Goal: Task Accomplishment & Management: Use online tool/utility

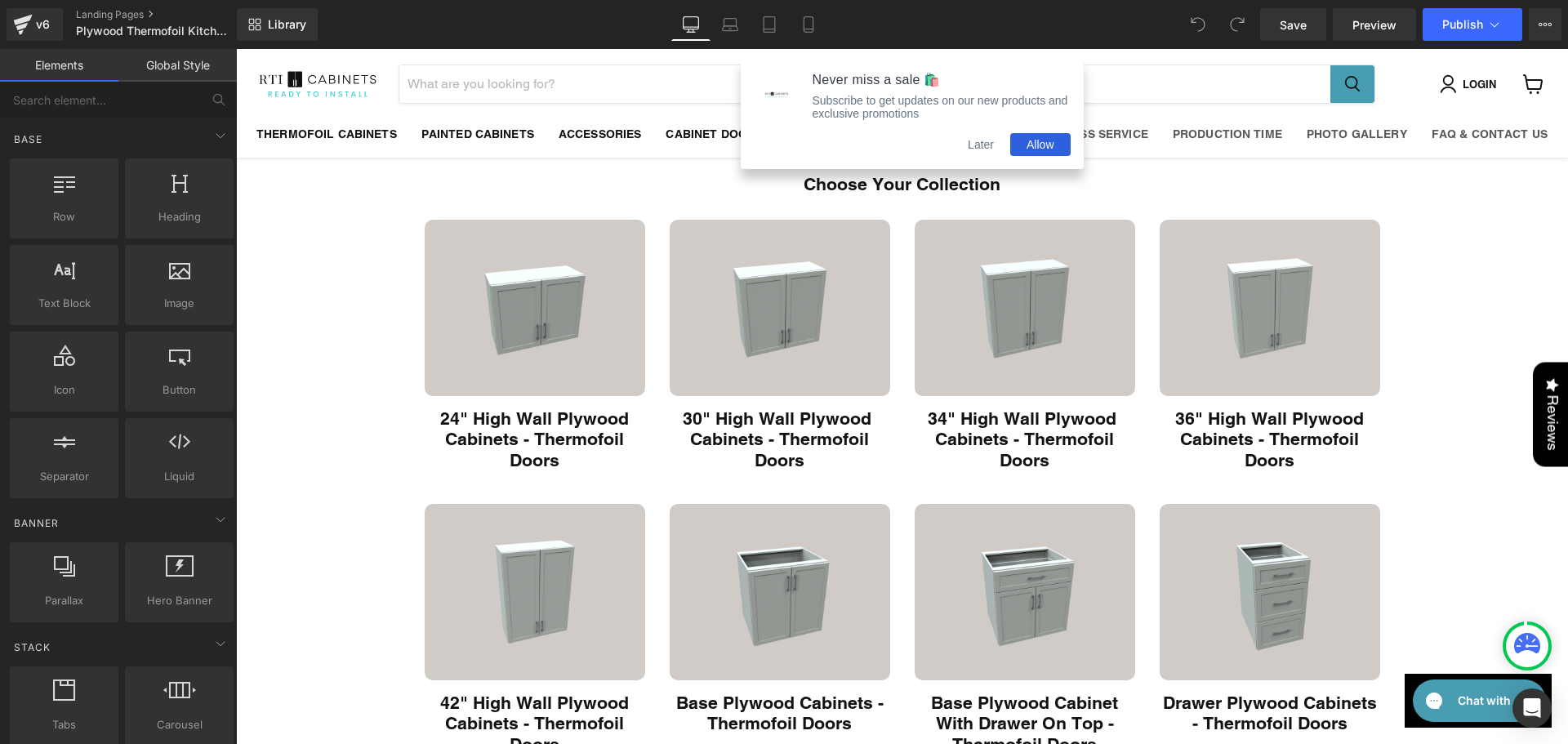
click at [980, 156] on button "Later" at bounding box center [981, 144] width 59 height 23
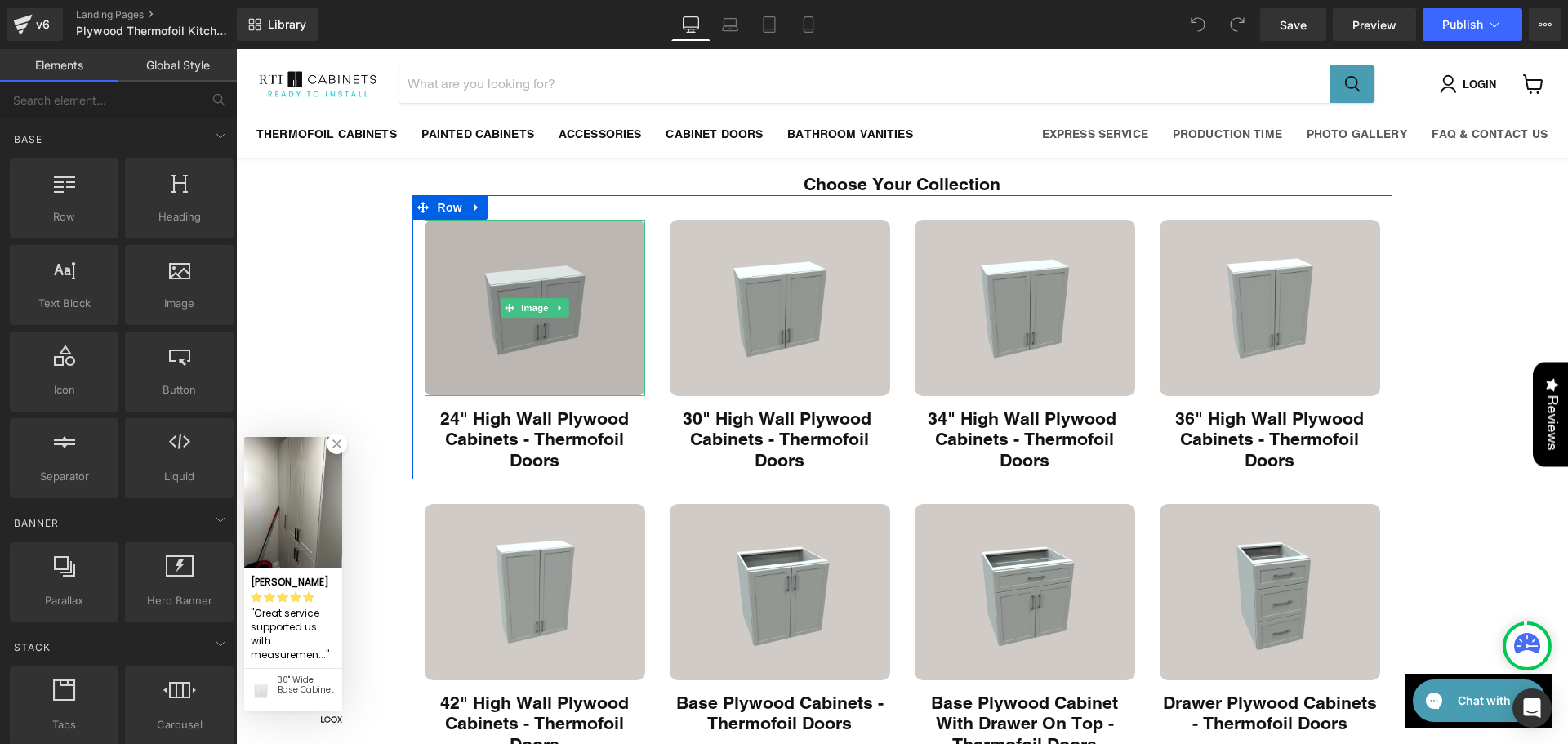
click at [565, 283] on img "Main content" at bounding box center [534, 308] width 220 height 176
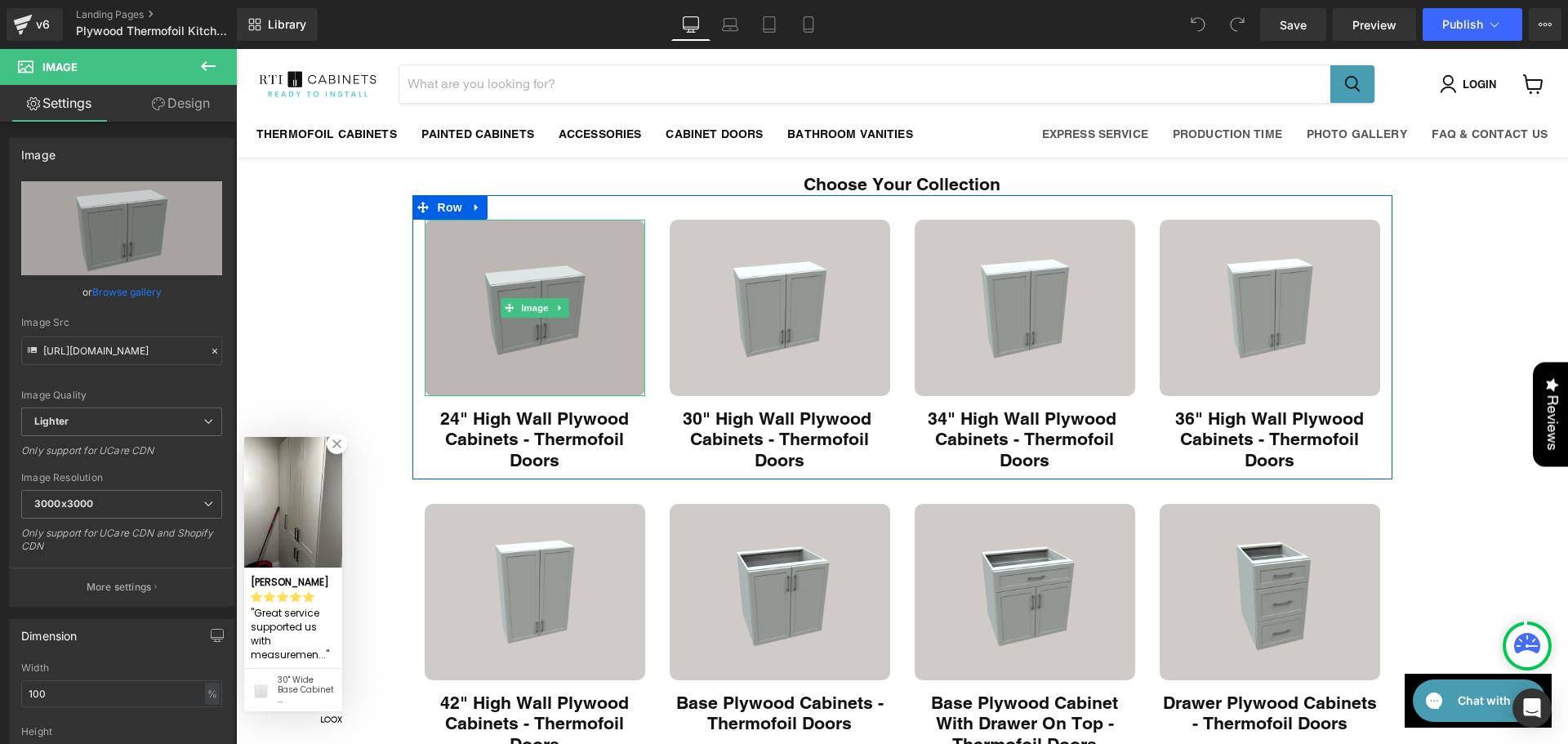
click at [562, 283] on img "Main content" at bounding box center [534, 308] width 220 height 176
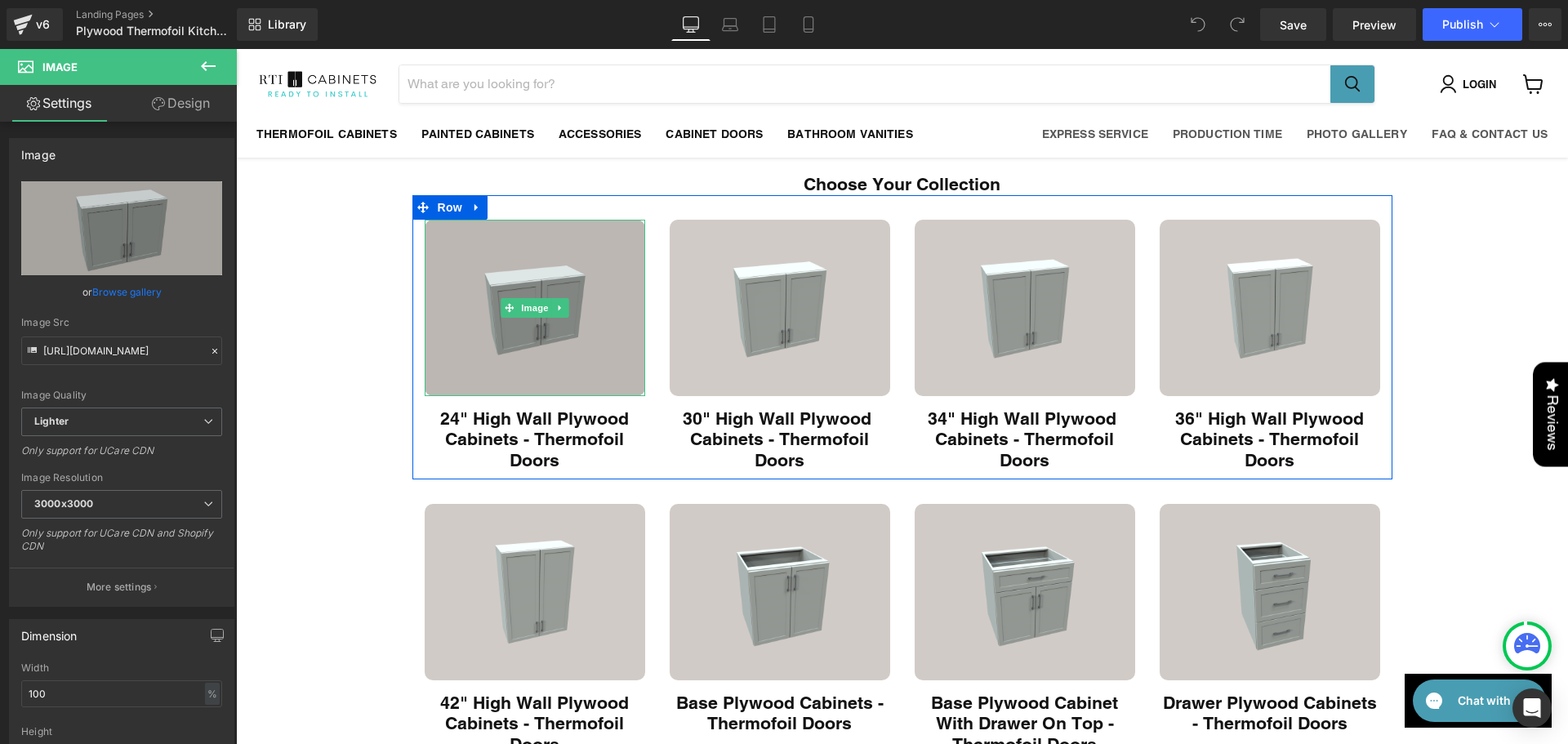
click at [583, 349] on img "Main content" at bounding box center [534, 308] width 220 height 176
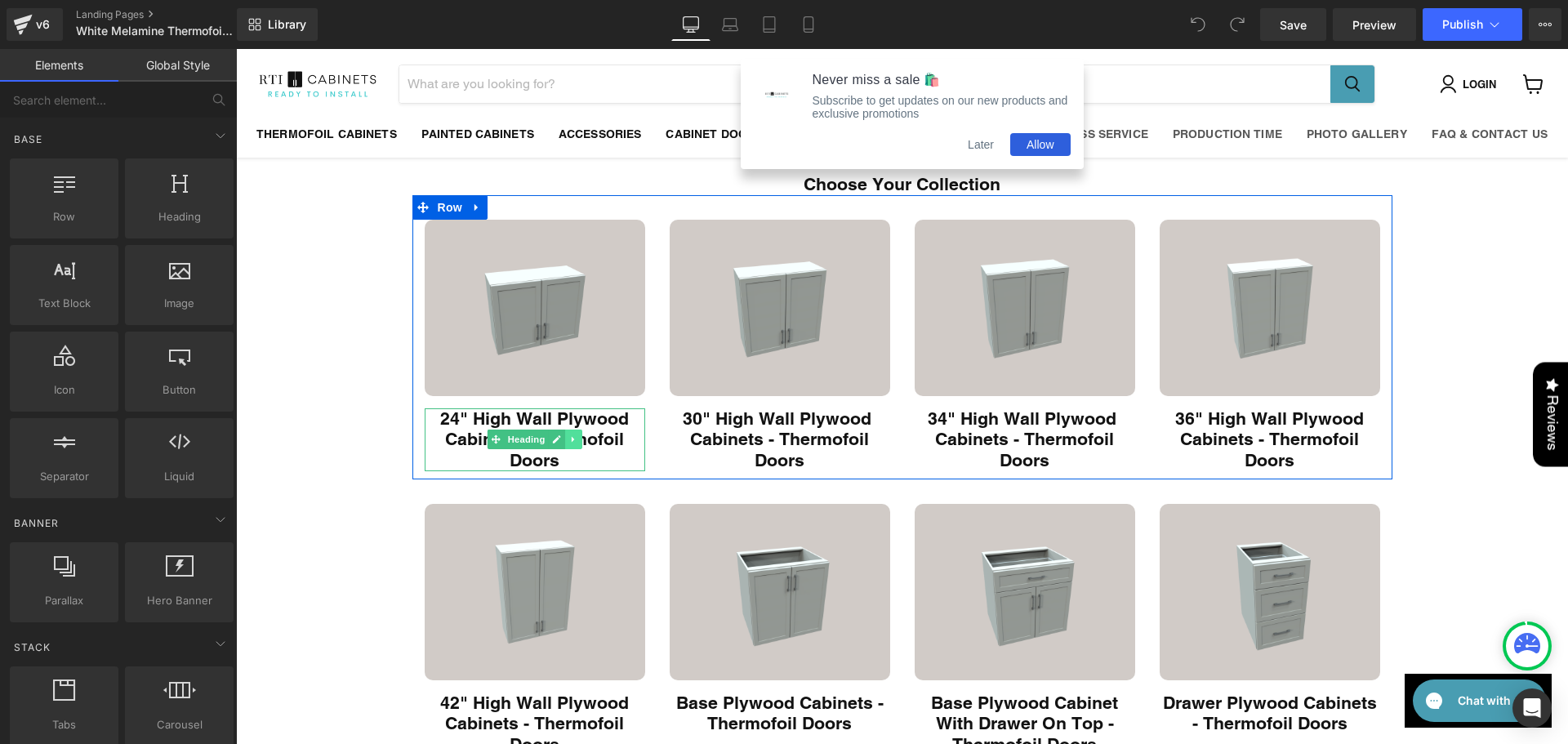
click at [573, 448] on link "Main content" at bounding box center [574, 439] width 17 height 19
click at [588, 450] on h1 "24" High Wall Plywood Cabinets - Thermofoil Doors" at bounding box center [534, 439] width 220 height 63
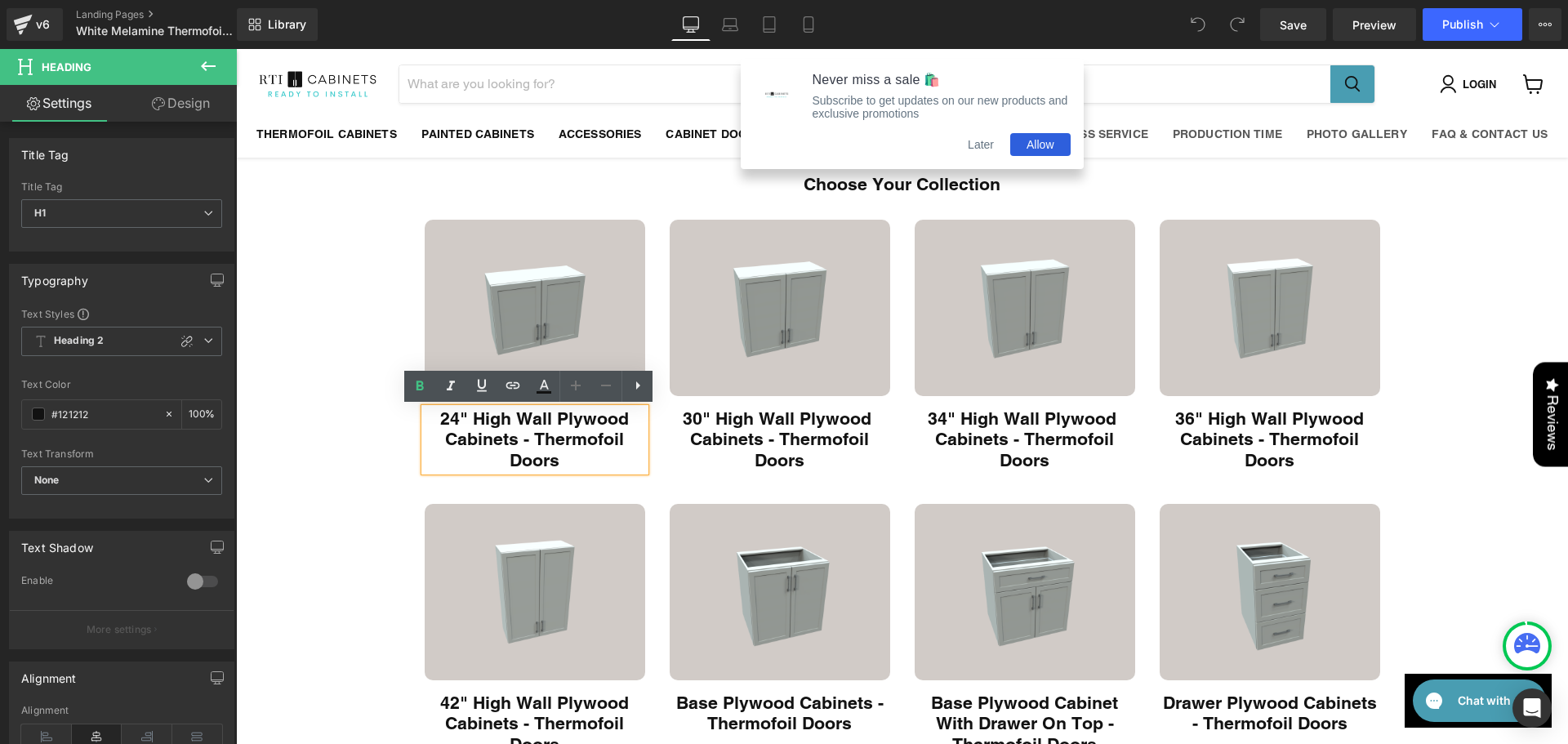
click at [570, 419] on h1 "24" High Wall Plywood Cabinets - Thermofoil Doors" at bounding box center [534, 439] width 220 height 63
click at [569, 419] on h1 "24" High Wall Plywood Cabinets - Thermofoil Doors" at bounding box center [534, 439] width 220 height 63
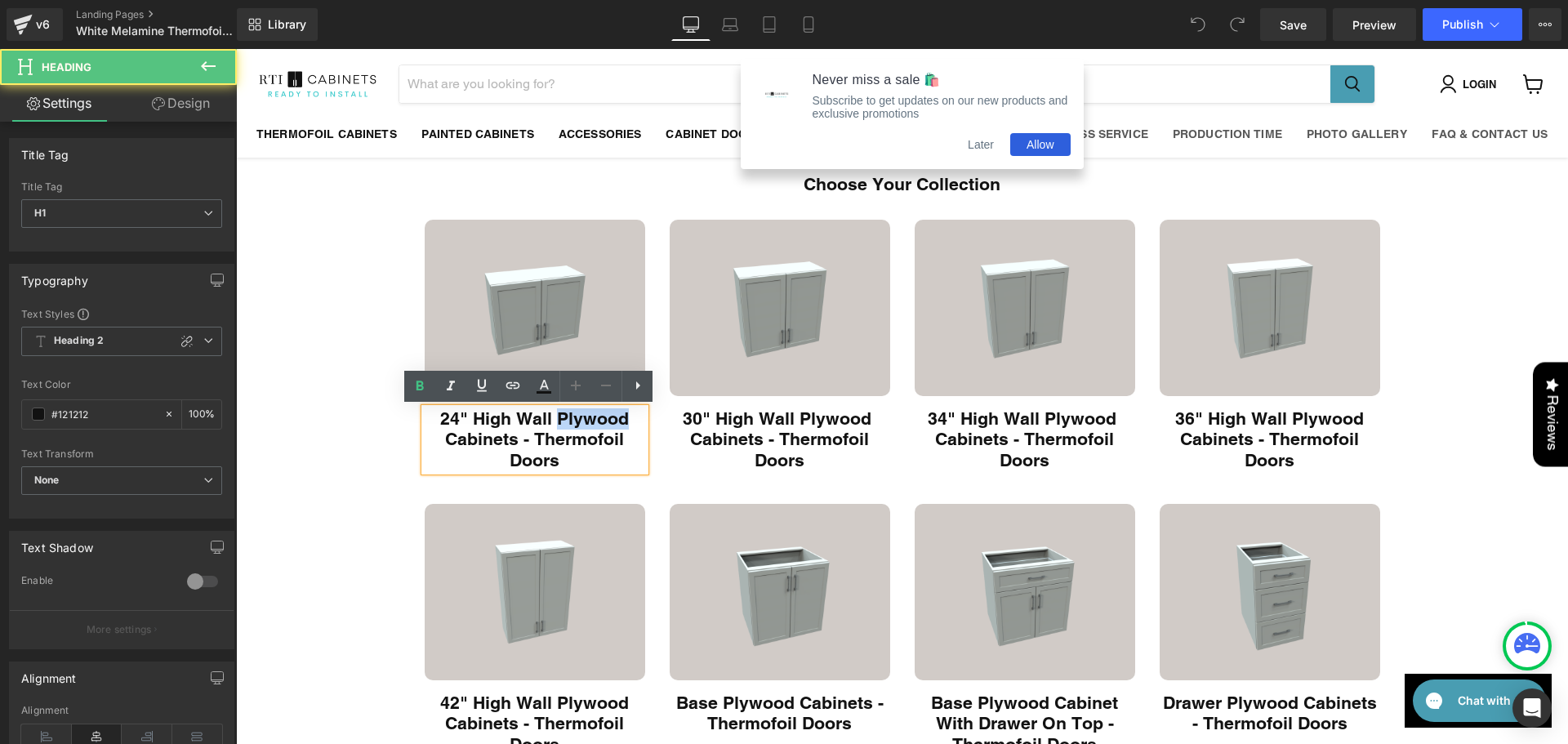
click at [569, 419] on h1 "24" High Wall Plywood Cabinets - Thermofoil Doors" at bounding box center [534, 439] width 220 height 63
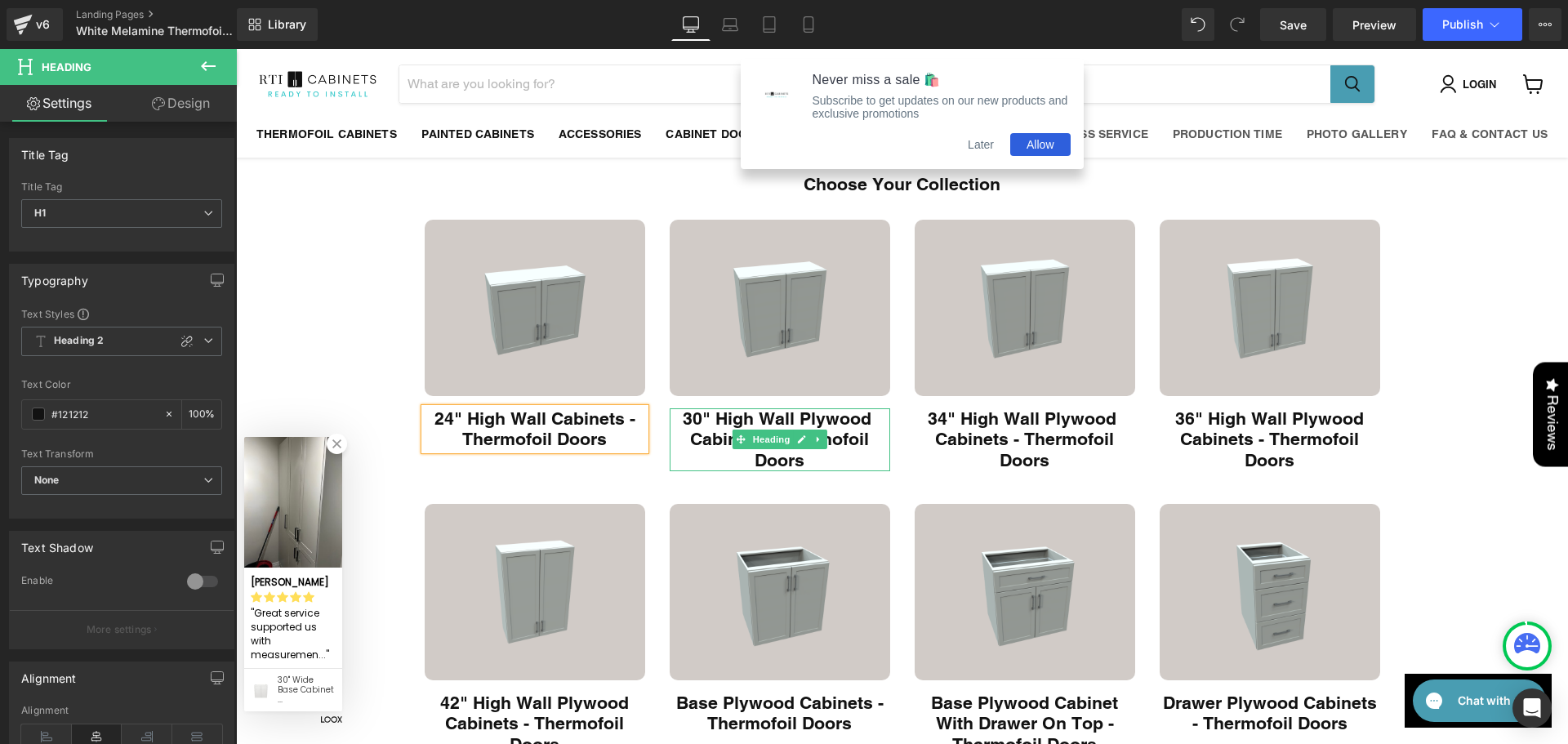
click at [848, 426] on h1 "30" High Wall Plywood Cabinets - Thermofoil Doors" at bounding box center [779, 439] width 220 height 63
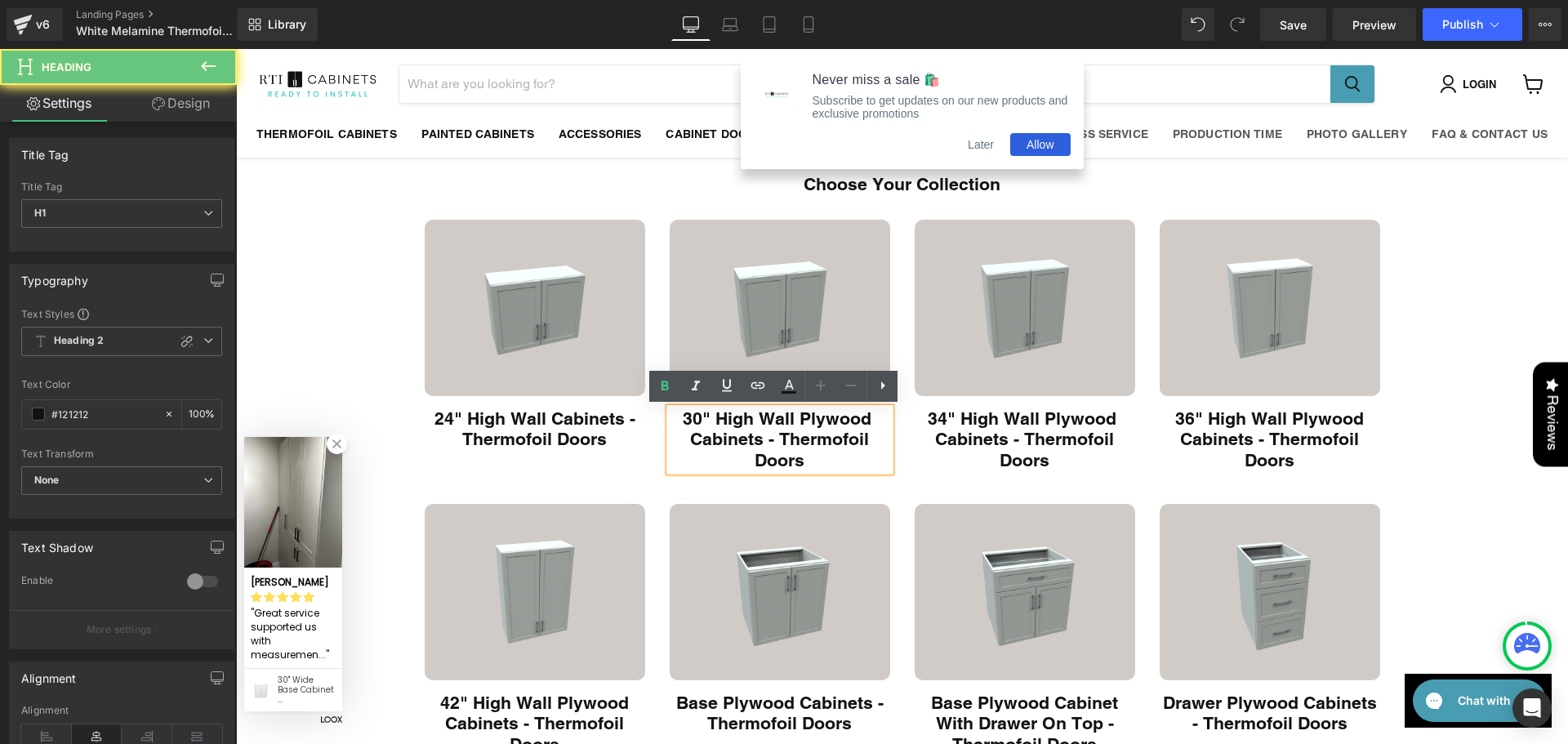
click at [848, 426] on h1 "30" High Wall Plywood Cabinets - Thermofoil Doors" at bounding box center [779, 439] width 220 height 63
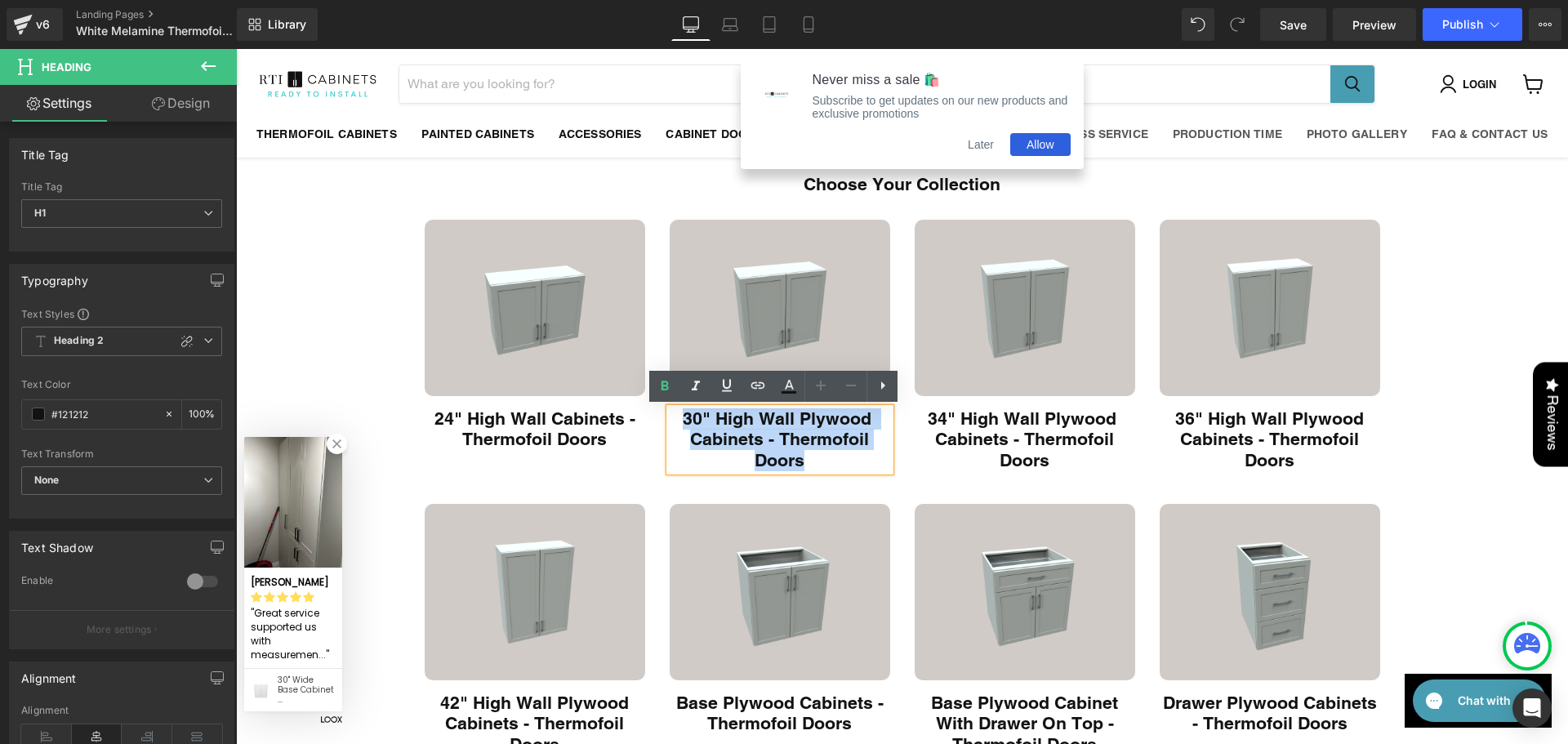
click at [850, 422] on h1 "30" High Wall Plywood Cabinets - Thermofoil Doors" at bounding box center [779, 439] width 220 height 63
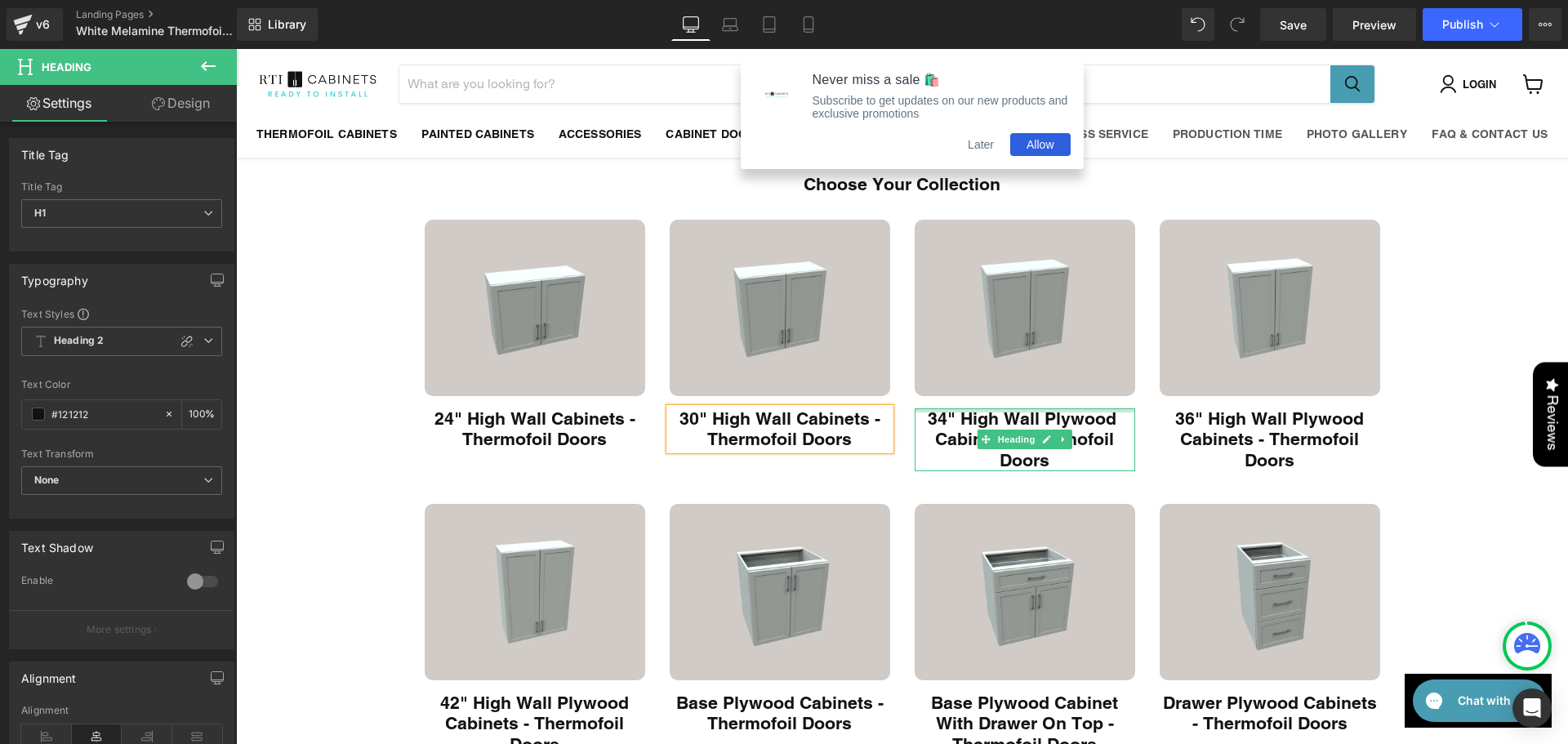
click at [1077, 409] on div "Main content" at bounding box center [1024, 410] width 220 height 4
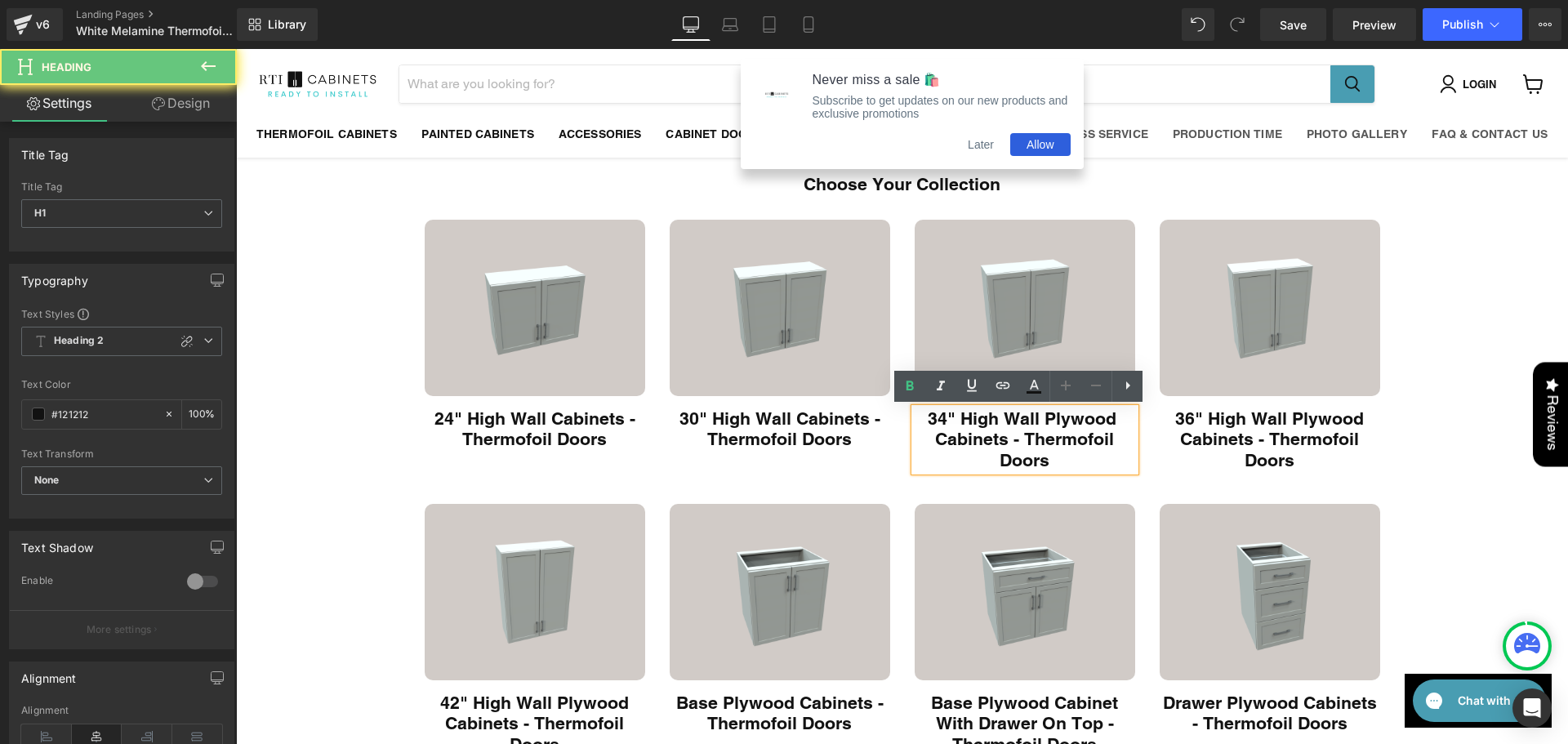
click at [1074, 413] on h1 "34" High Wall Plywood Cabinets - Thermofoil Doors" at bounding box center [1024, 439] width 220 height 63
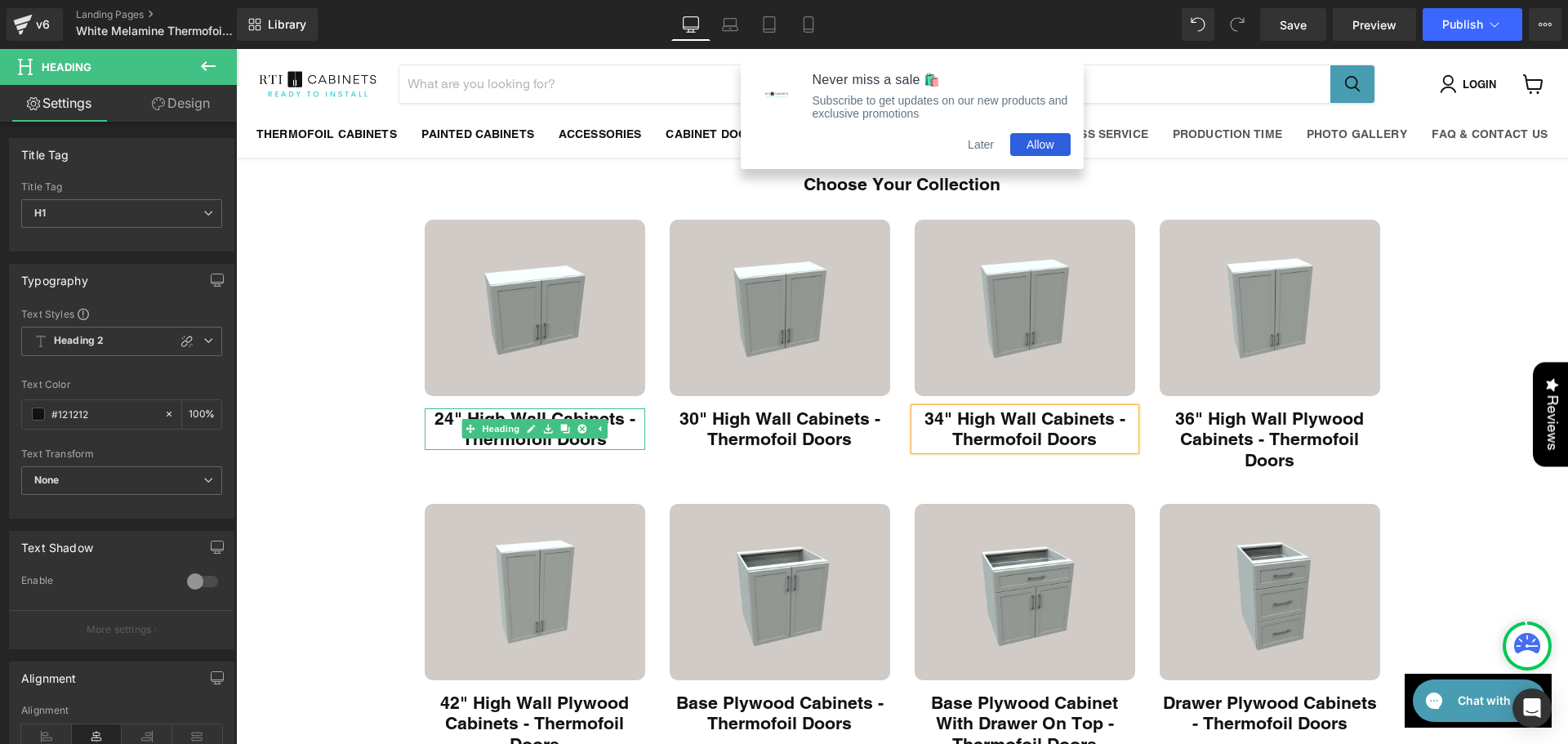
click at [542, 416] on h1 "24" High Wall Cabinets - Thermofoil Doors" at bounding box center [534, 428] width 220 height 42
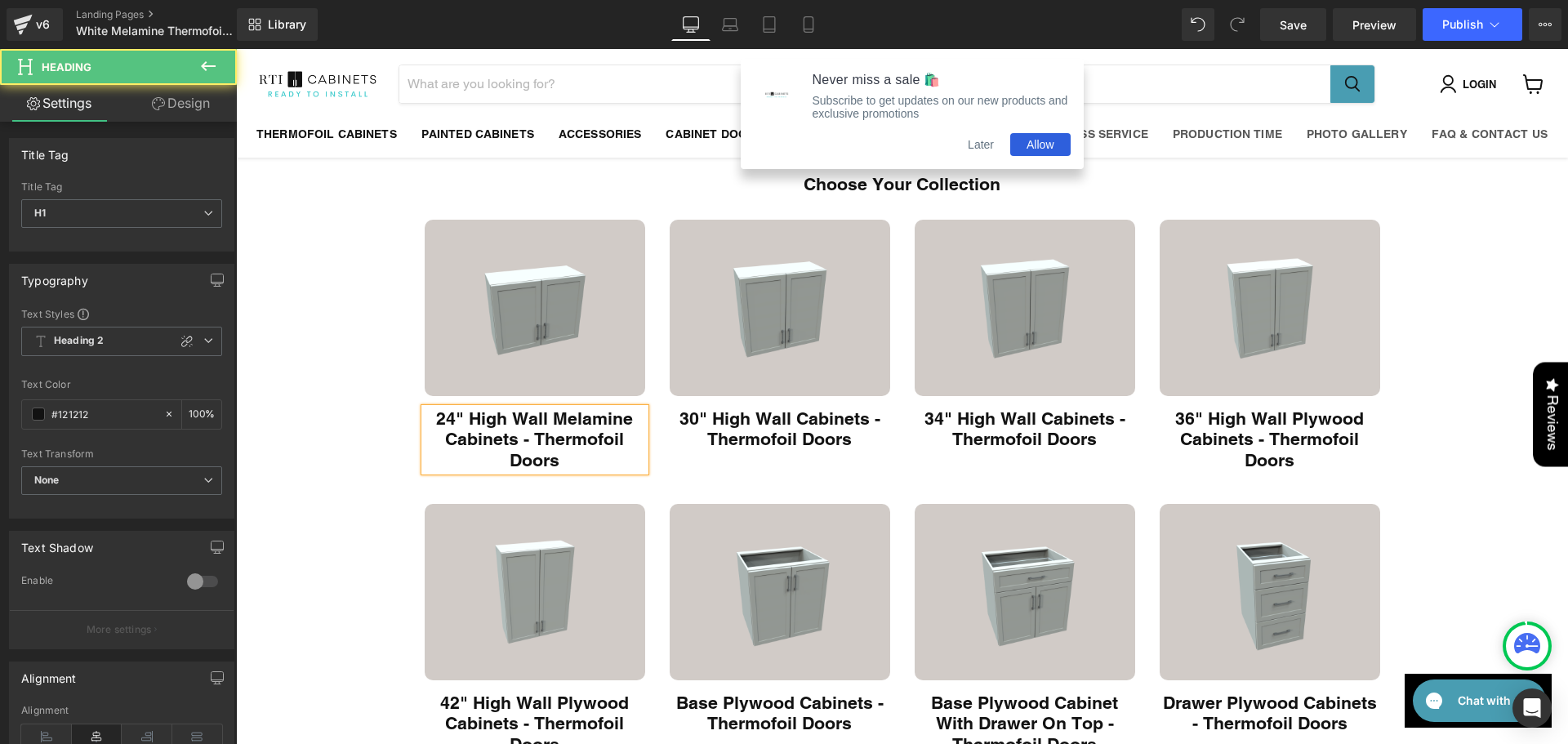
click at [585, 414] on h1 "24" High Wall Melamine Cabinets - Thermofoil Doors" at bounding box center [534, 439] width 220 height 63
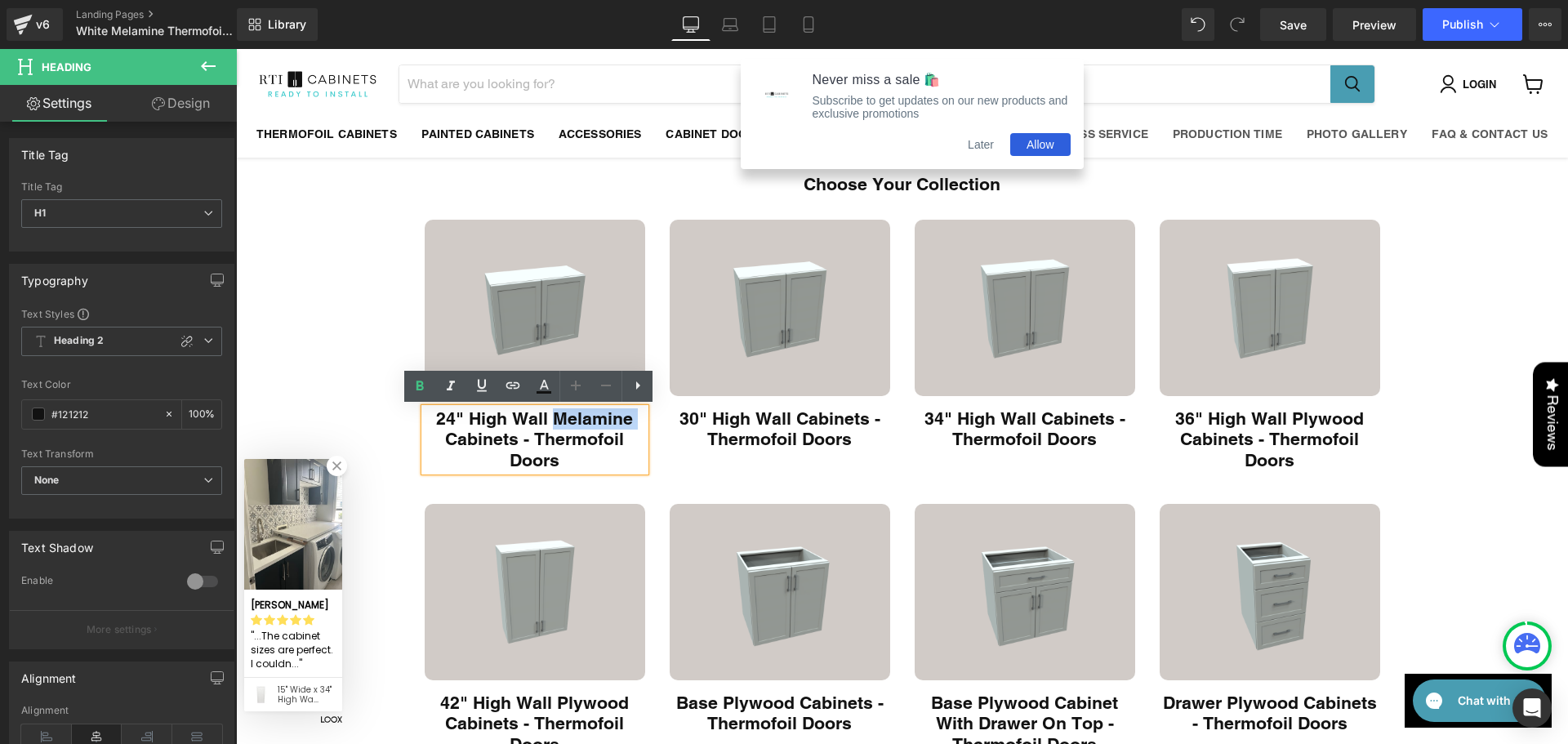
copy h1 "Melamine"
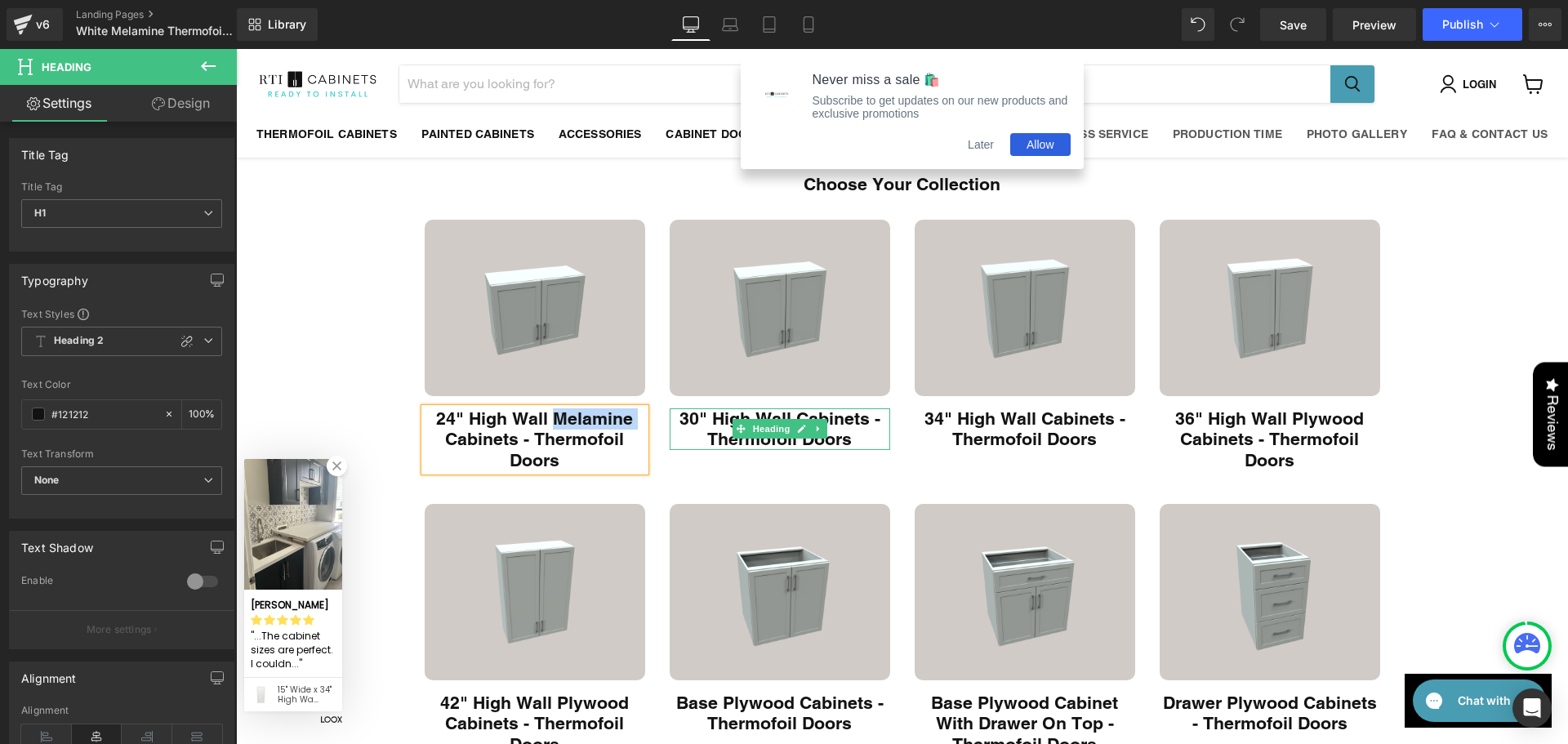
click at [845, 430] on h1 "30" High Wall Cabinets - Thermofoil Doors" at bounding box center [779, 428] width 220 height 42
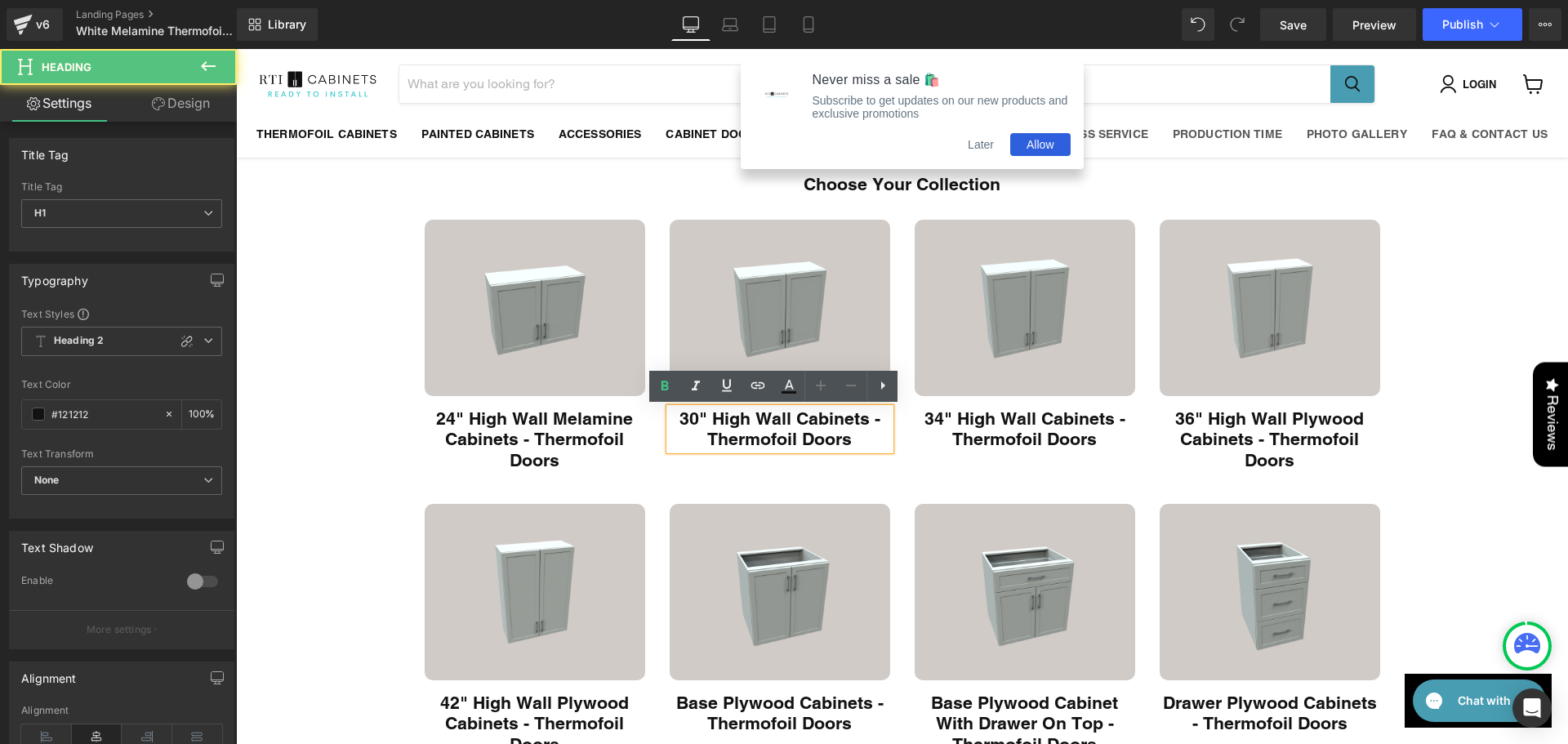
click at [790, 418] on h1 "30" High Wall Cabinets - Thermofoil Doors" at bounding box center [779, 428] width 220 height 42
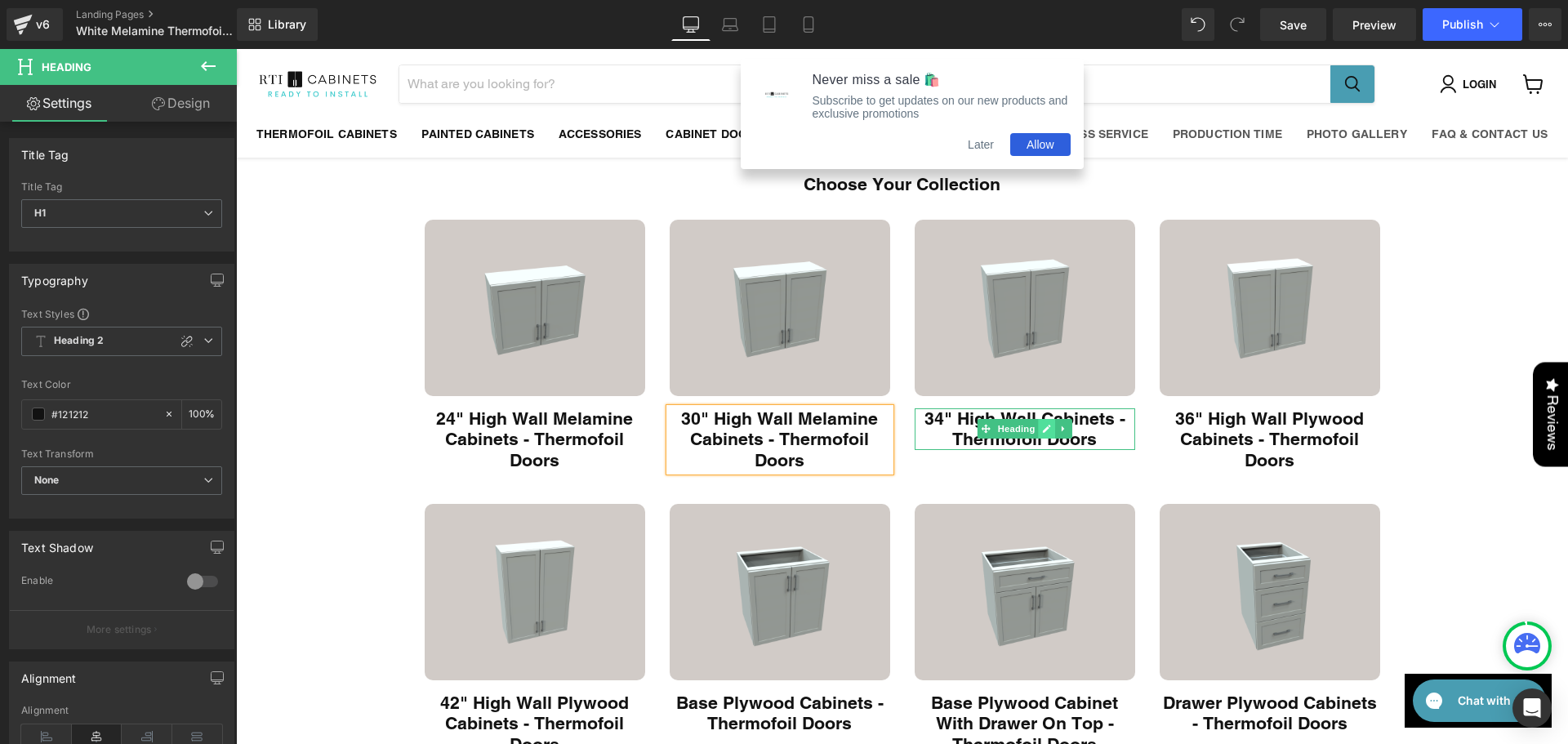
click at [1042, 425] on icon "Main content" at bounding box center [1046, 428] width 9 height 10
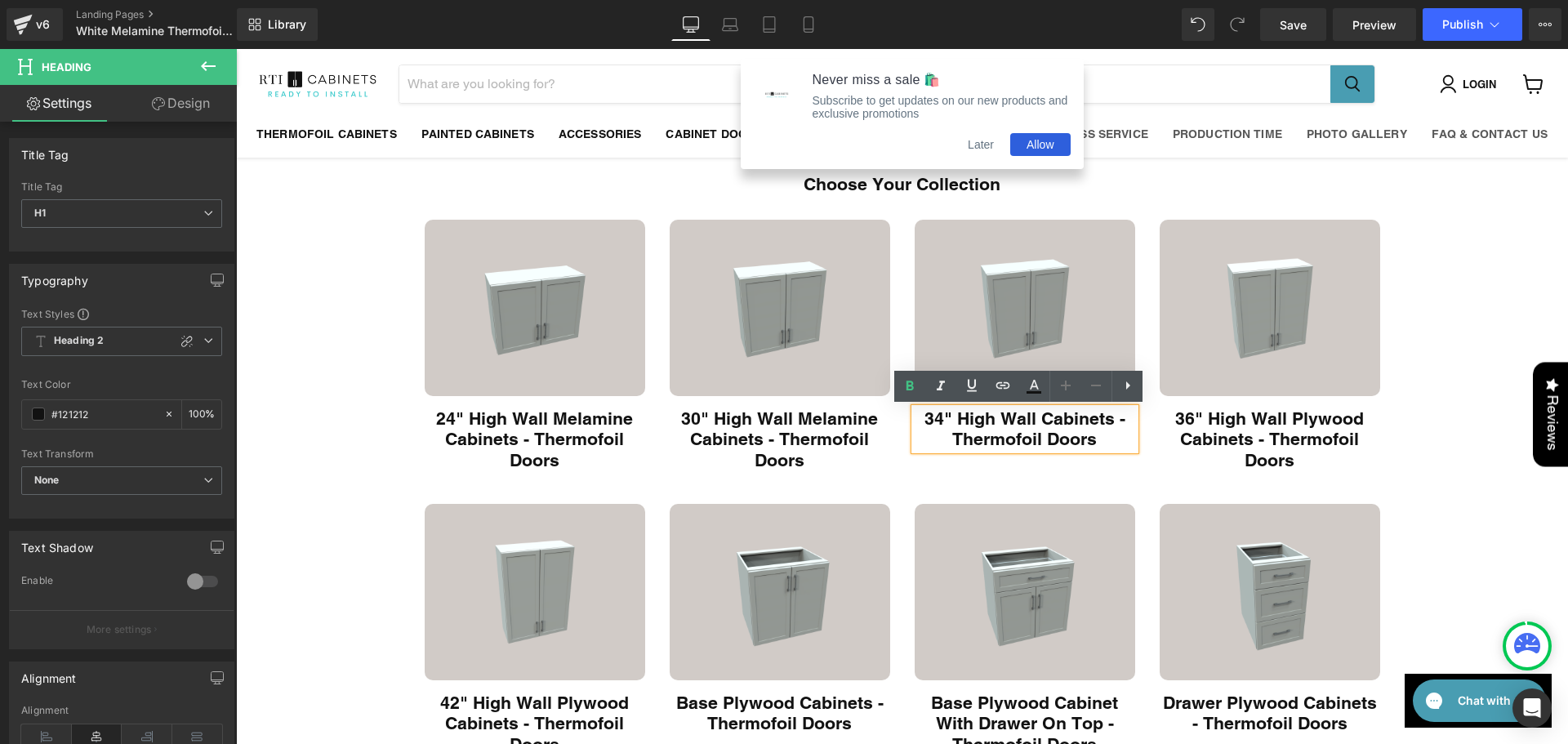
click at [1027, 418] on h1 "34" High Wall Cabinets - Thermofoil Doors" at bounding box center [1024, 428] width 220 height 42
click at [1035, 420] on h1 "34" High Wall Cabinets - Thermofoil Doors" at bounding box center [1024, 428] width 220 height 42
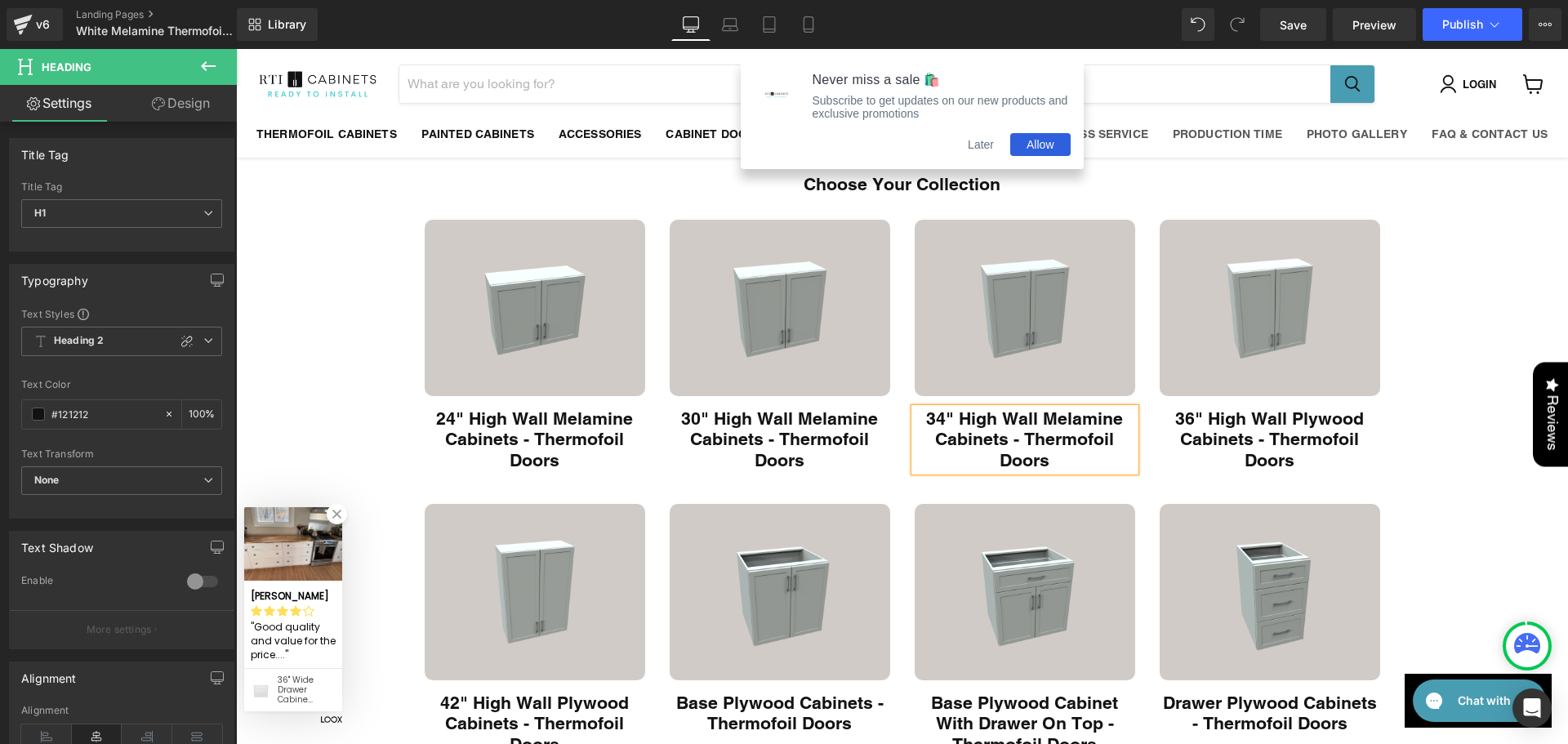
click at [1291, 423] on h1 "36" High Wall Plywood Cabinets - Thermofoil Doors" at bounding box center [1269, 439] width 220 height 63
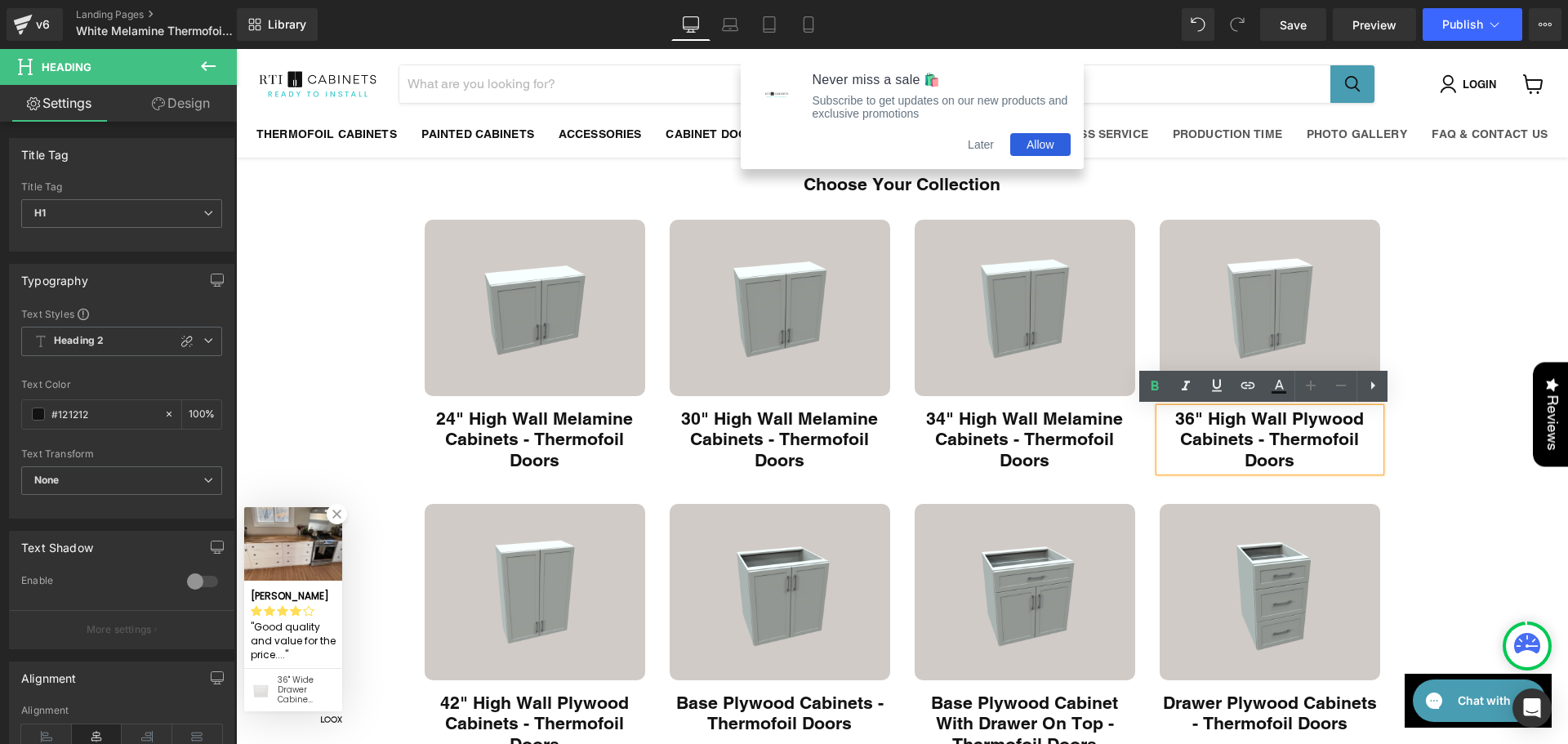
click at [1326, 413] on h1 "36" High Wall Plywood Cabinets - Thermofoil Doors" at bounding box center [1269, 439] width 220 height 63
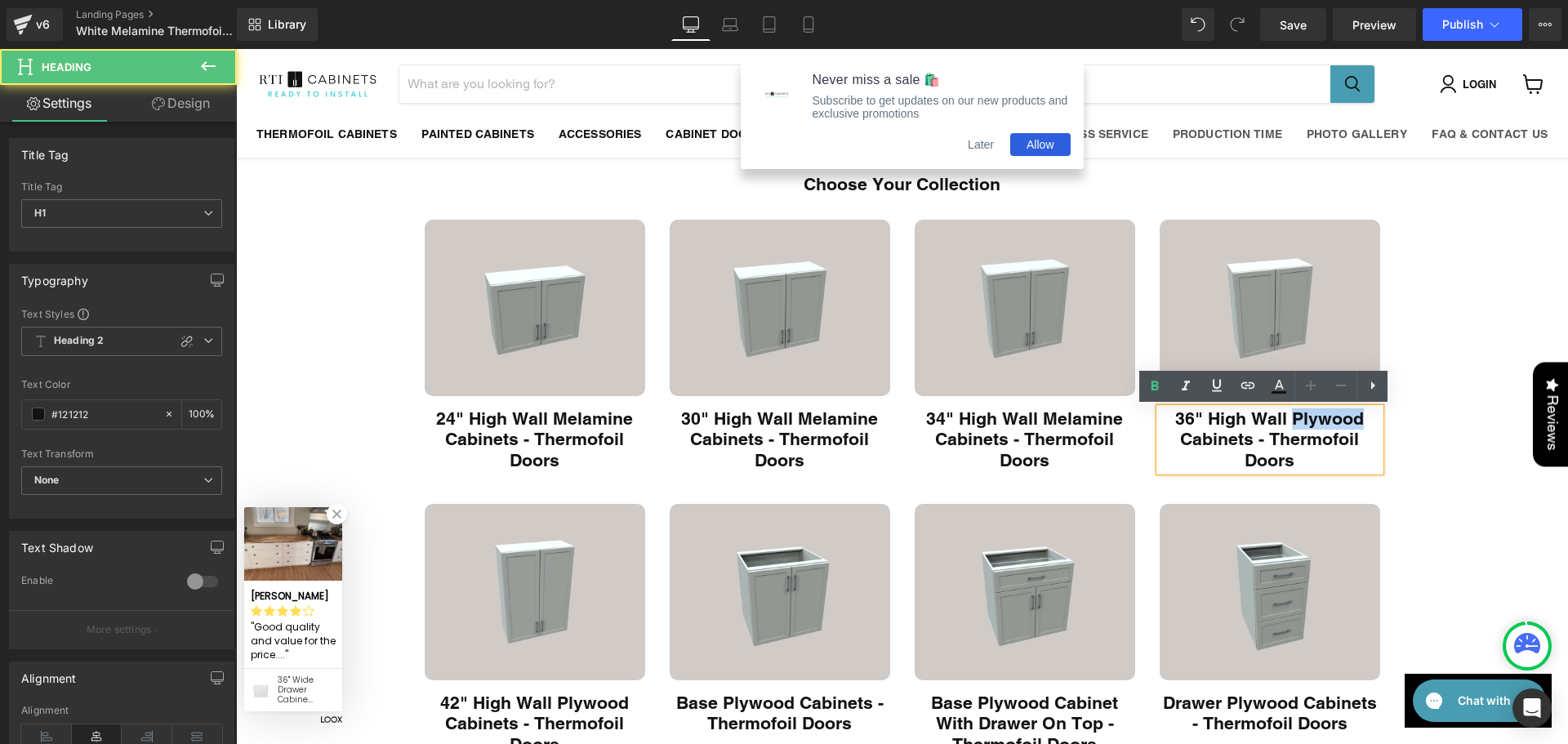
click at [1326, 413] on h1 "36" High Wall Plywood Cabinets - Thermofoil Doors" at bounding box center [1269, 439] width 220 height 63
paste div "Main content"
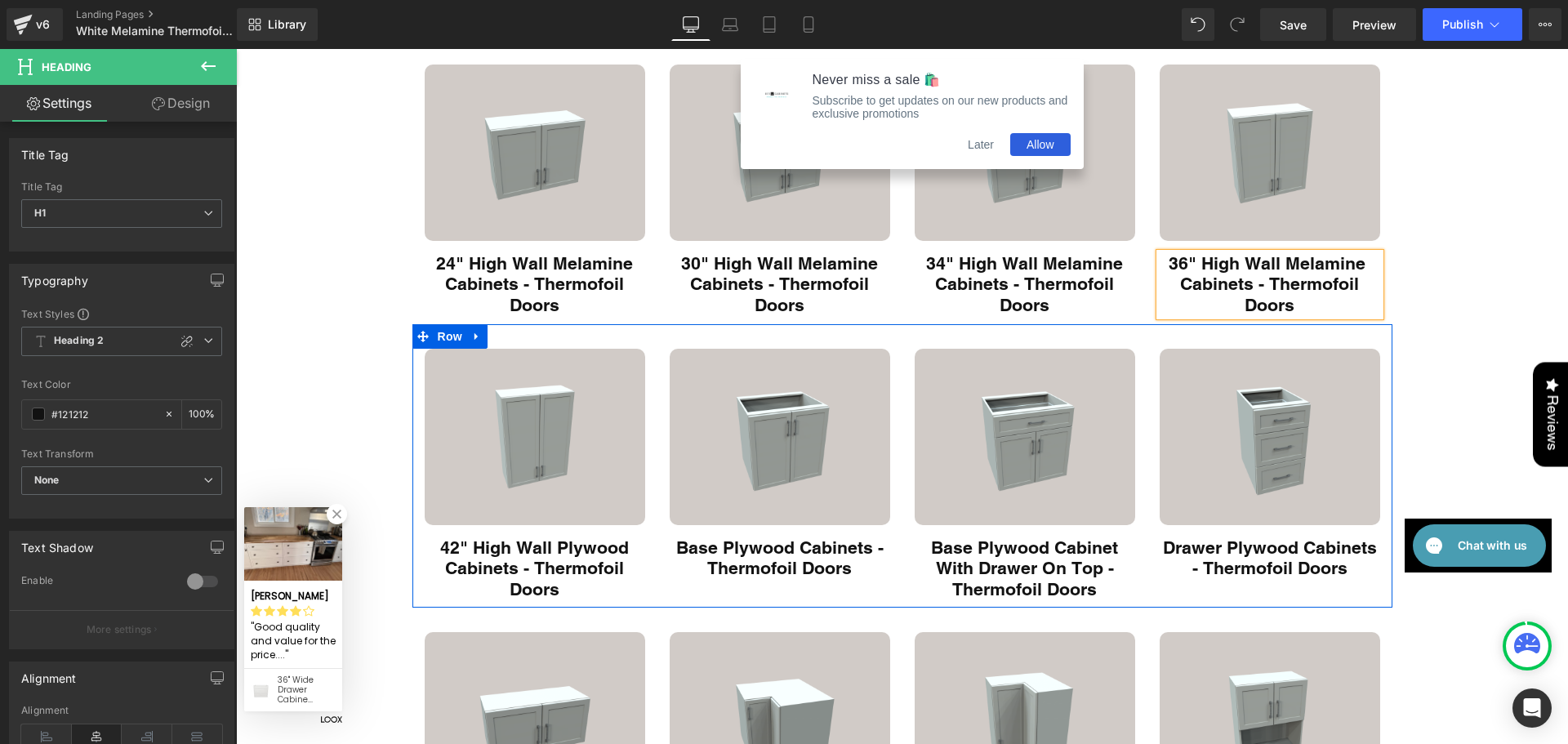
scroll to position [190, 0]
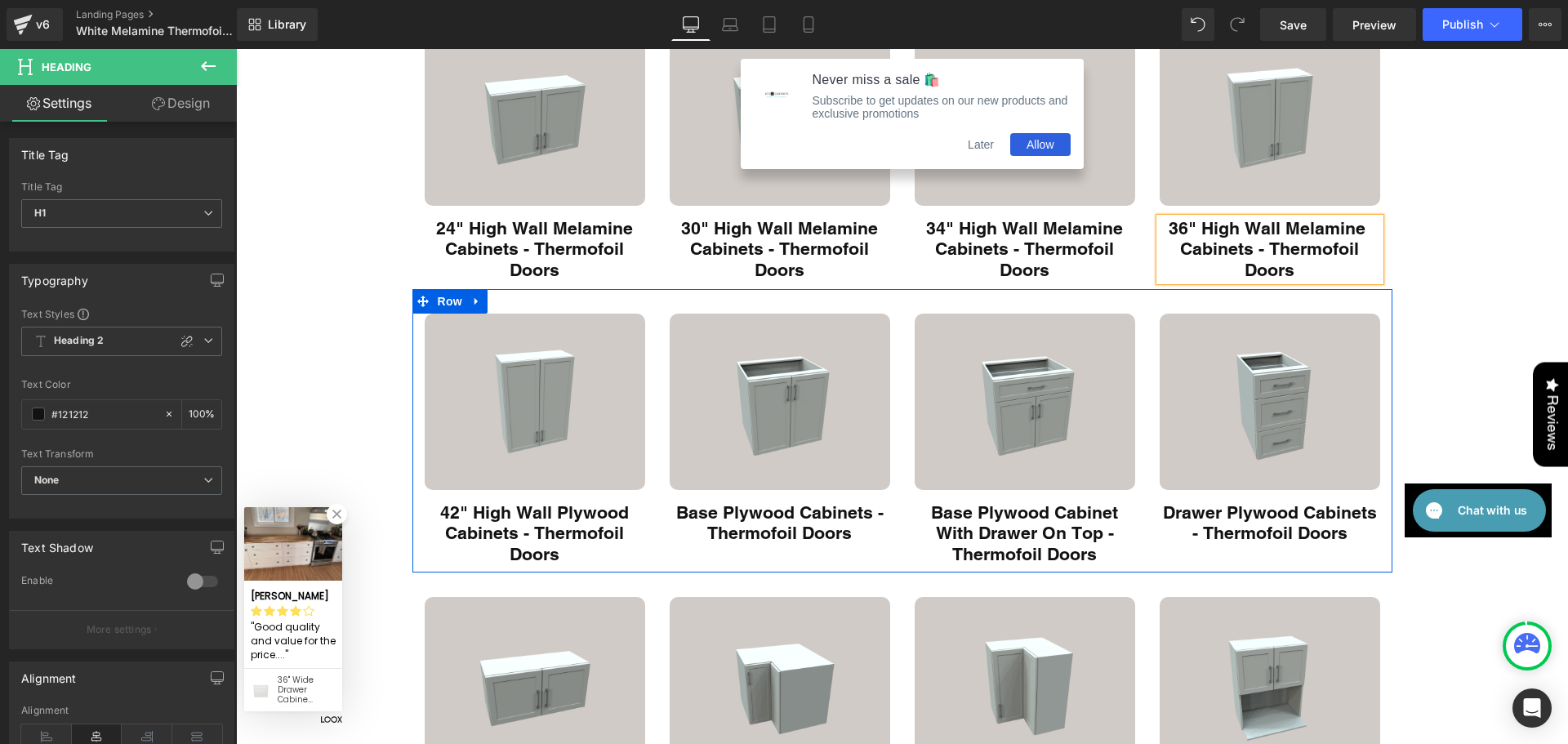
drag, startPoint x: 521, startPoint y: 509, endPoint x: 559, endPoint y: 501, distance: 38.8
click at [521, 509] on h1 "42" High Wall Plywood Cabinets - Thermofoil Doors" at bounding box center [534, 533] width 220 height 63
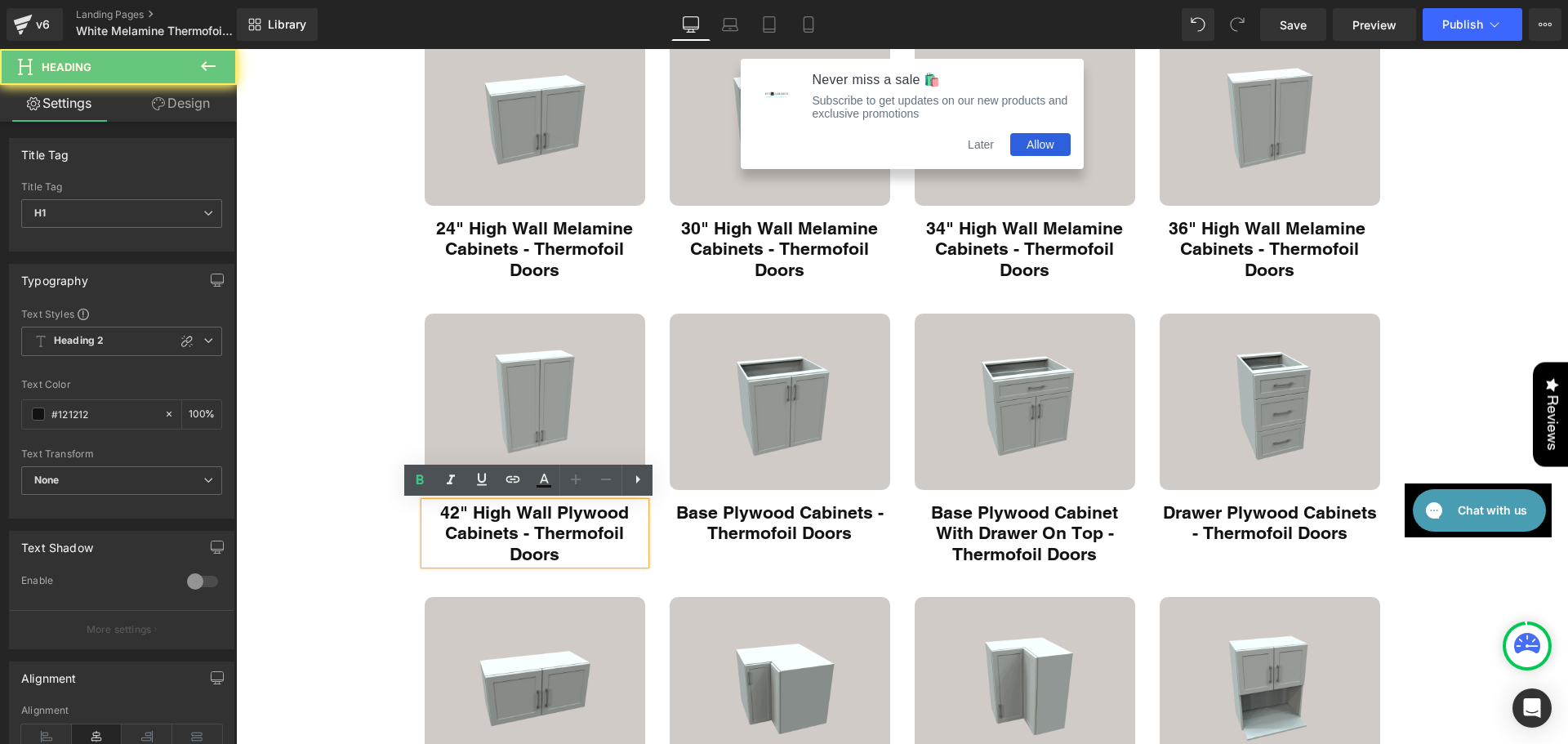
click at [573, 512] on h1 "42" High Wall Plywood Cabinets - Thermofoil Doors" at bounding box center [534, 533] width 220 height 63
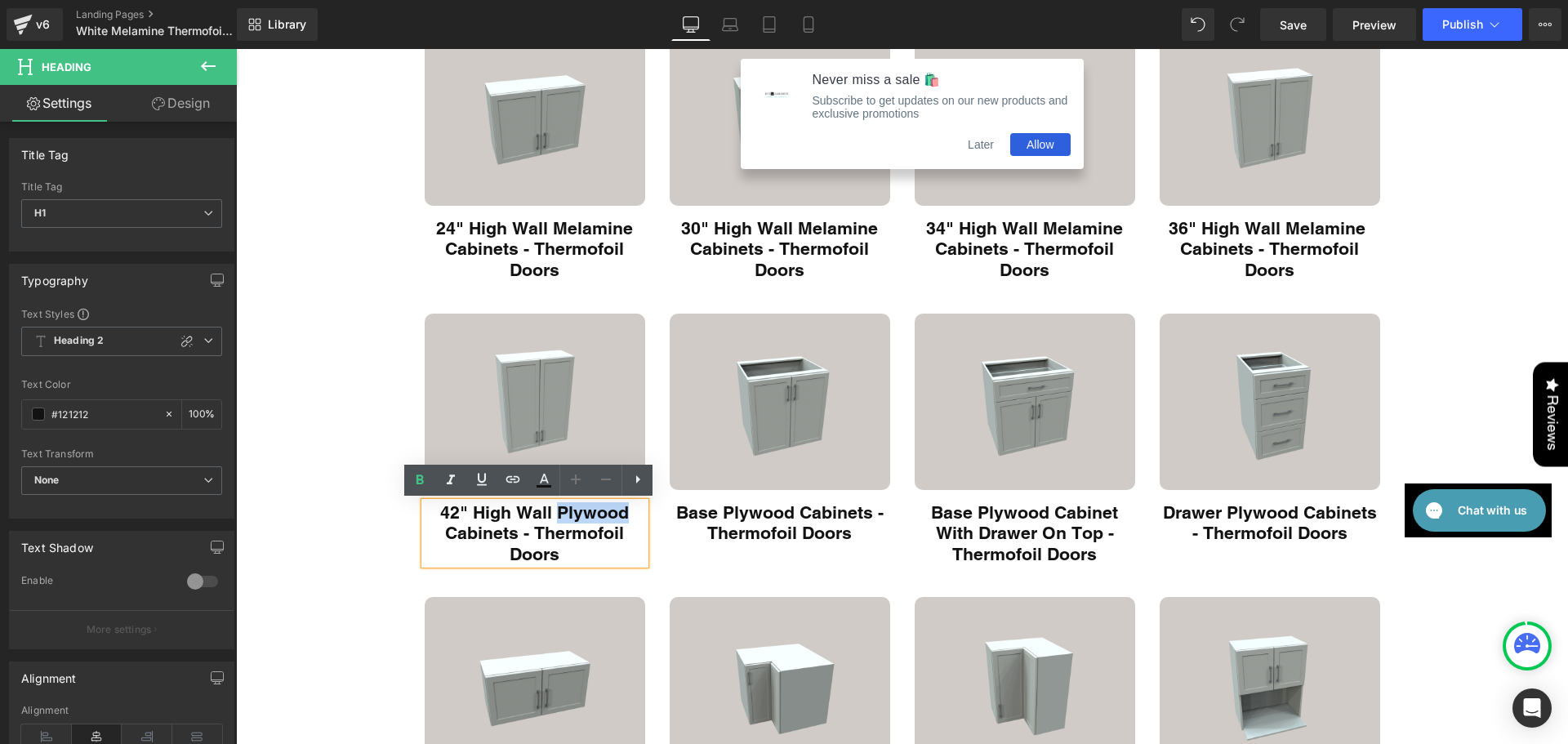
paste div "Main content"
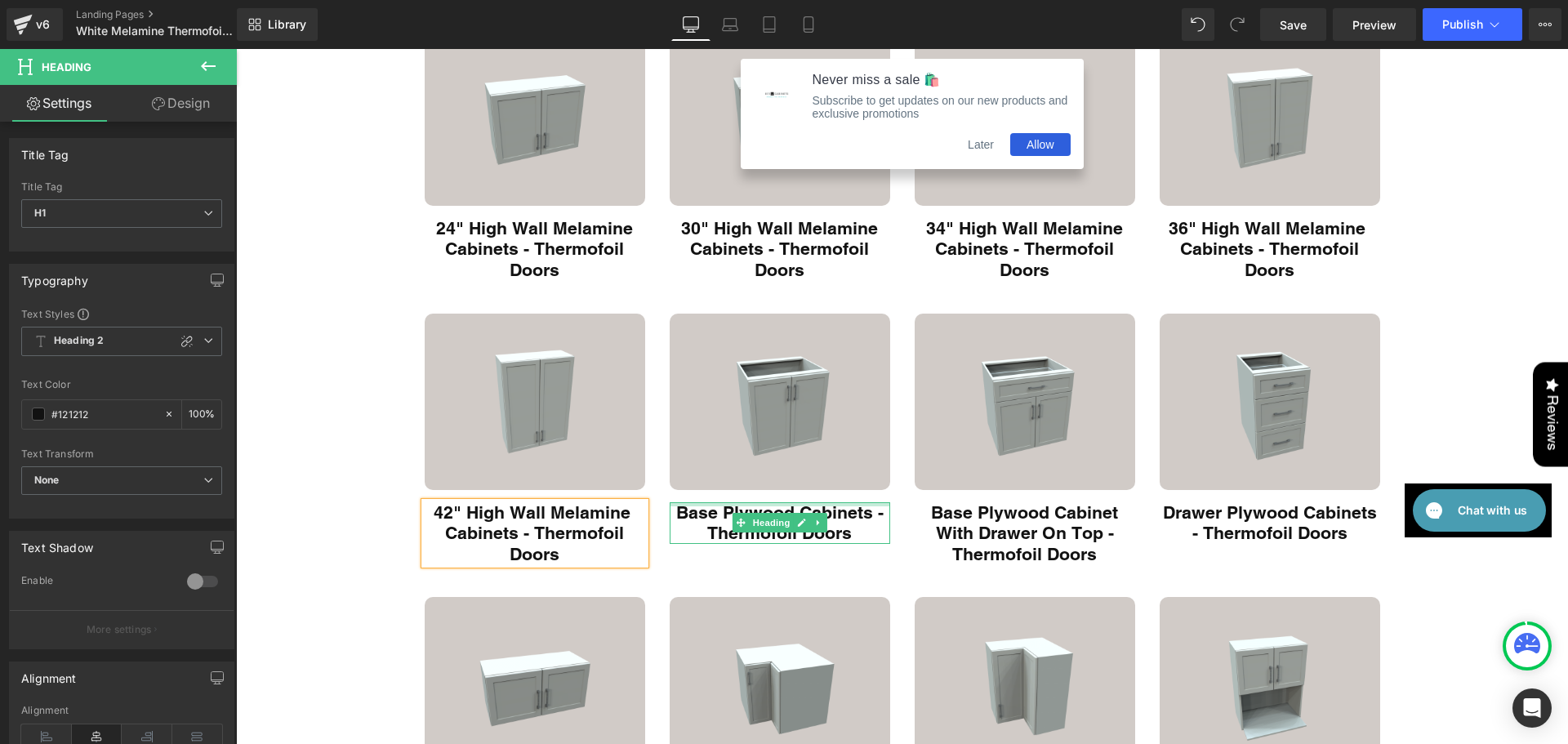
click at [763, 500] on div "Image Base Plywood Cabinets - Thermofoil Doors Heading" at bounding box center [779, 429] width 245 height 231
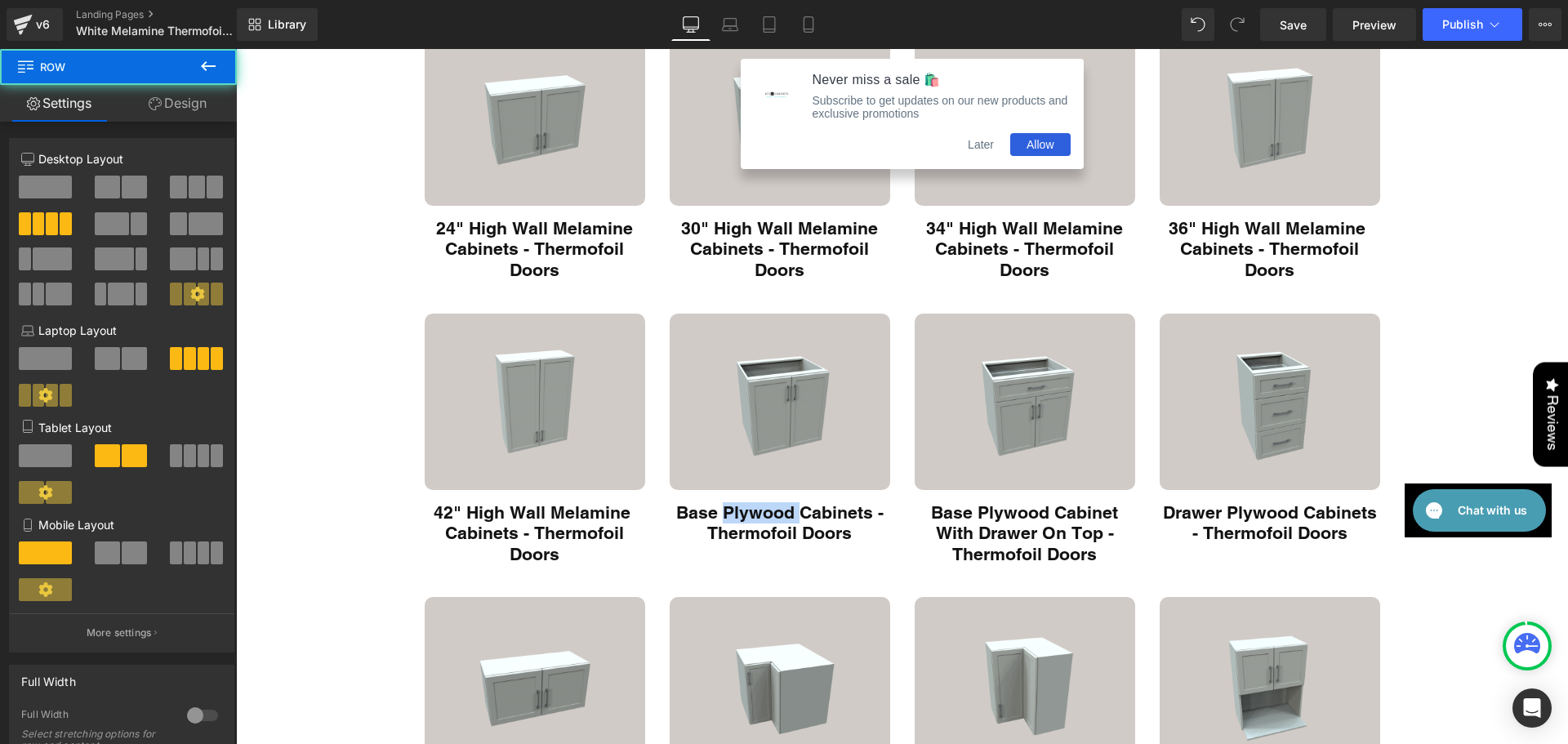
click at [763, 500] on div "Image Base Plywood Cabinets - Thermofoil Doors Heading" at bounding box center [779, 429] width 245 height 231
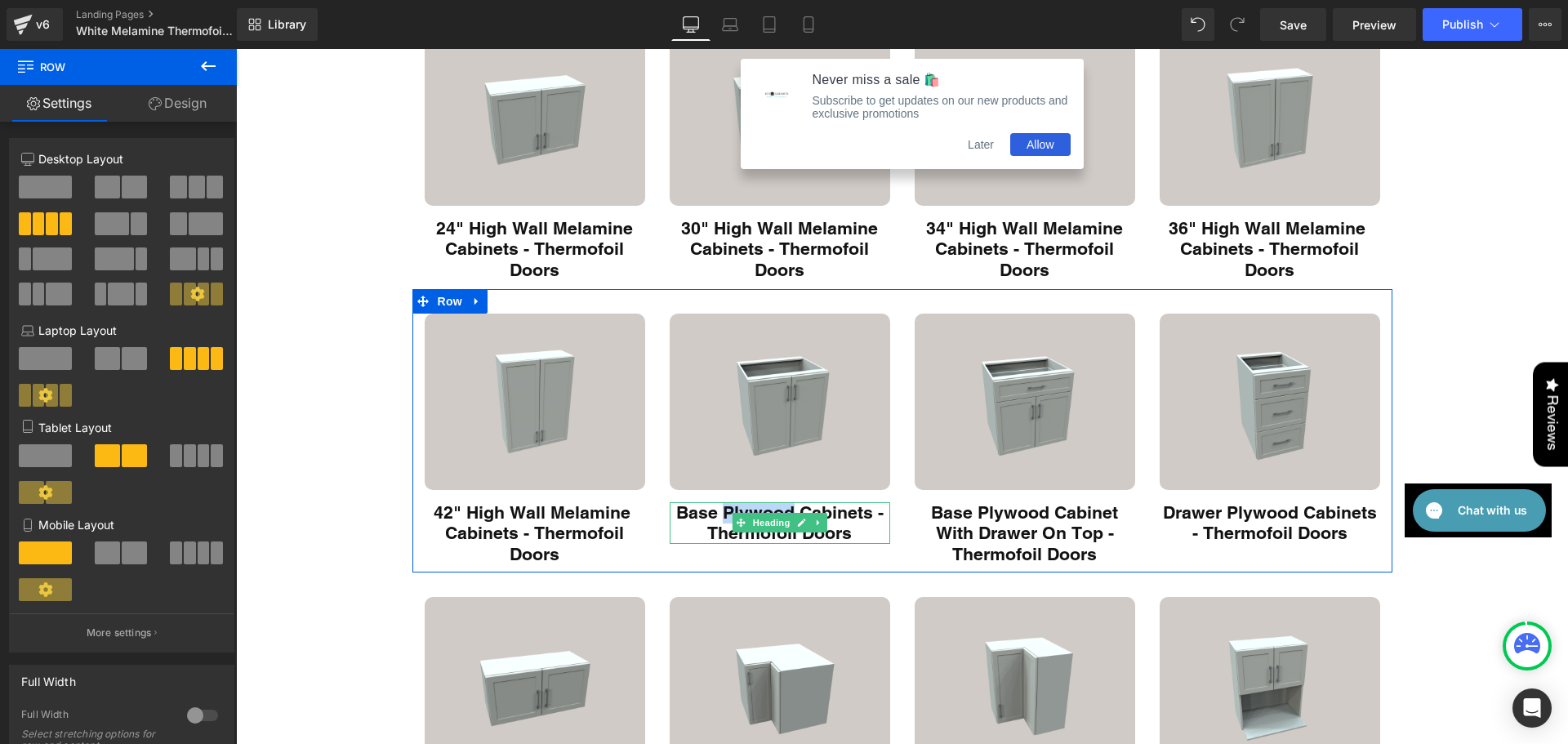
click at [760, 510] on h1 "Base Plywood Cabinets - Thermofoil Doors" at bounding box center [779, 522] width 220 height 42
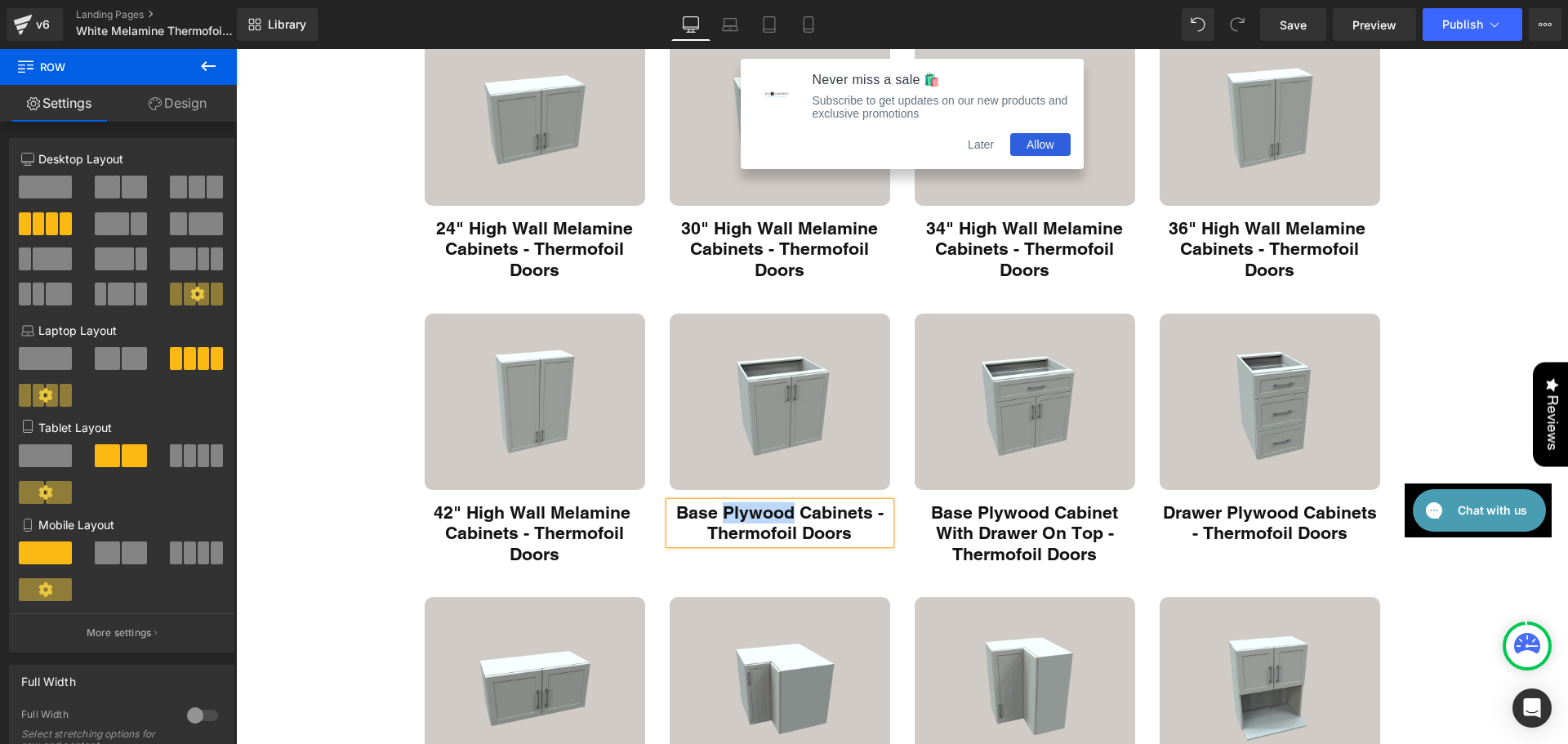
click at [760, 510] on h1 "Base Plywood Cabinets - Thermofoil Doors" at bounding box center [779, 522] width 220 height 42
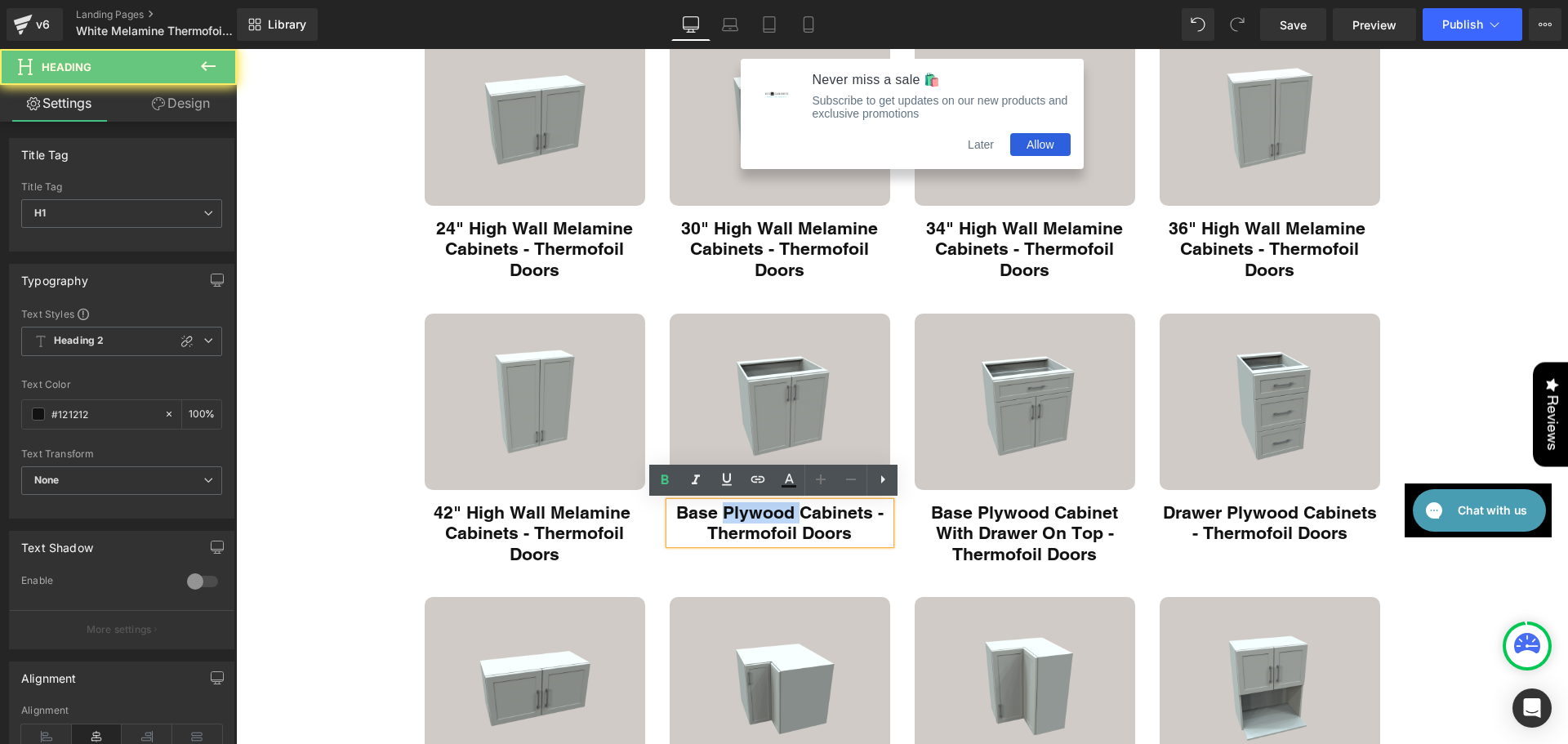
paste div "Main content"
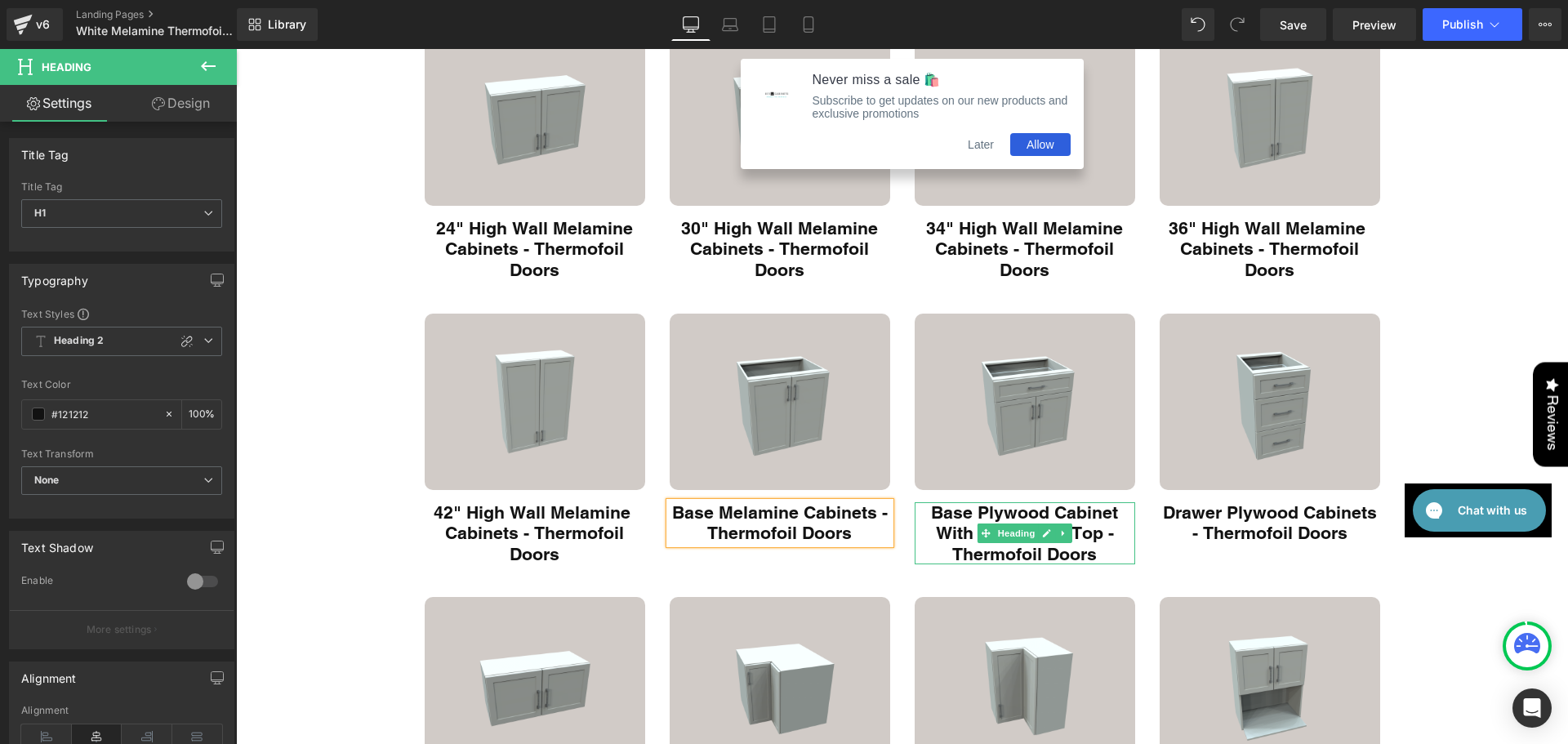
click at [1014, 511] on h1 "Base Plywood Cabinet With Drawer On Top - Thermofoil Doors" at bounding box center [1024, 533] width 220 height 63
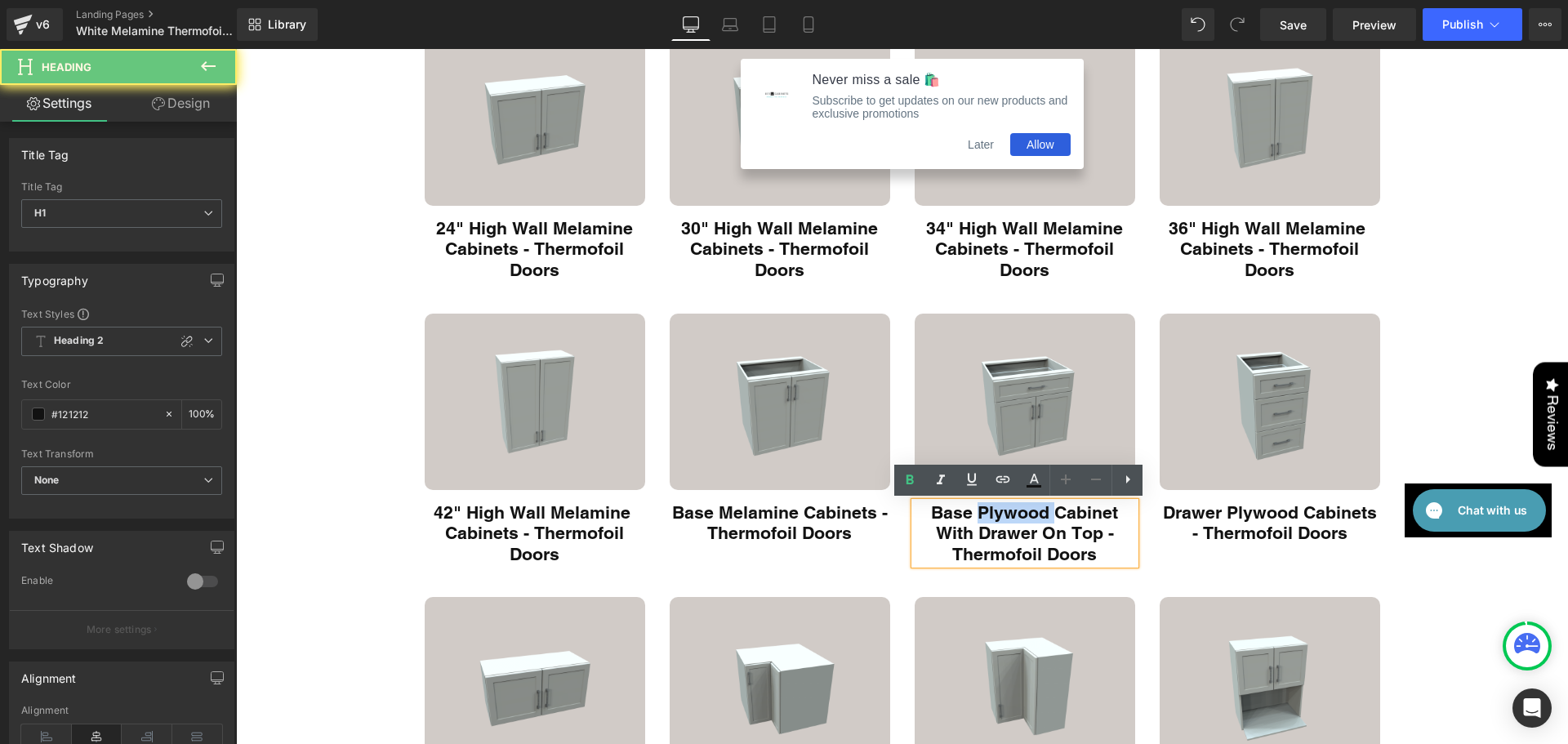
click at [1014, 511] on h1 "Base Plywood Cabinet With Drawer On Top - Thermofoil Doors" at bounding box center [1024, 533] width 220 height 63
paste div "Main content"
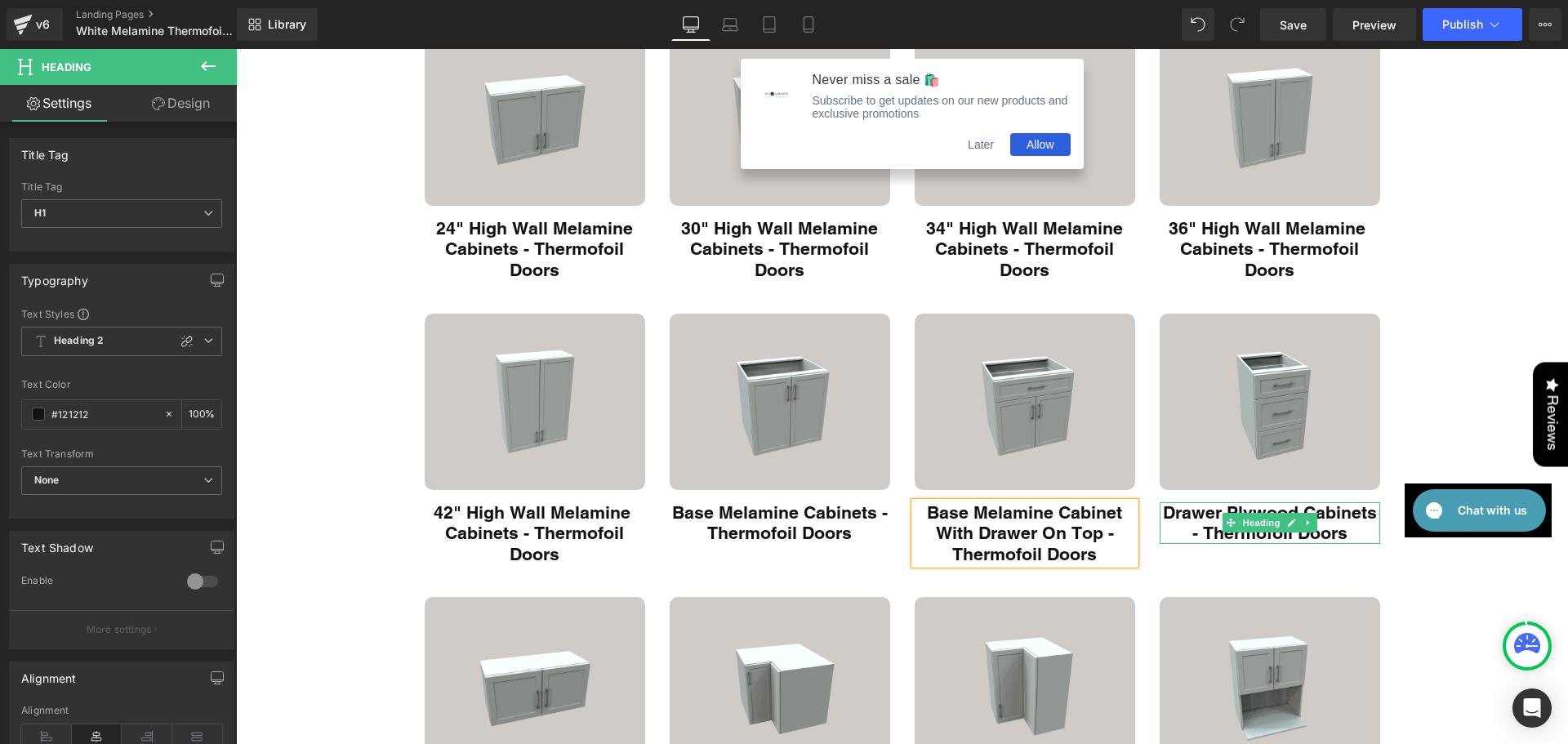
click at [1258, 510] on h1 "Drawer Plywood Cabinets - Thermofoil Doors" at bounding box center [1269, 522] width 220 height 42
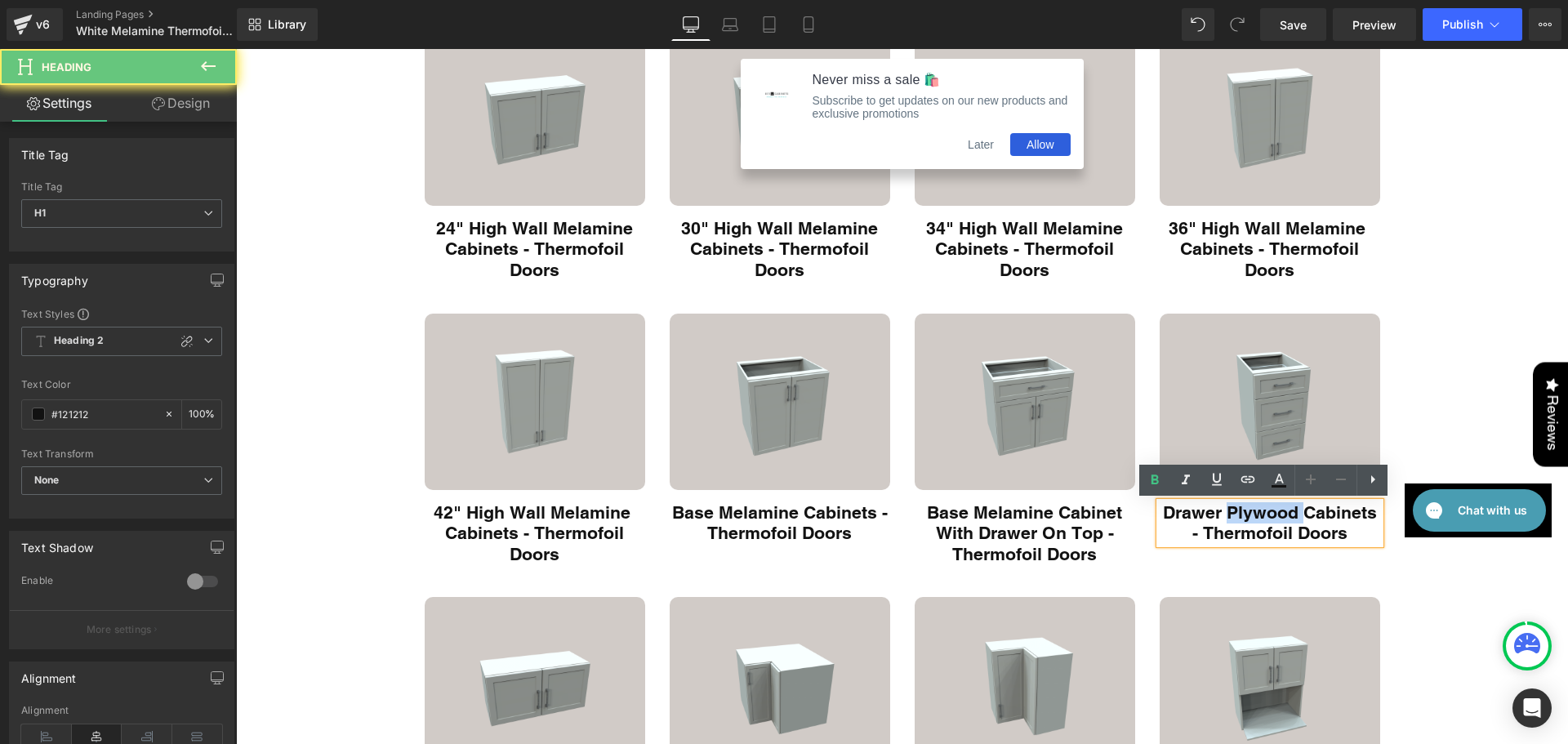
click at [1258, 510] on h1 "Drawer Plywood Cabinets - Thermofoil Doors" at bounding box center [1269, 522] width 220 height 42
paste div "Main content"
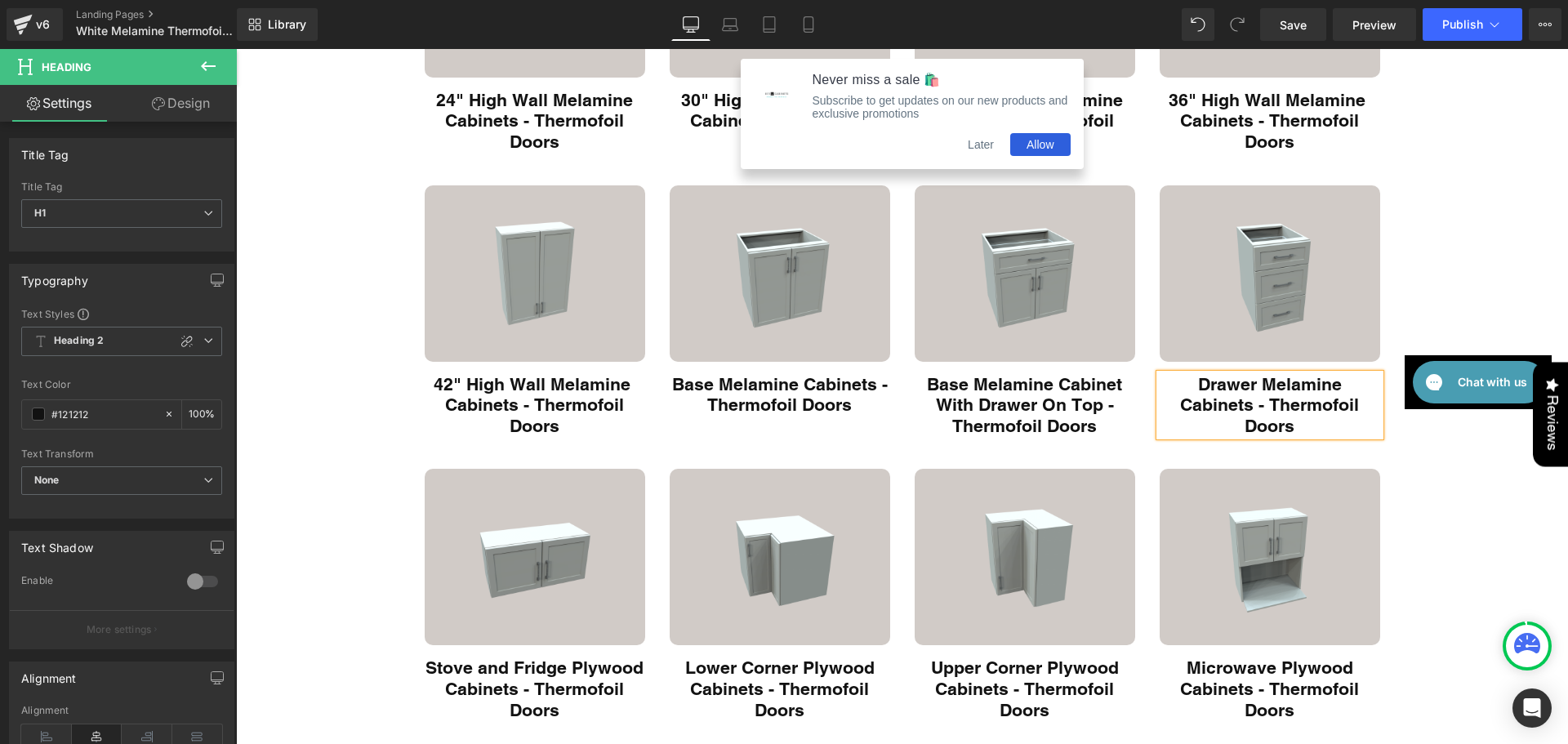
scroll to position [381, 0]
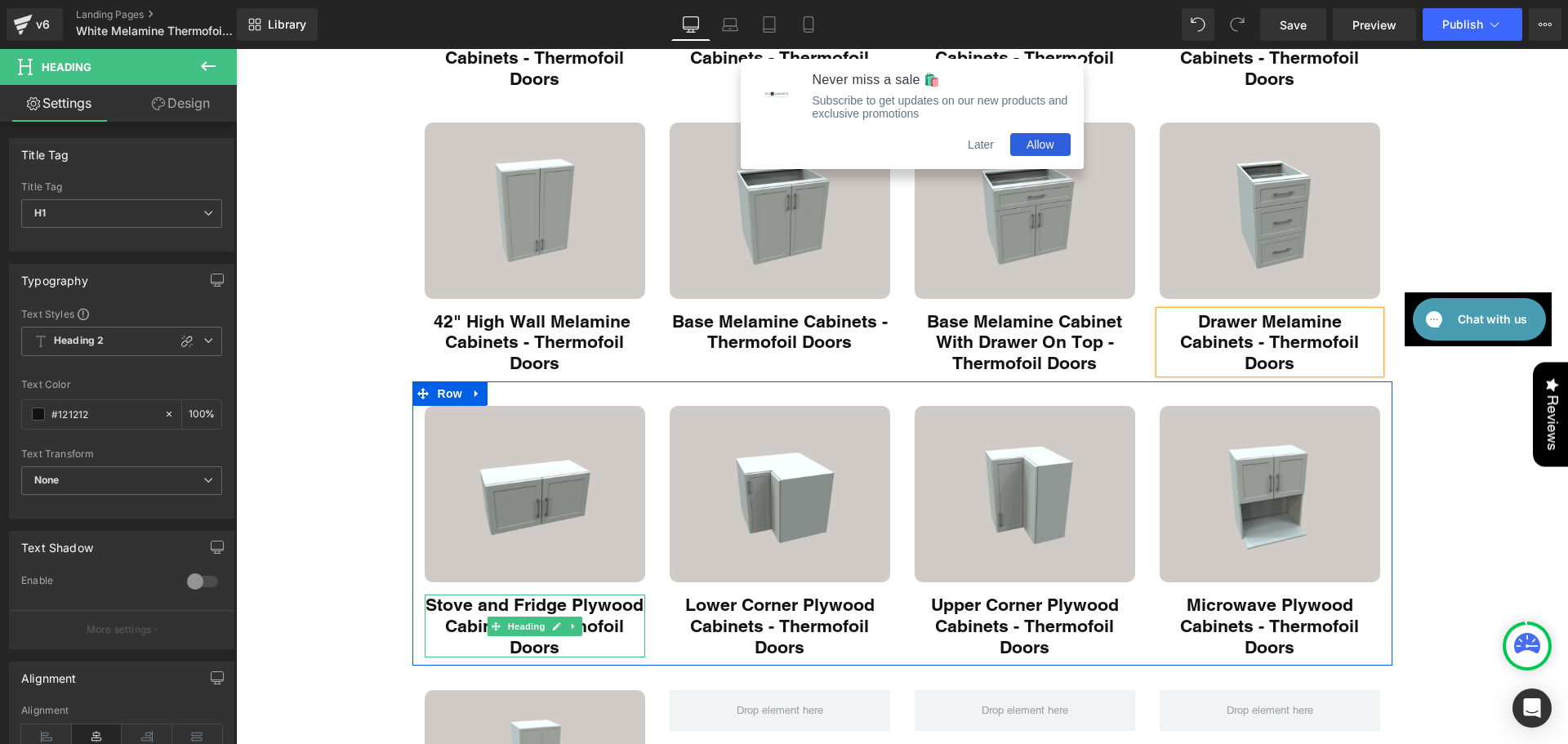
click at [611, 600] on h1 "Stove and Fridge Plywood Cabinets - Thermofoil Doors" at bounding box center [534, 625] width 220 height 63
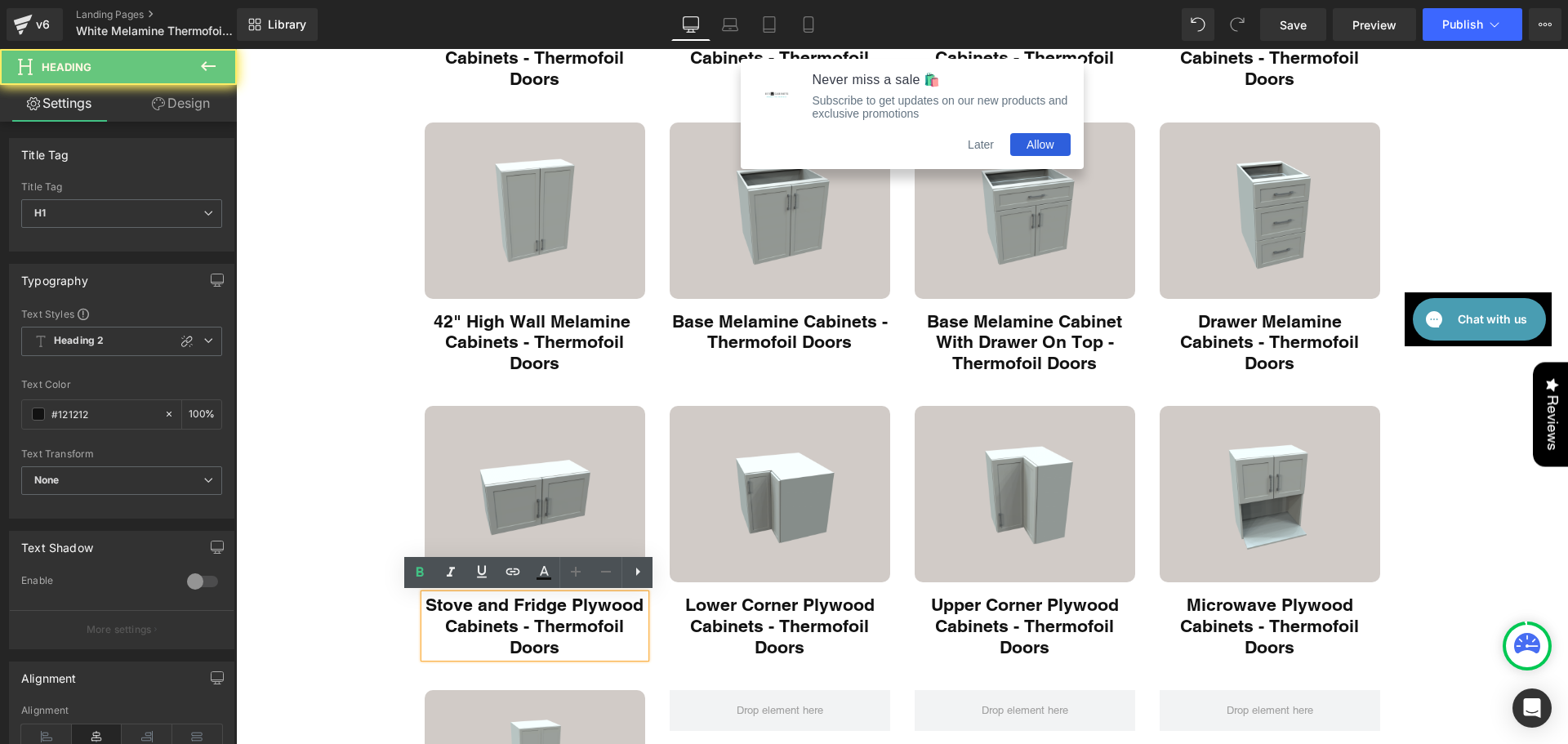
click at [611, 600] on h1 "Stove and Fridge Plywood Cabinets - Thermofoil Doors" at bounding box center [534, 625] width 220 height 63
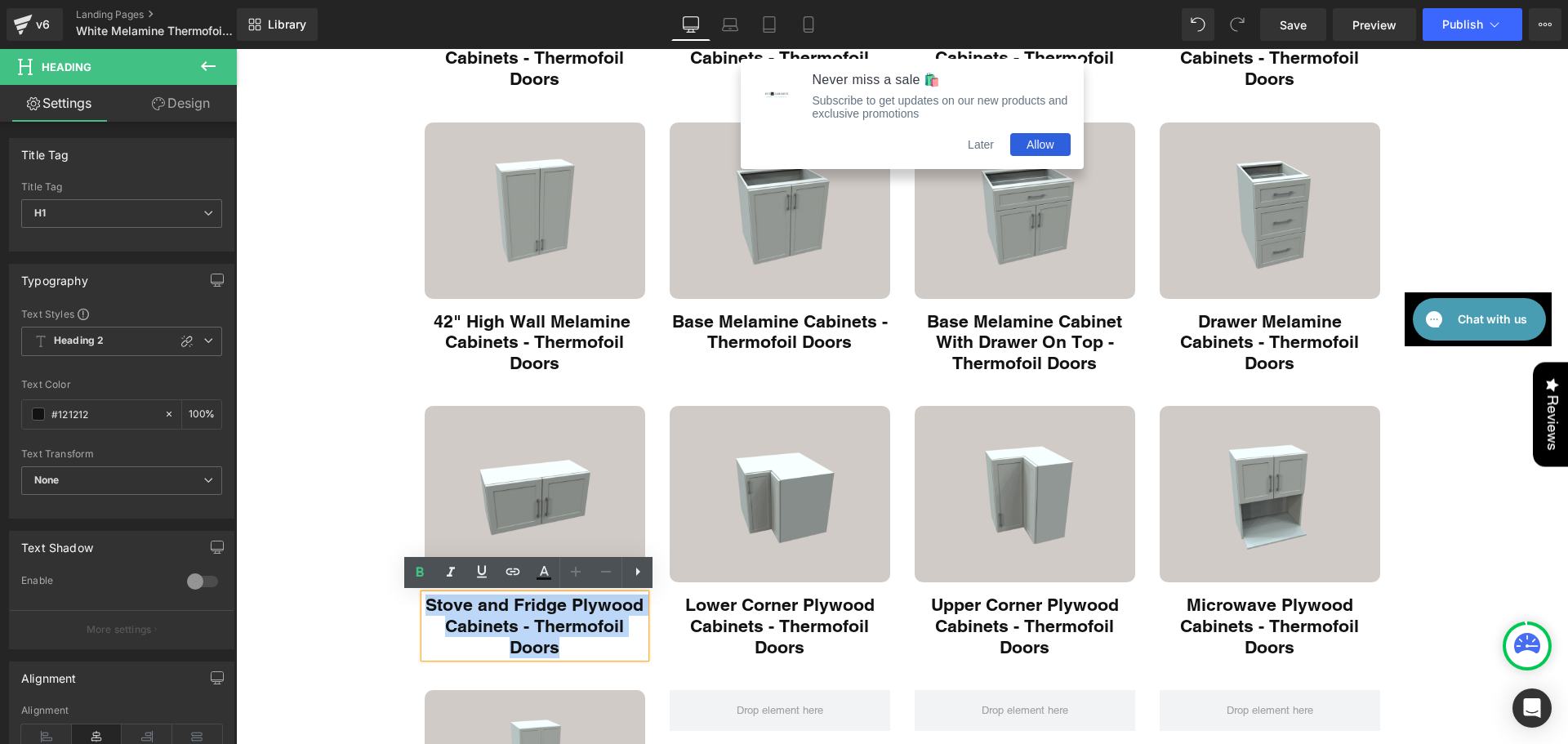
click at [612, 600] on h1 "Stove and Fridge Plywood Cabinets - Thermofoil Doors" at bounding box center [534, 625] width 220 height 63
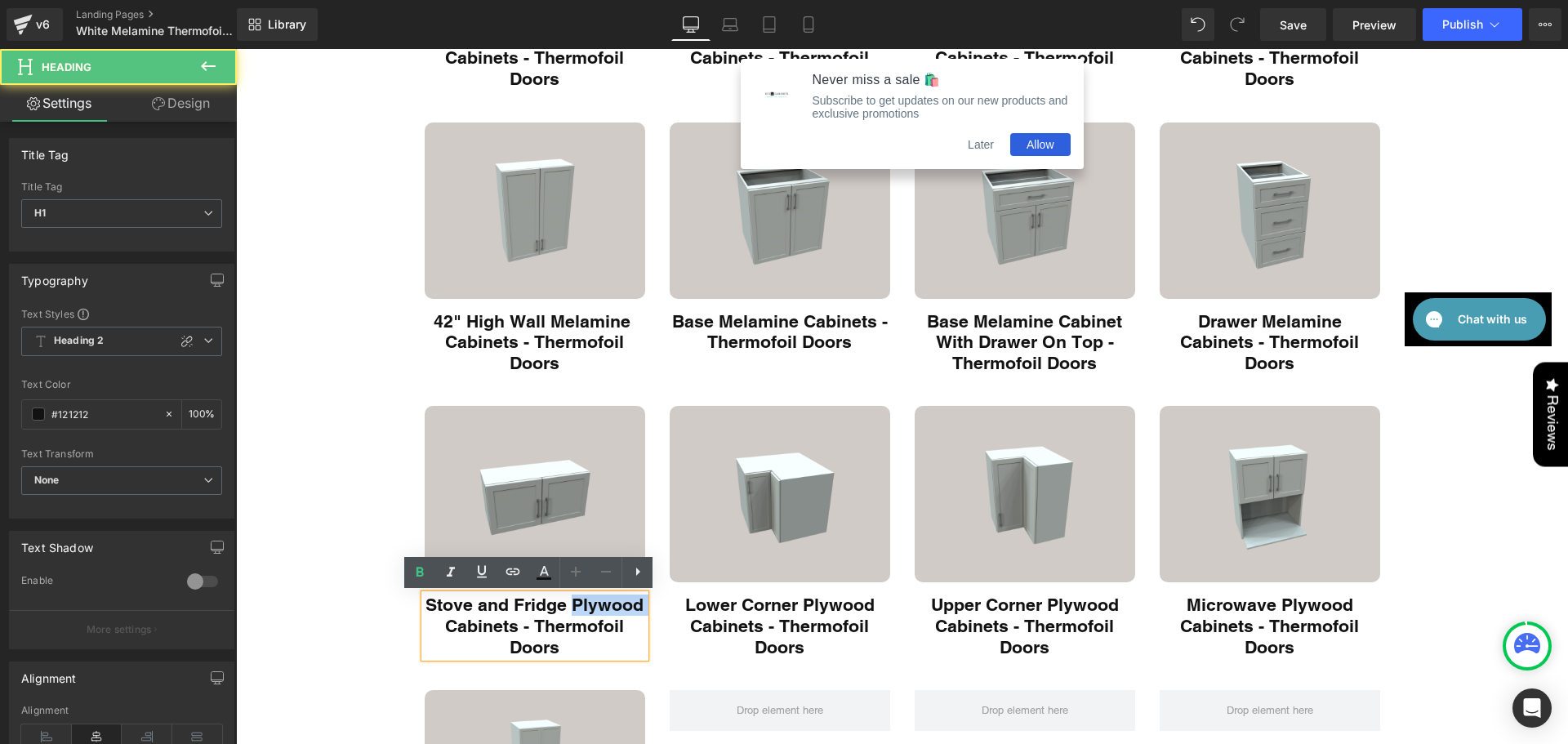
click at [612, 600] on h1 "Stove and Fridge Plywood Cabinets - Thermofoil Doors" at bounding box center [534, 625] width 220 height 63
paste div "Main content"
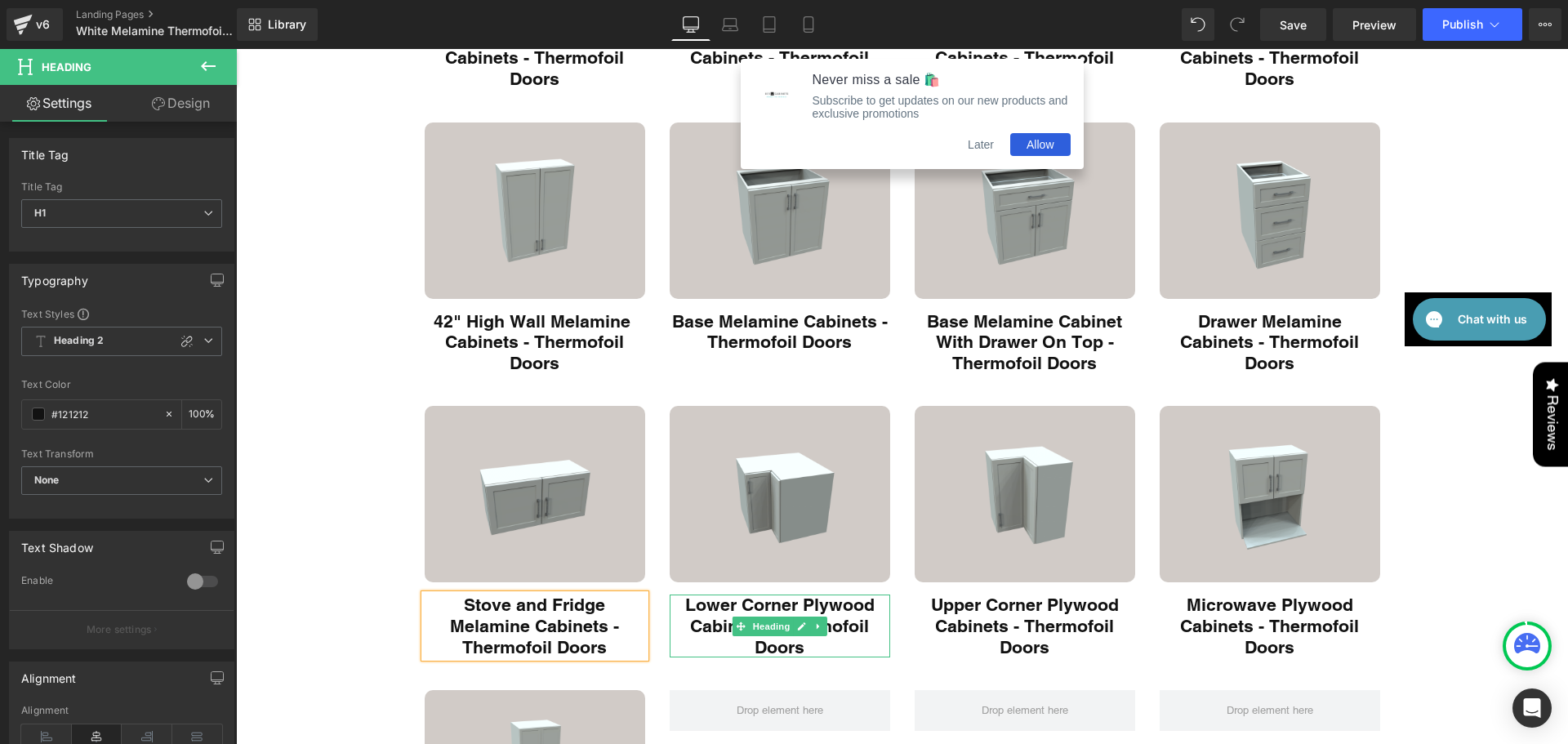
click at [809, 604] on h1 "Lower Corner Plywood Cabinets - Thermofoil Doors" at bounding box center [779, 625] width 220 height 63
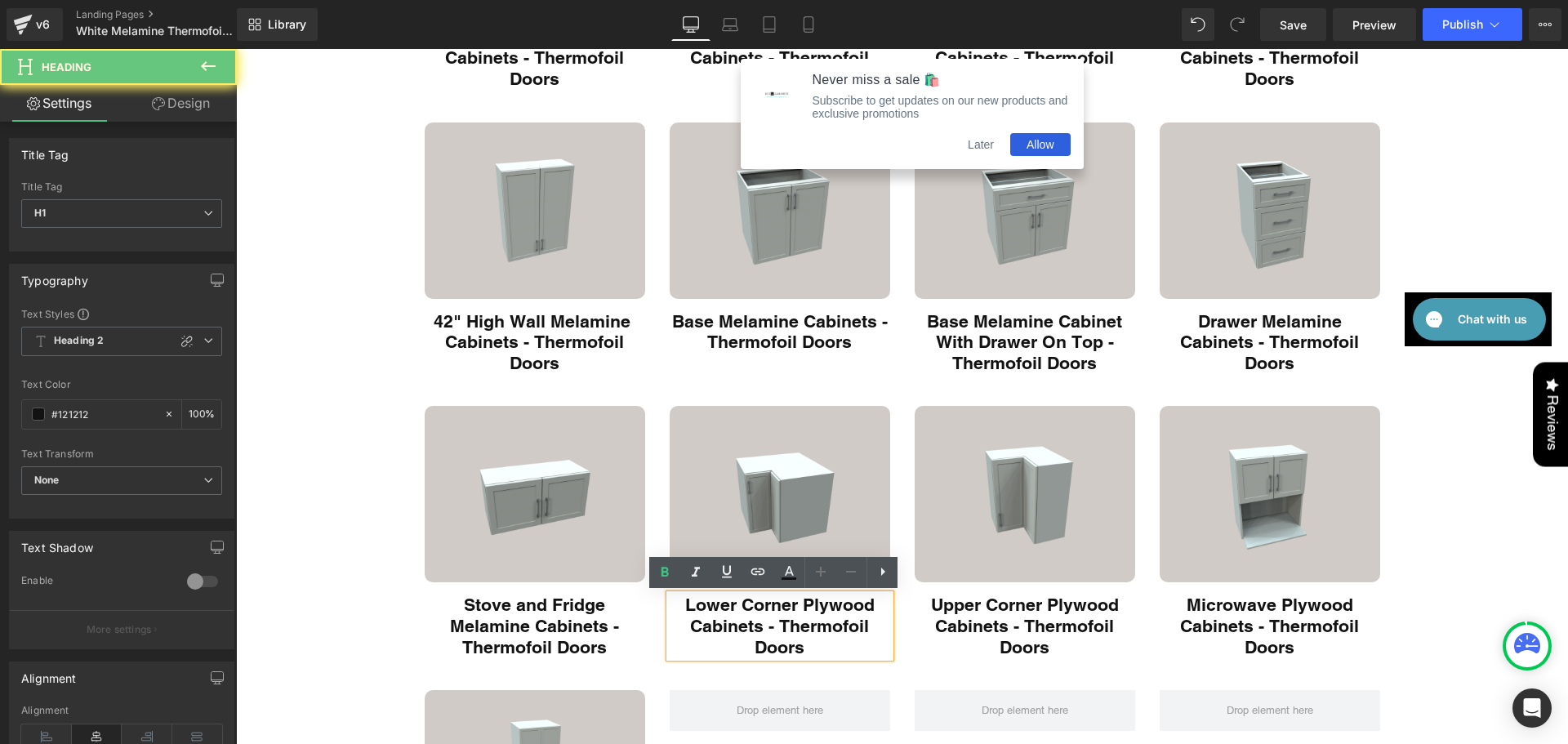
click at [809, 604] on h1 "Lower Corner Plywood Cabinets - Thermofoil Doors" at bounding box center [779, 625] width 220 height 63
paste div "Main content"
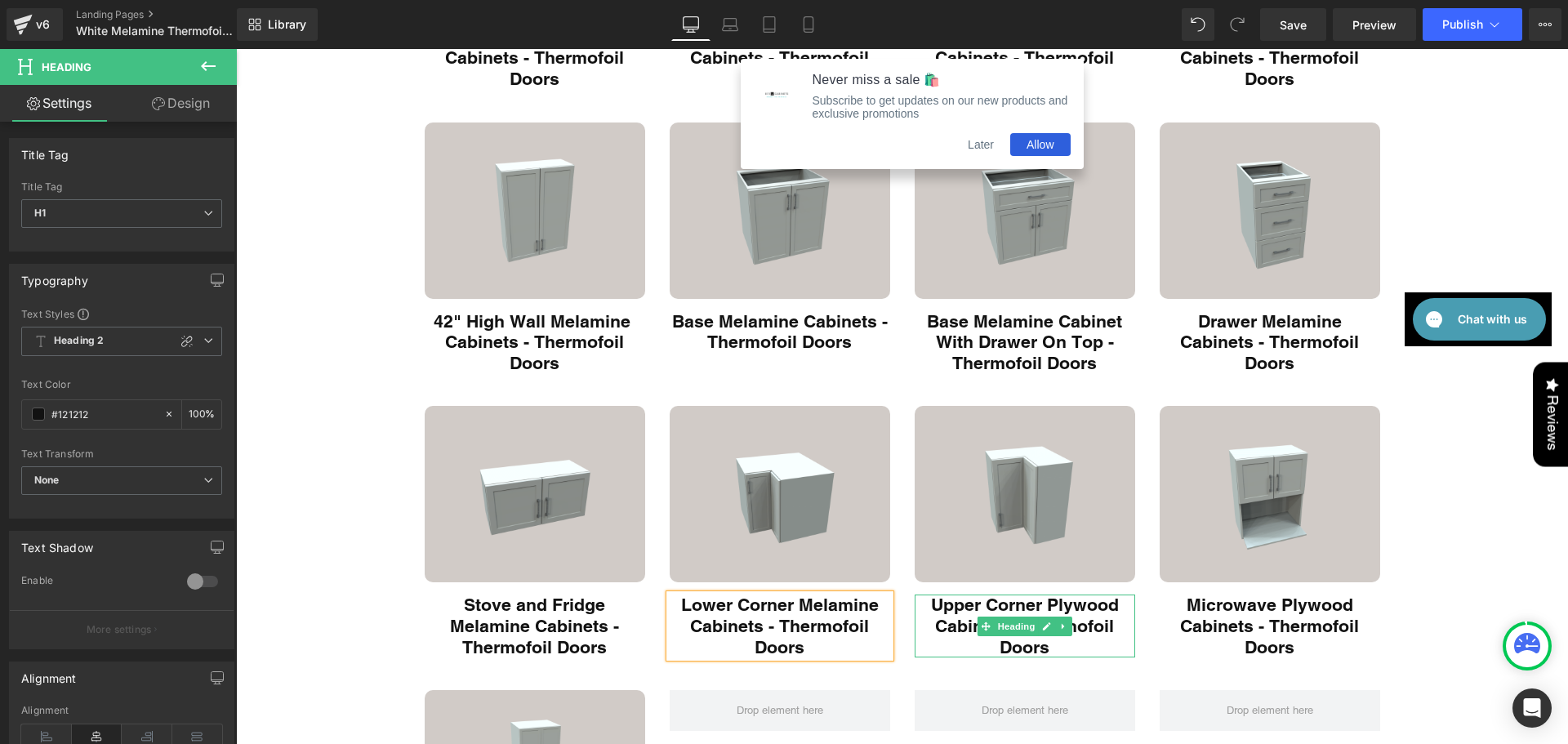
click at [1051, 601] on h1 "Upper Corner Plywood Cabinets - Thermofoil Doors" at bounding box center [1024, 625] width 220 height 63
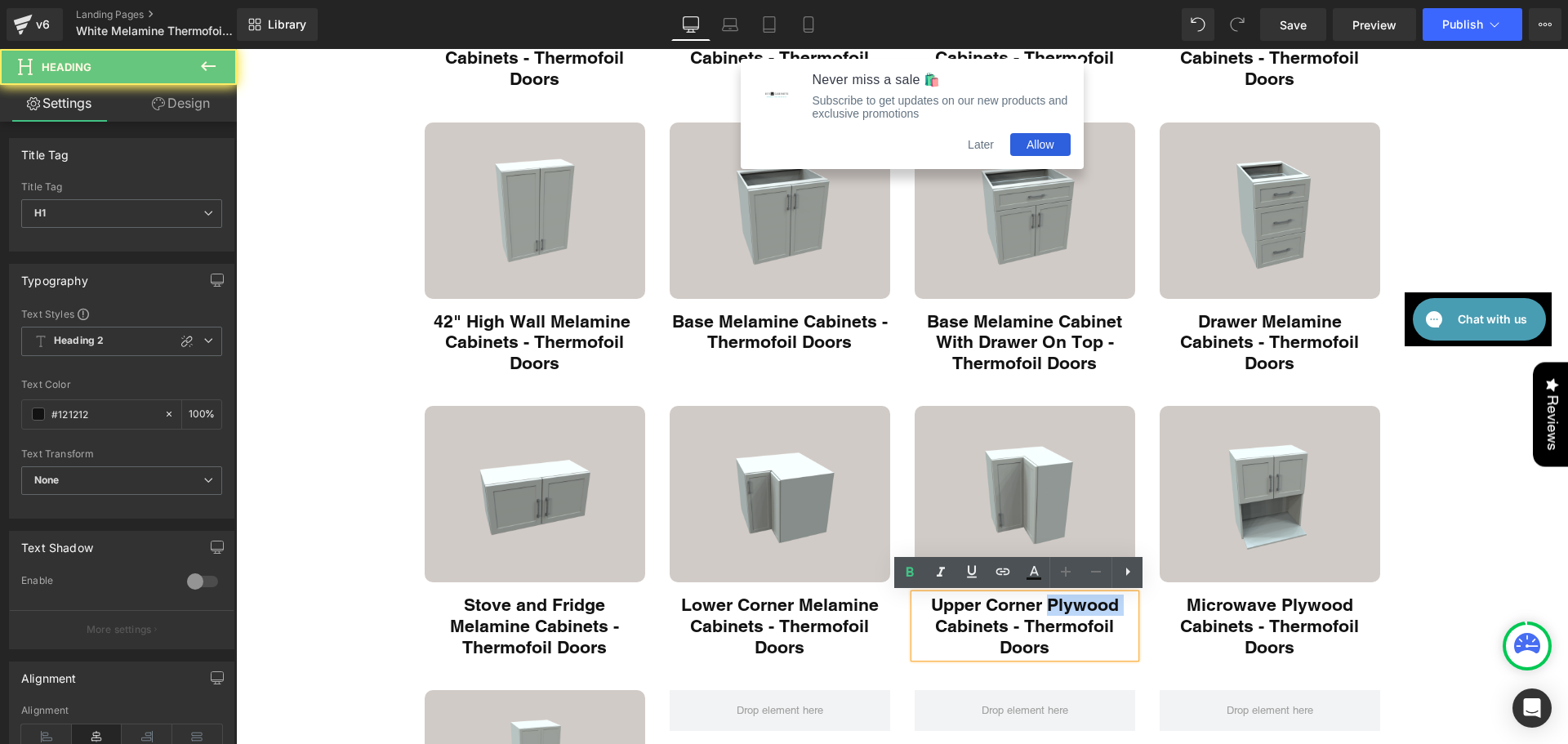
paste div "Main content"
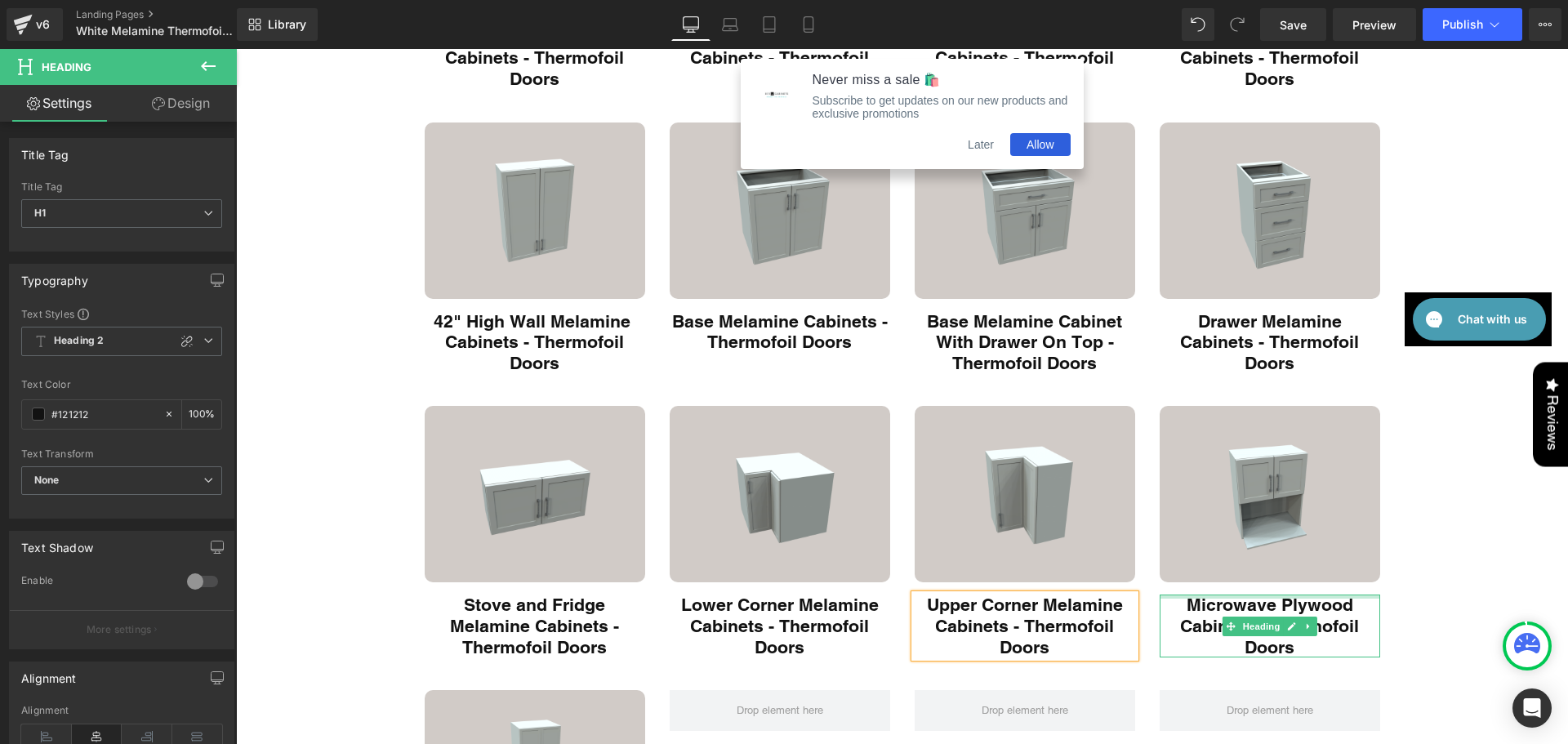
click at [1321, 598] on div "Main content" at bounding box center [1269, 596] width 220 height 4
click at [1321, 598] on h1 "Microwave Plywood Cabinets - Thermofoil Doors" at bounding box center [1269, 625] width 220 height 63
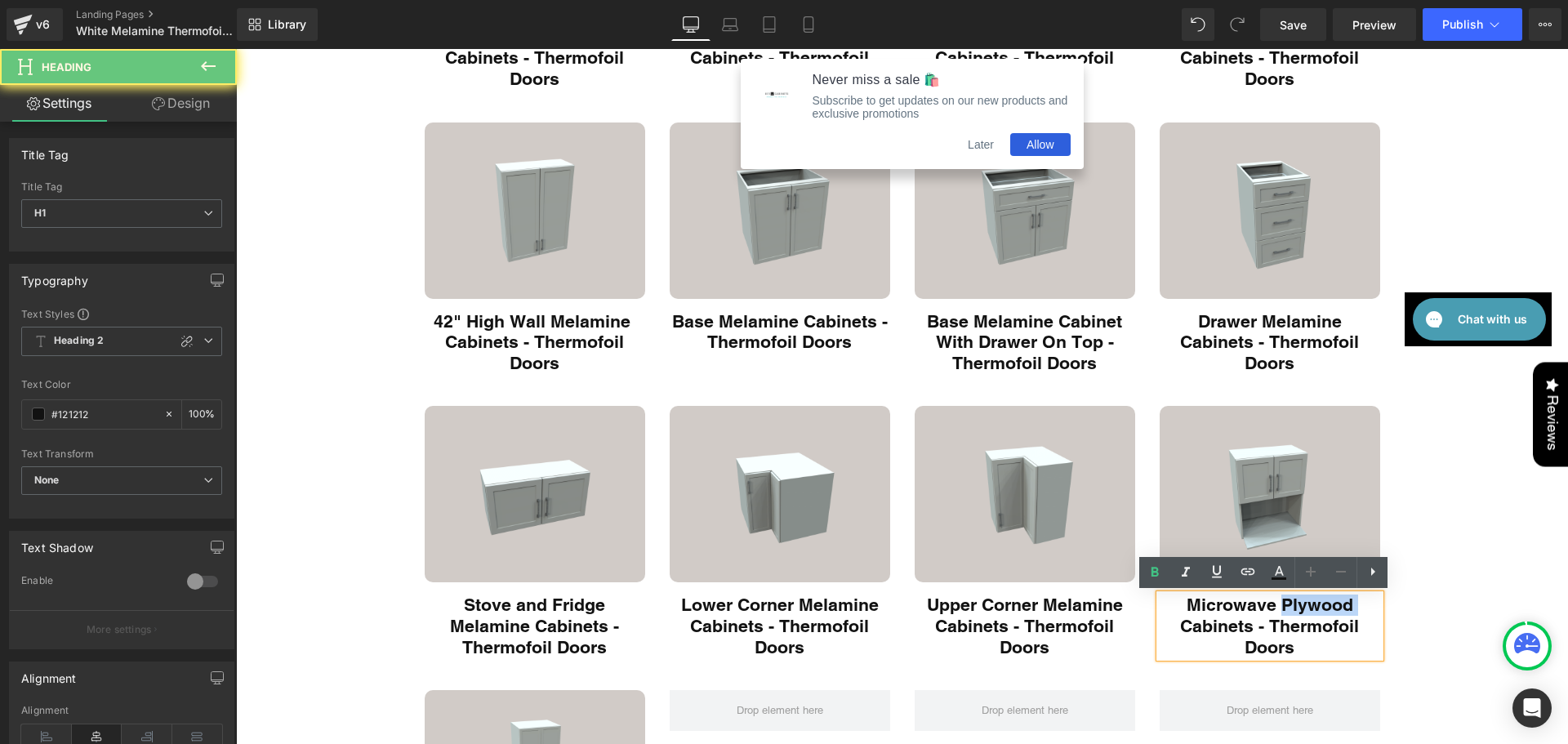
paste div "Main content"
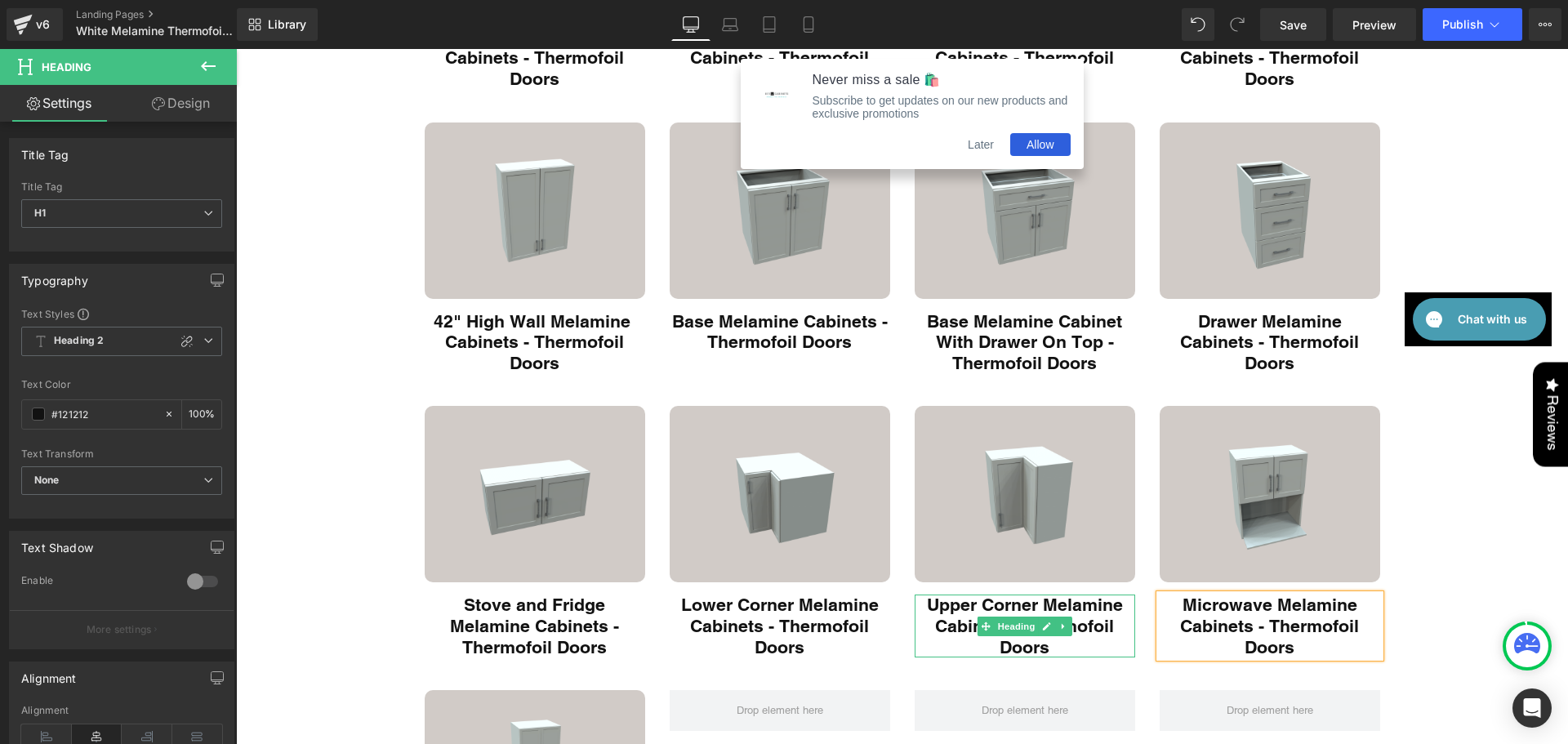
scroll to position [572, 0]
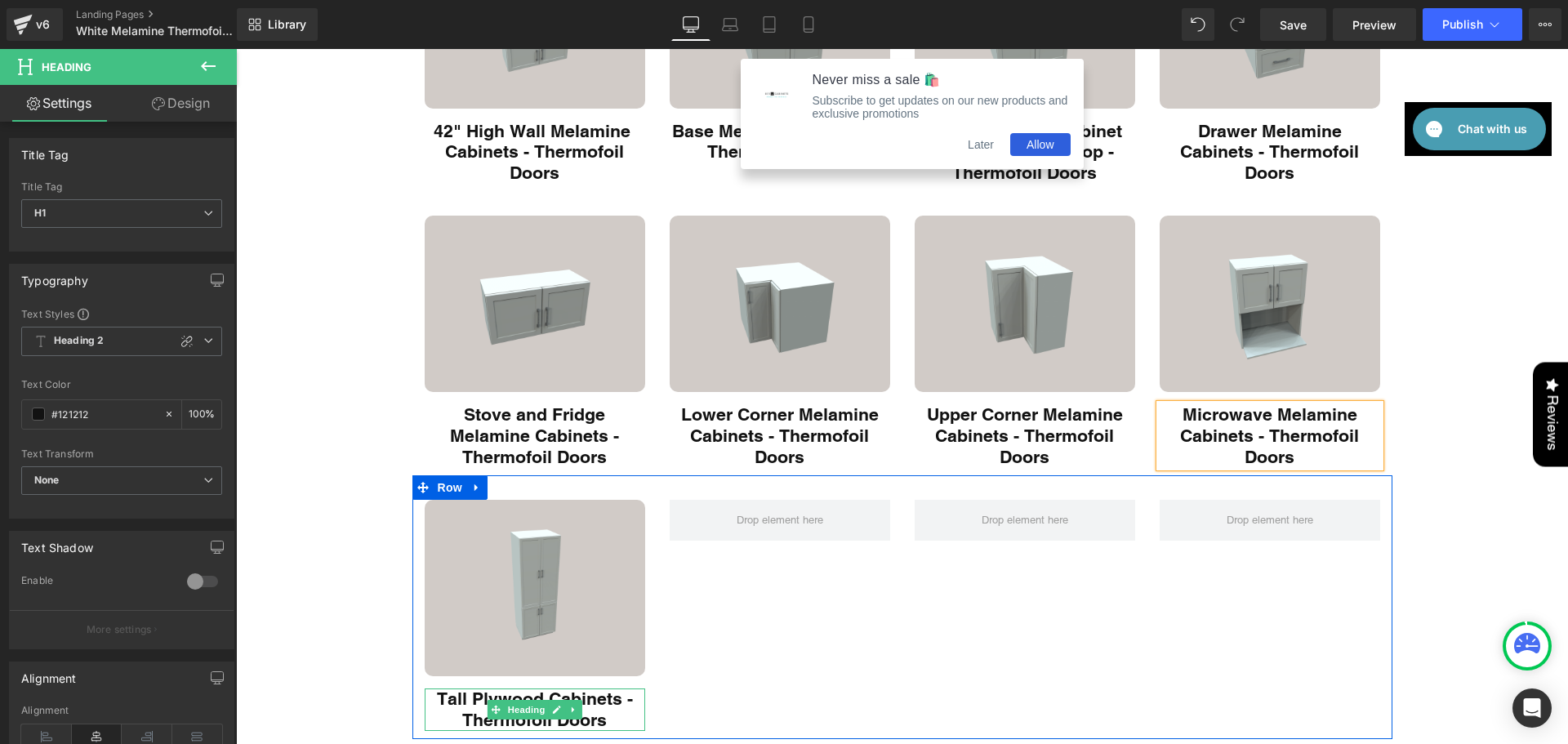
click at [522, 696] on h1 "Tall Plywood Cabinets - Thermofoil Doors" at bounding box center [534, 708] width 220 height 42
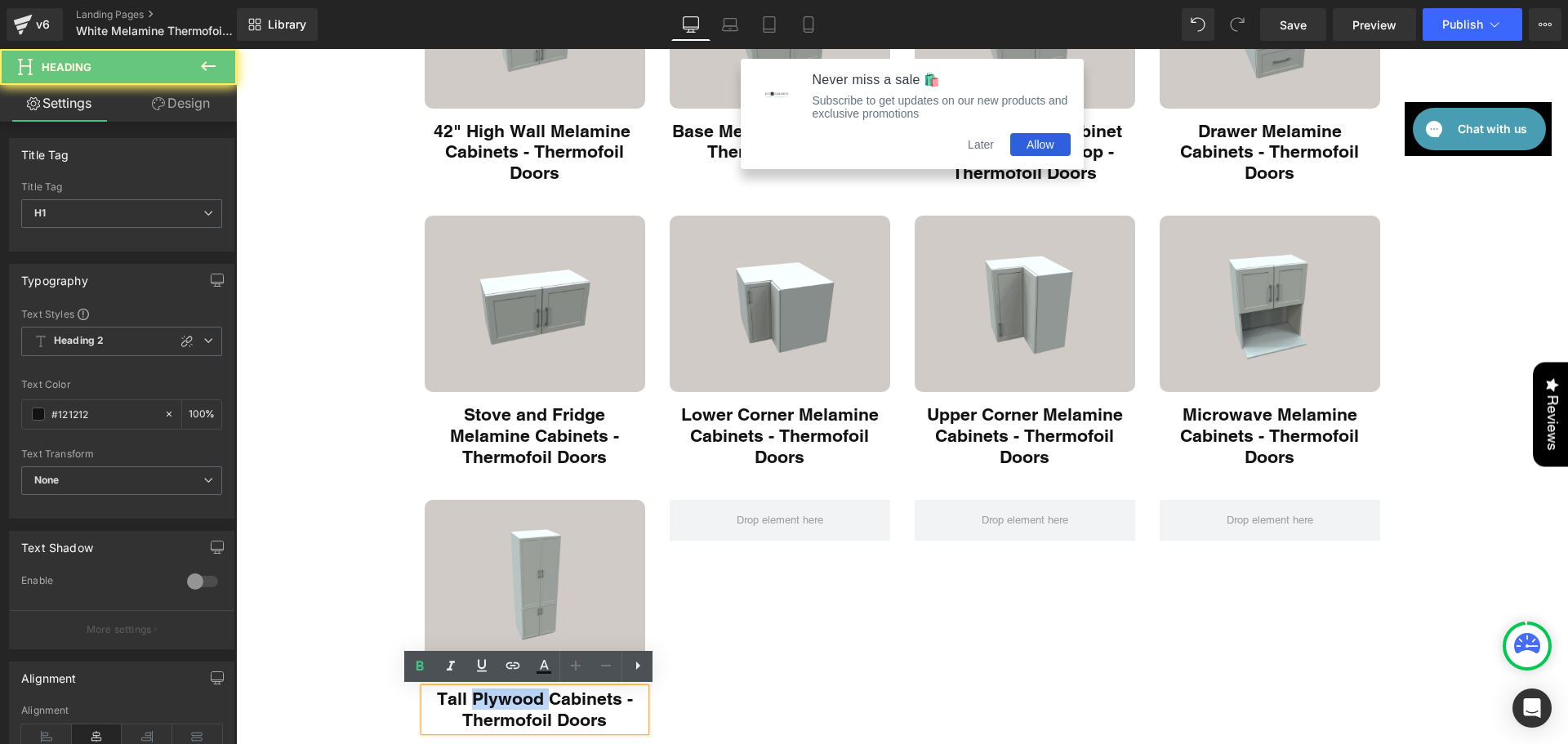
paste div "Main content"
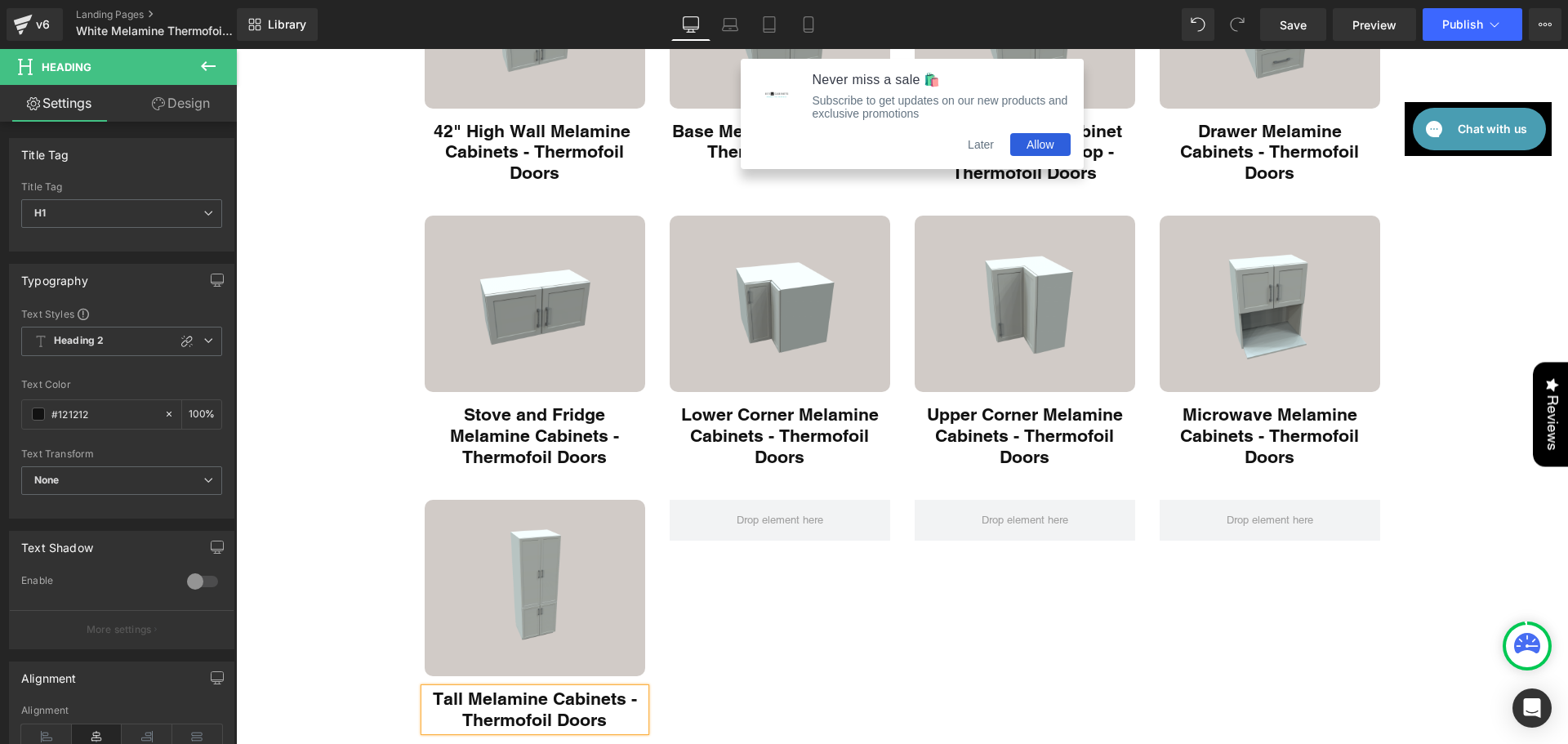
click at [718, 638] on div "Image Tall Melamine Cabinets - Thermofoil Doors Heading Row" at bounding box center [901, 605] width 980 height 263
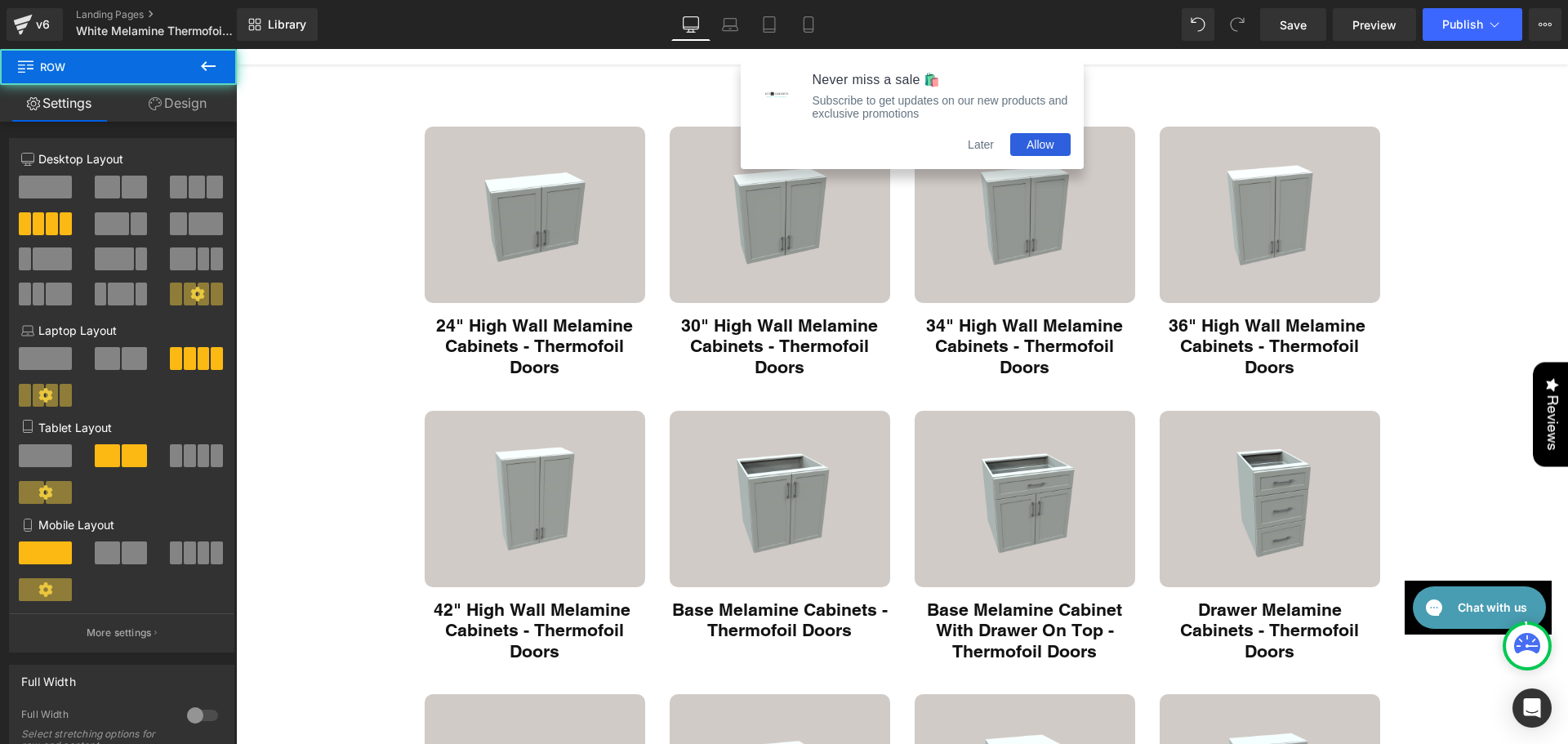
scroll to position [0, 0]
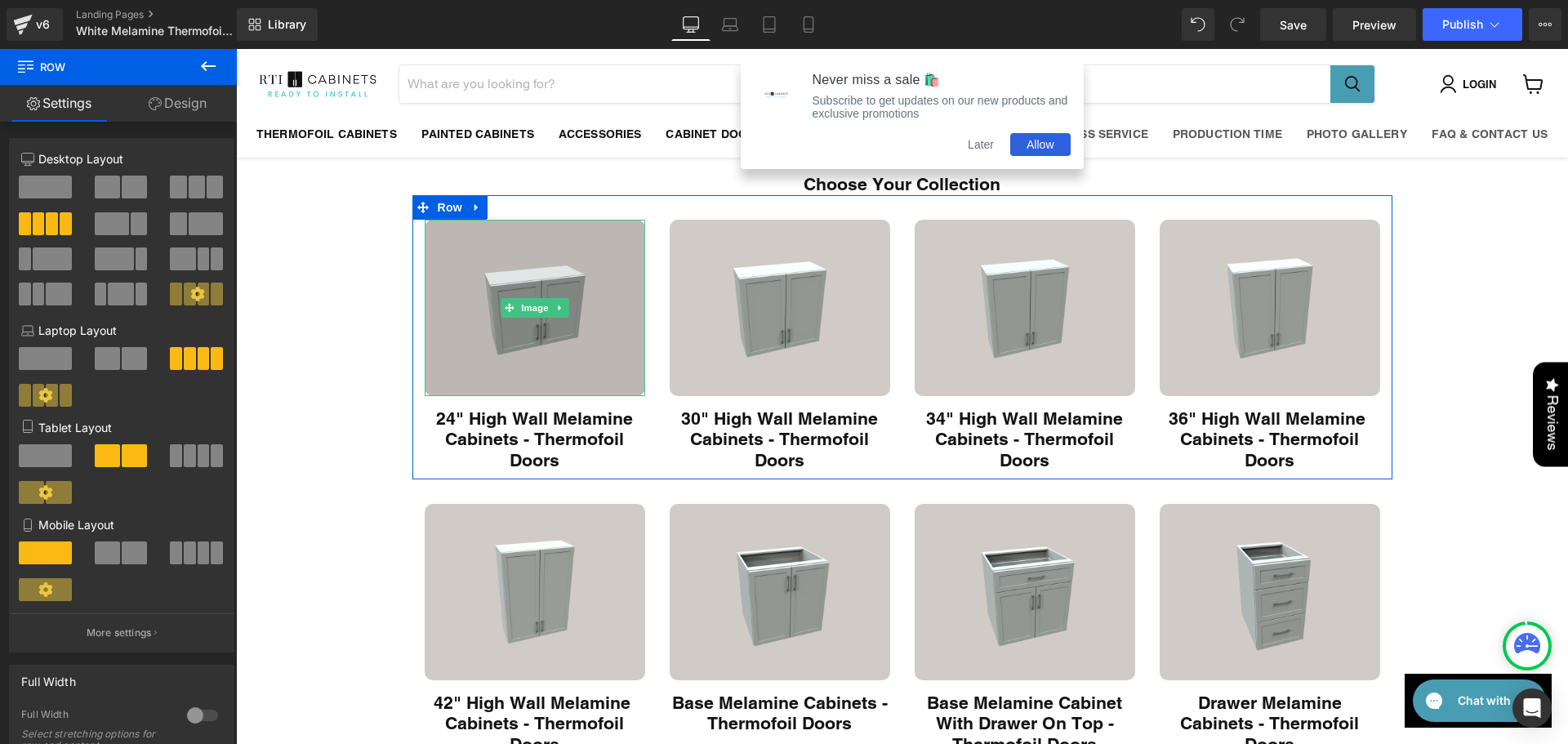
click at [596, 376] on img "Main content" at bounding box center [534, 308] width 220 height 176
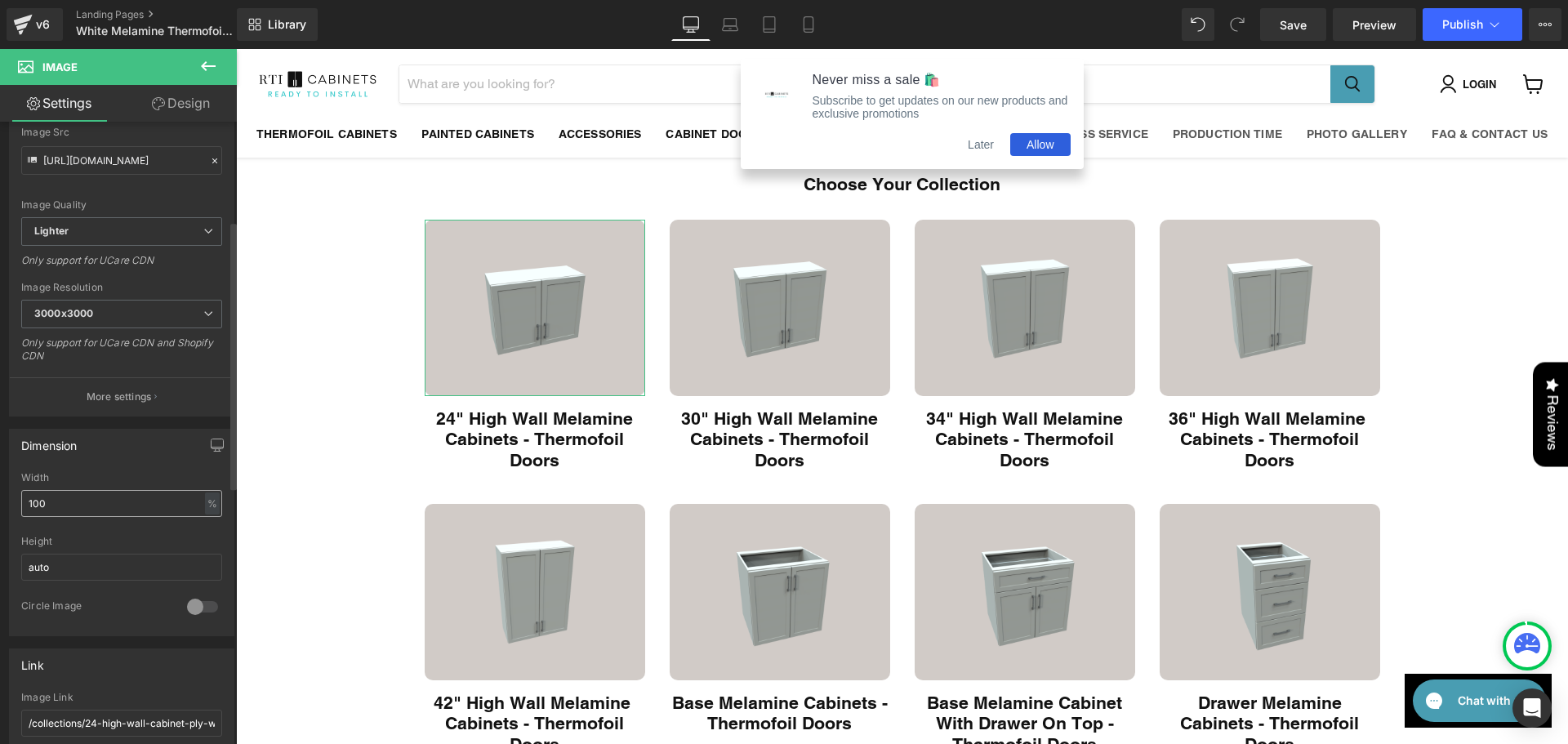
scroll to position [381, 0]
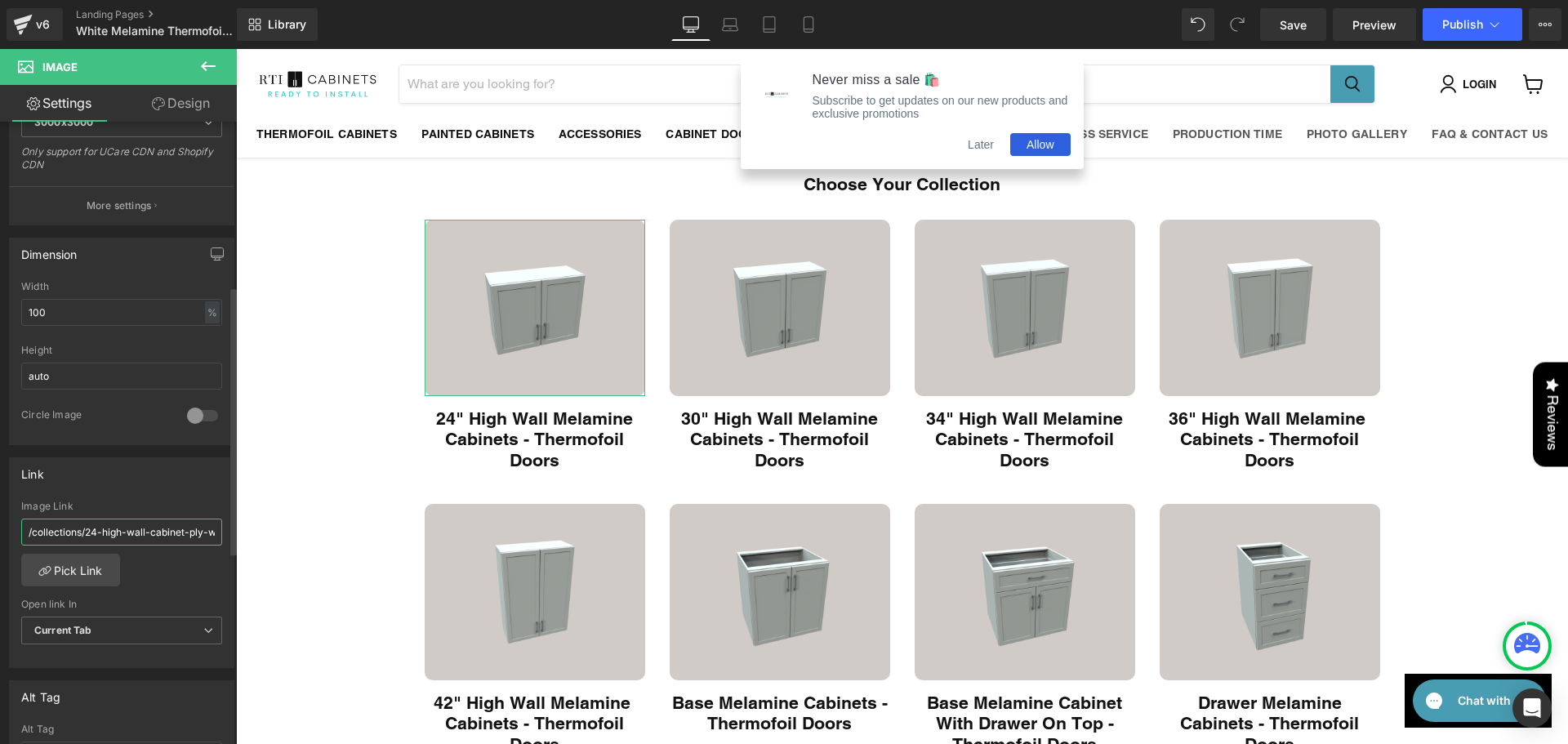
click at [122, 533] on input "/collections/24-high-wall-cabinet-ply-wood-boxes-thermofoil-doors" at bounding box center [121, 532] width 201 height 27
click at [80, 573] on link "Pick Link" at bounding box center [71, 570] width 99 height 33
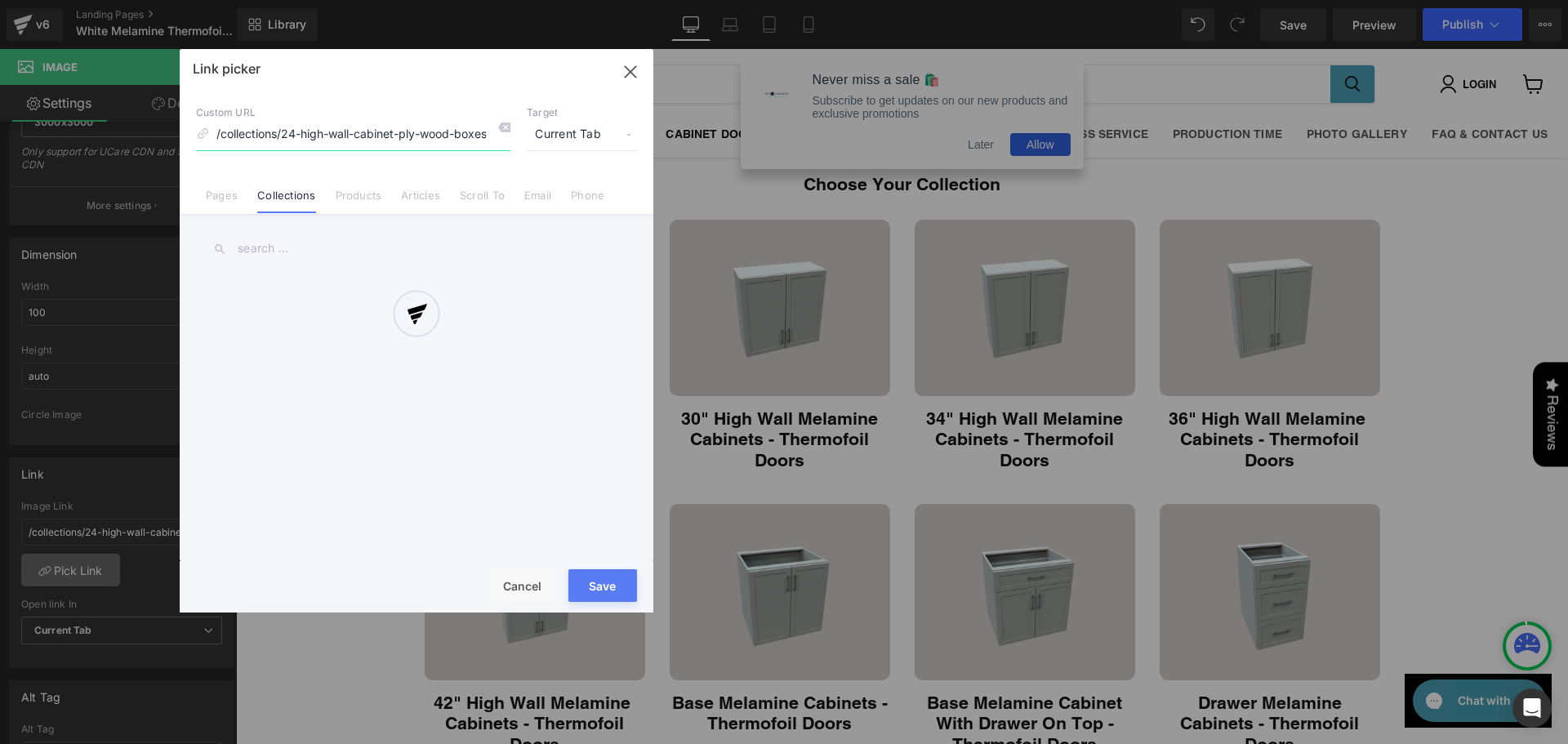
scroll to position [0, 86]
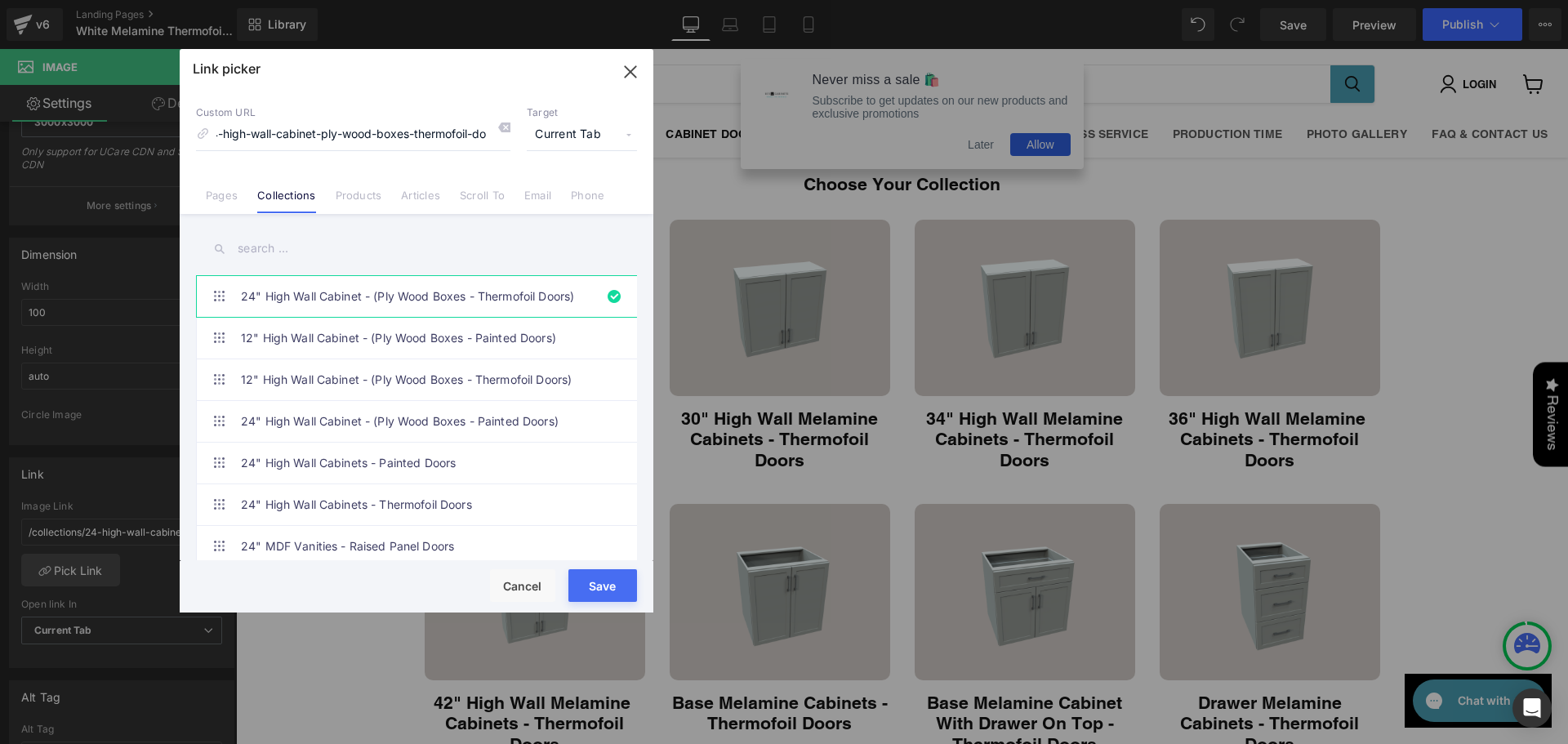
click at [299, 246] on input "text" at bounding box center [416, 249] width 441 height 37
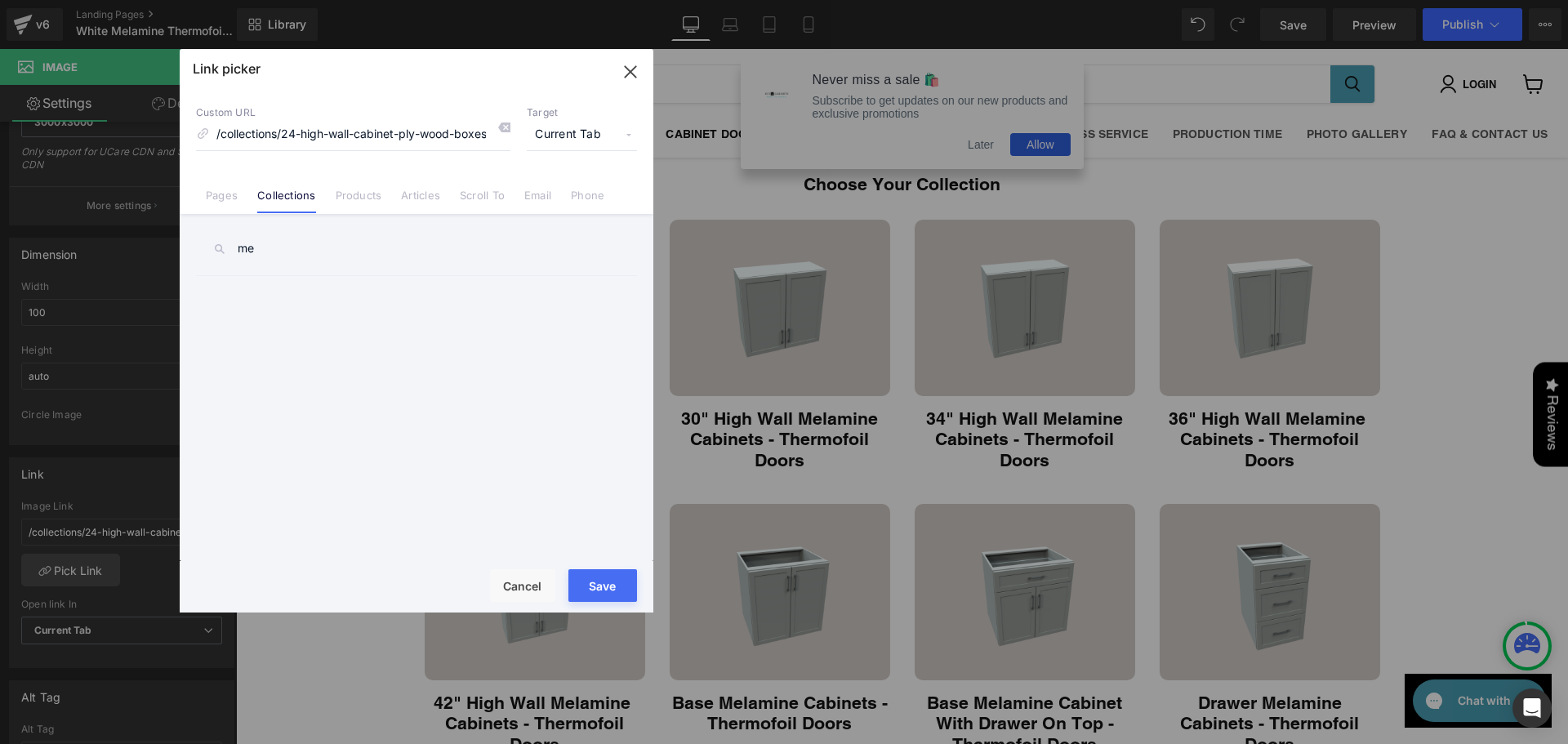
type input "m"
type input "w"
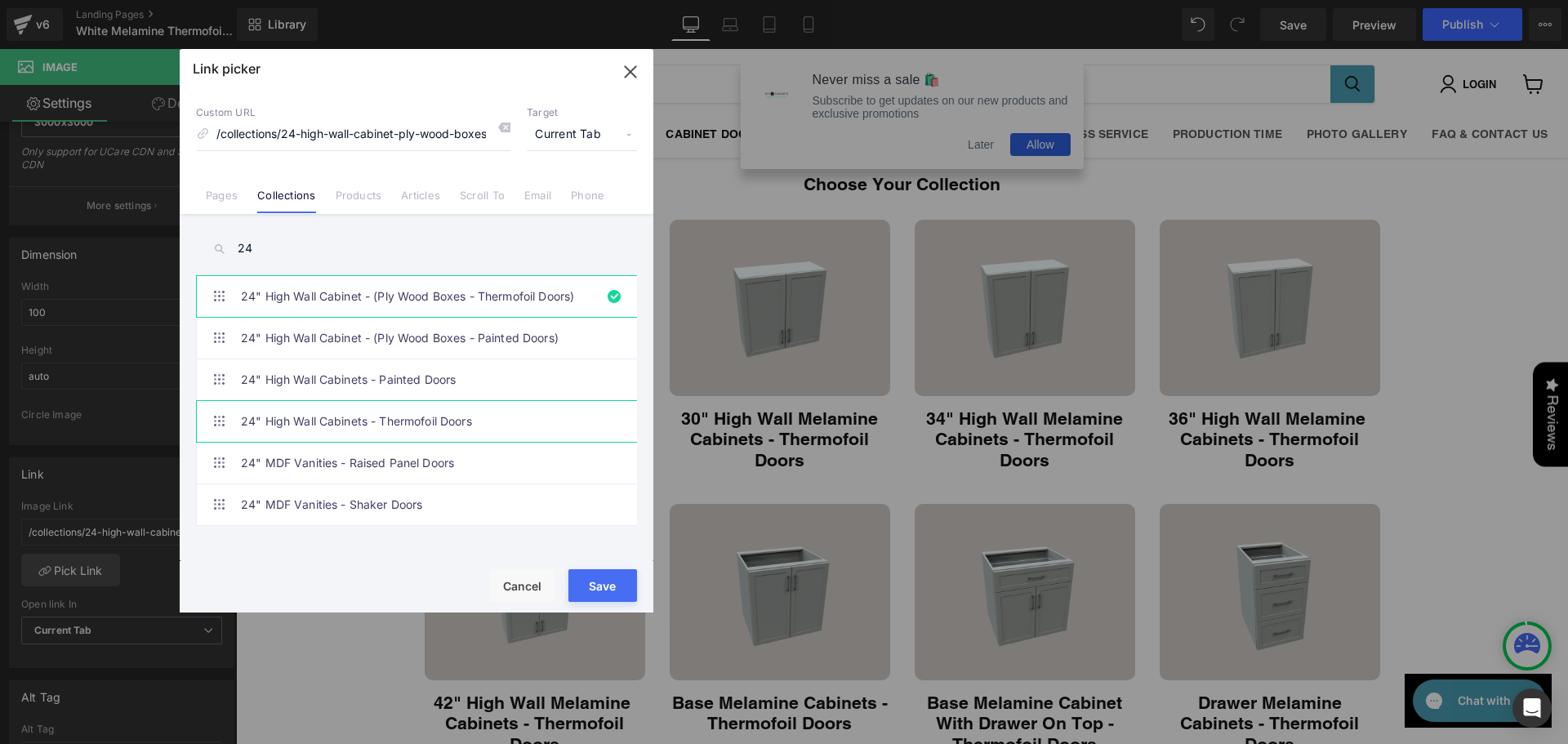
type input "24"
click at [395, 418] on link "24" High Wall Cabinets - Thermofoil Doors" at bounding box center [421, 421] width 360 height 41
type input "/collections/24-high-wall-cabinets-thermofoil-doors"
click at [594, 581] on button "Save" at bounding box center [602, 585] width 69 height 33
type input "/collections/24-high-wall-cabinets-thermofoil-doors"
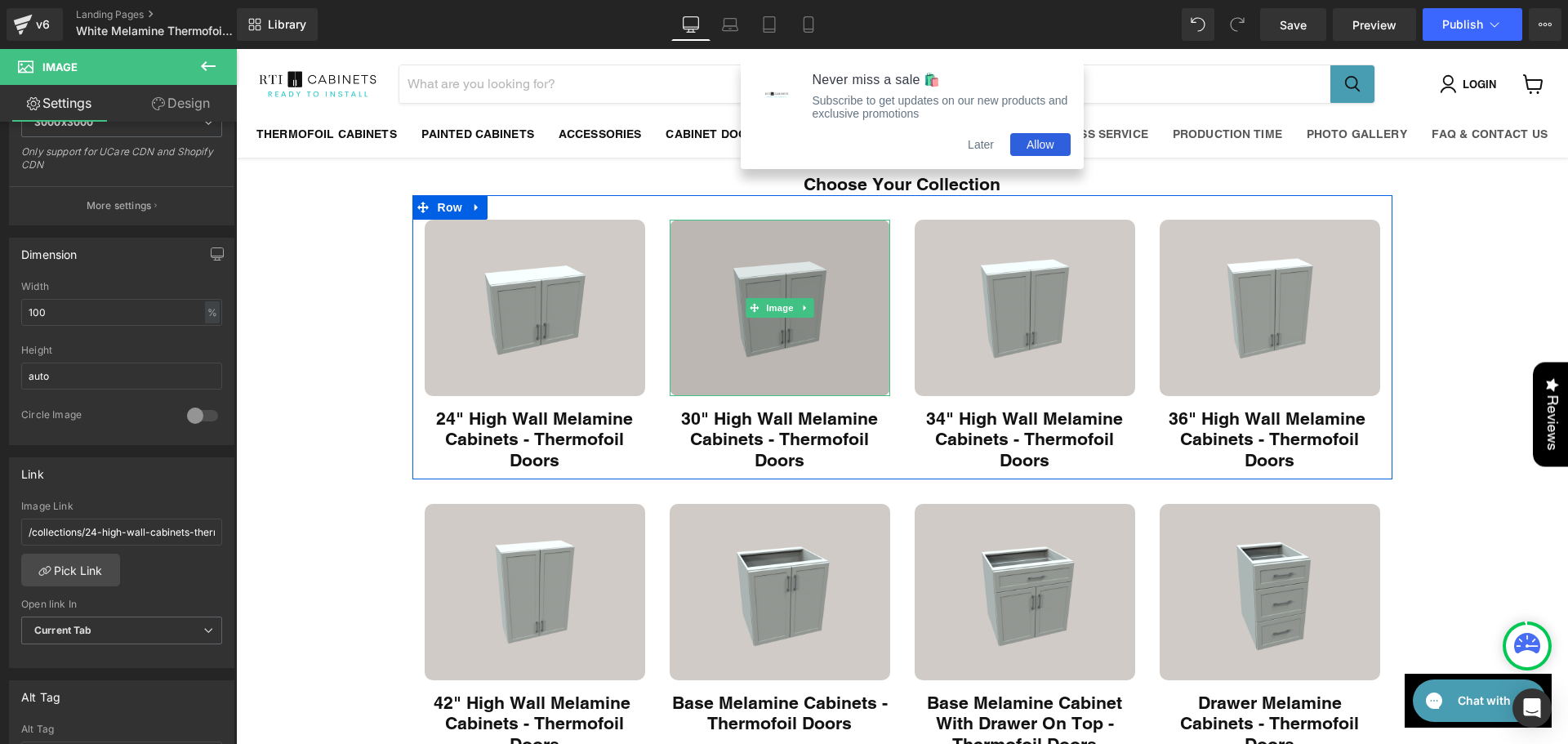
click at [738, 354] on img "Main content" at bounding box center [779, 308] width 220 height 176
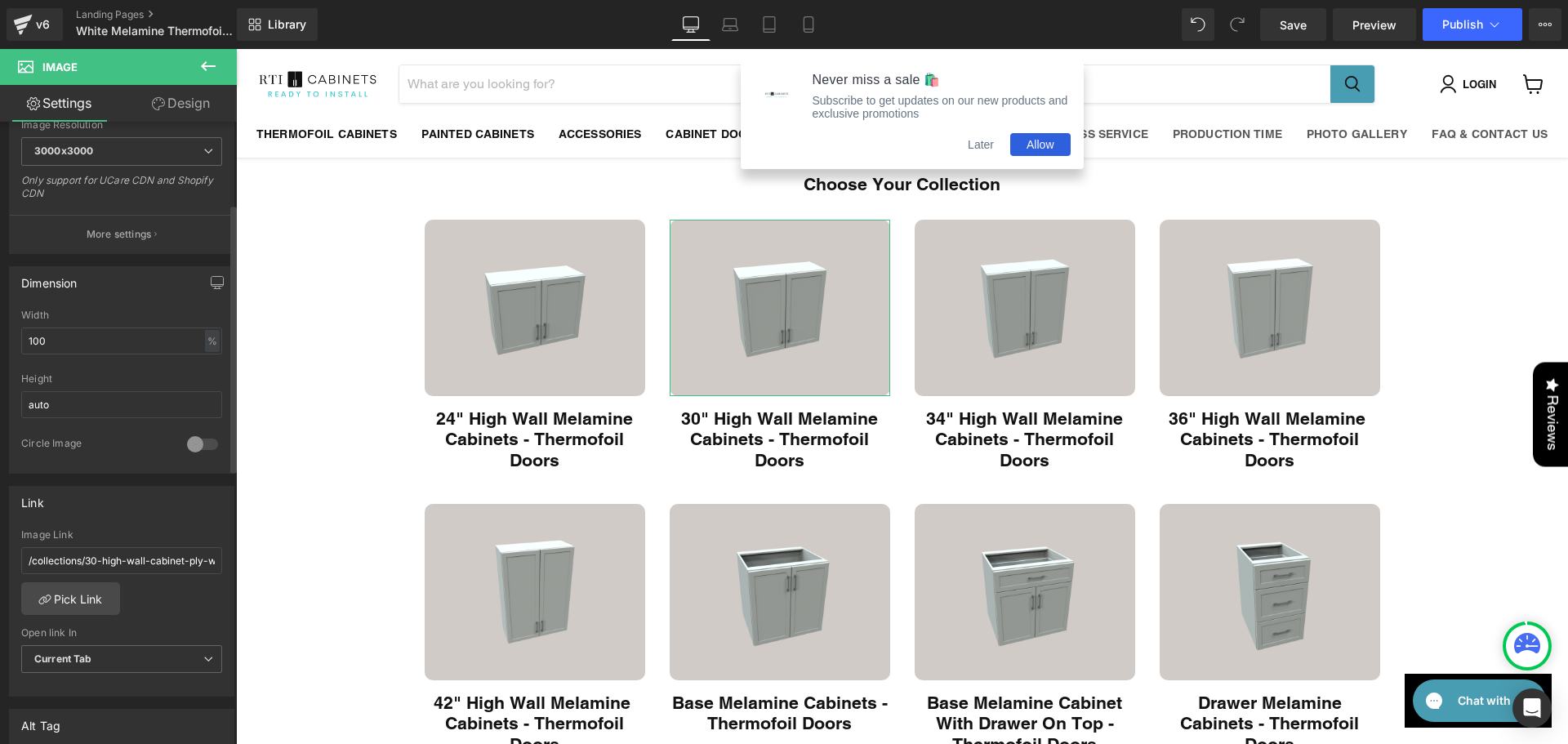
scroll to position [381, 0]
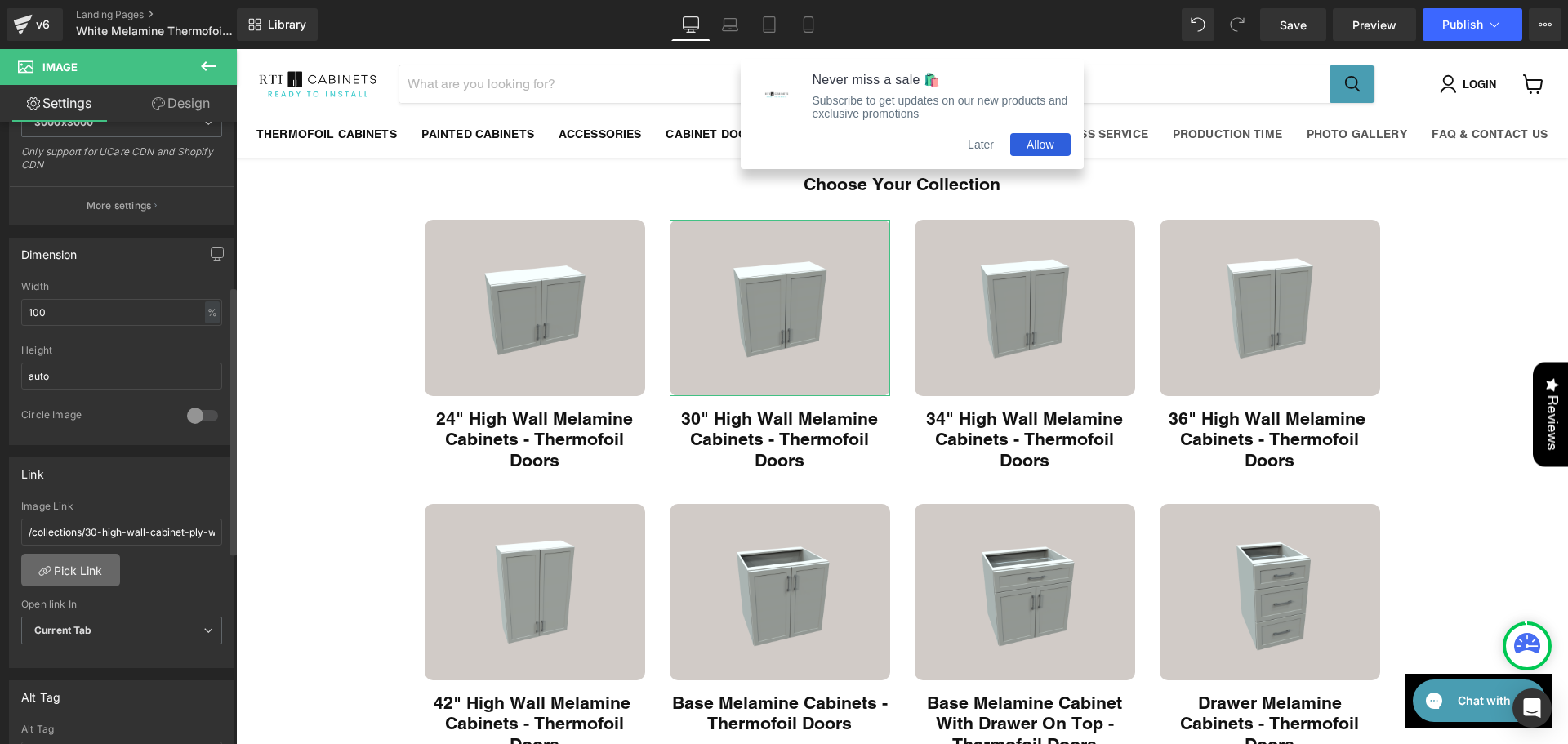
click at [50, 567] on link "Pick Link" at bounding box center [71, 570] width 99 height 33
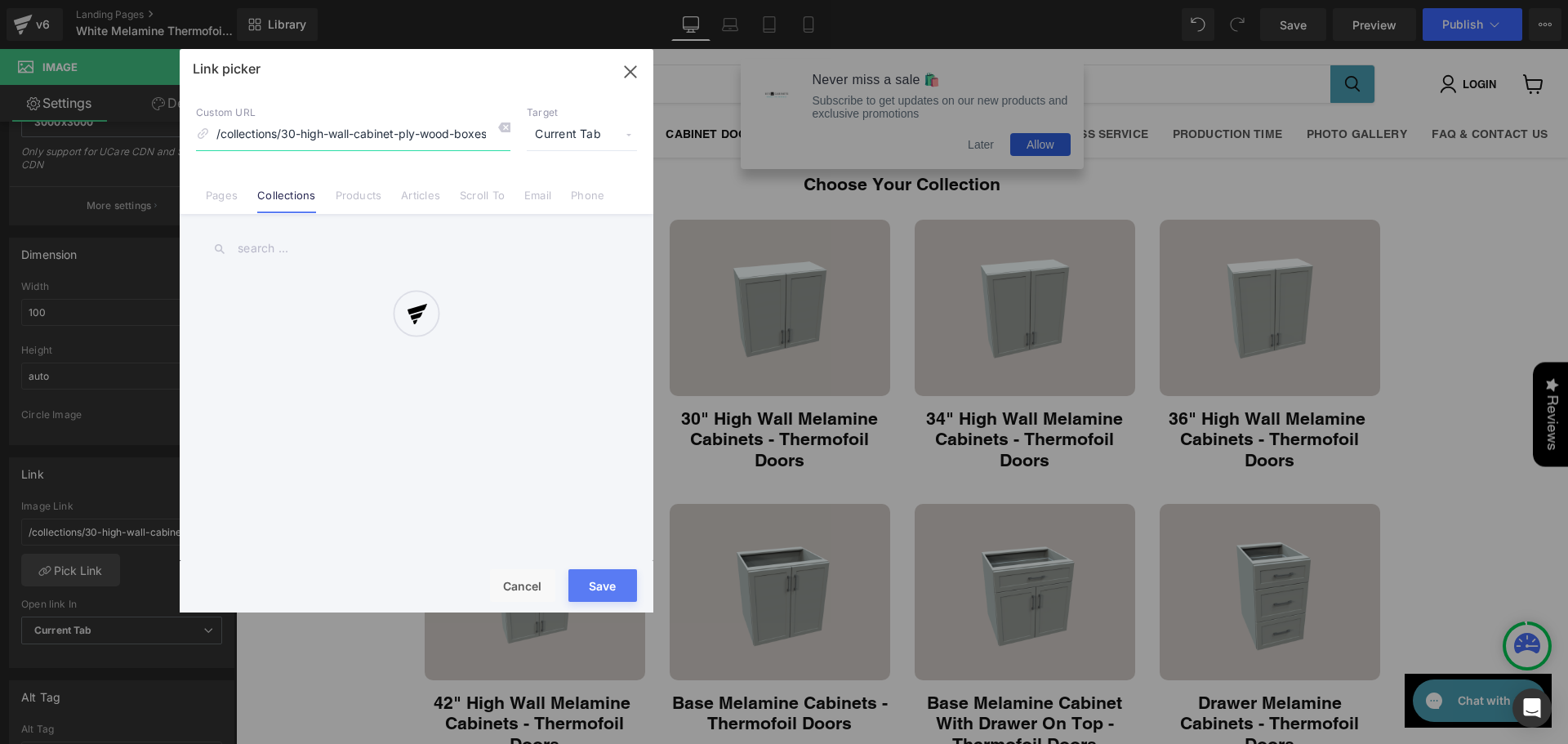
scroll to position [0, 86]
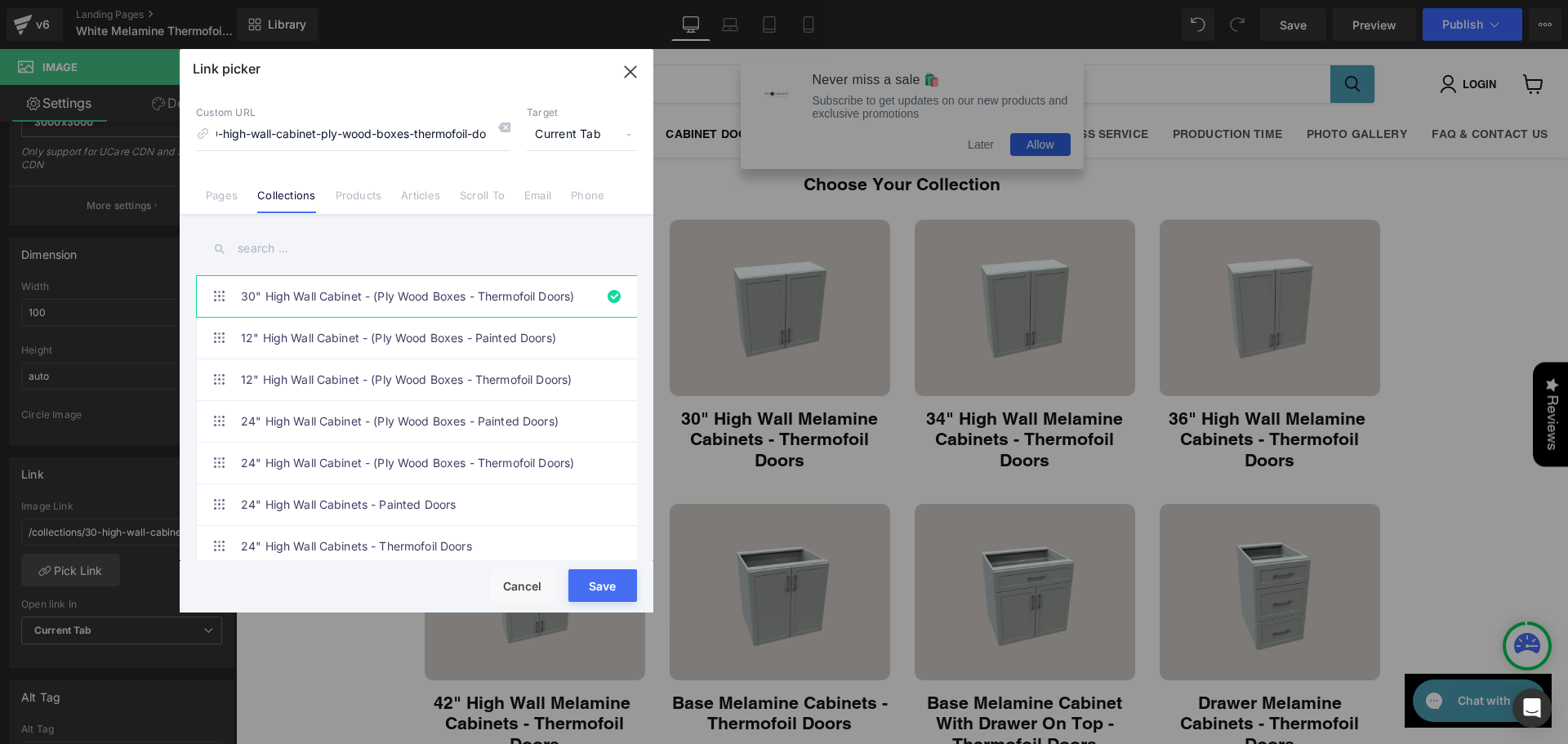
click at [278, 249] on input "text" at bounding box center [416, 249] width 441 height 37
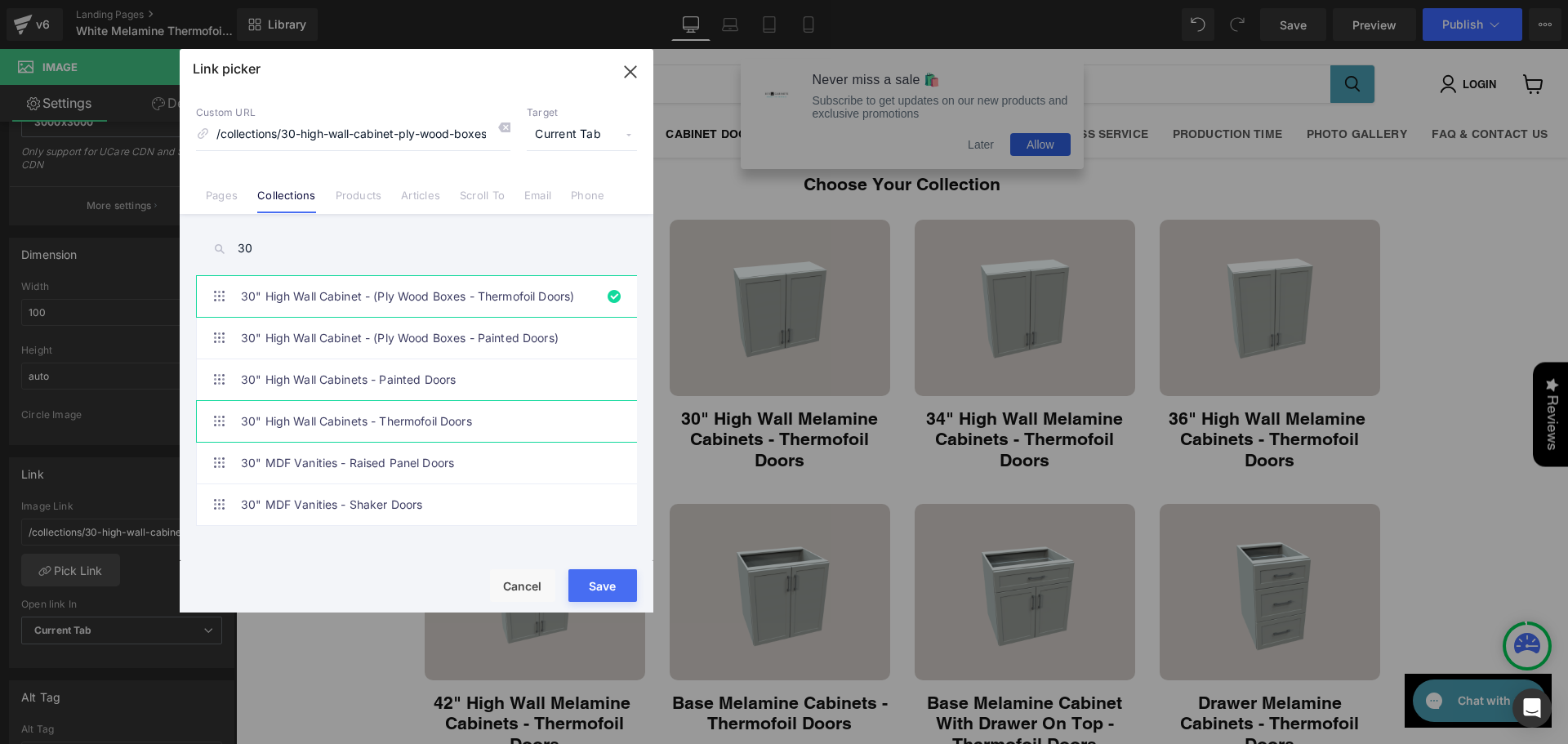
type input "30"
click at [361, 418] on link "30" High Wall Cabinets - Thermofoil Doors" at bounding box center [421, 421] width 360 height 41
type input "/collections/wall-cabinets"
click at [604, 584] on button "Save" at bounding box center [602, 585] width 69 height 33
type input "/collections/wall-cabinets"
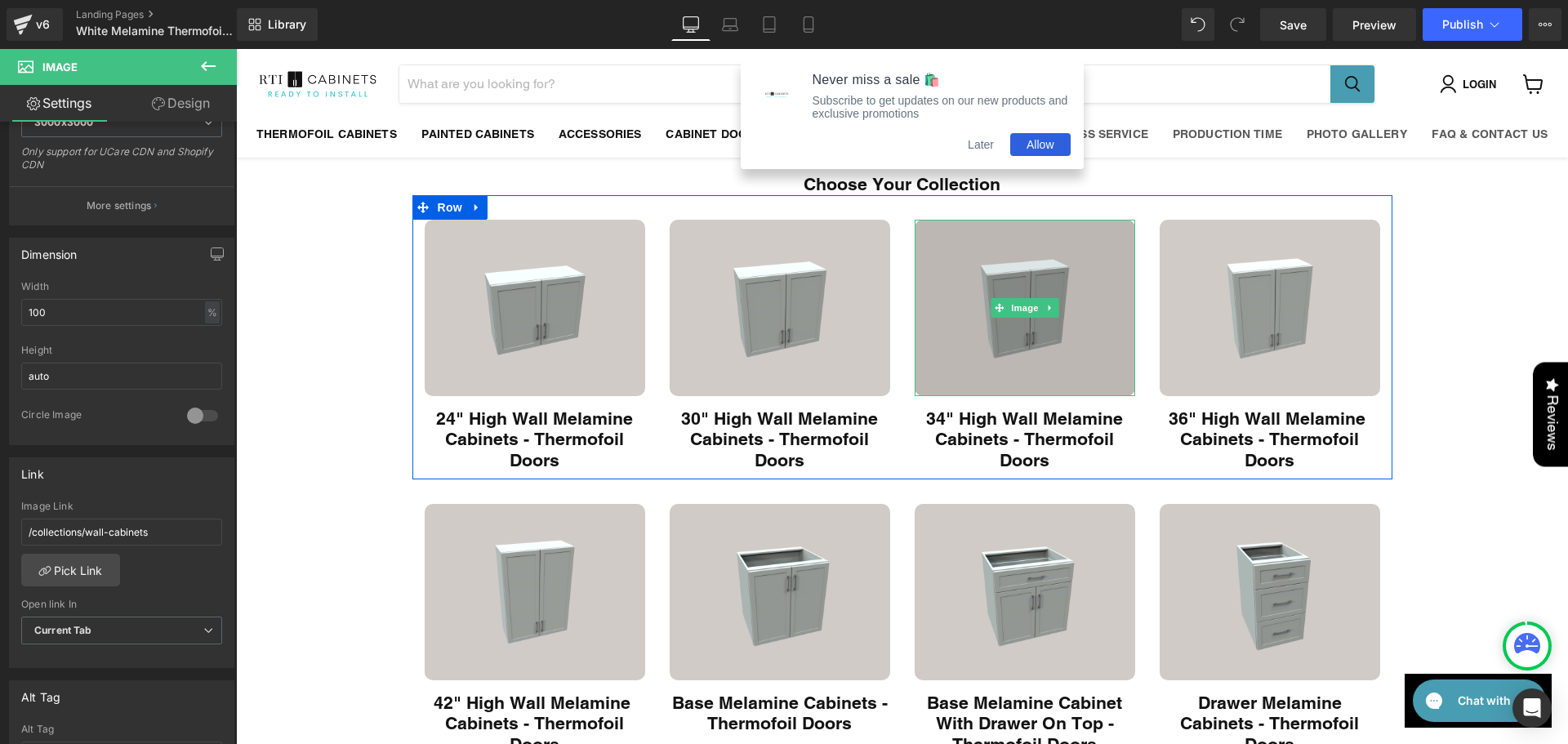
click at [961, 349] on img "Main content" at bounding box center [1024, 308] width 220 height 176
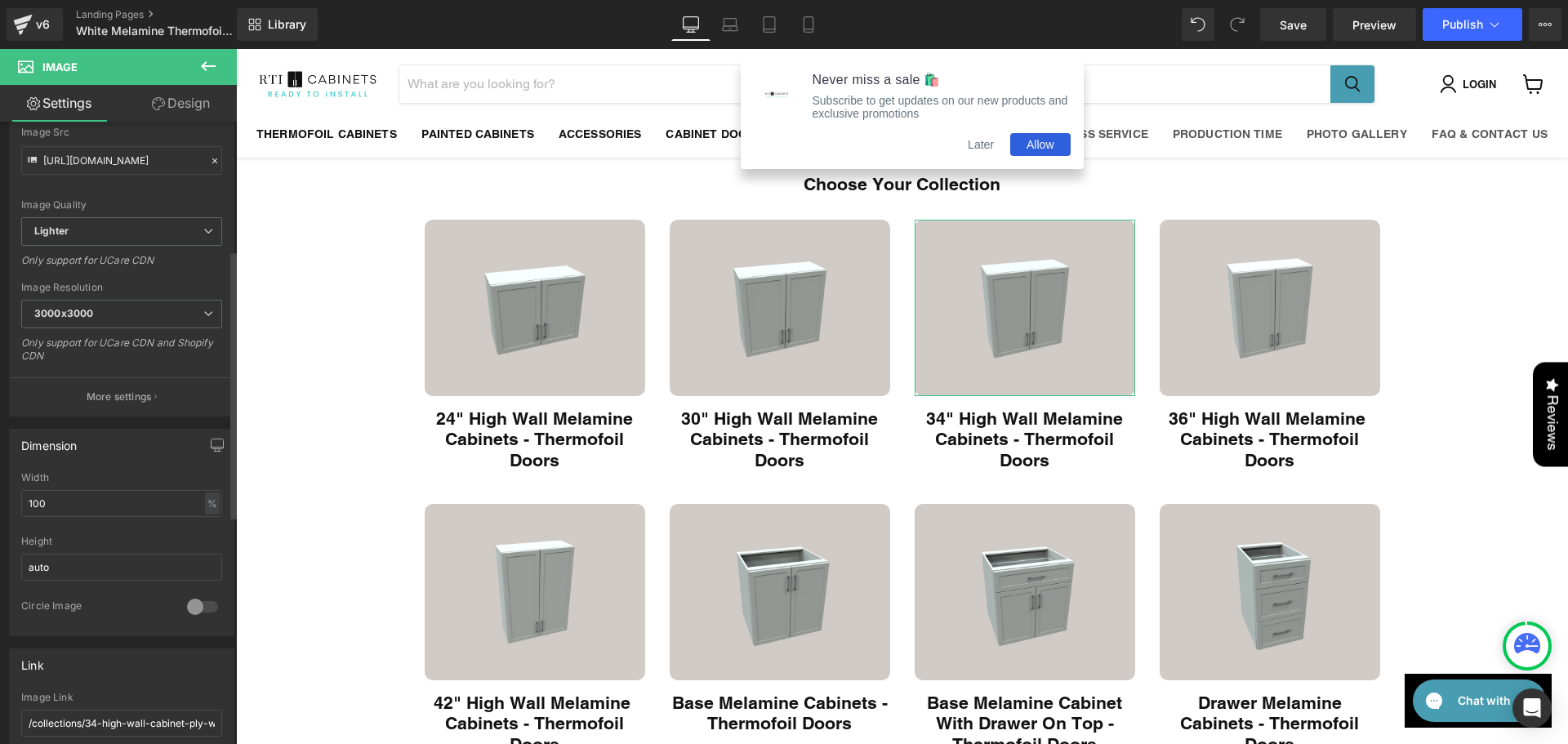
scroll to position [572, 0]
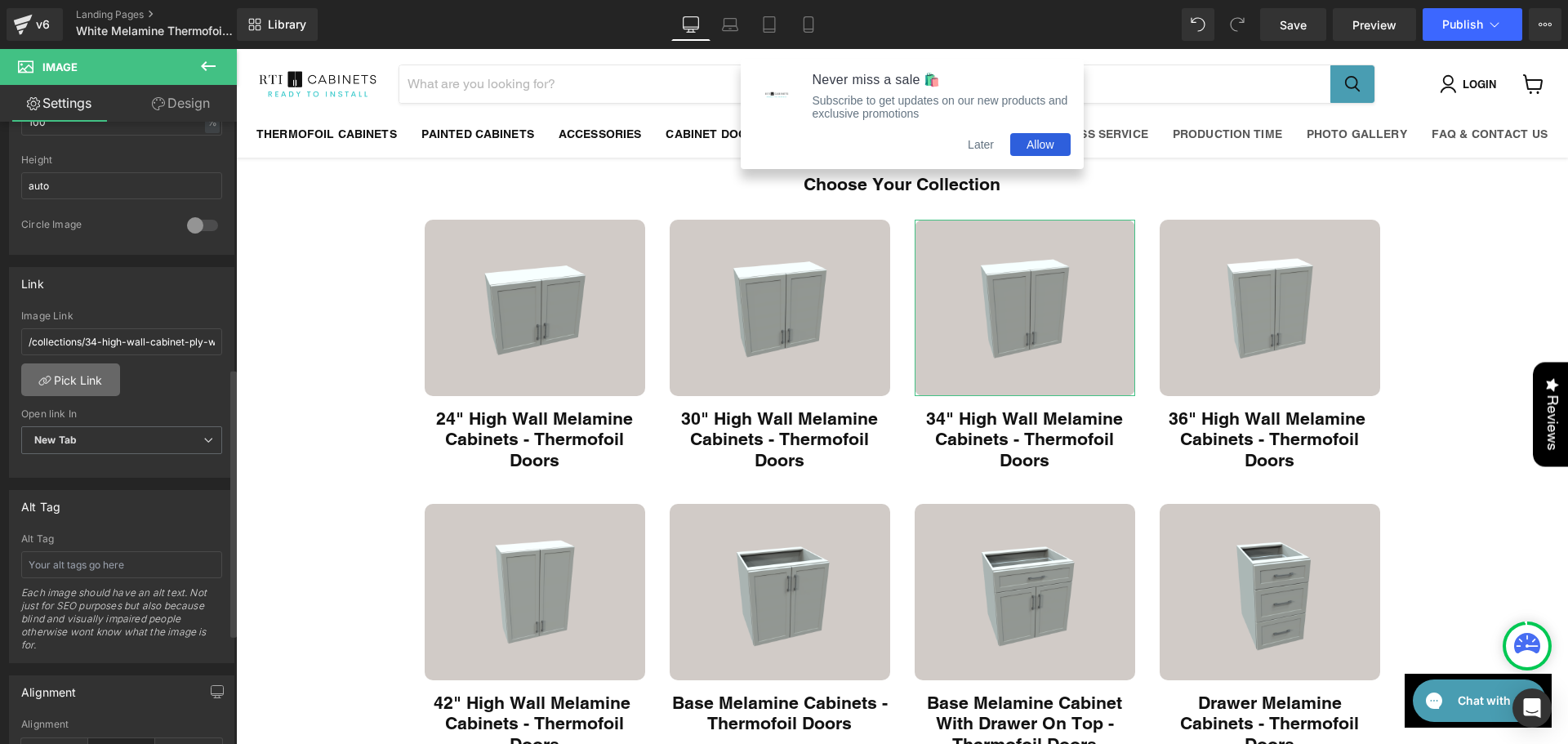
click at [46, 379] on icon at bounding box center [45, 380] width 13 height 13
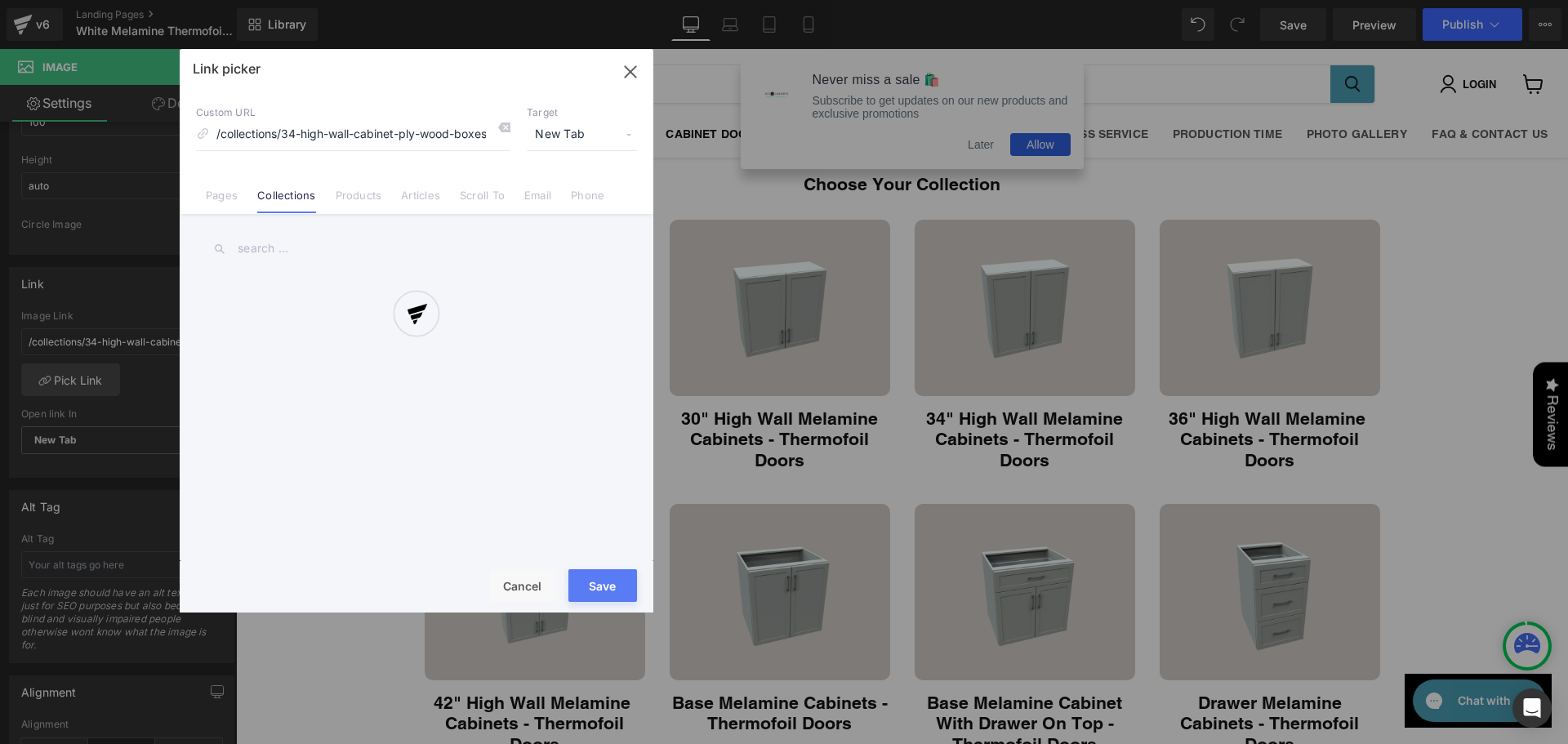
scroll to position [0, 86]
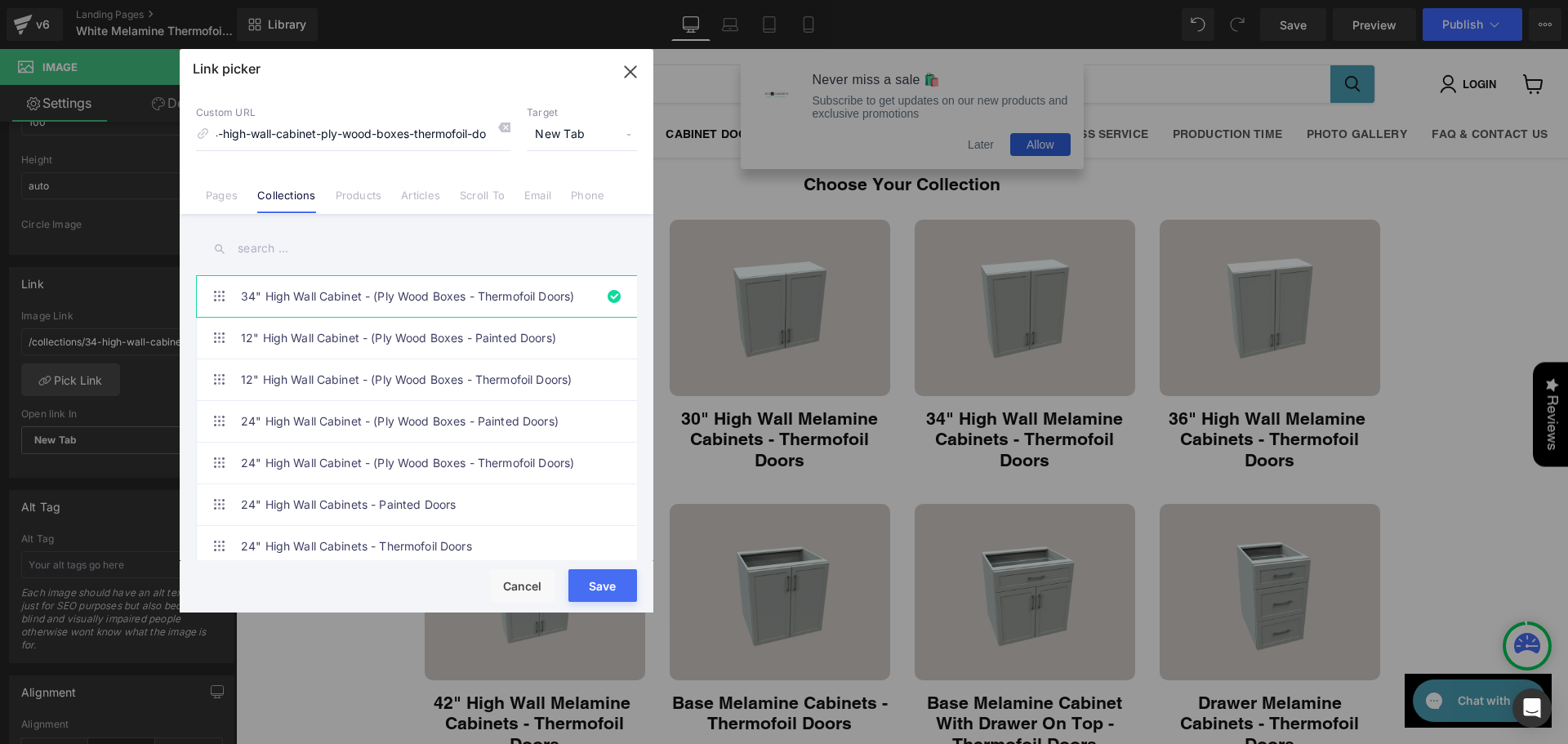
click at [305, 262] on input "text" at bounding box center [416, 249] width 441 height 37
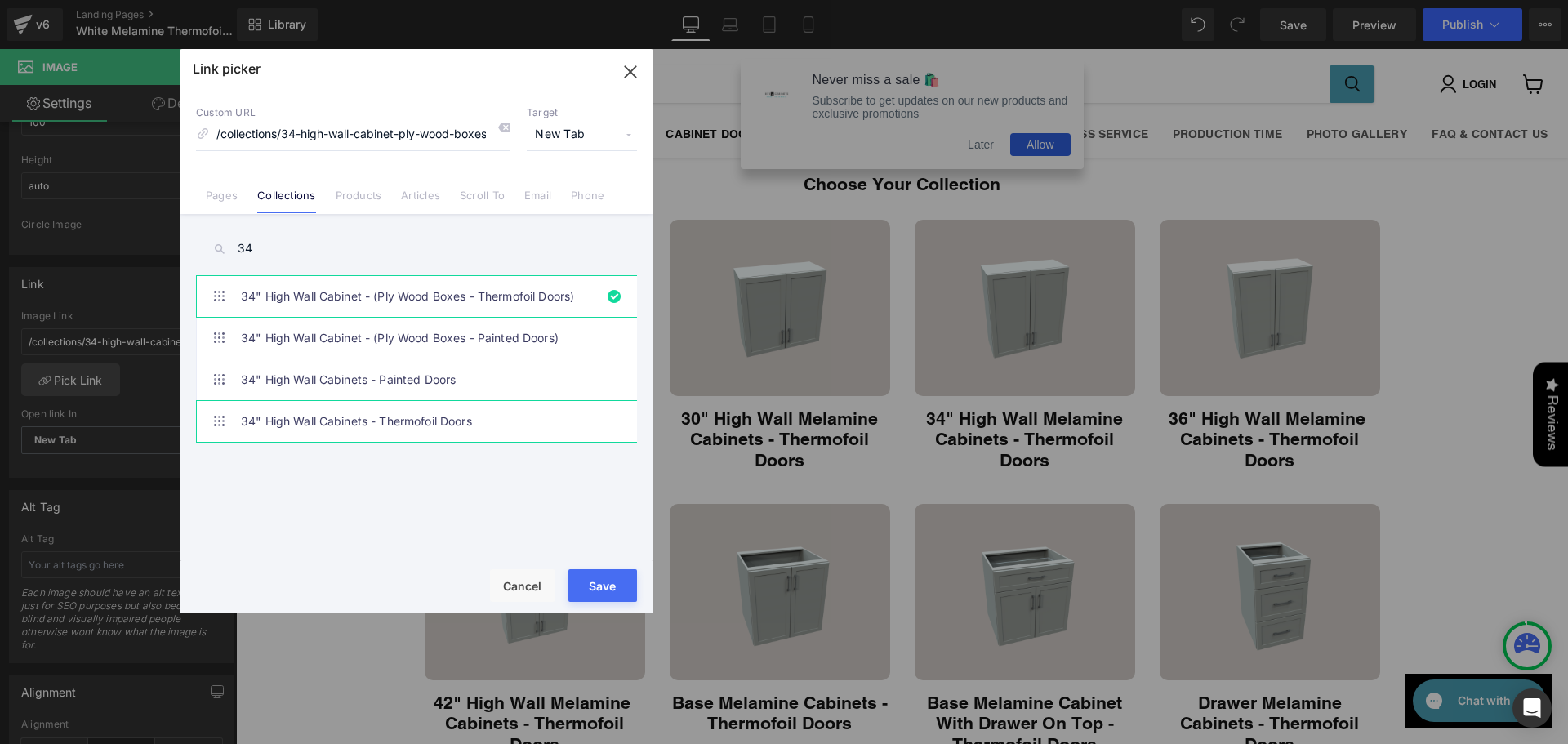
type input "34"
click at [340, 420] on link "34" High Wall Cabinets - Thermofoil Doors" at bounding box center [421, 421] width 360 height 41
type input "/collections/34-high-wall-cabinets-thermofoil-doors"
click at [583, 584] on button "Save" at bounding box center [602, 585] width 69 height 33
type input "/collections/34-high-wall-cabinets-thermofoil-doors"
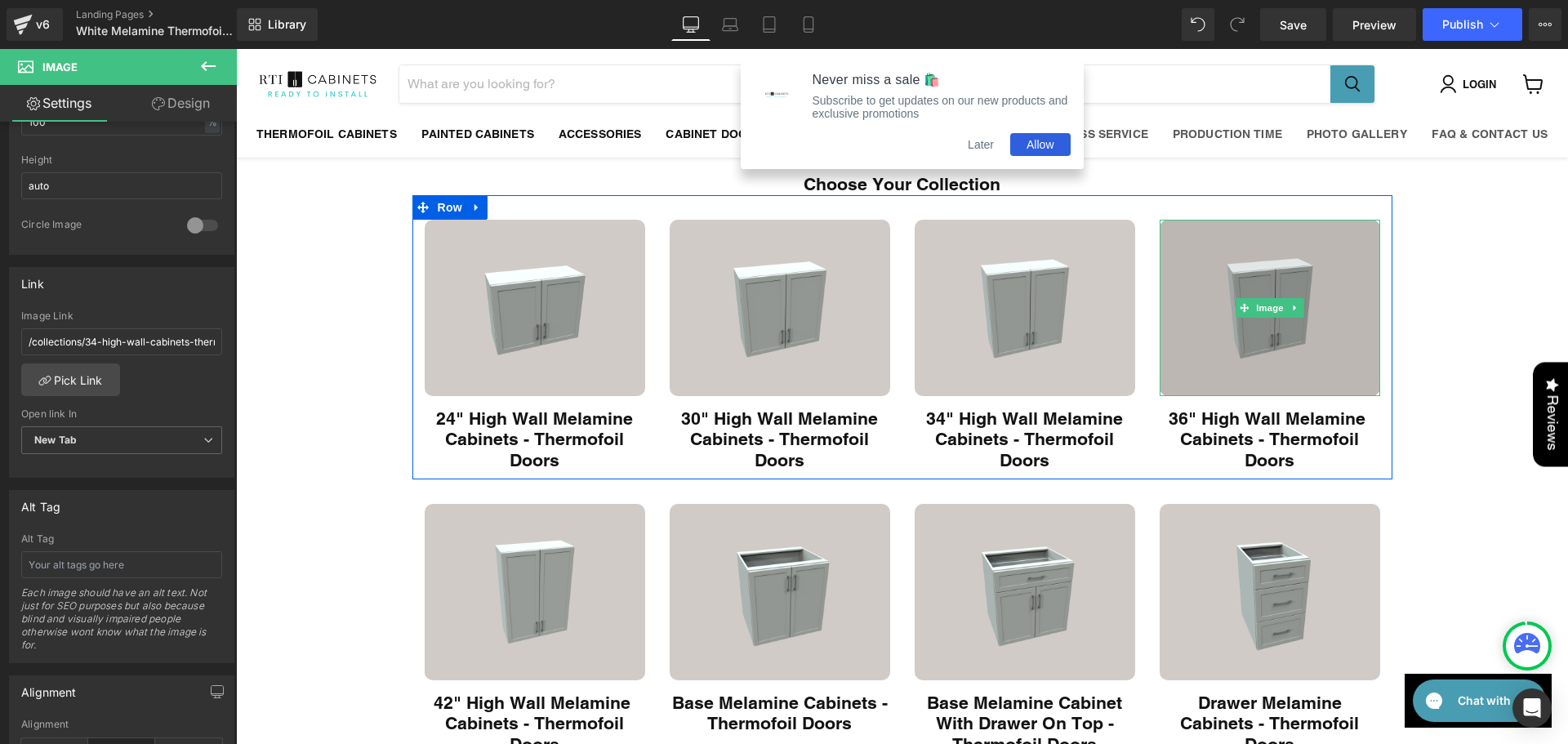
click at [1220, 356] on img "Main content" at bounding box center [1269, 308] width 220 height 176
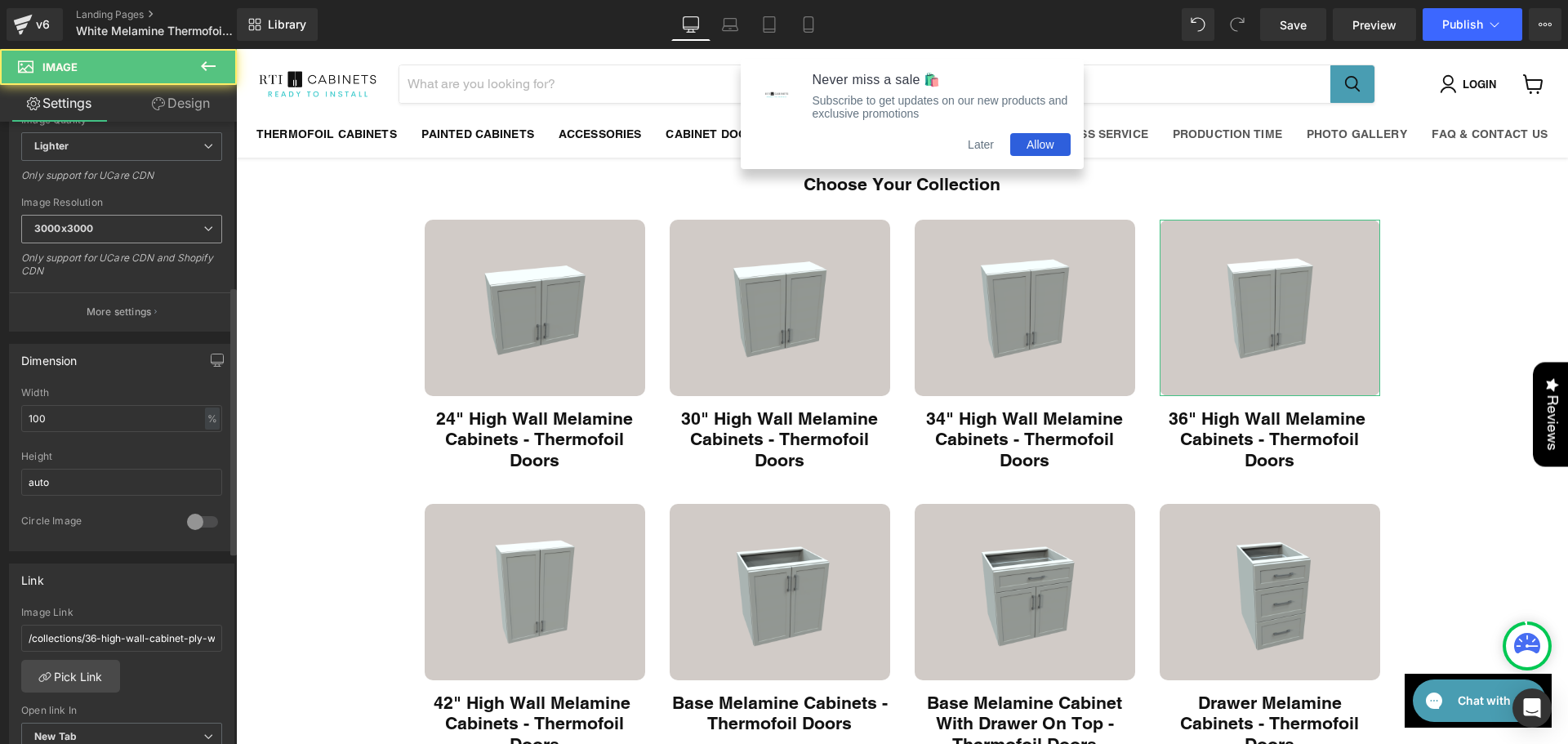
scroll to position [381, 0]
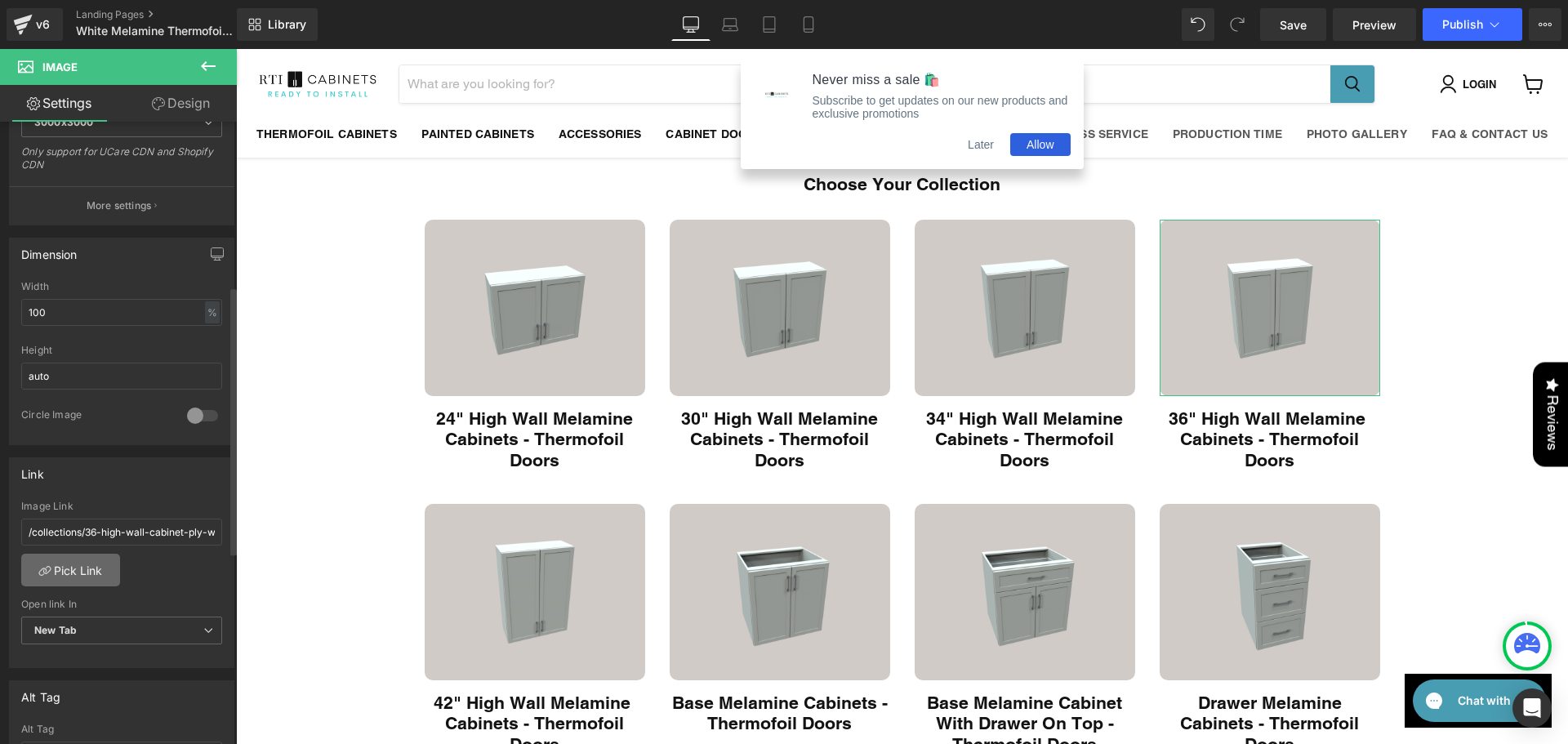
click at [79, 570] on link "Pick Link" at bounding box center [71, 570] width 99 height 33
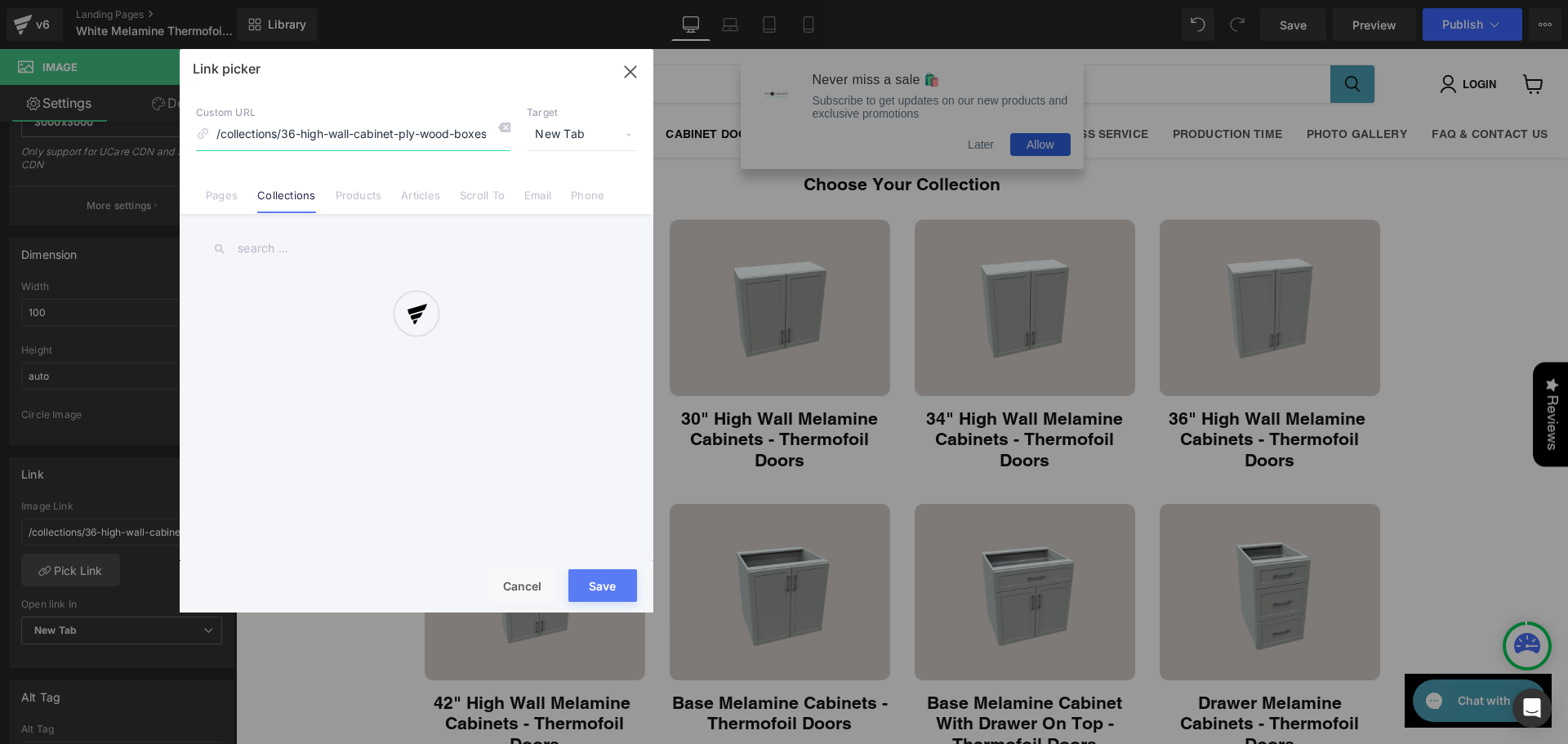
scroll to position [0, 86]
drag, startPoint x: 298, startPoint y: 237, endPoint x: 248, endPoint y: 246, distance: 50.8
click at [296, 238] on div at bounding box center [416, 330] width 474 height 563
click at [243, 246] on div at bounding box center [416, 330] width 474 height 563
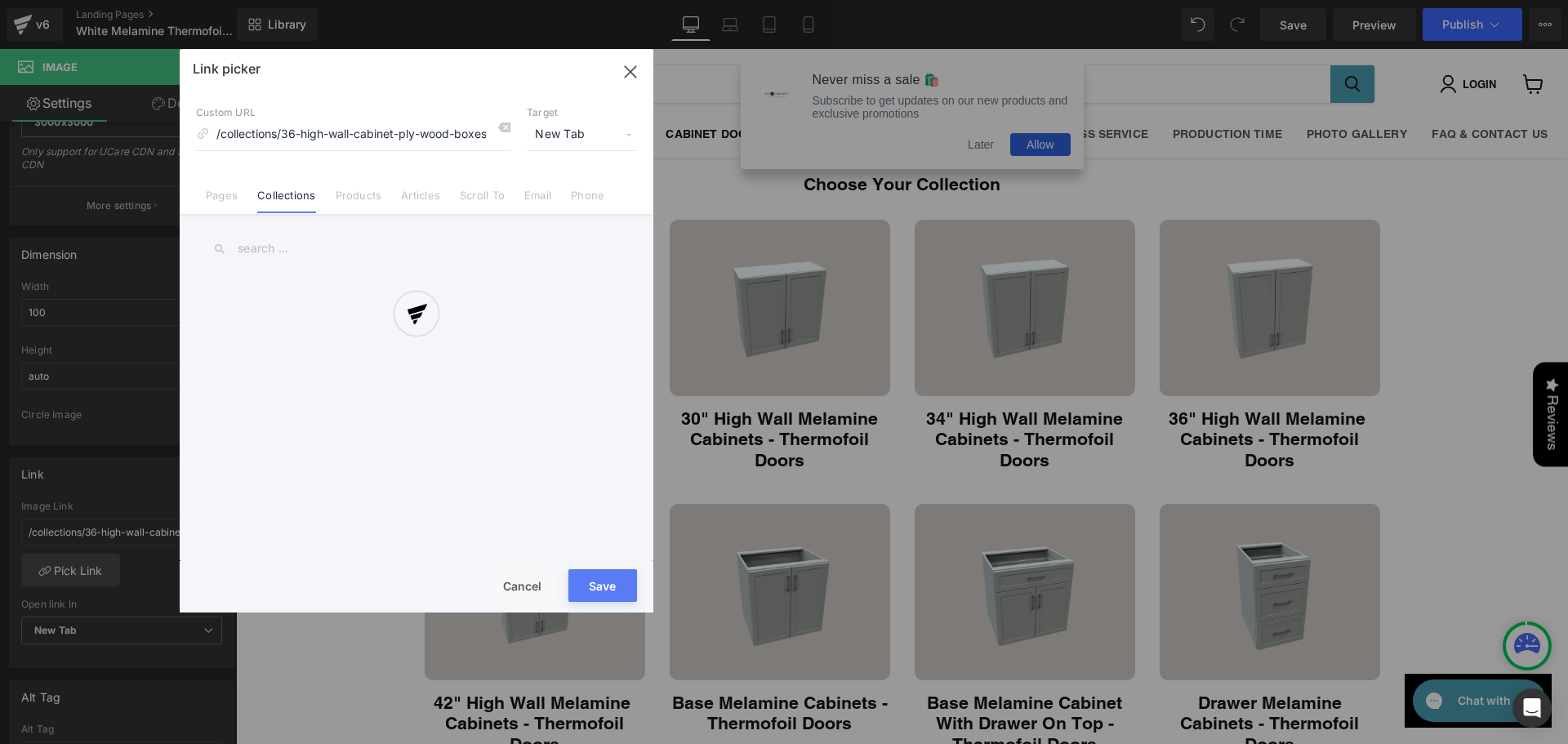
click at [267, 244] on div at bounding box center [416, 330] width 474 height 563
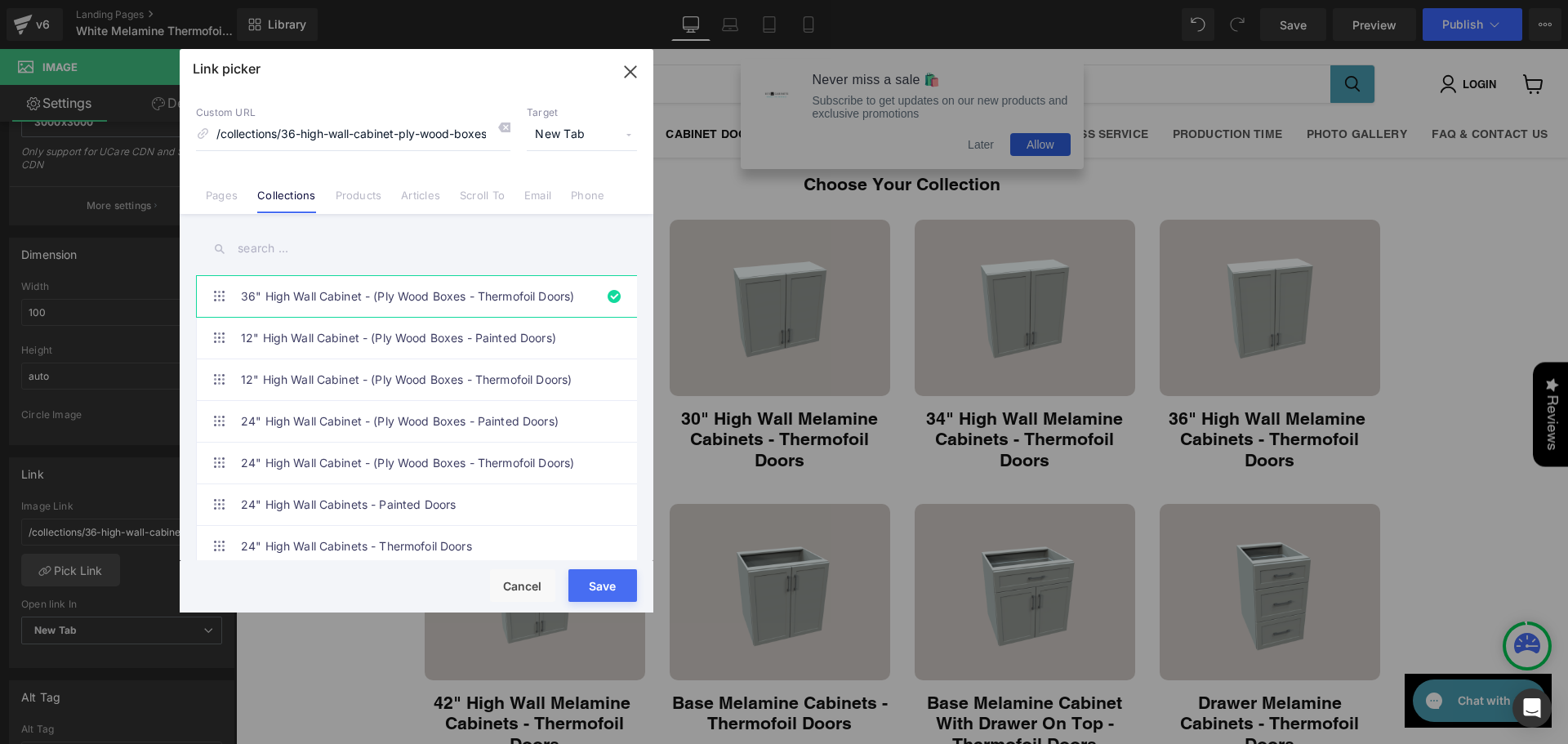
click at [257, 251] on input "text" at bounding box center [416, 249] width 441 height 37
type input "36"
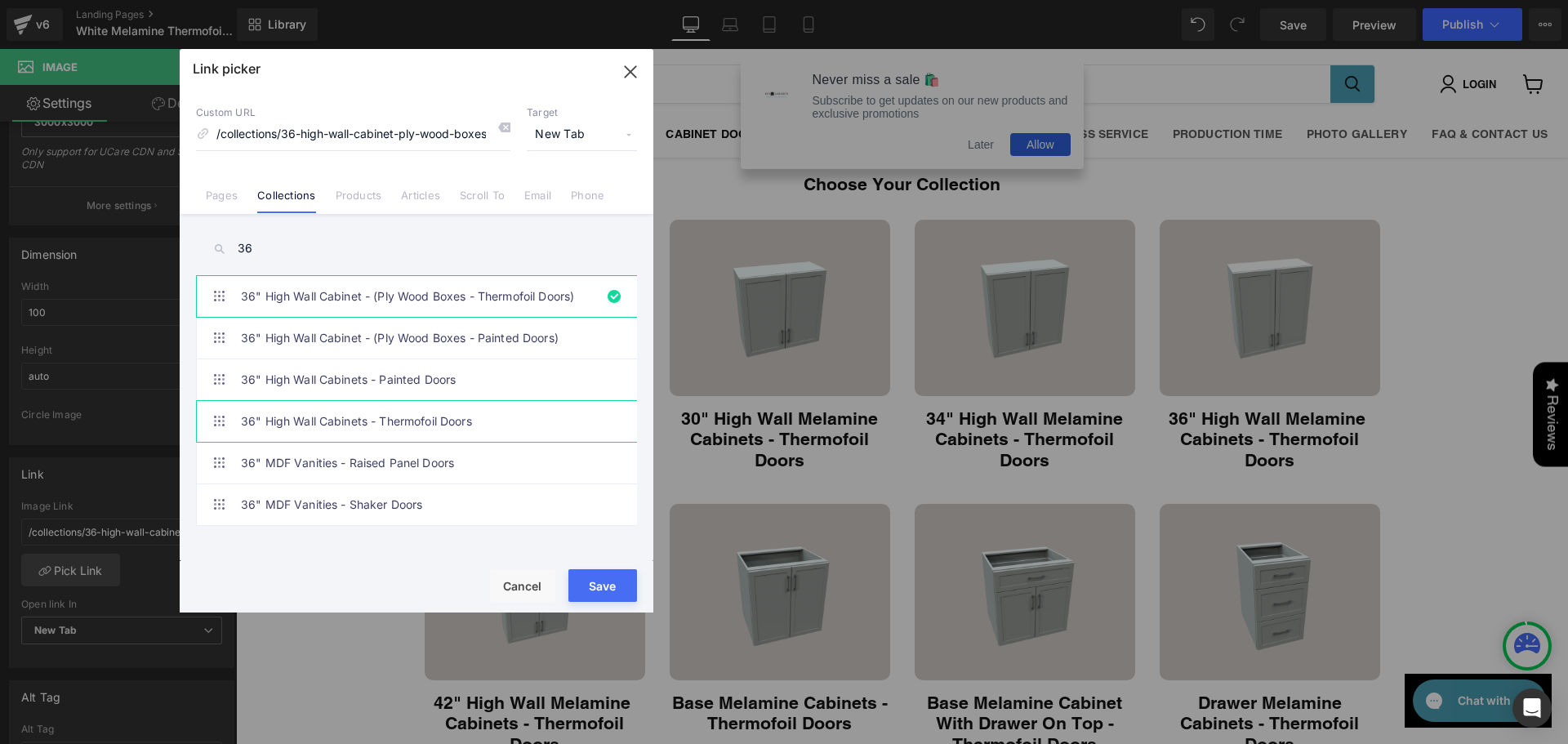
click at [340, 418] on link "36" High Wall Cabinets - Thermofoil Doors" at bounding box center [421, 421] width 360 height 41
type input "/collections/36-high-wall-cabinets-thermofoil-doors"
click at [618, 587] on button "Save" at bounding box center [602, 585] width 69 height 33
type input "/collections/36-high-wall-cabinets-thermofoil-doors"
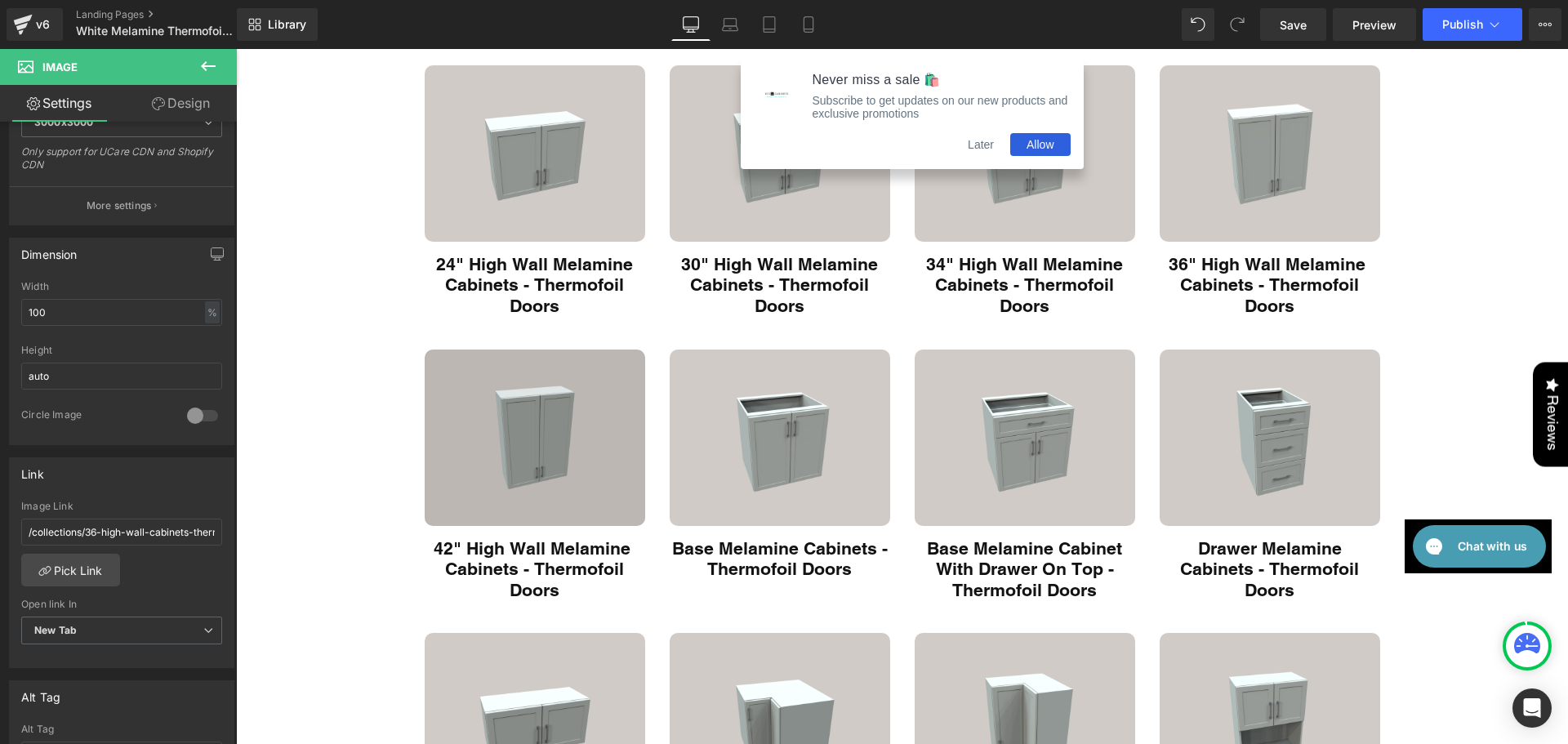
scroll to position [190, 0]
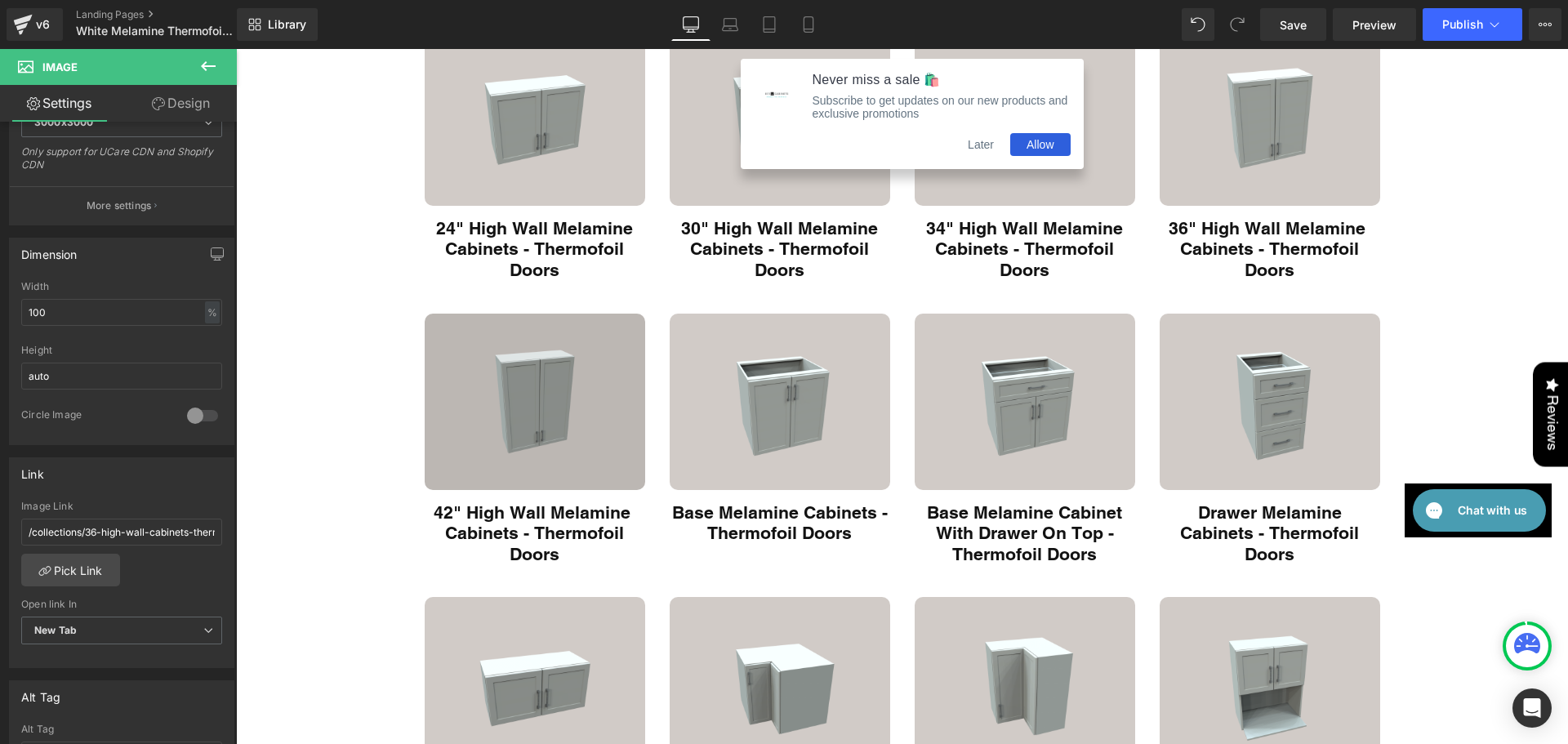
click at [484, 380] on img "Main content" at bounding box center [534, 402] width 220 height 176
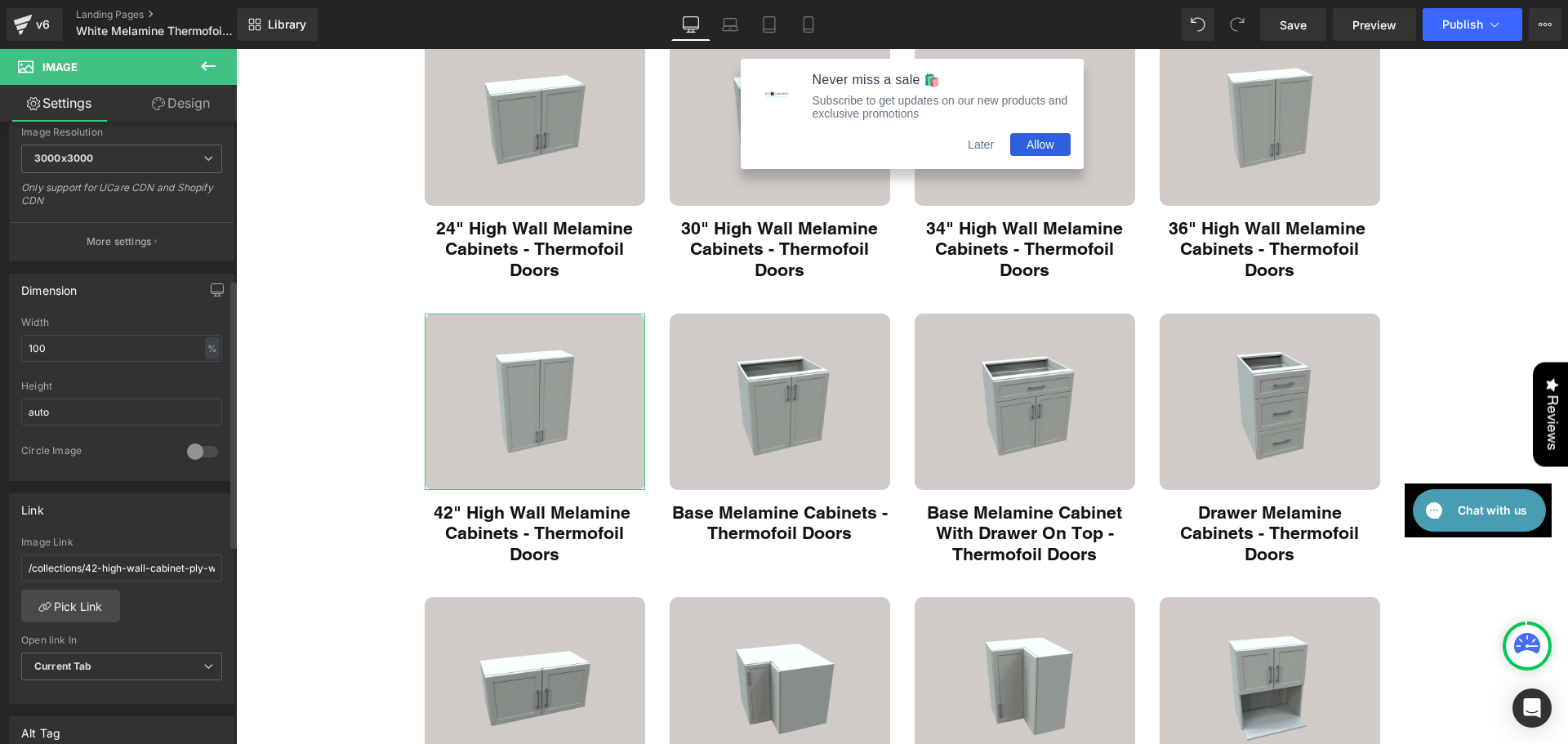
scroll to position [381, 0]
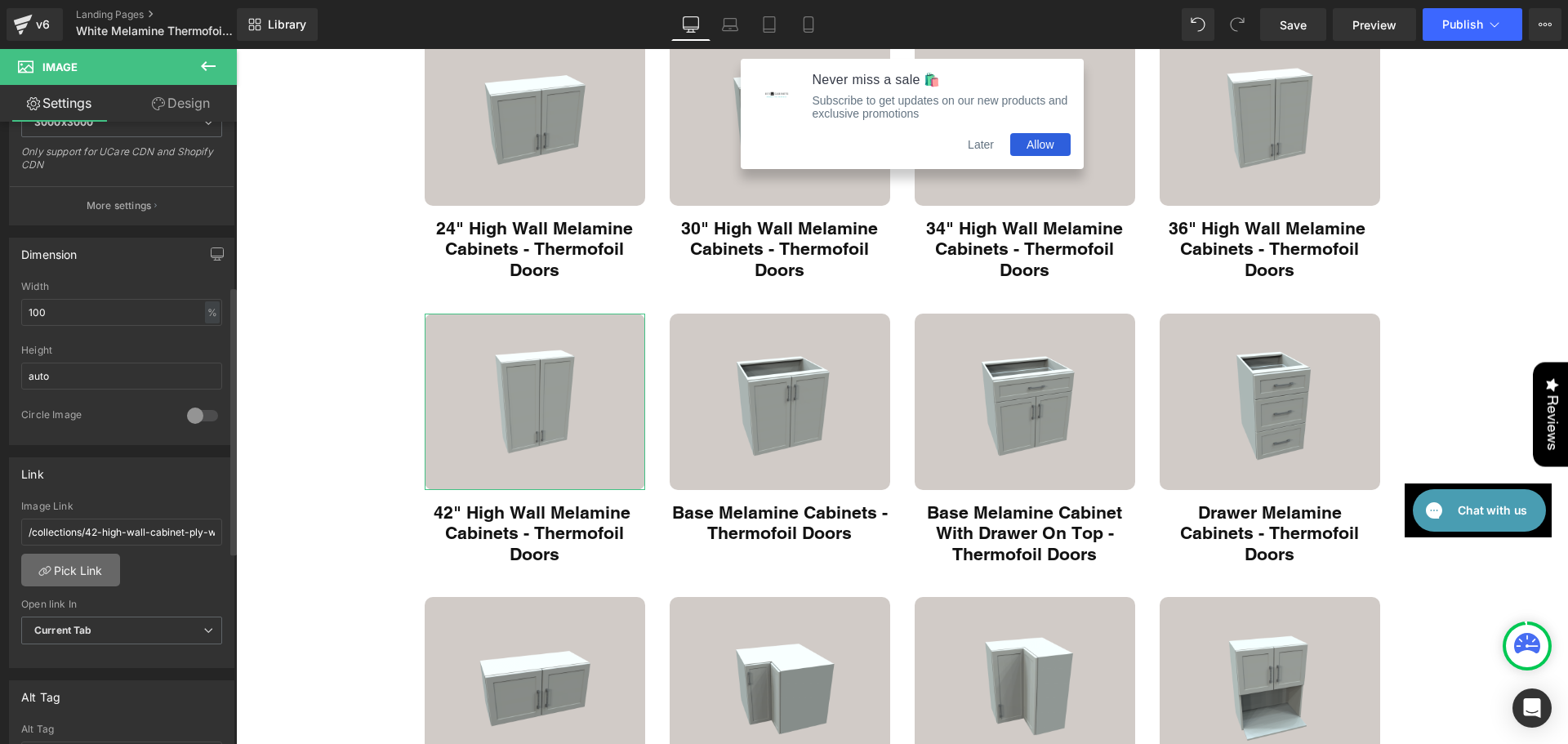
click at [102, 556] on link "Pick Link" at bounding box center [71, 570] width 99 height 33
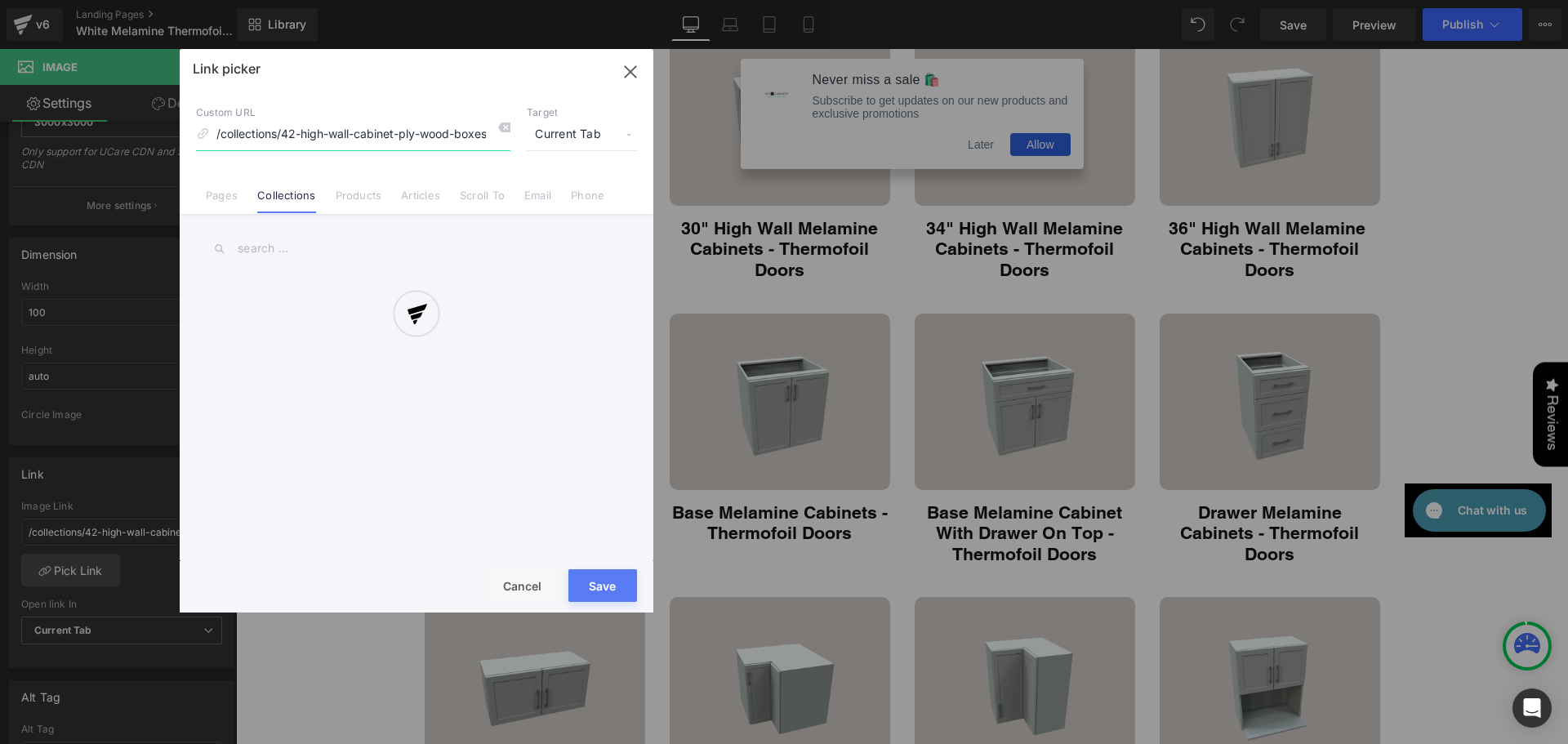
scroll to position [0, 86]
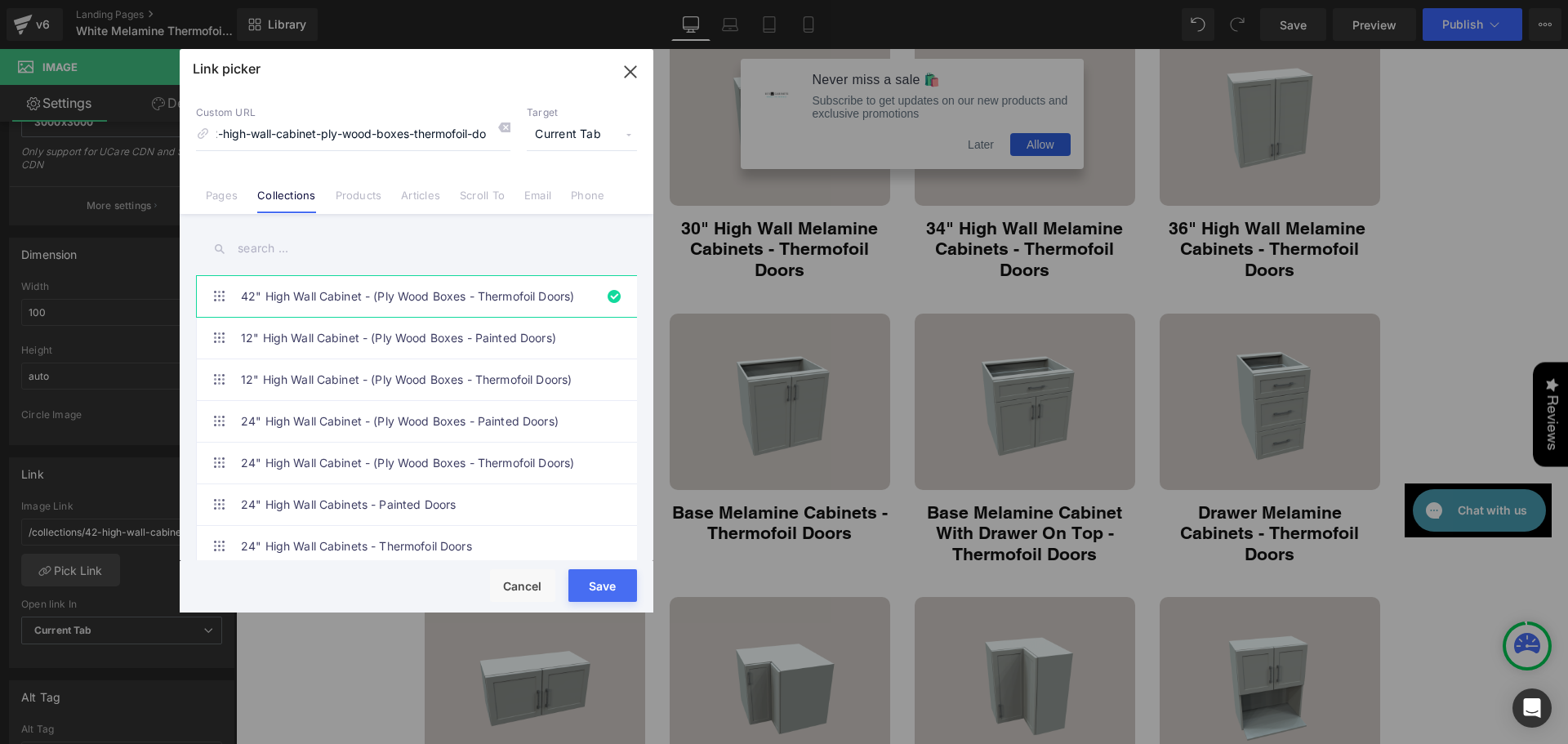
click at [286, 246] on input "text" at bounding box center [416, 249] width 441 height 37
type input "42"
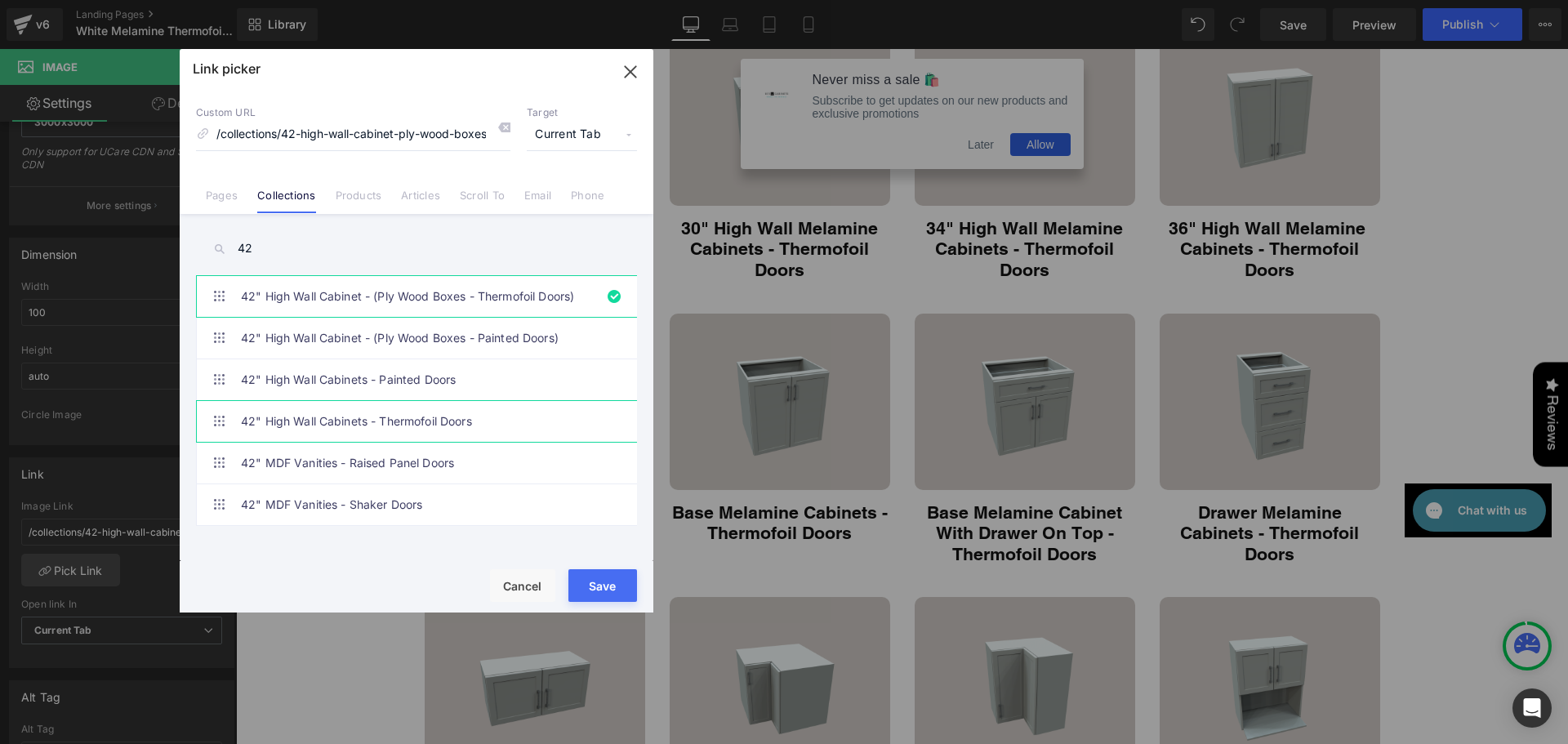
click at [364, 406] on link "42" High Wall Cabinets - Thermofoil Doors" at bounding box center [421, 421] width 360 height 41
type input "/collections/42-high-wall-cabinets-thermofoil-doors"
click at [614, 582] on button "Save" at bounding box center [602, 585] width 69 height 33
type input "/collections/42-high-wall-cabinets-thermofoil-doors"
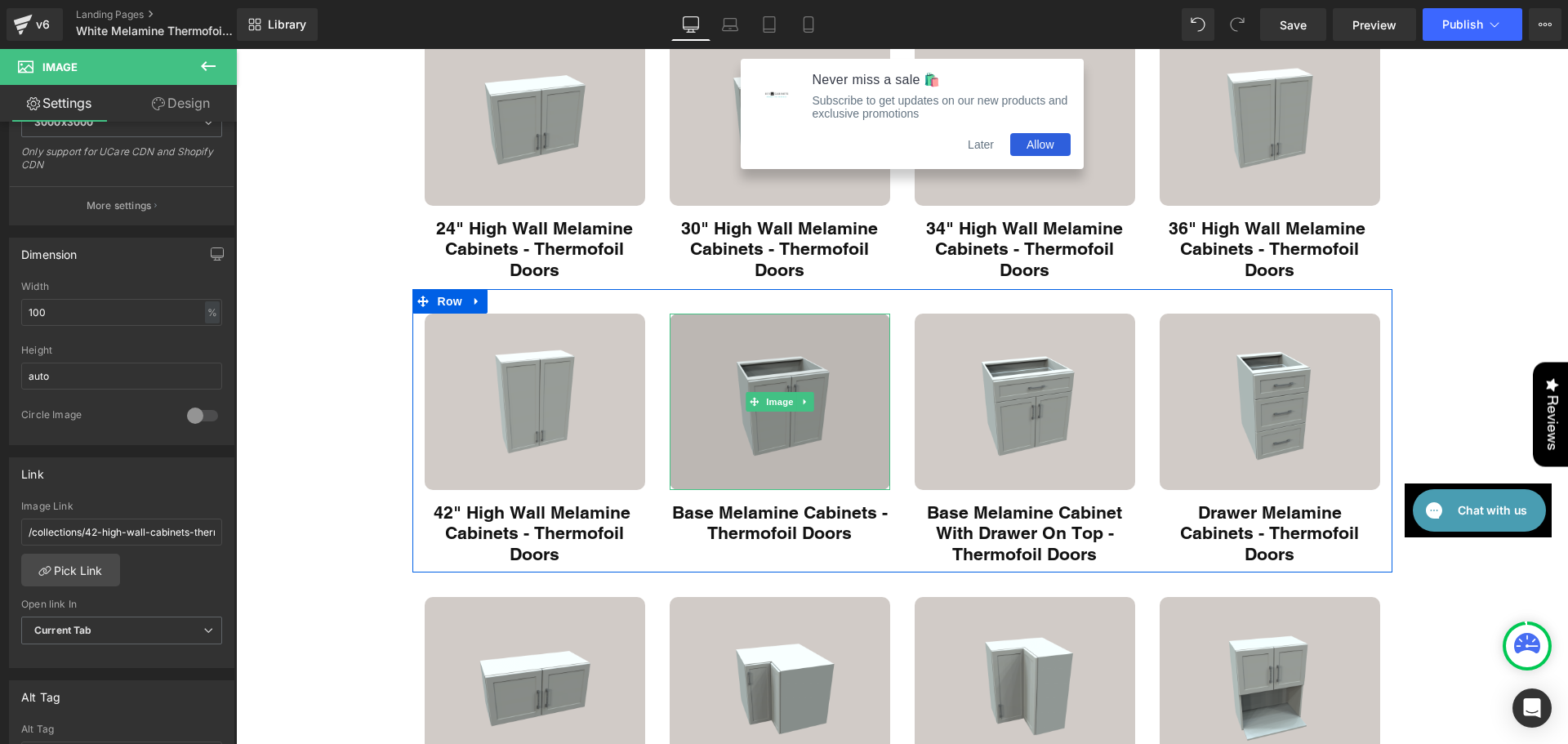
click at [767, 450] on img "Main content" at bounding box center [779, 402] width 220 height 176
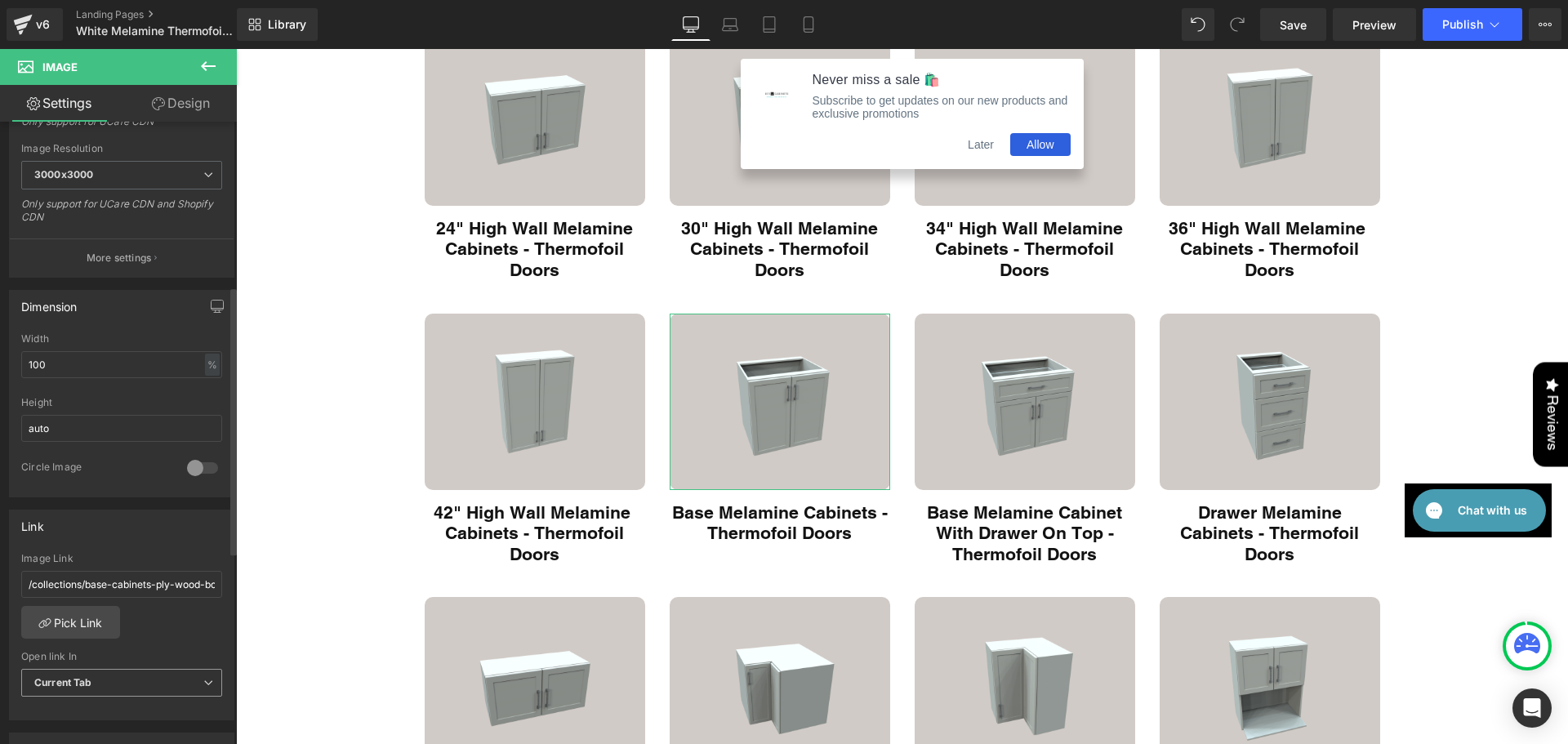
scroll to position [381, 0]
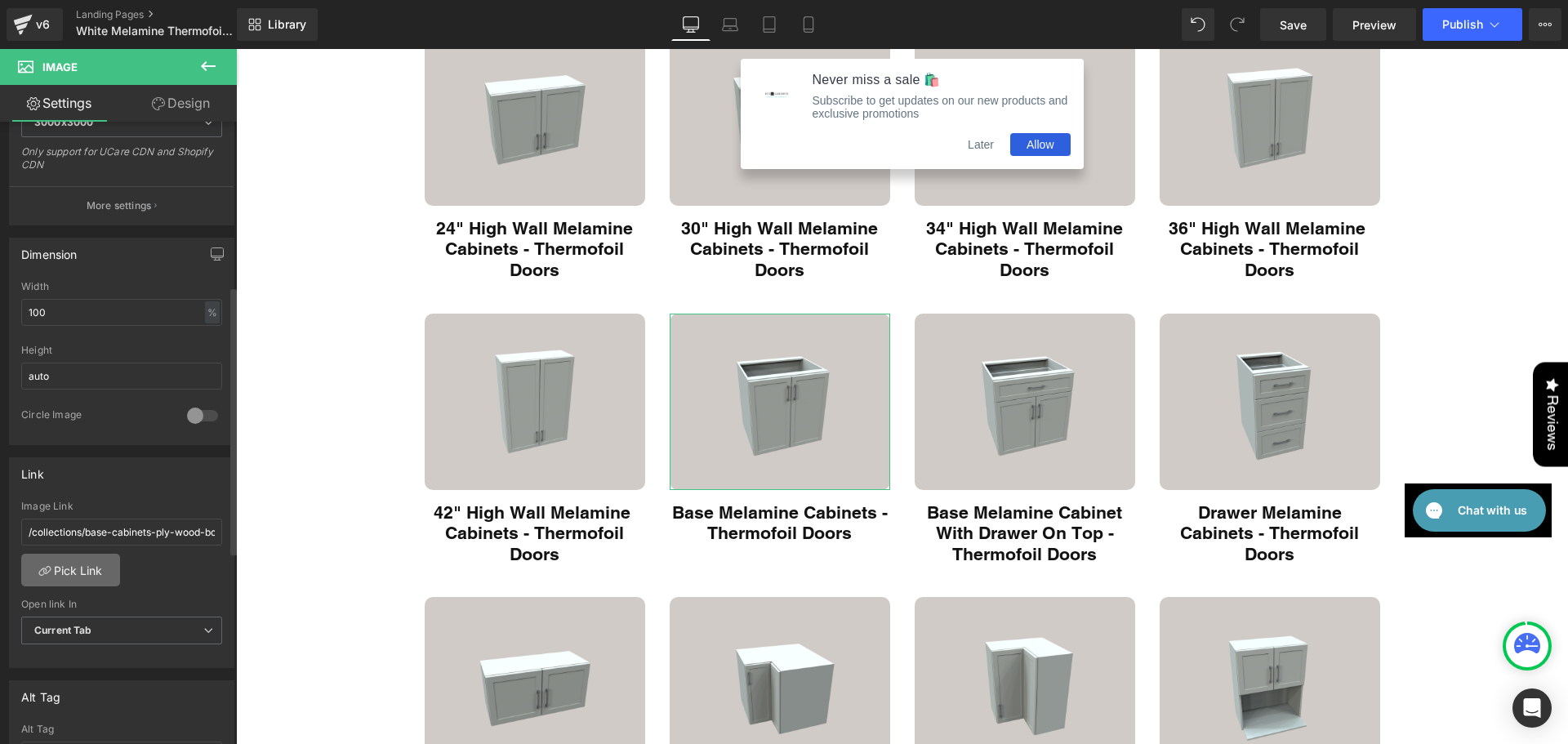
click at [77, 569] on link "Pick Link" at bounding box center [71, 570] width 99 height 33
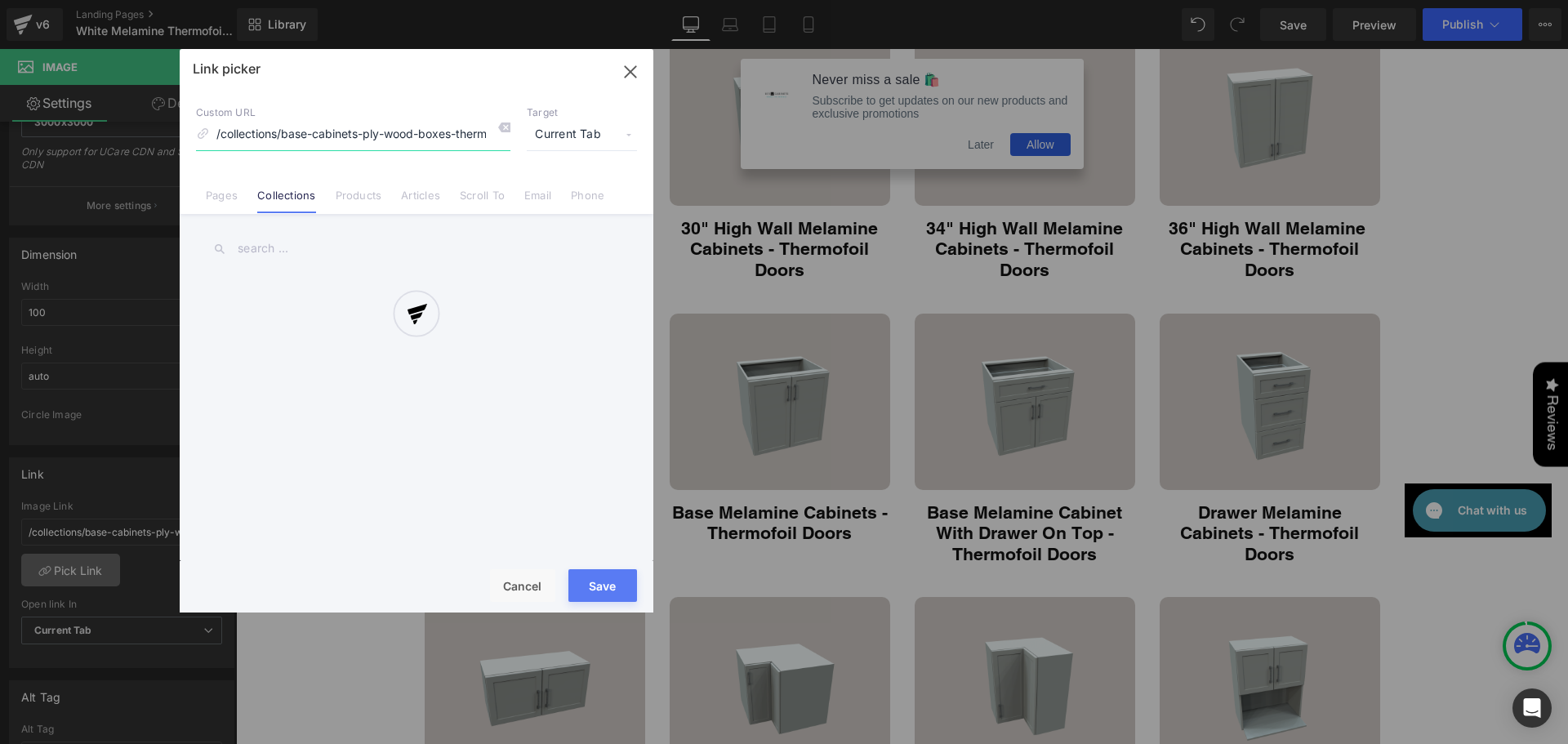
scroll to position [0, 49]
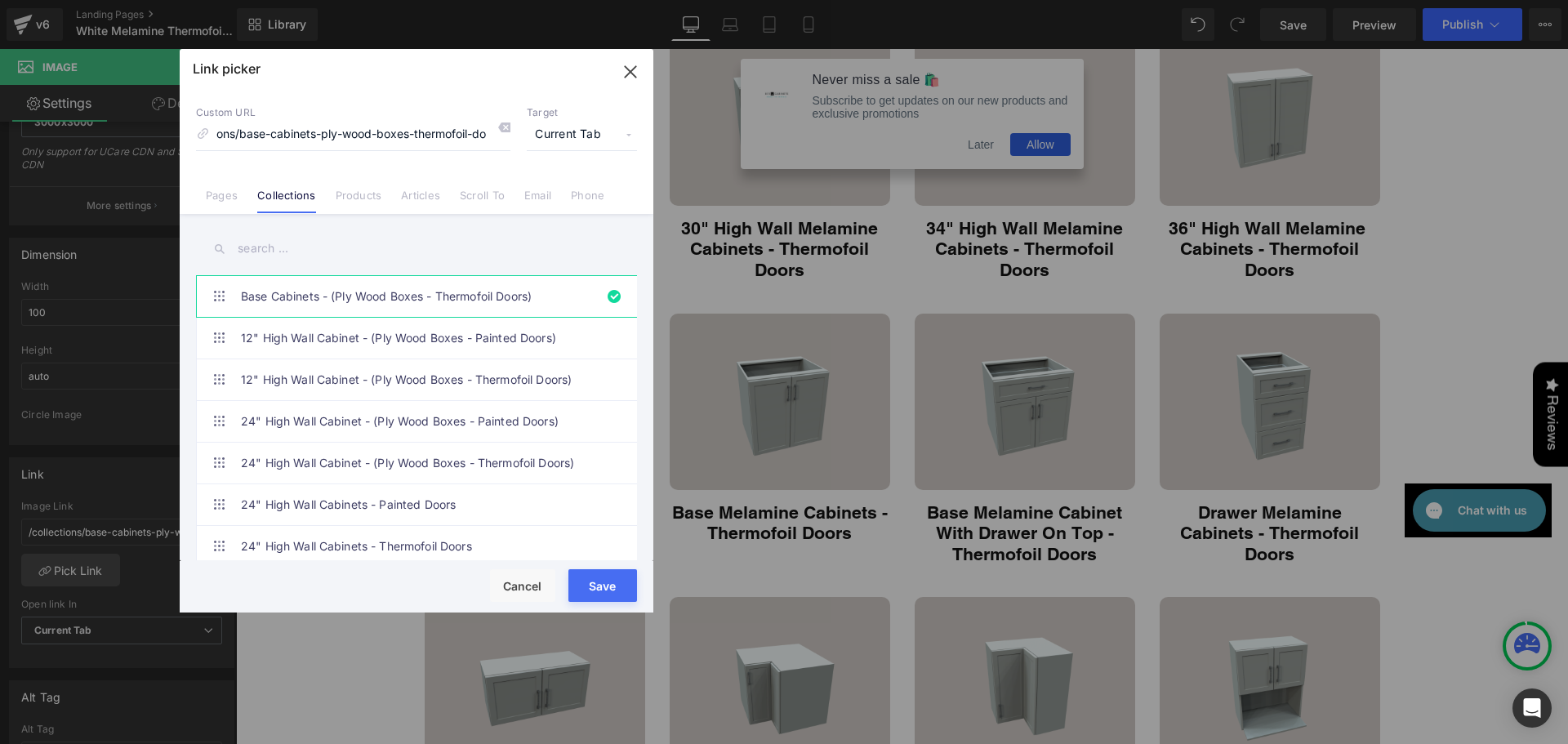
click at [333, 265] on input "text" at bounding box center [416, 249] width 441 height 37
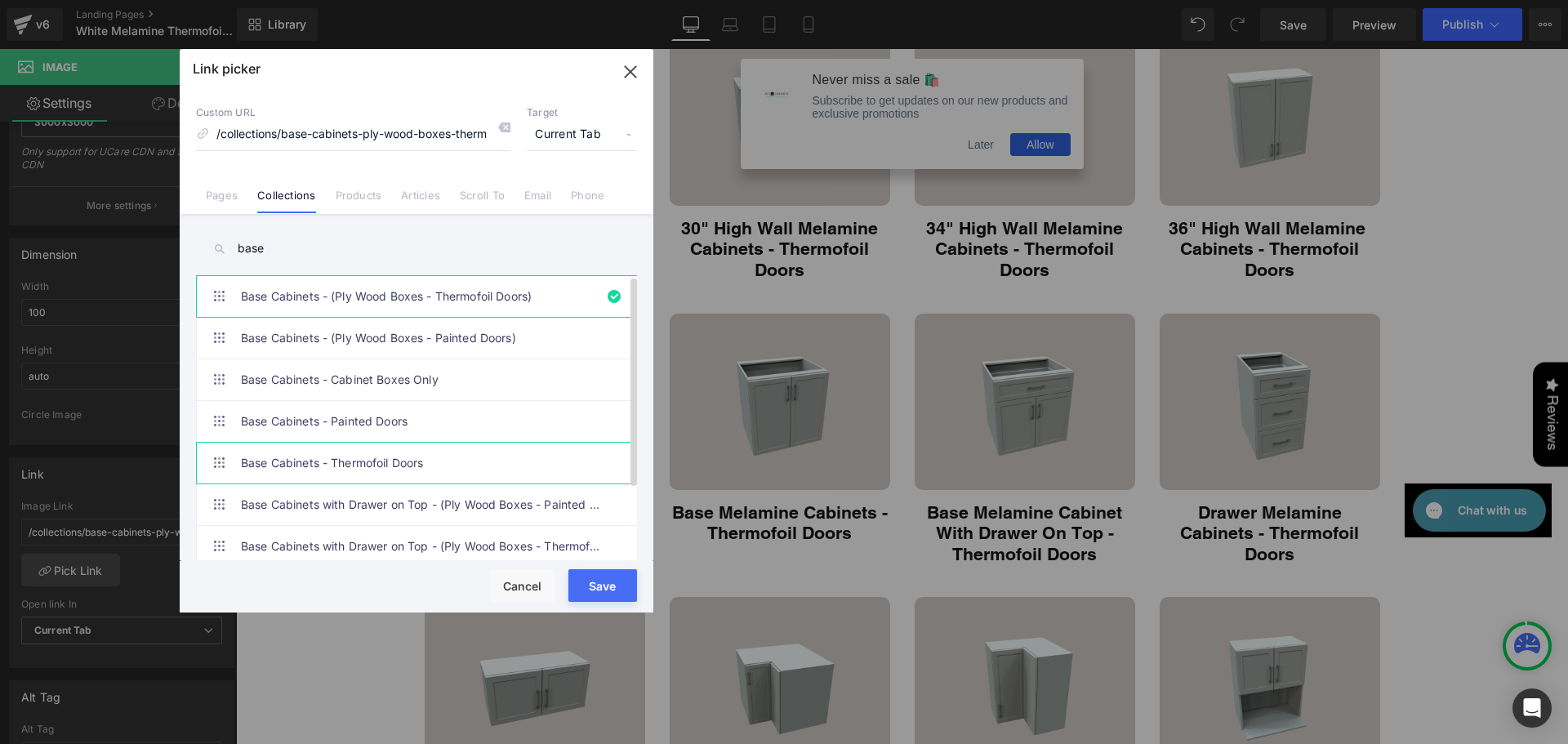
type input "base"
click at [423, 456] on link "Base Cabinets - Thermofoil Doors" at bounding box center [421, 463] width 360 height 41
type input "/collections/base-cabinets"
click at [599, 578] on button "Save" at bounding box center [602, 585] width 69 height 33
type input "/collections/base-cabinets"
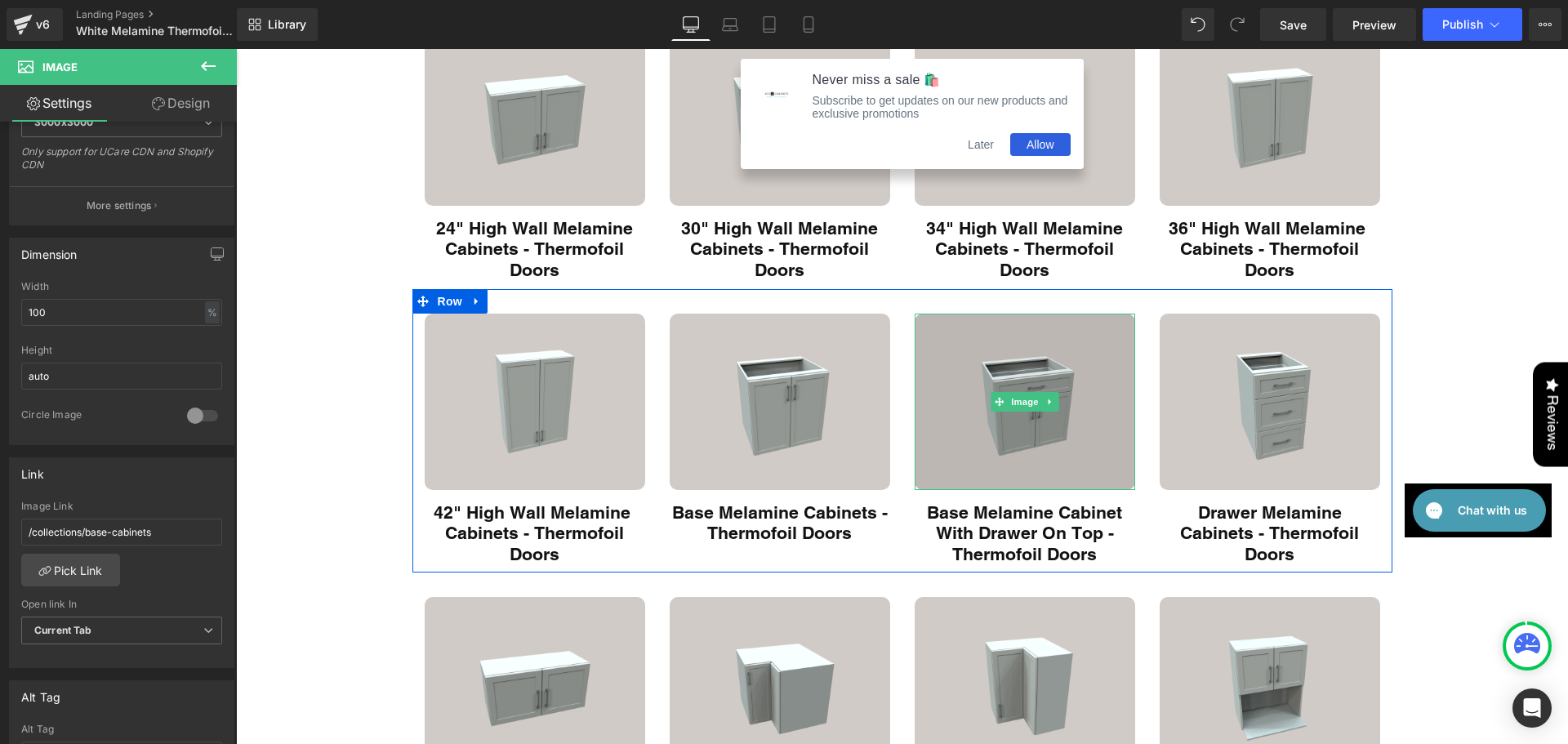
click at [971, 418] on img "Main content" at bounding box center [1024, 402] width 220 height 176
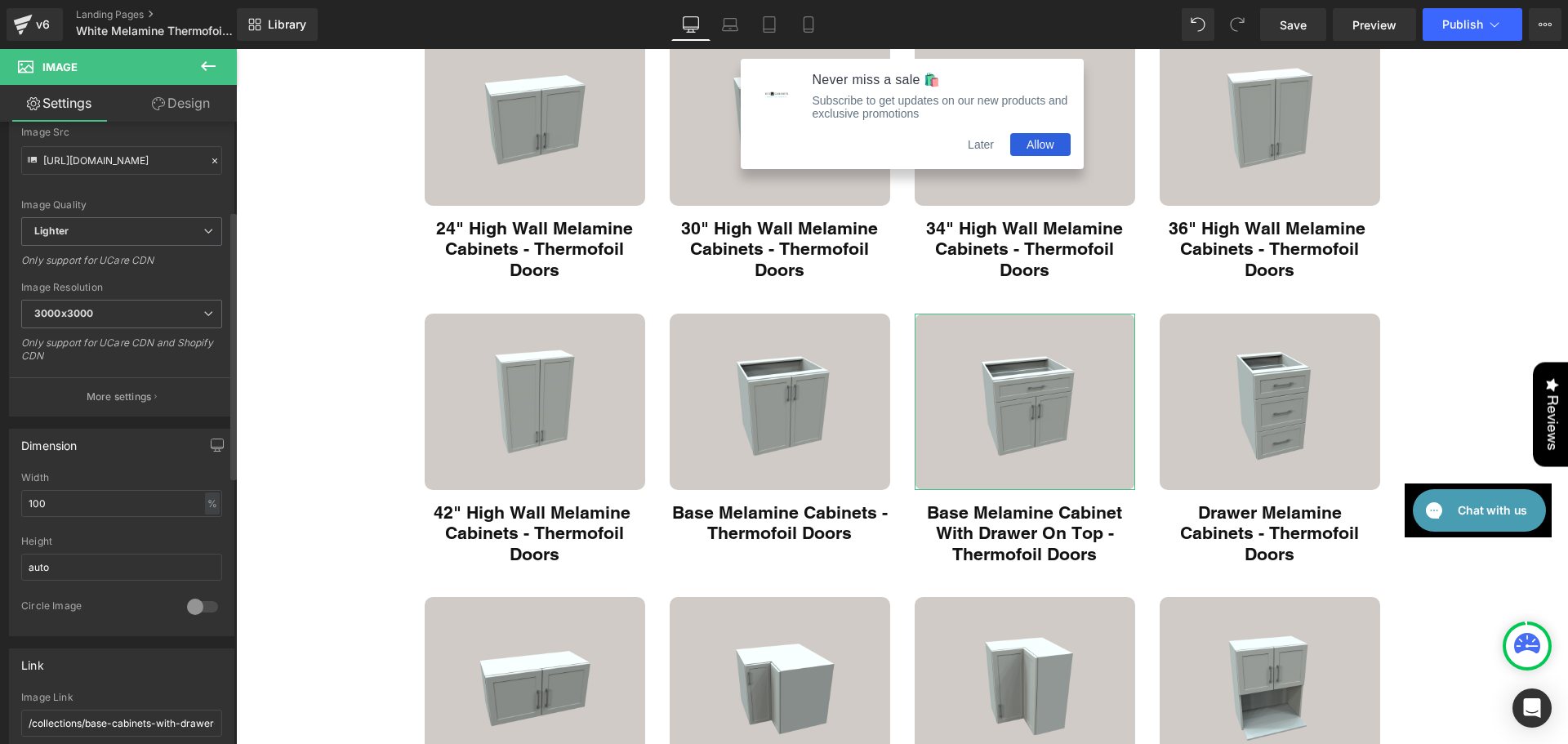
scroll to position [381, 0]
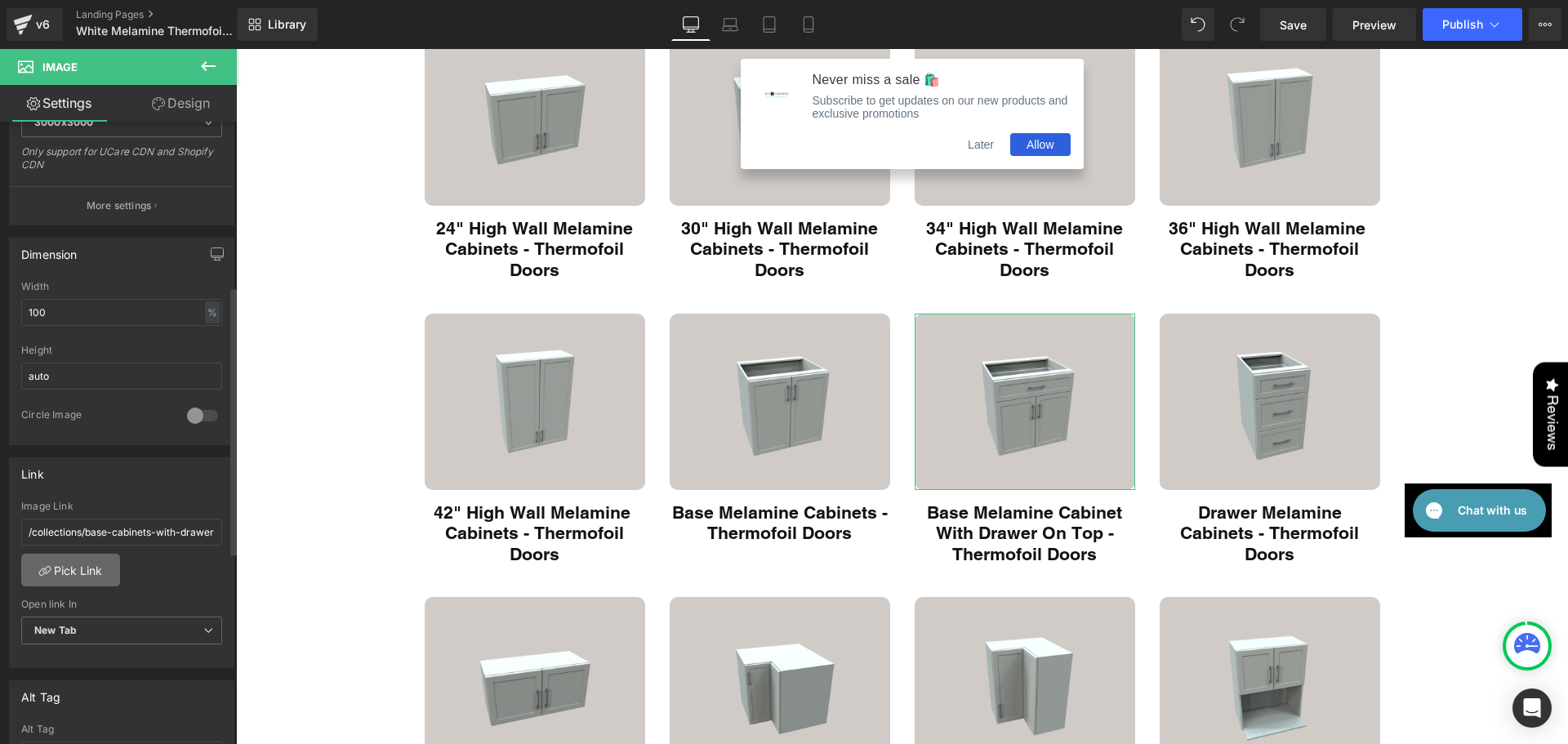
click at [110, 569] on link "Pick Link" at bounding box center [71, 570] width 99 height 33
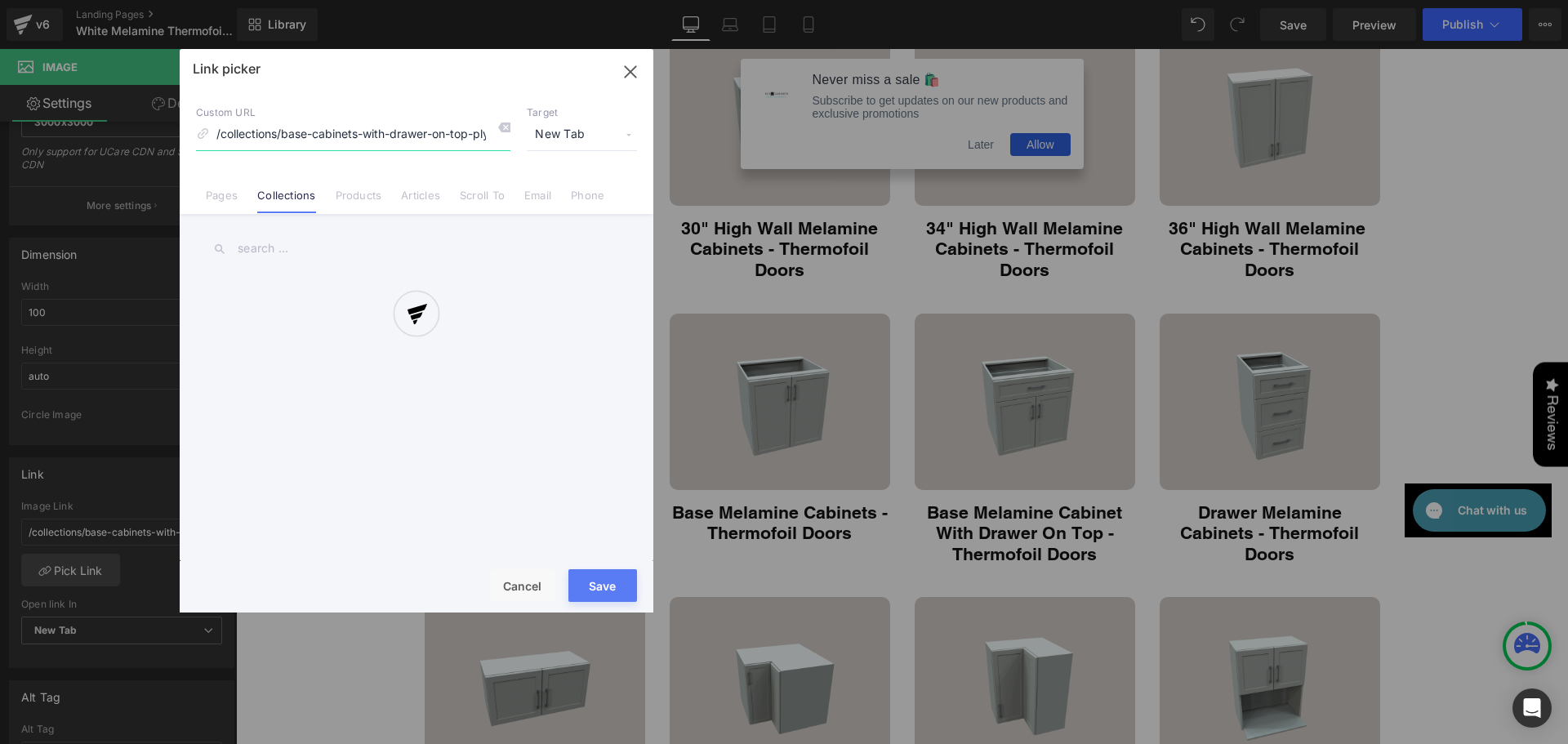
scroll to position [0, 162]
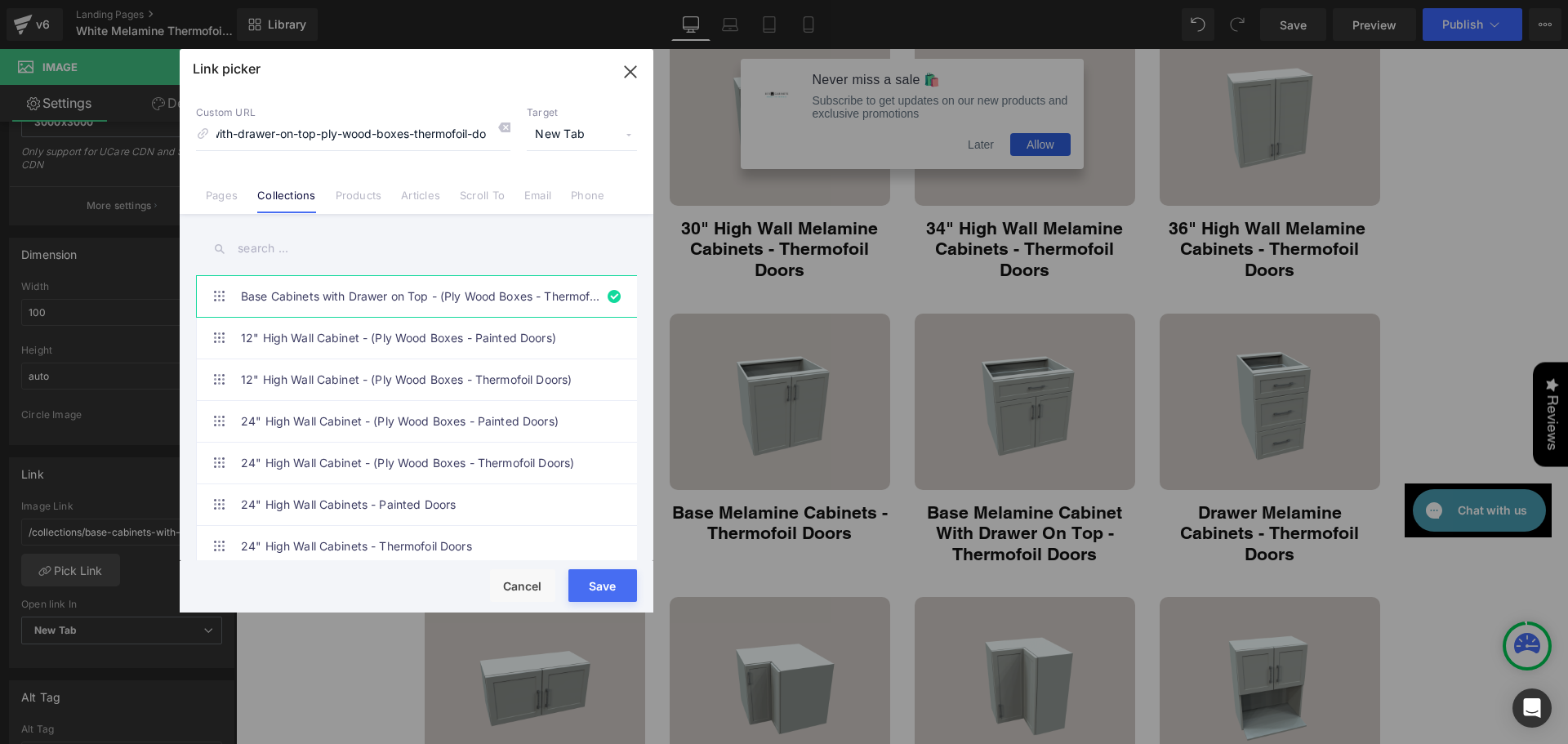
click at [296, 255] on input "text" at bounding box center [416, 249] width 441 height 37
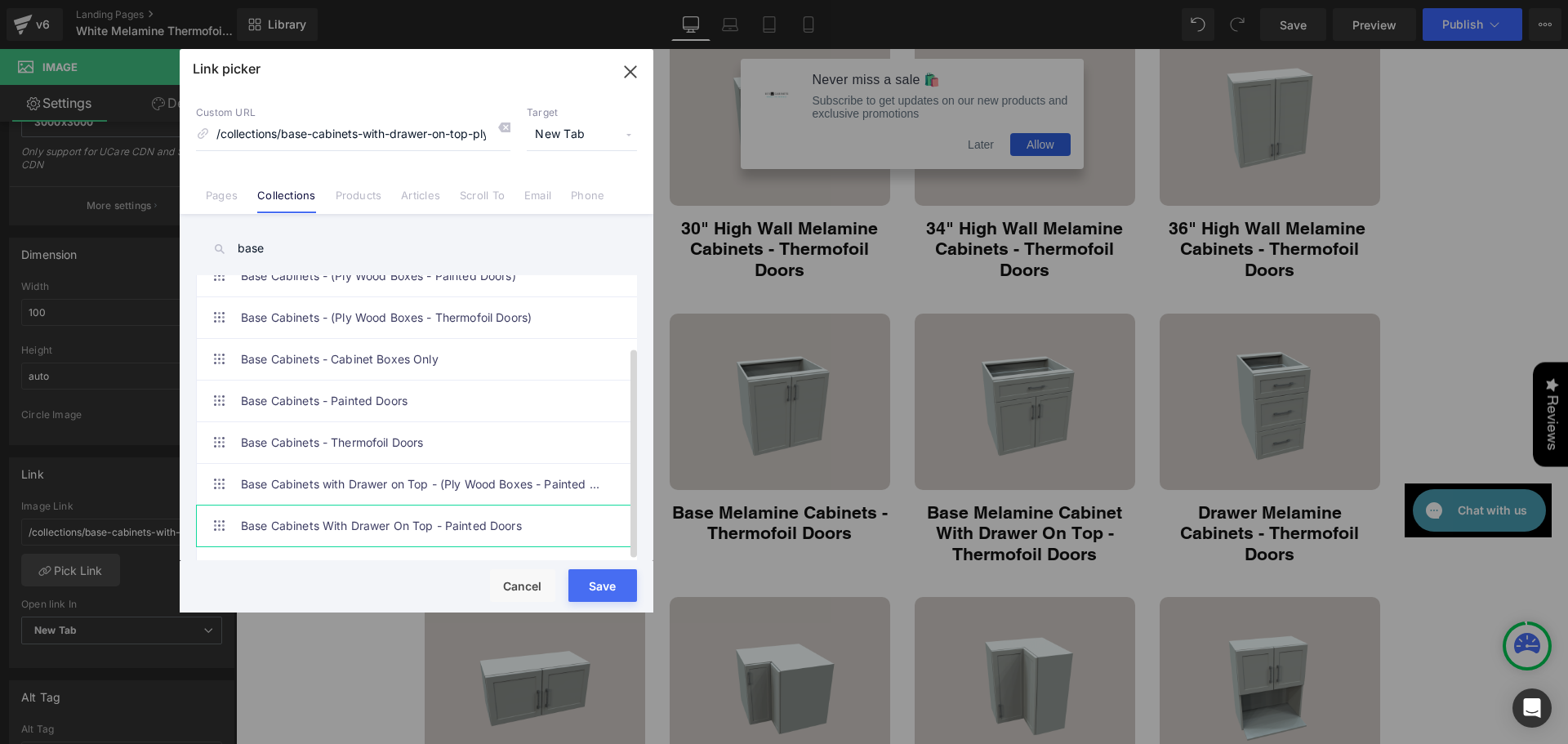
scroll to position [96, 0]
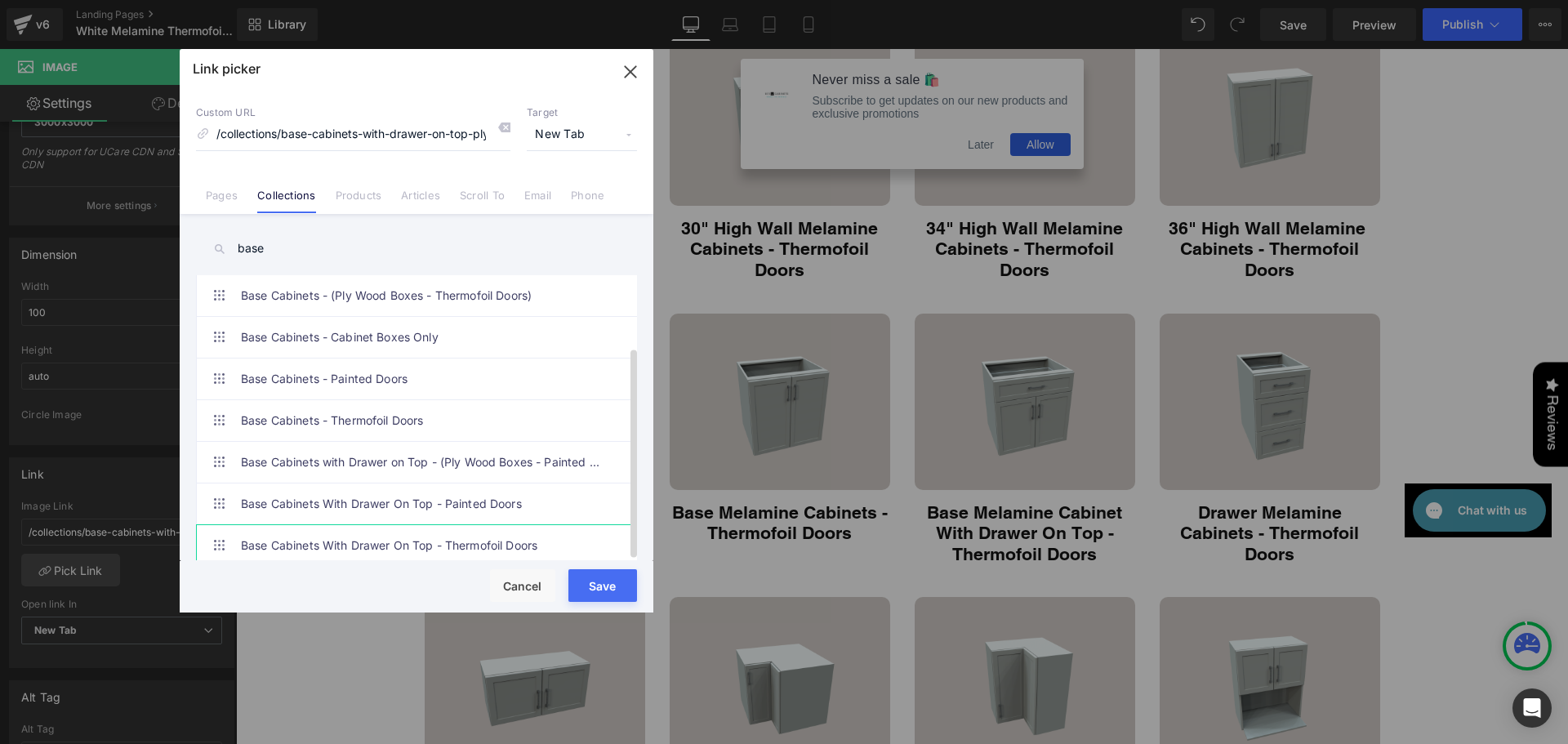
type input "base"
click at [440, 542] on link "Base Cabinets With Drawer On Top - Thermofoil Doors" at bounding box center [421, 545] width 360 height 41
type input "/collections/wide-base-cabinet-with-drawer-on-top-thermofoil-doors"
click at [604, 582] on button "Save" at bounding box center [602, 585] width 69 height 33
type input "/collections/wide-base-cabinet-with-drawer-on-top-thermofoil-doors"
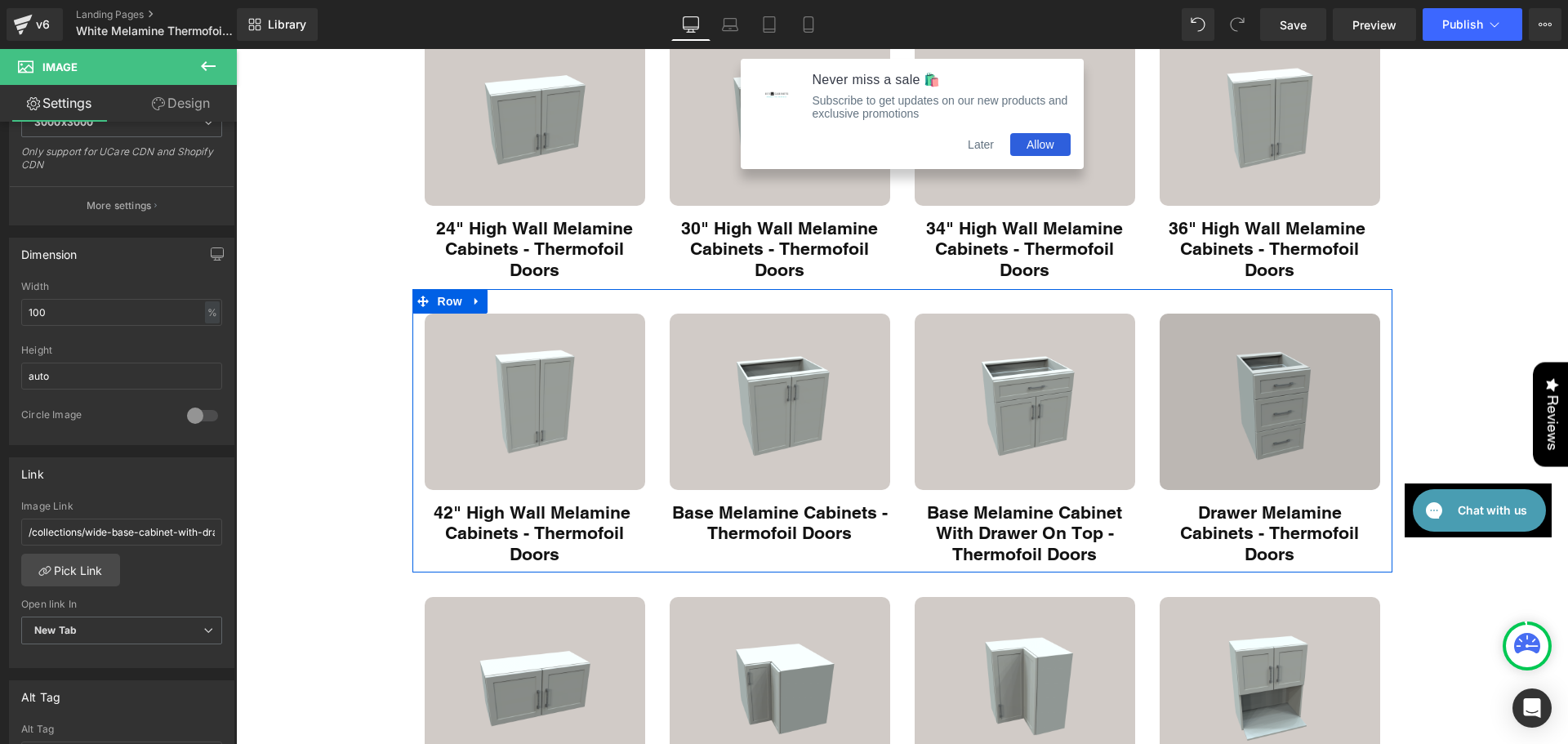
click at [1232, 435] on img "Main content" at bounding box center [1269, 402] width 220 height 176
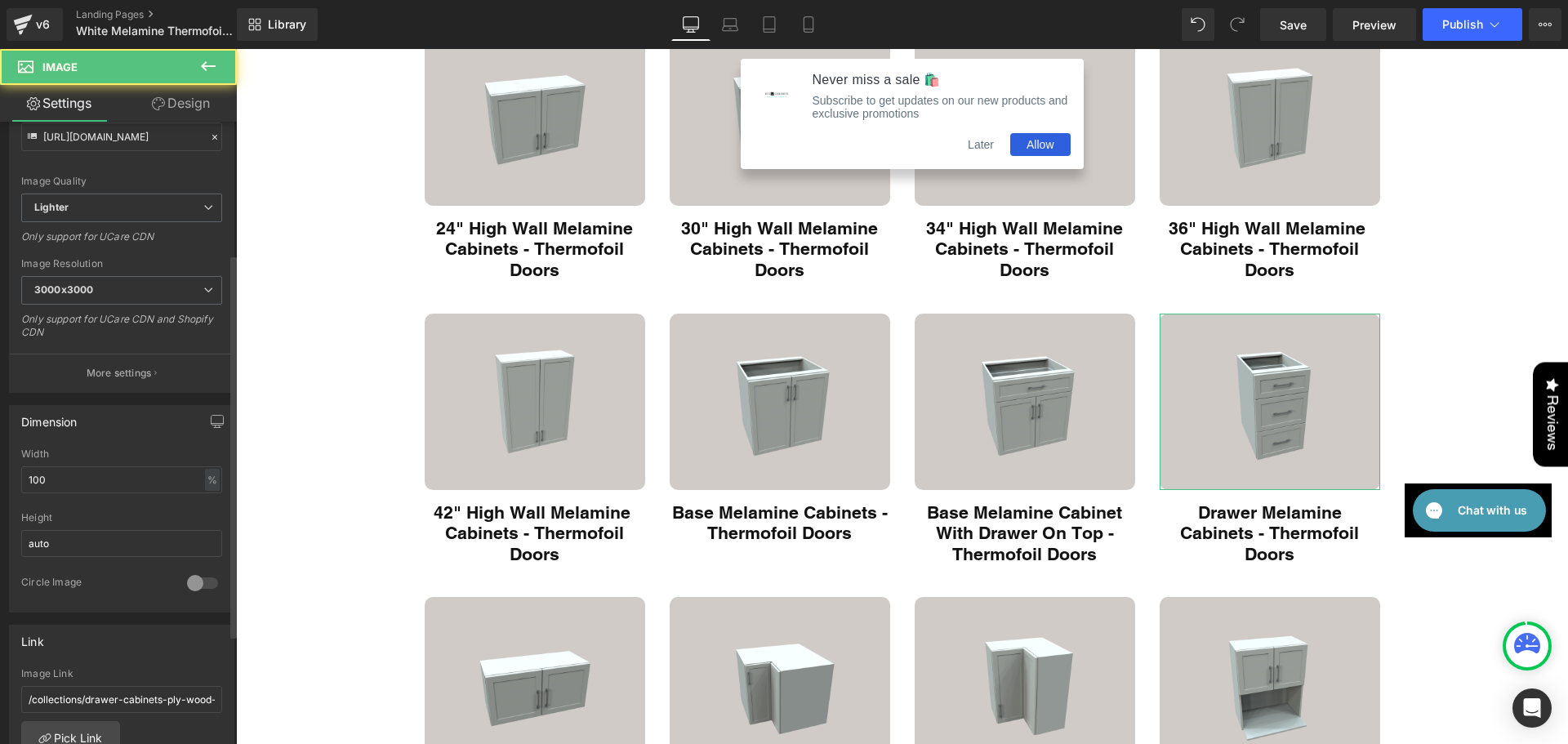
scroll to position [381, 0]
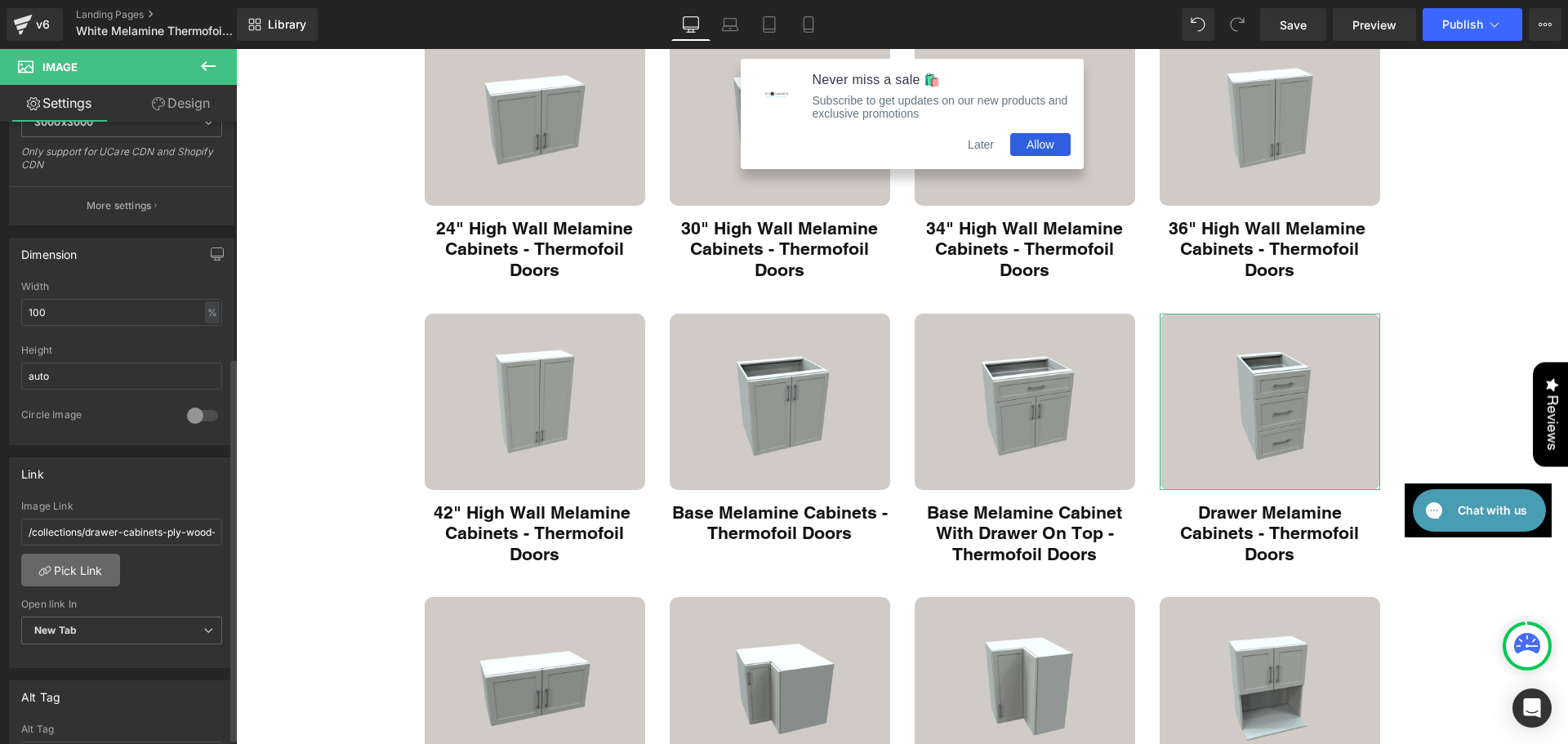
click at [67, 570] on link "Pick Link" at bounding box center [71, 570] width 99 height 33
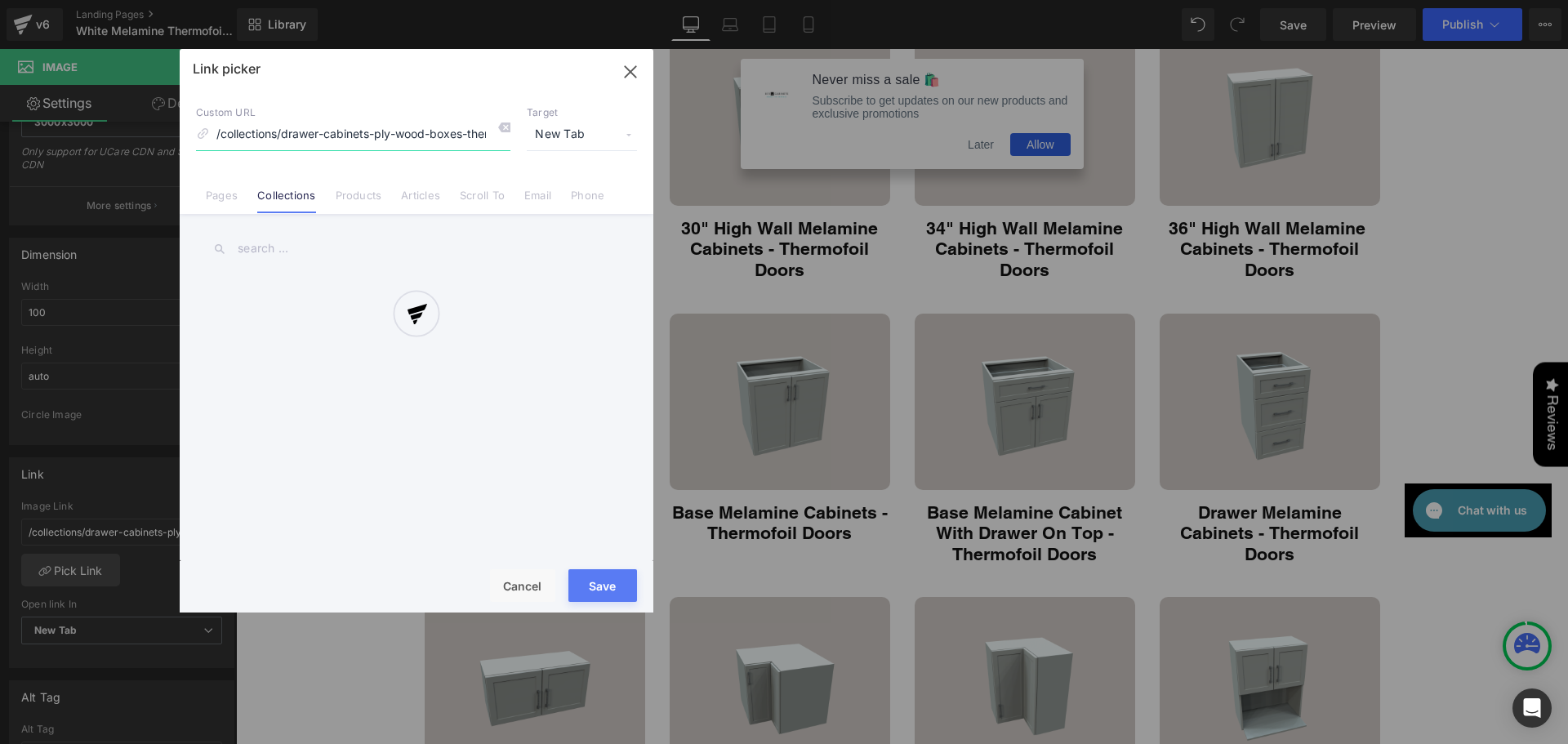
scroll to position [0, 60]
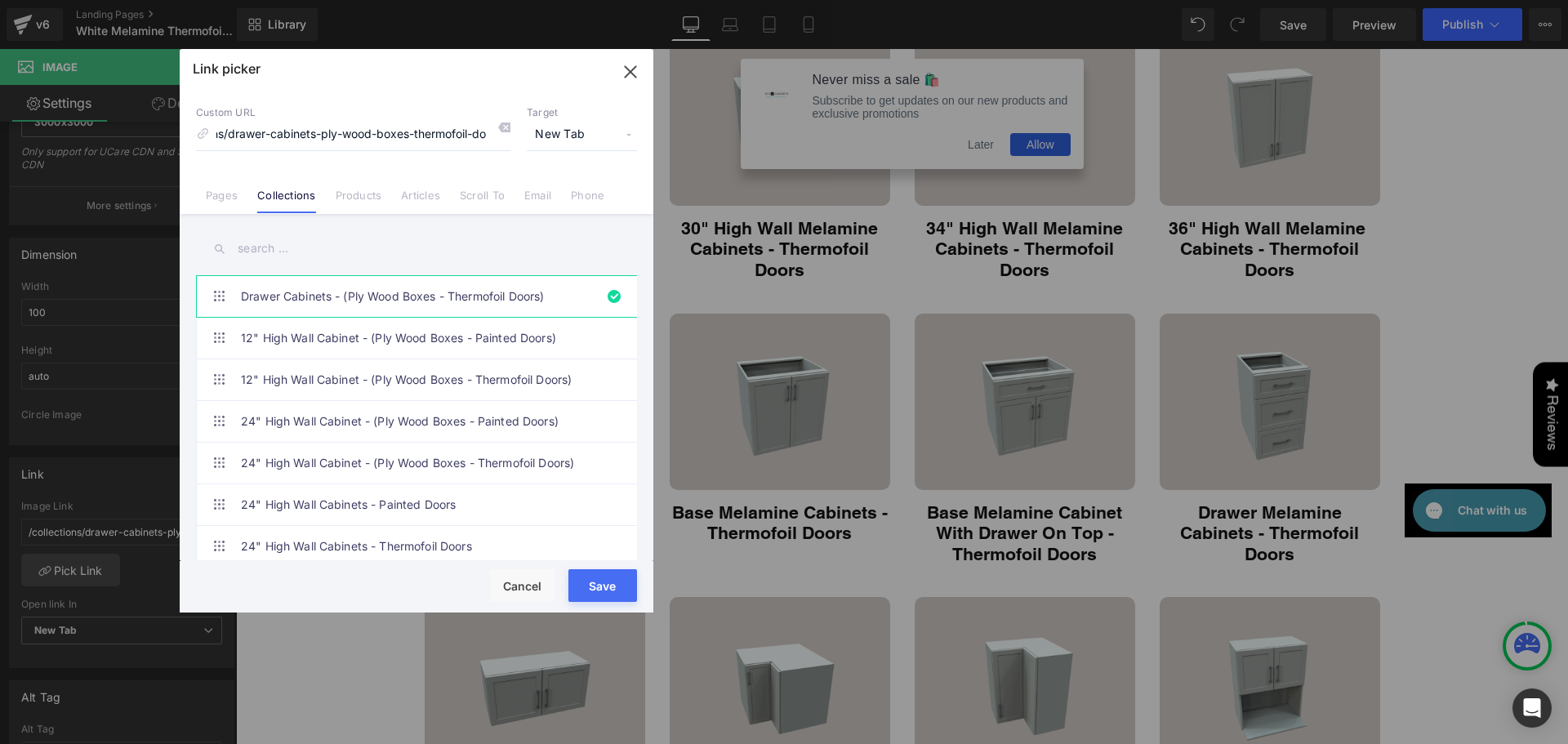
click at [298, 255] on input "text" at bounding box center [416, 249] width 441 height 37
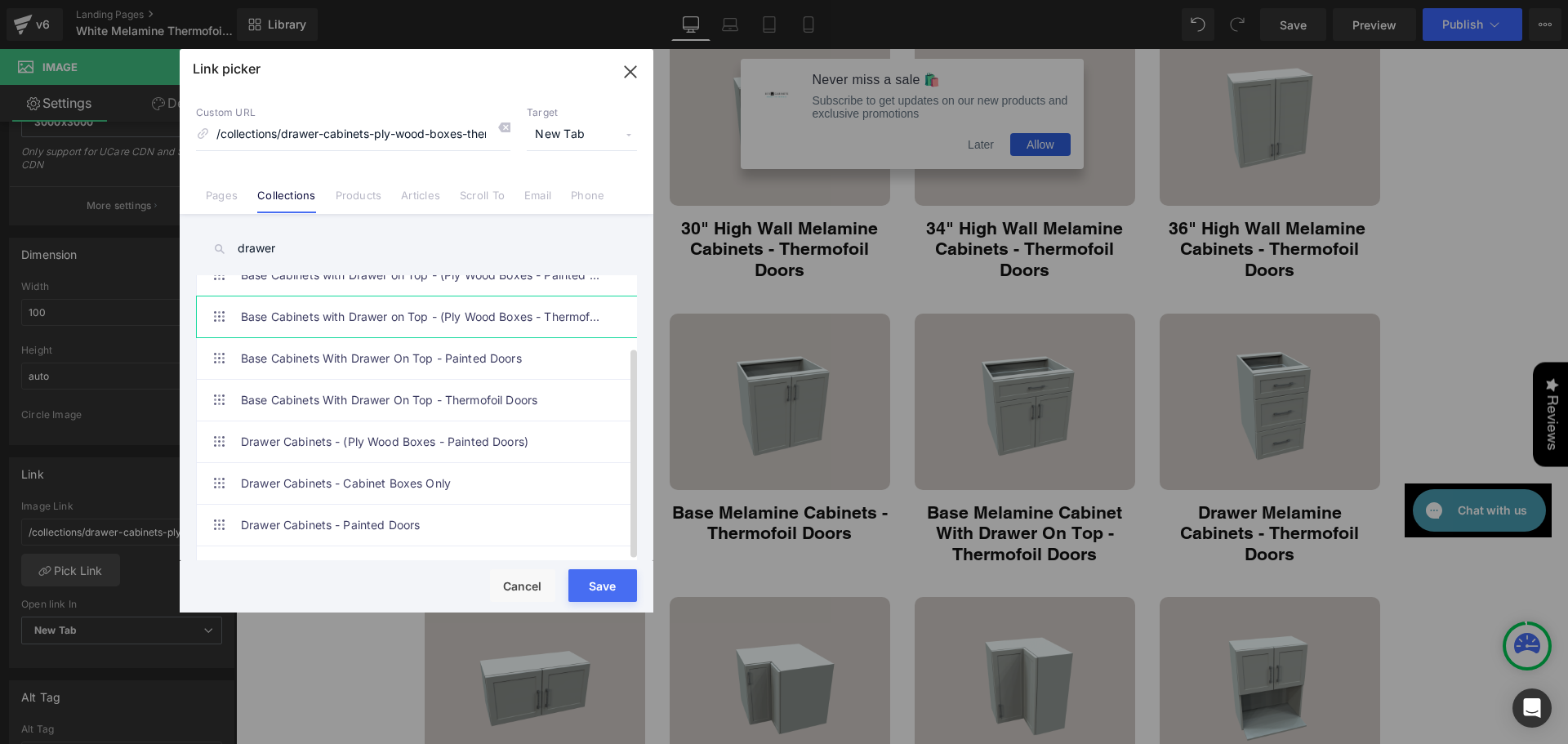
scroll to position [96, 0]
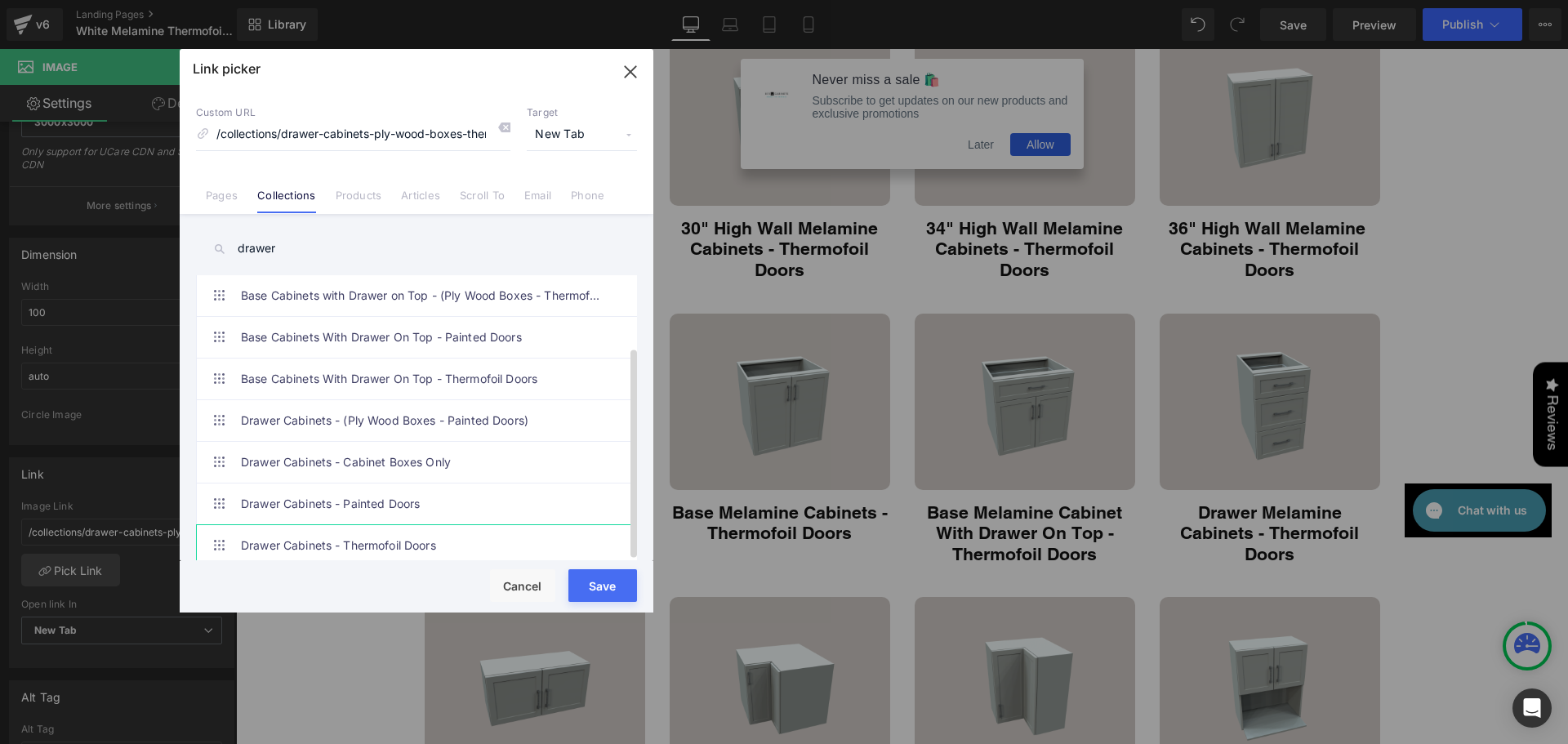
type input "drawer"
click at [342, 537] on link "Drawer Cabinets - Thermofoil Doors" at bounding box center [421, 545] width 360 height 41
type input "/collections/drawer-cabinets"
click at [594, 589] on button "Save" at bounding box center [602, 585] width 69 height 33
type input "/collections/drawer-cabinets"
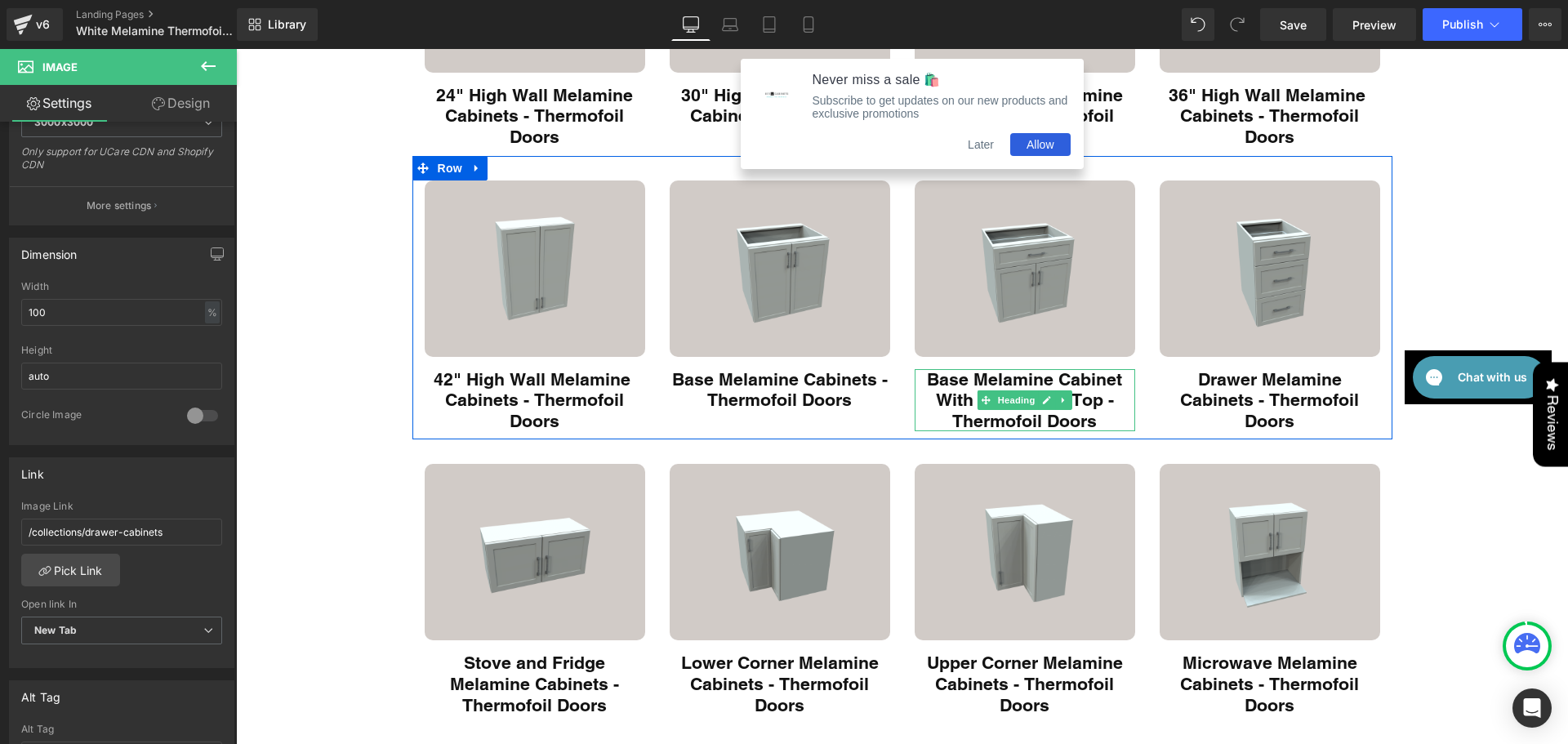
scroll to position [381, 0]
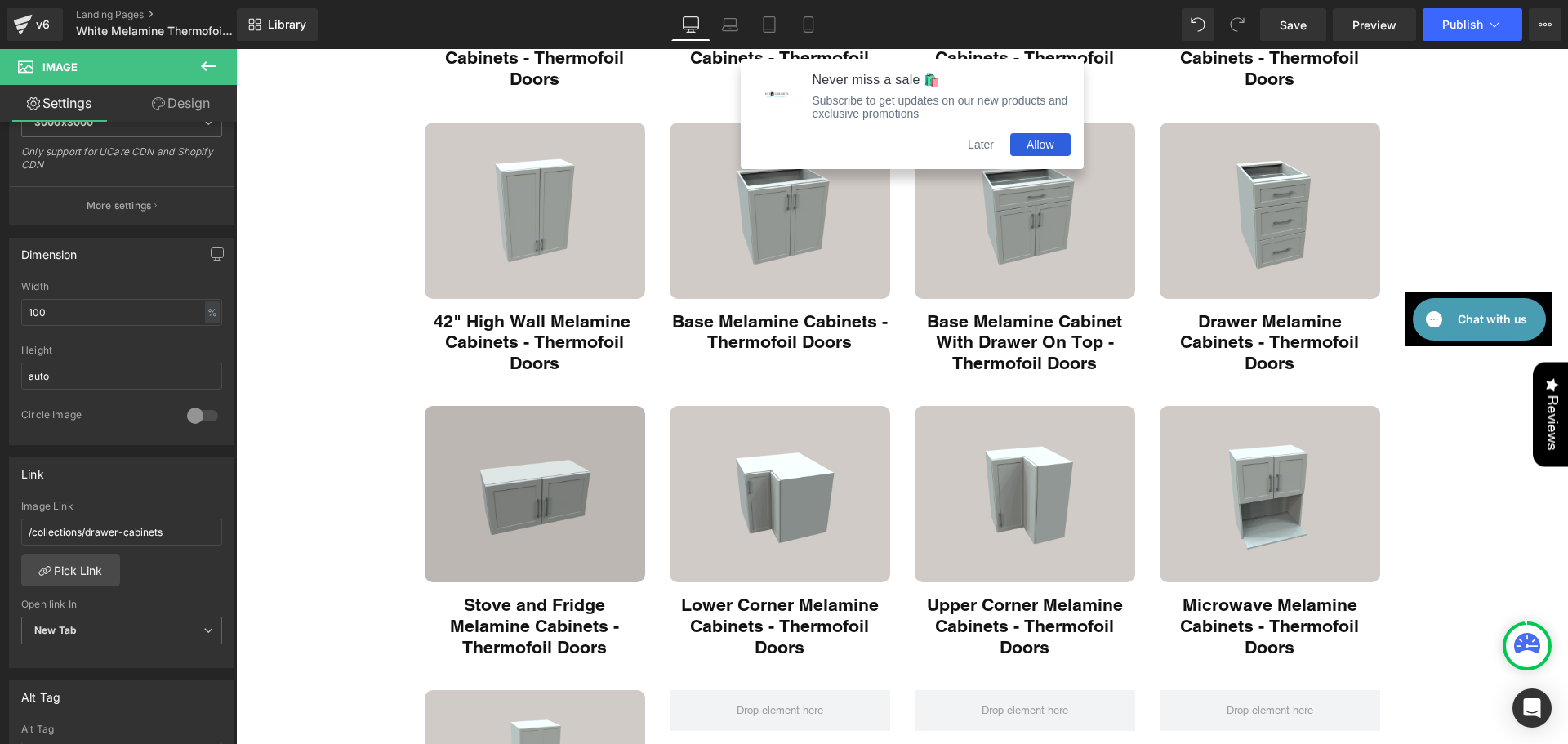
click at [578, 552] on img "Main content" at bounding box center [534, 494] width 220 height 176
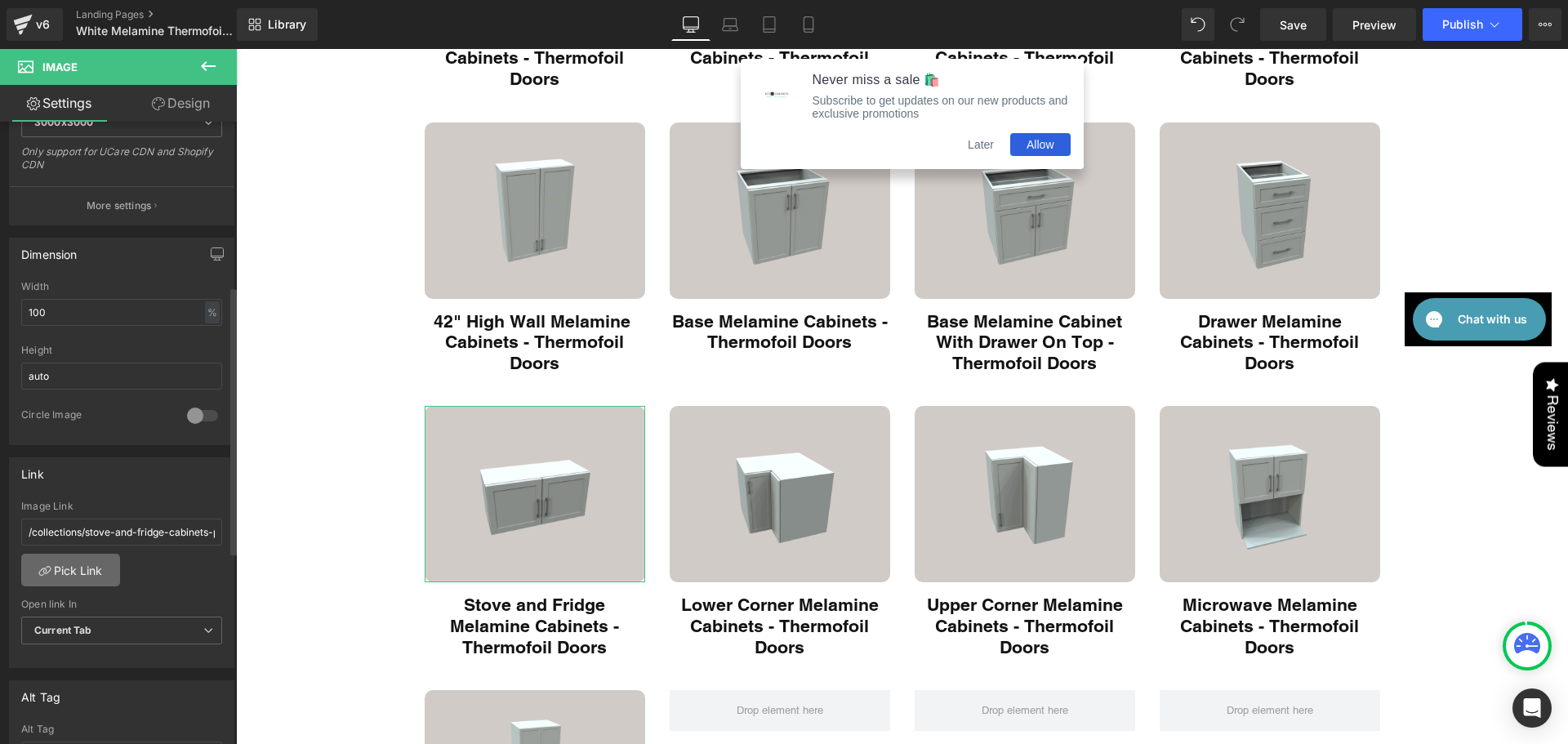
click at [83, 572] on link "Pick Link" at bounding box center [71, 570] width 99 height 33
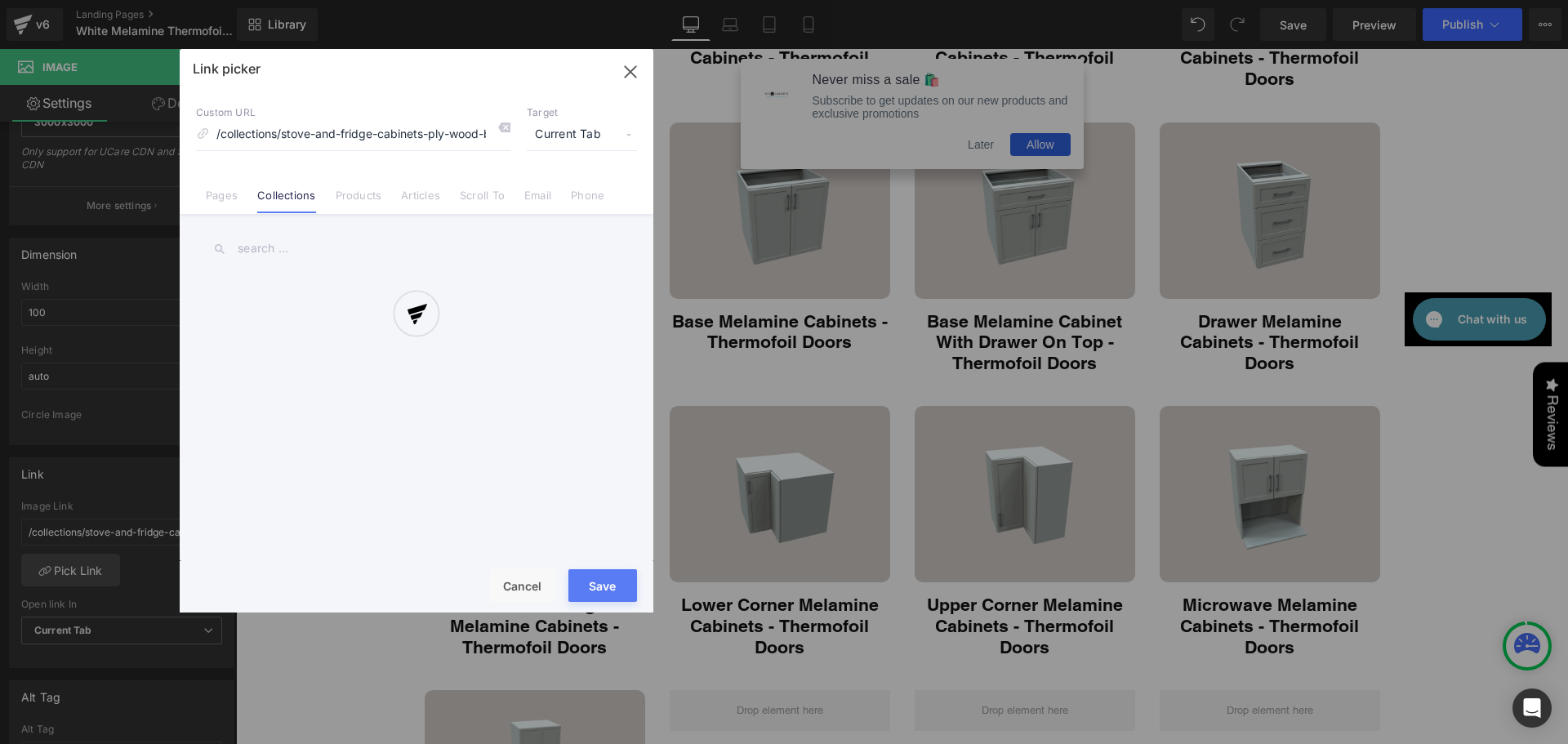
scroll to position [0, 115]
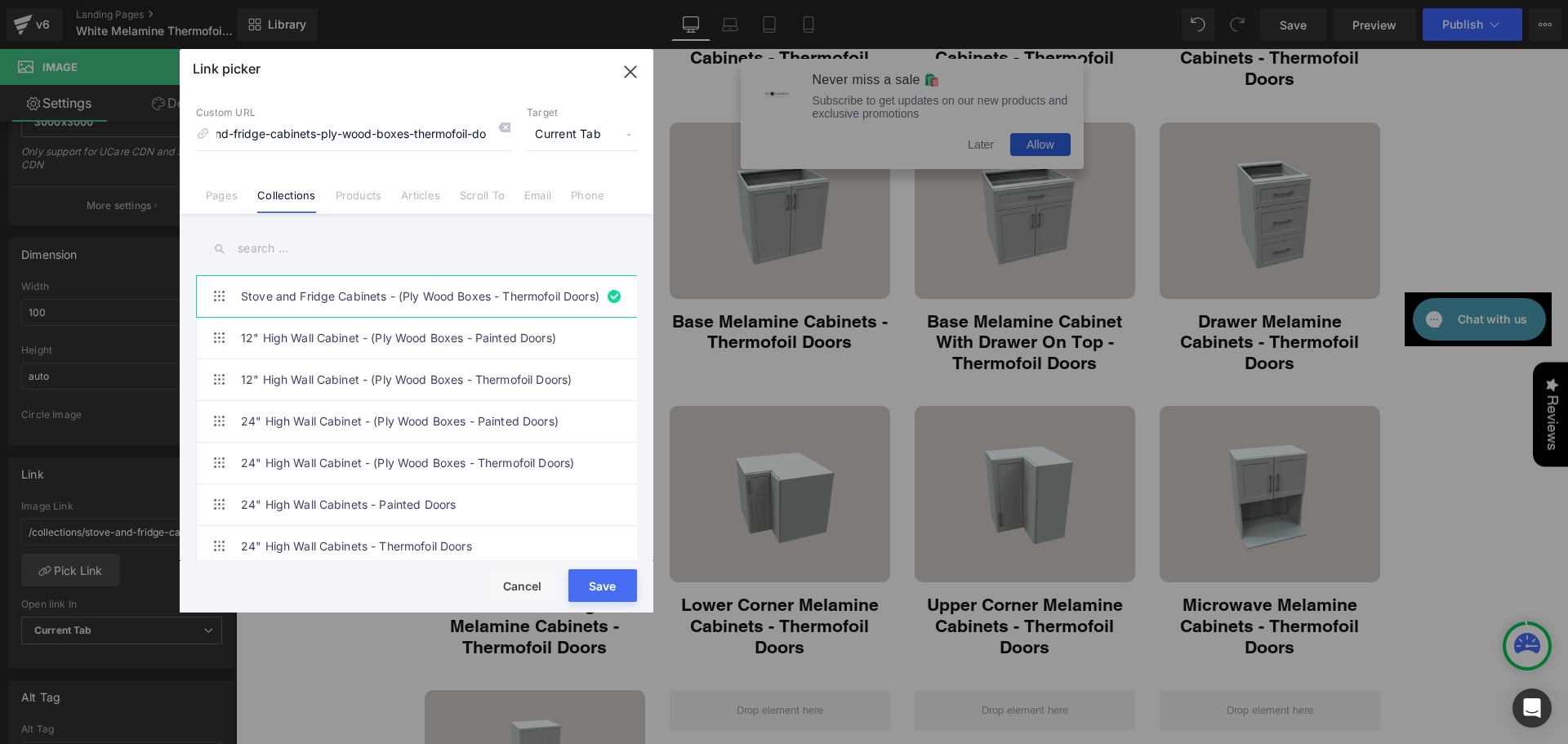
click at [282, 252] on input "text" at bounding box center [416, 249] width 441 height 37
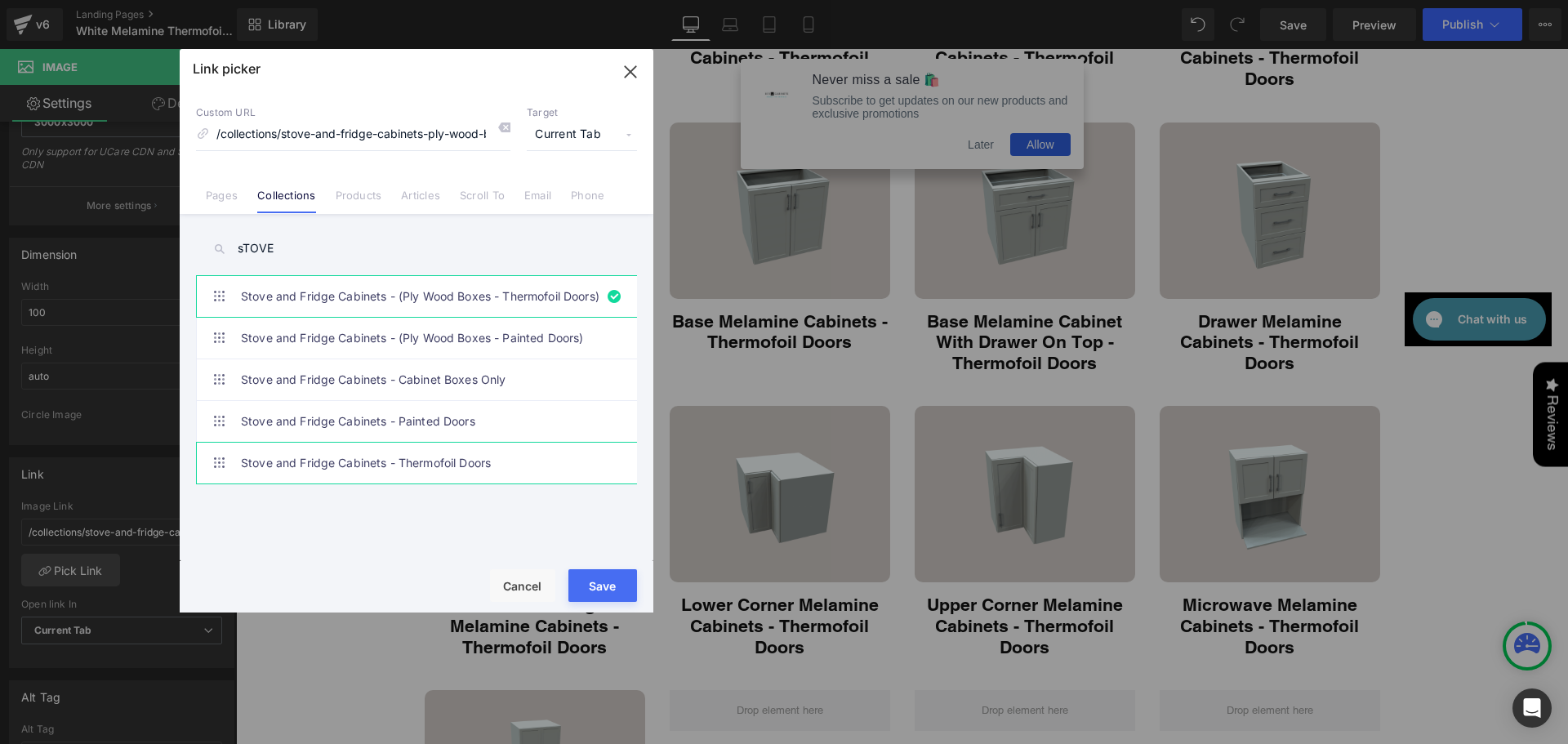
type input "sTOVE"
click at [391, 457] on link "Stove and Fridge Cabinets - Thermofoil Doors" at bounding box center [421, 463] width 360 height 41
type input "/collections/stove-and-fridge-cabinets"
click at [593, 578] on button "Save" at bounding box center [602, 585] width 69 height 33
type input "/collections/stove-and-fridge-cabinets"
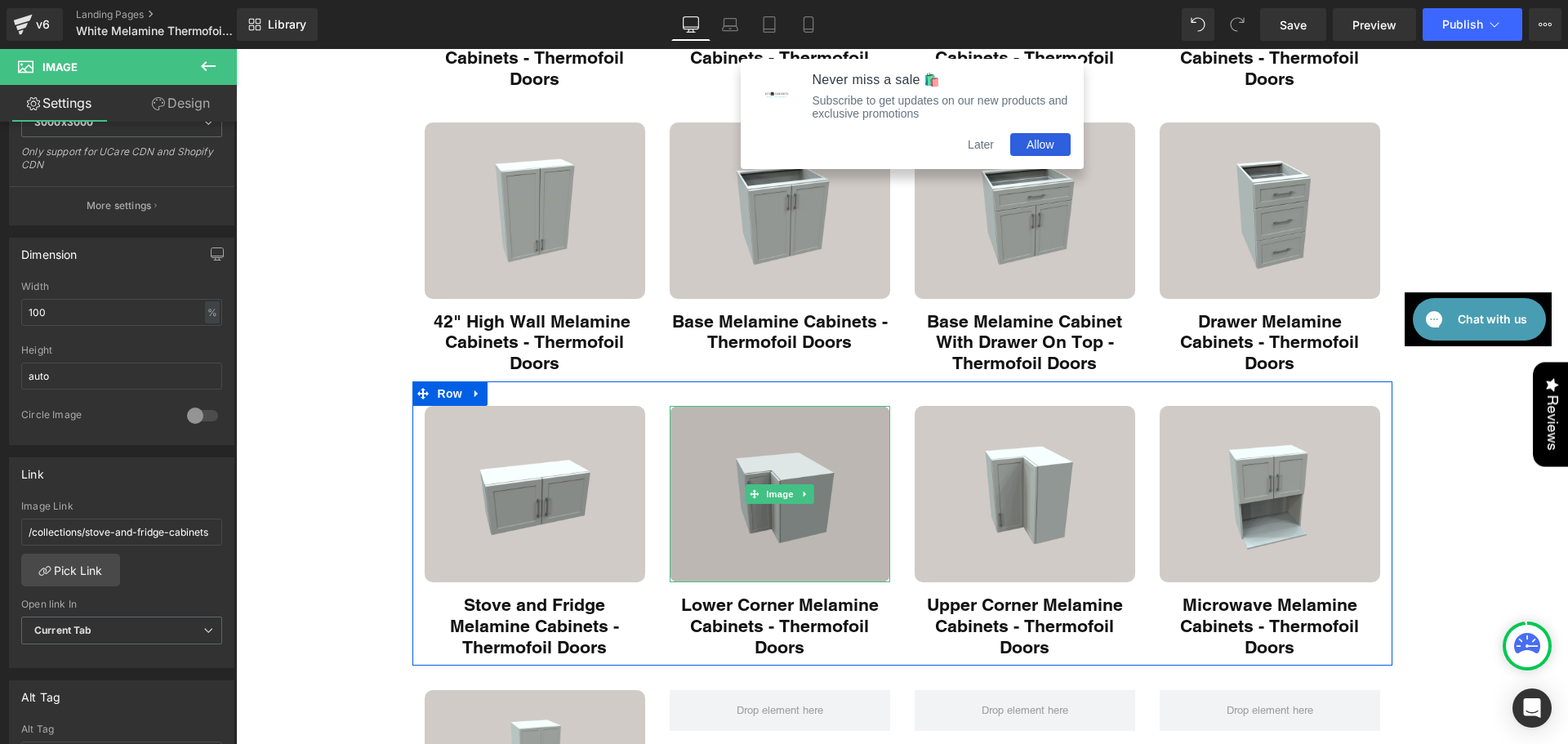
click at [674, 509] on img "Main content" at bounding box center [779, 494] width 220 height 176
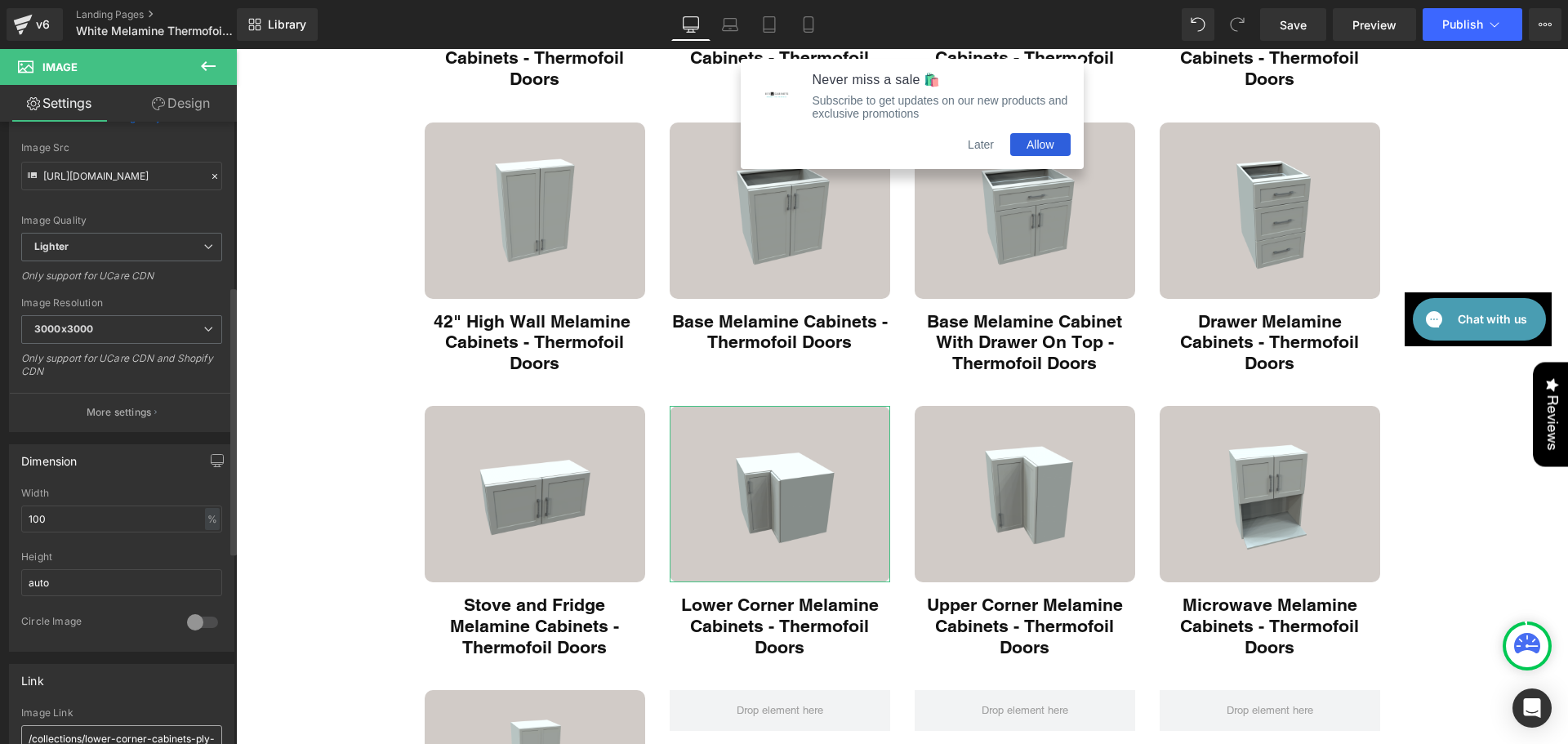
scroll to position [381, 0]
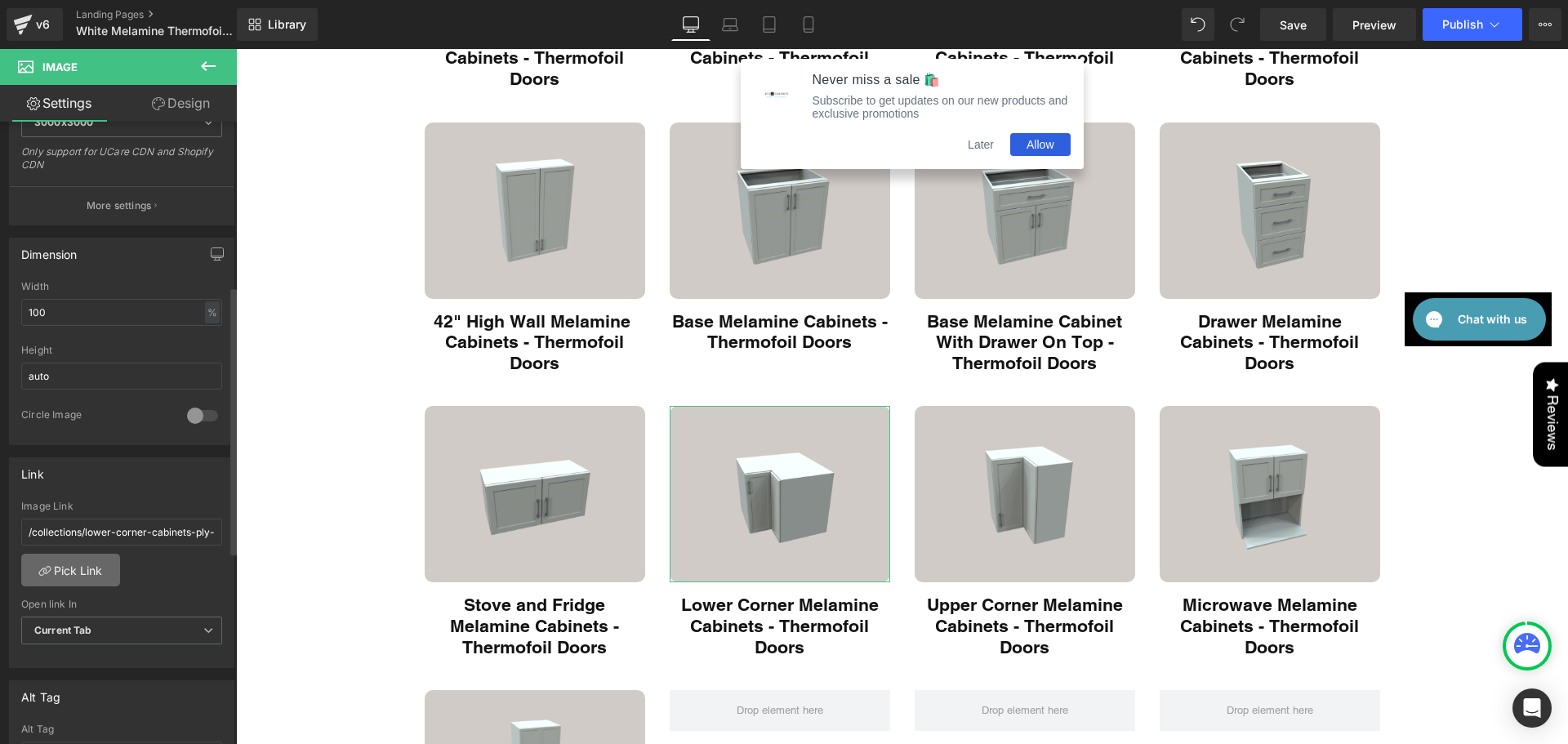
click at [101, 583] on link "Pick Link" at bounding box center [71, 570] width 99 height 33
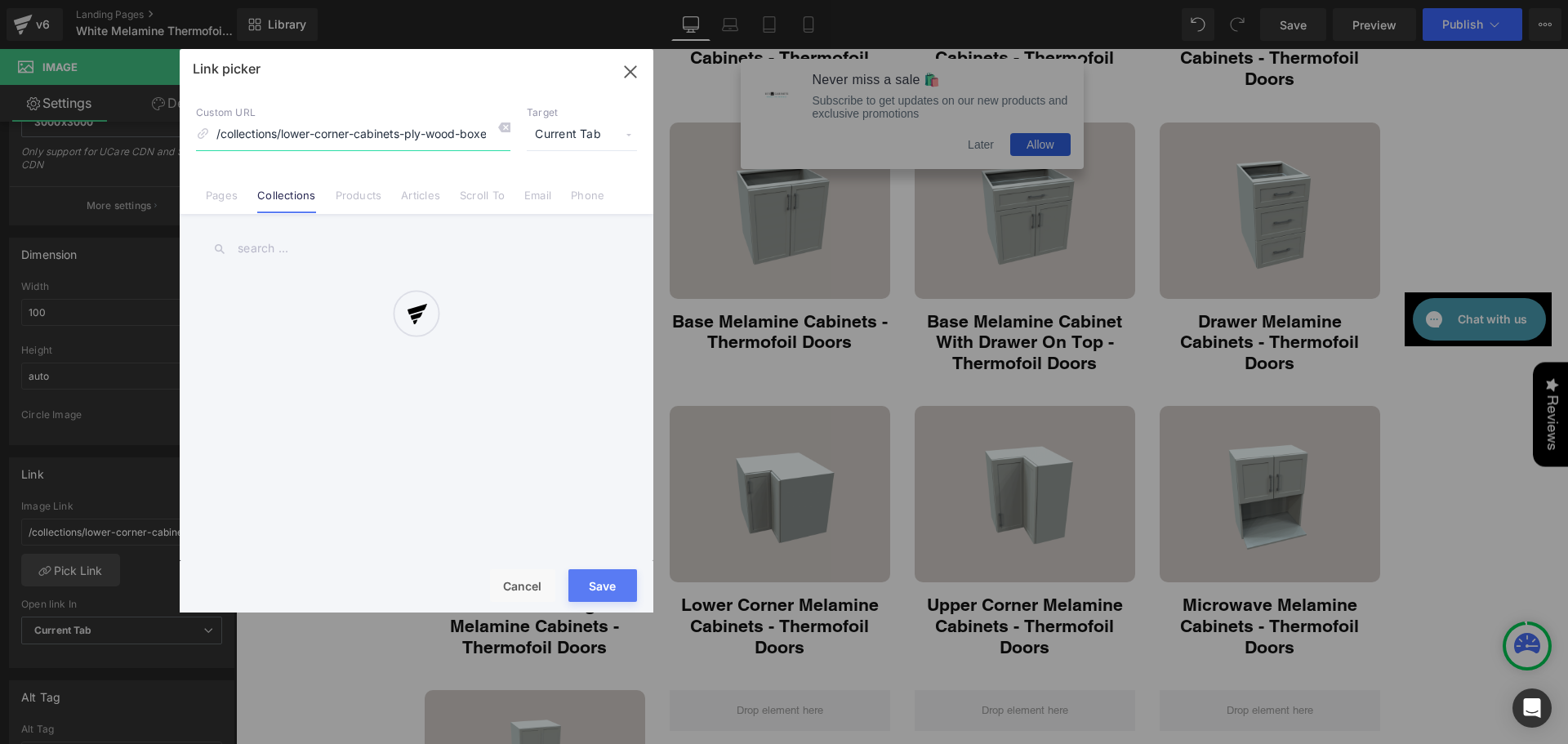
scroll to position [0, 93]
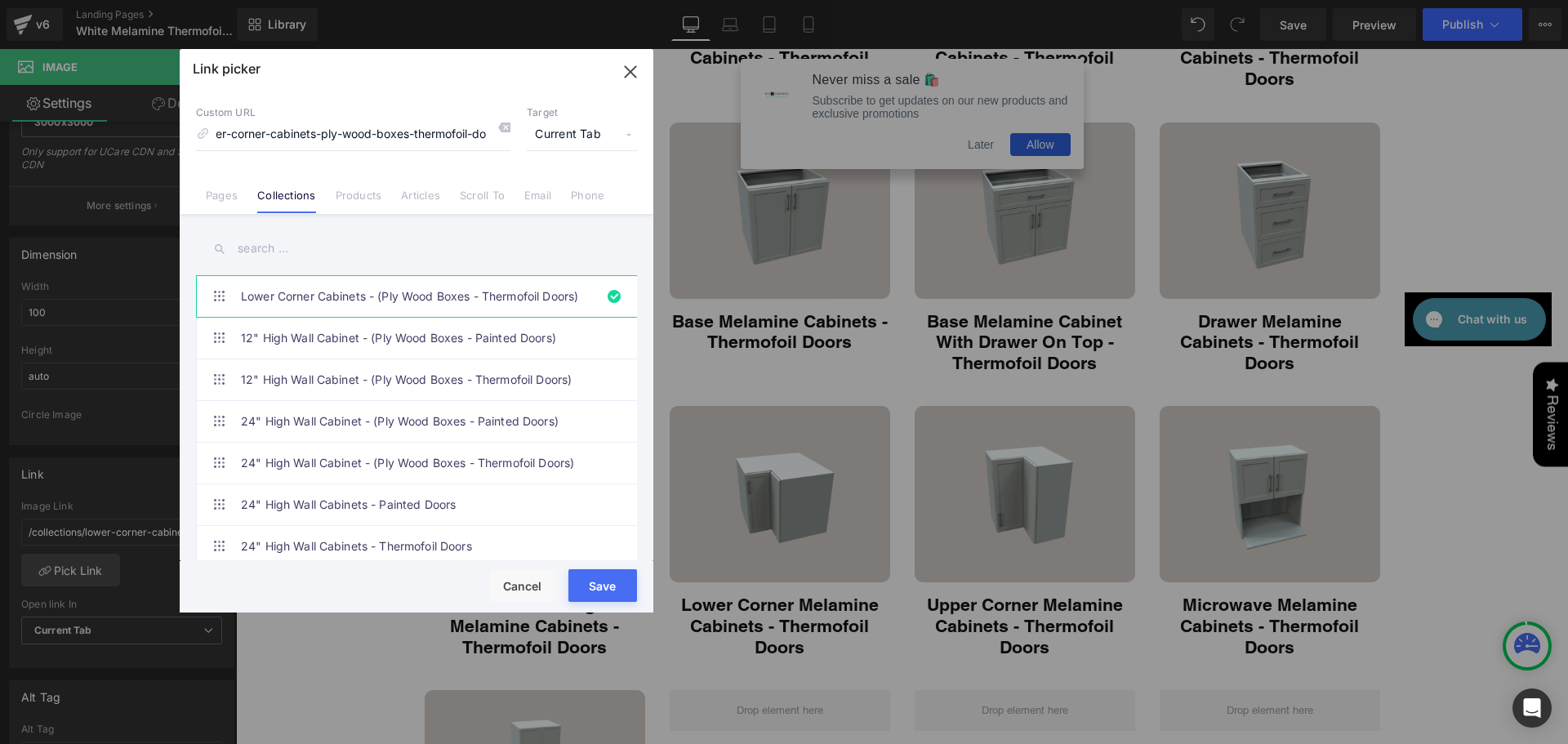
click at [303, 237] on input "text" at bounding box center [416, 249] width 441 height 37
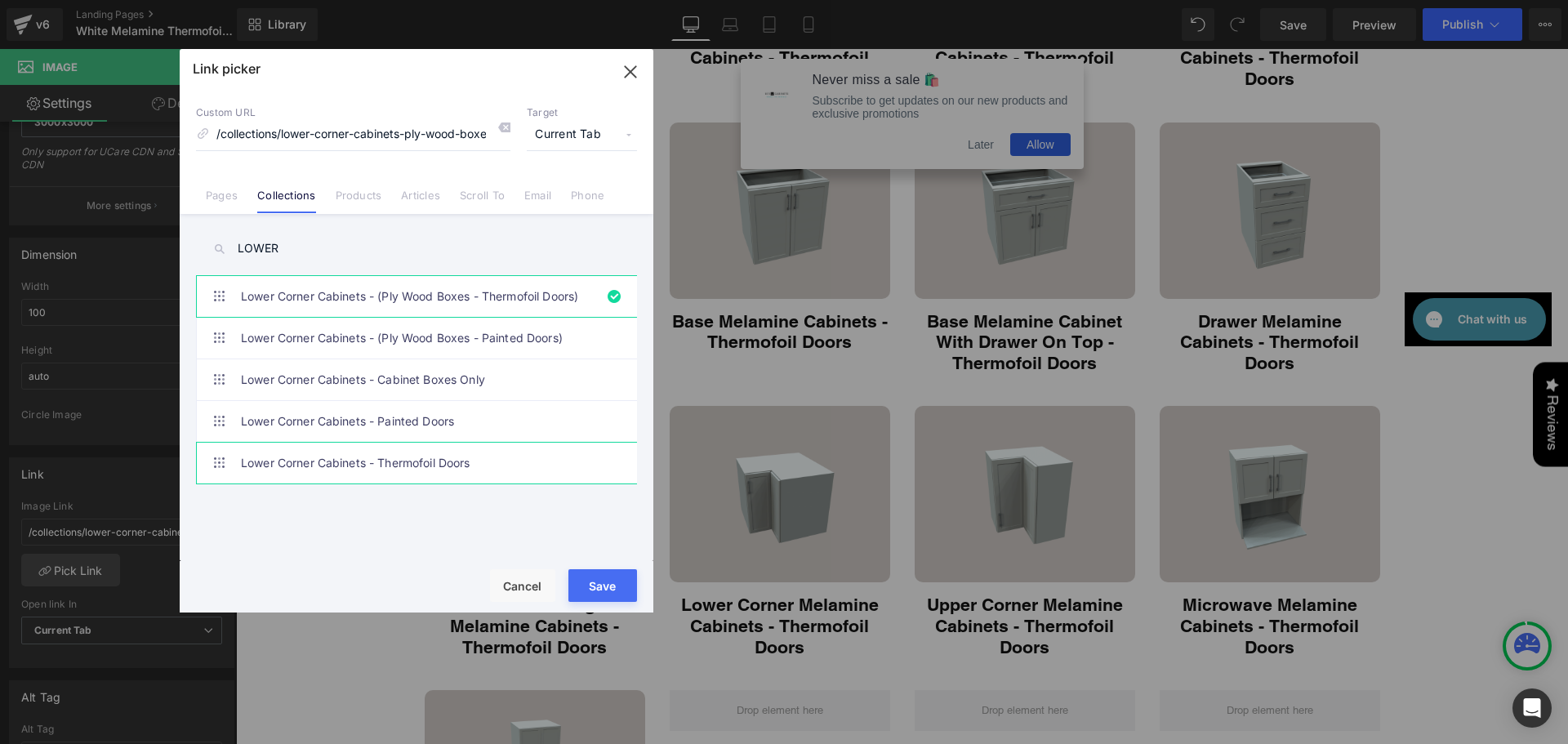
type input "LOWER"
click at [436, 465] on link "Lower Corner Cabinets - Thermofoil Doors" at bounding box center [421, 463] width 360 height 41
type input "/collections/lower-corner-cabinets"
click at [610, 582] on button "Save" at bounding box center [602, 585] width 69 height 33
type input "/collections/lower-corner-cabinets"
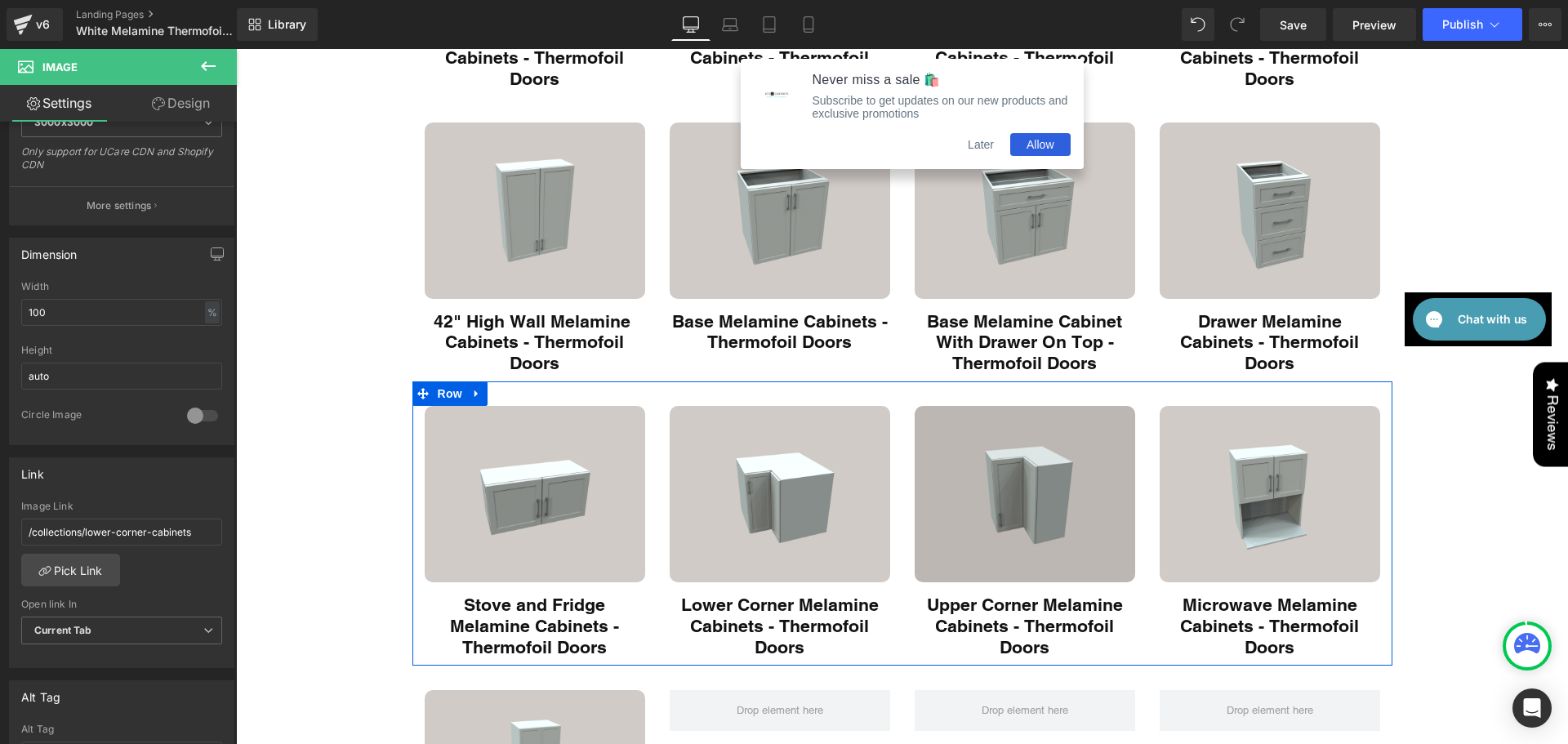
click at [924, 540] on img "Main content" at bounding box center [1024, 494] width 220 height 176
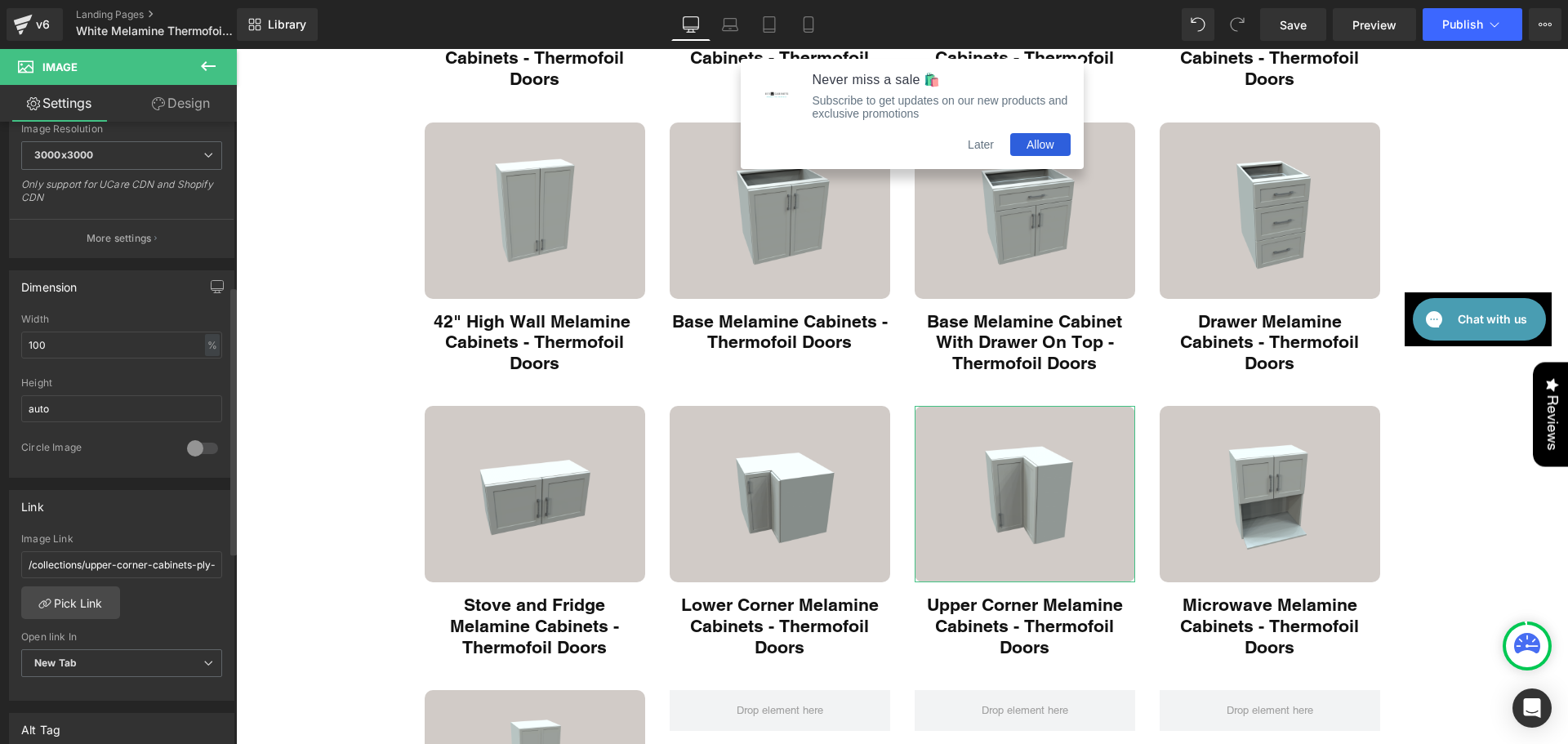
scroll to position [381, 0]
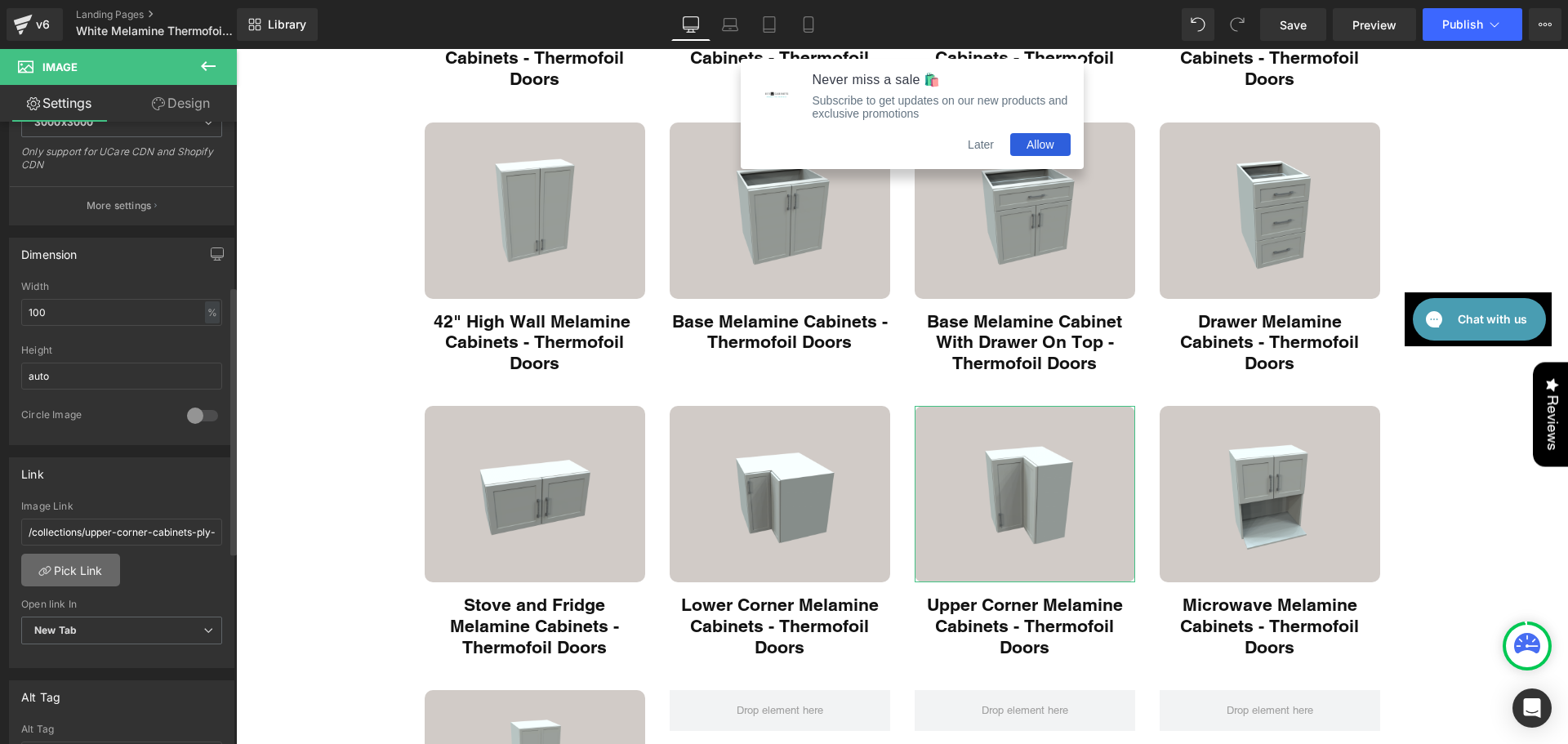
click at [76, 568] on link "Pick Link" at bounding box center [71, 570] width 99 height 33
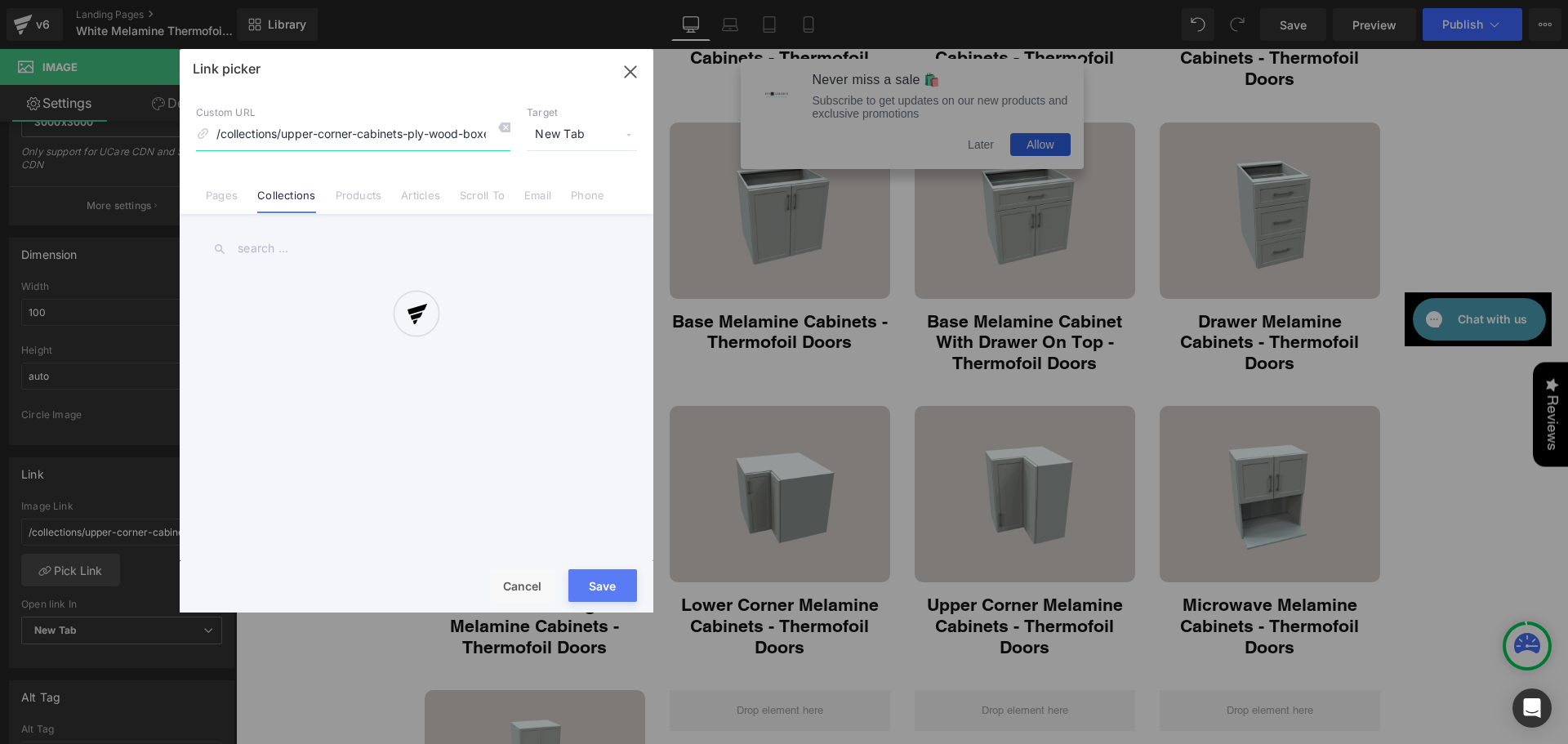
scroll to position [0, 96]
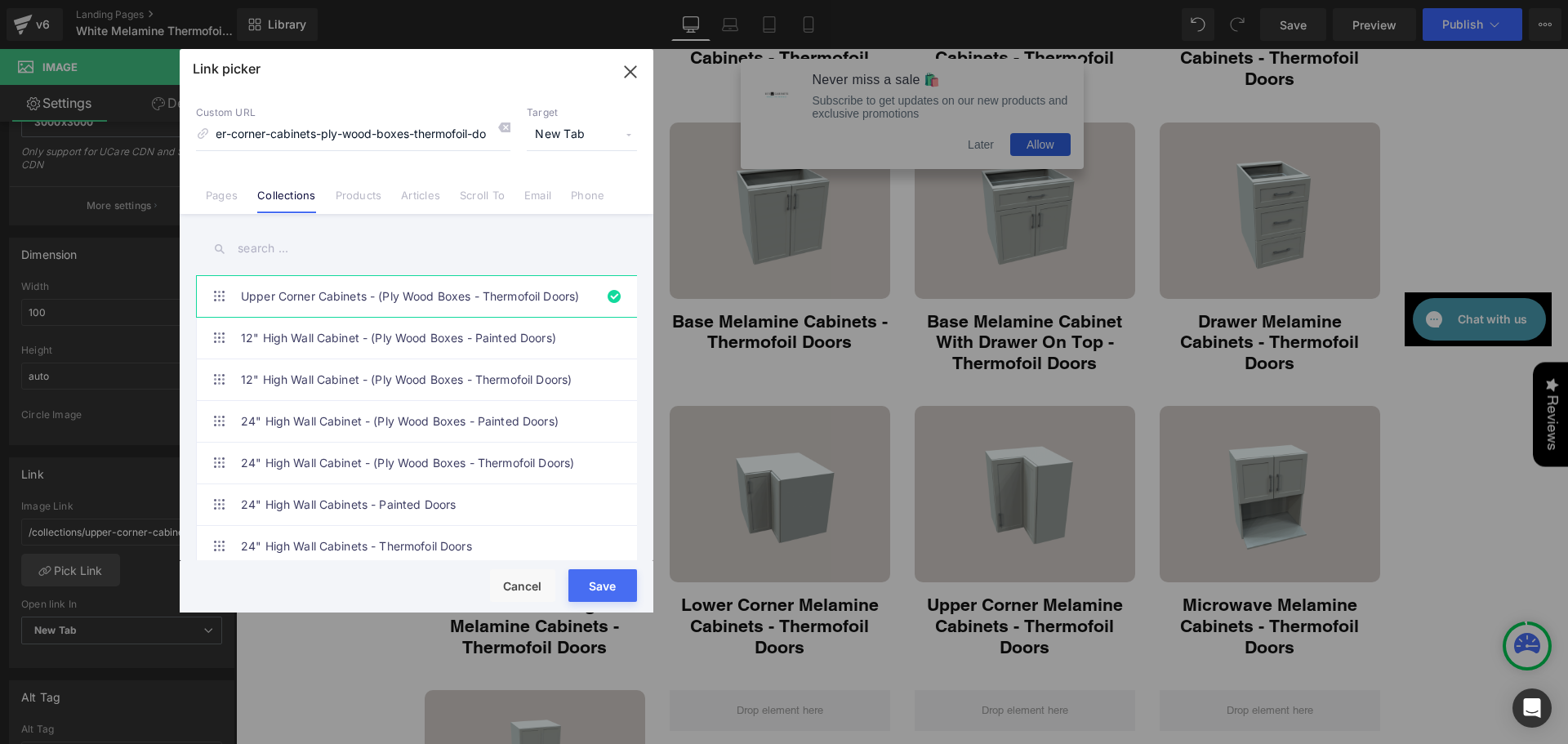
click at [239, 248] on input "text" at bounding box center [416, 249] width 441 height 37
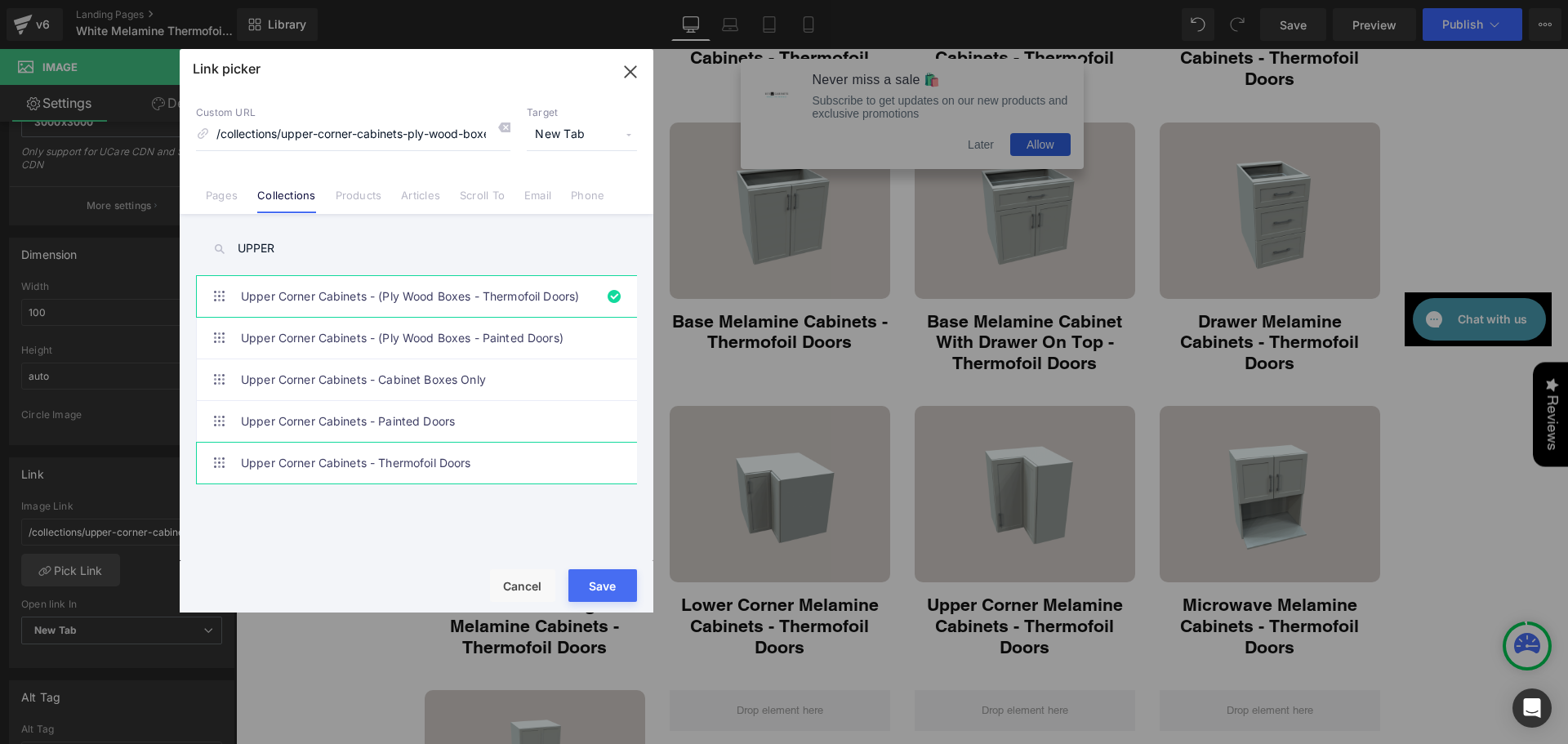
type input "UPPER"
click at [362, 462] on link "Upper Corner Cabinets - Thermofoil Doors" at bounding box center [421, 463] width 360 height 41
type input "/collections/upper-corner-cabinets"
click at [605, 583] on button "Save" at bounding box center [602, 585] width 69 height 33
type input "/collections/upper-corner-cabinets"
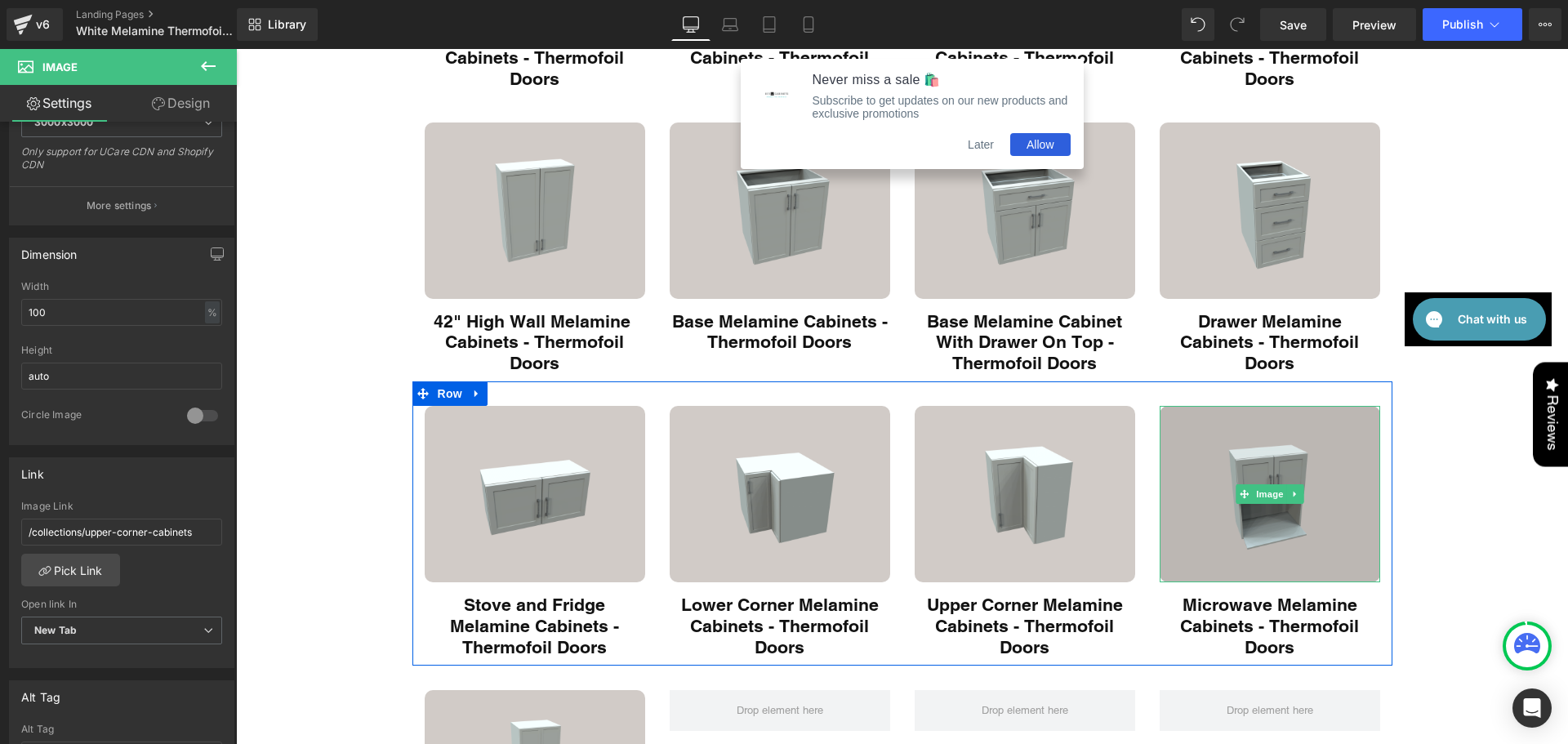
click at [1291, 520] on img "Main content" at bounding box center [1269, 494] width 220 height 176
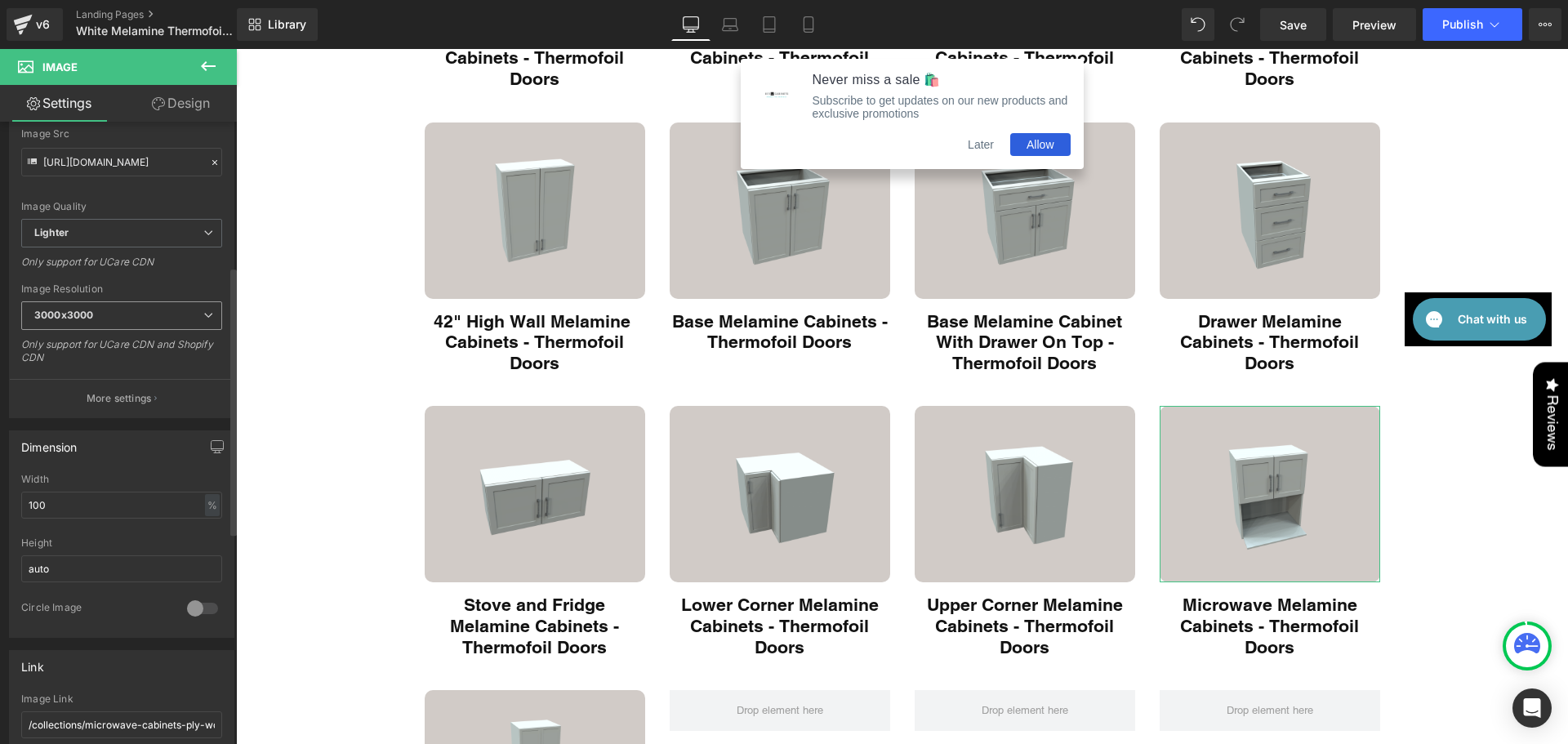
scroll to position [381, 0]
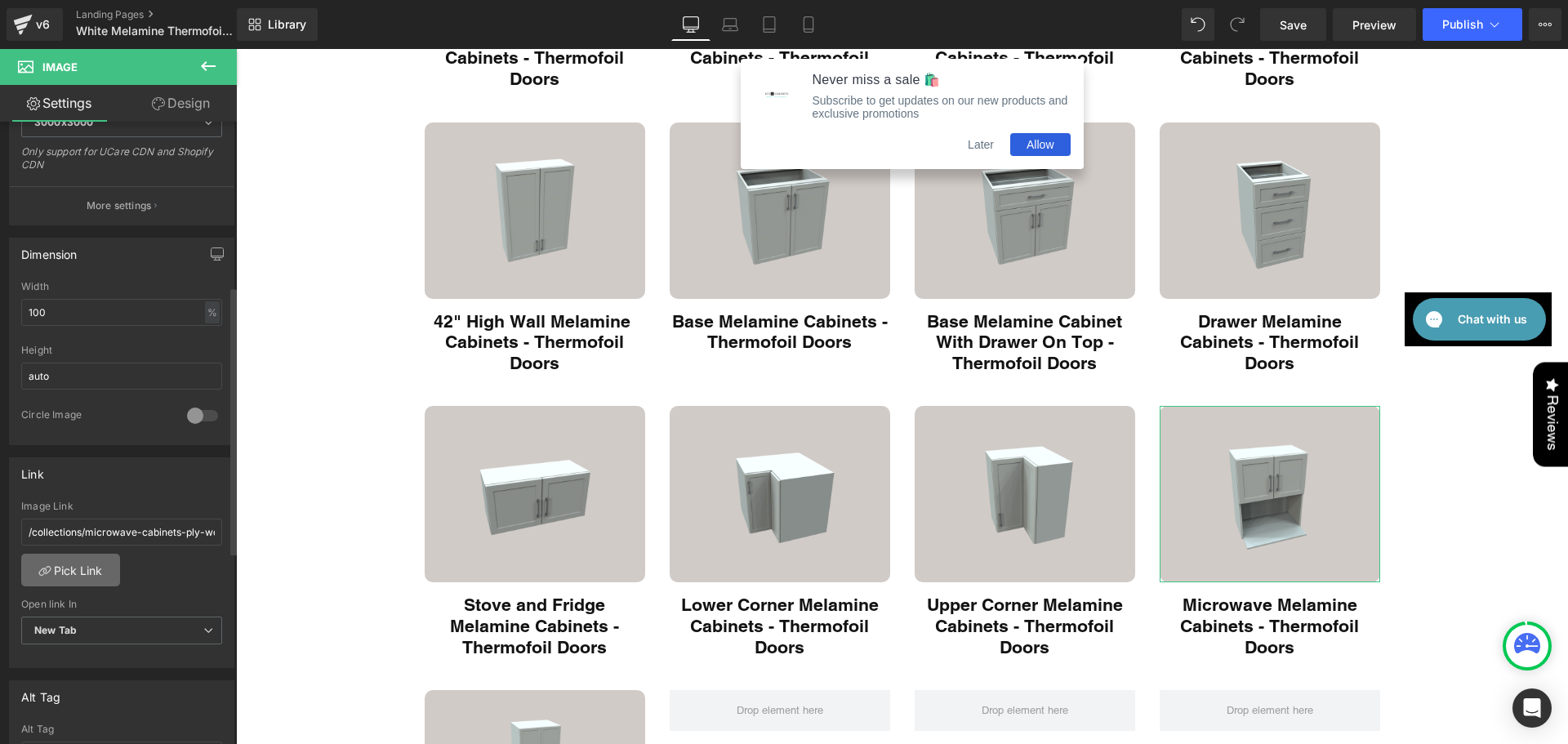
click at [74, 565] on link "Pick Link" at bounding box center [71, 570] width 99 height 33
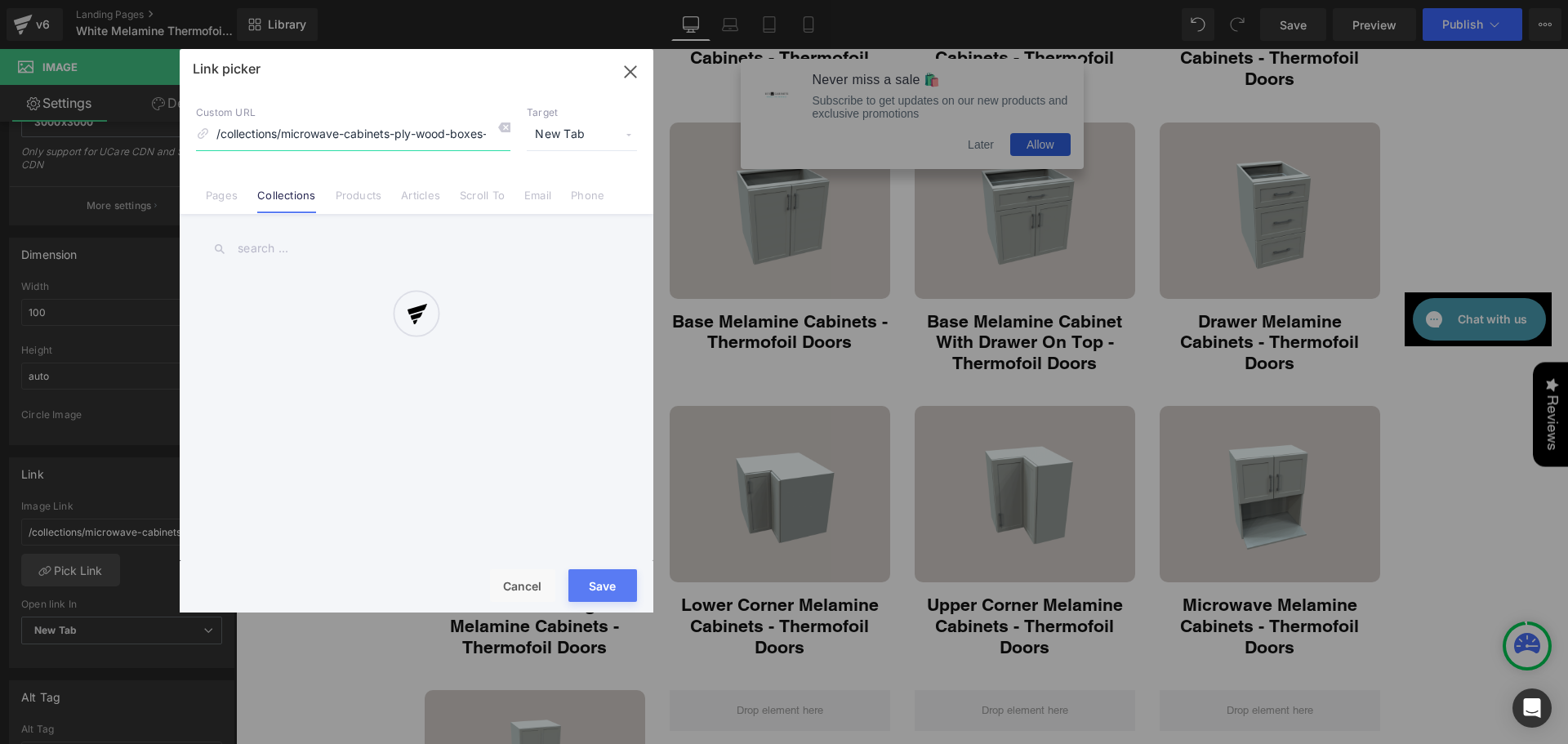
scroll to position [0, 81]
click at [277, 246] on div at bounding box center [416, 330] width 474 height 563
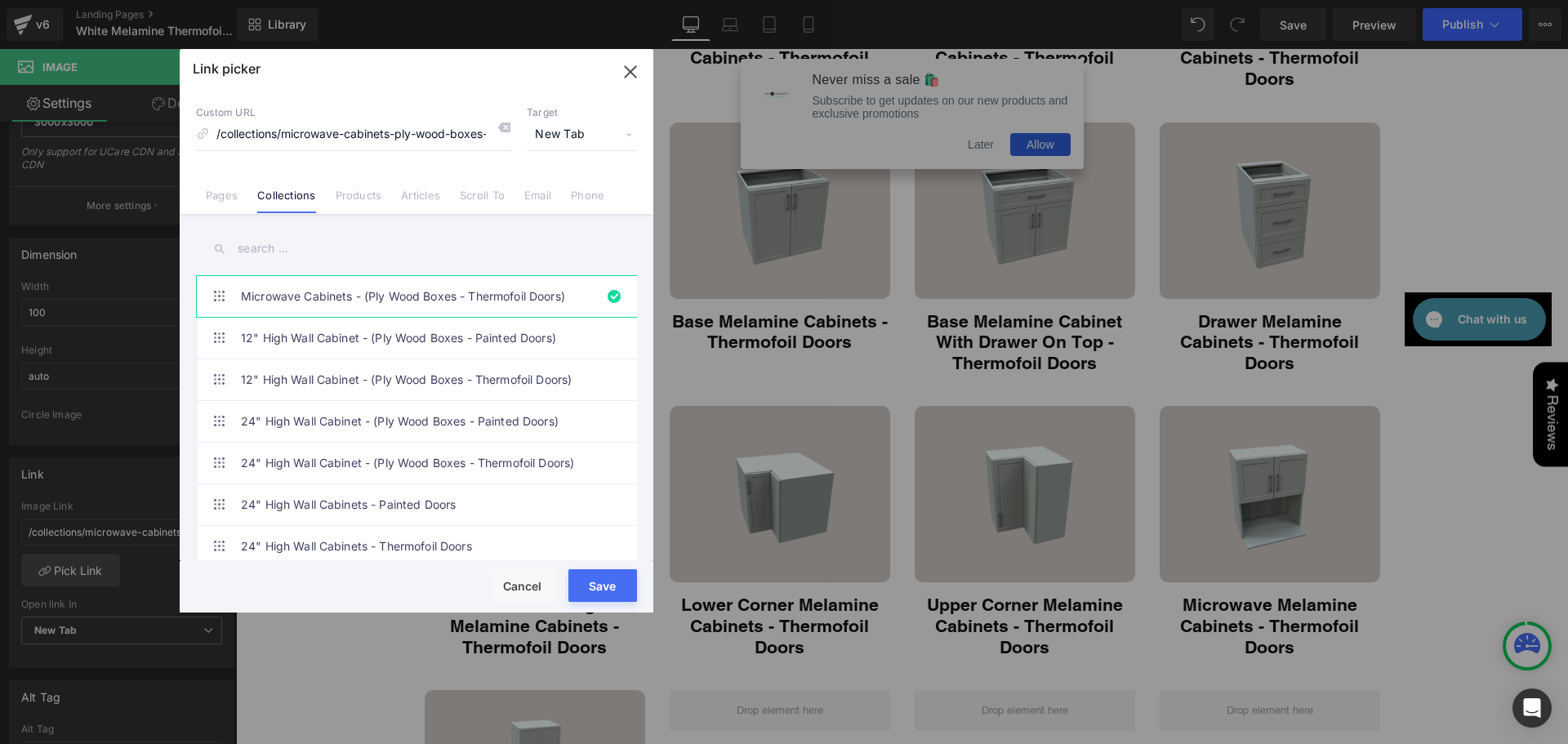
click at [252, 250] on input "text" at bounding box center [416, 249] width 441 height 37
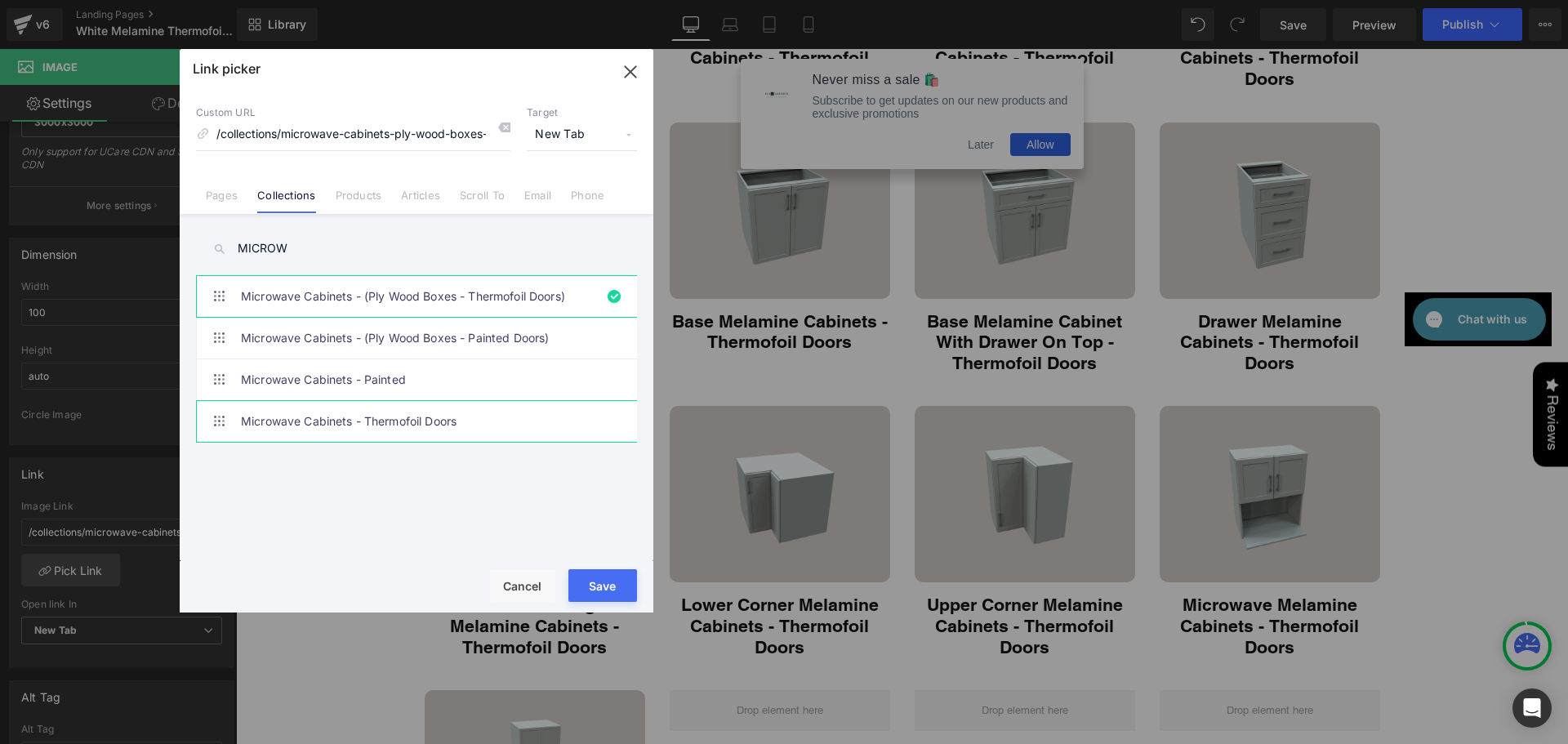
type input "MICROW"
click at [427, 422] on link "Microwave Cabinets - Thermofoil Doors" at bounding box center [421, 421] width 360 height 41
type input "/collections/microwave-cabinets"
click at [602, 587] on button "Save" at bounding box center [602, 585] width 69 height 33
type input "/collections/microwave-cabinets"
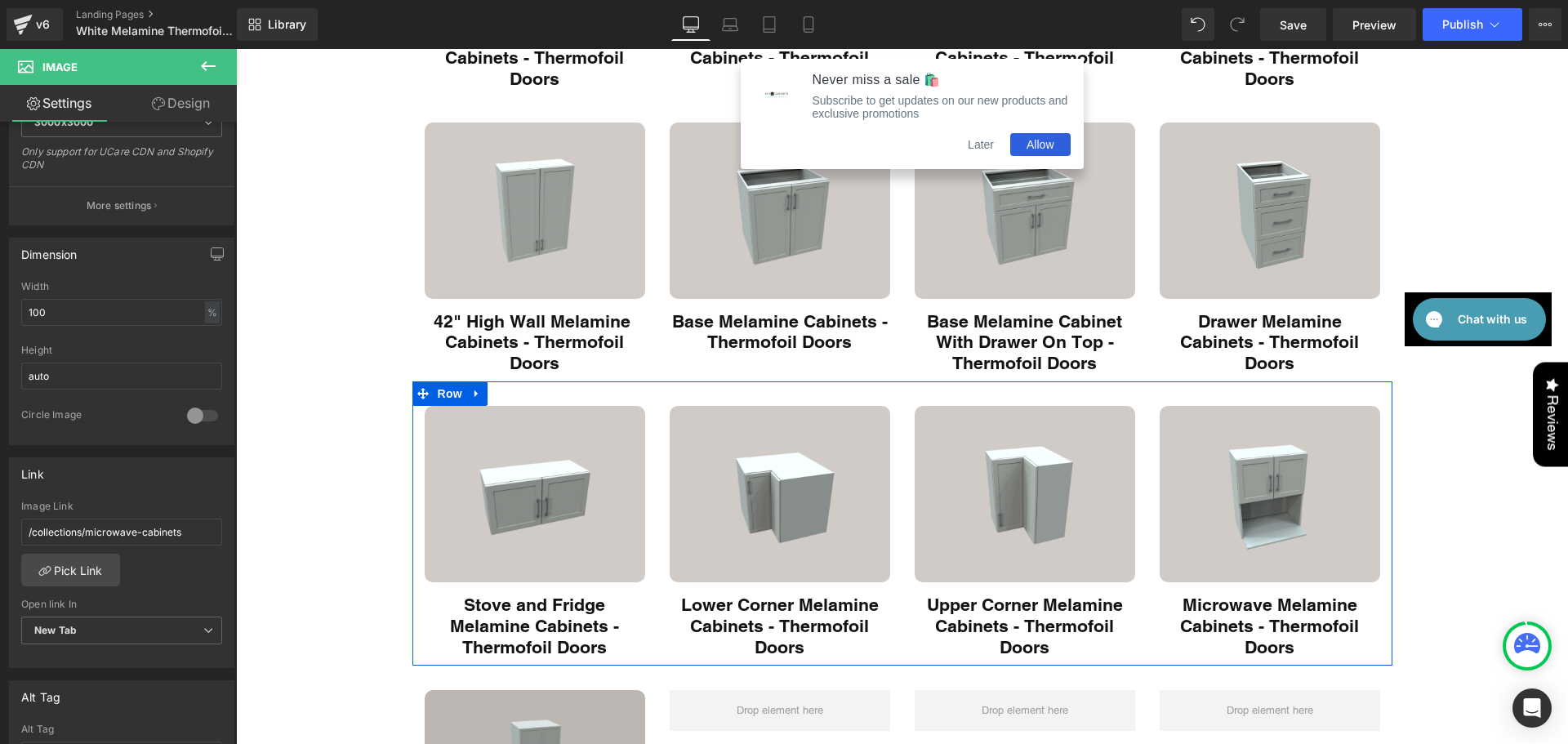
scroll to position [572, 0]
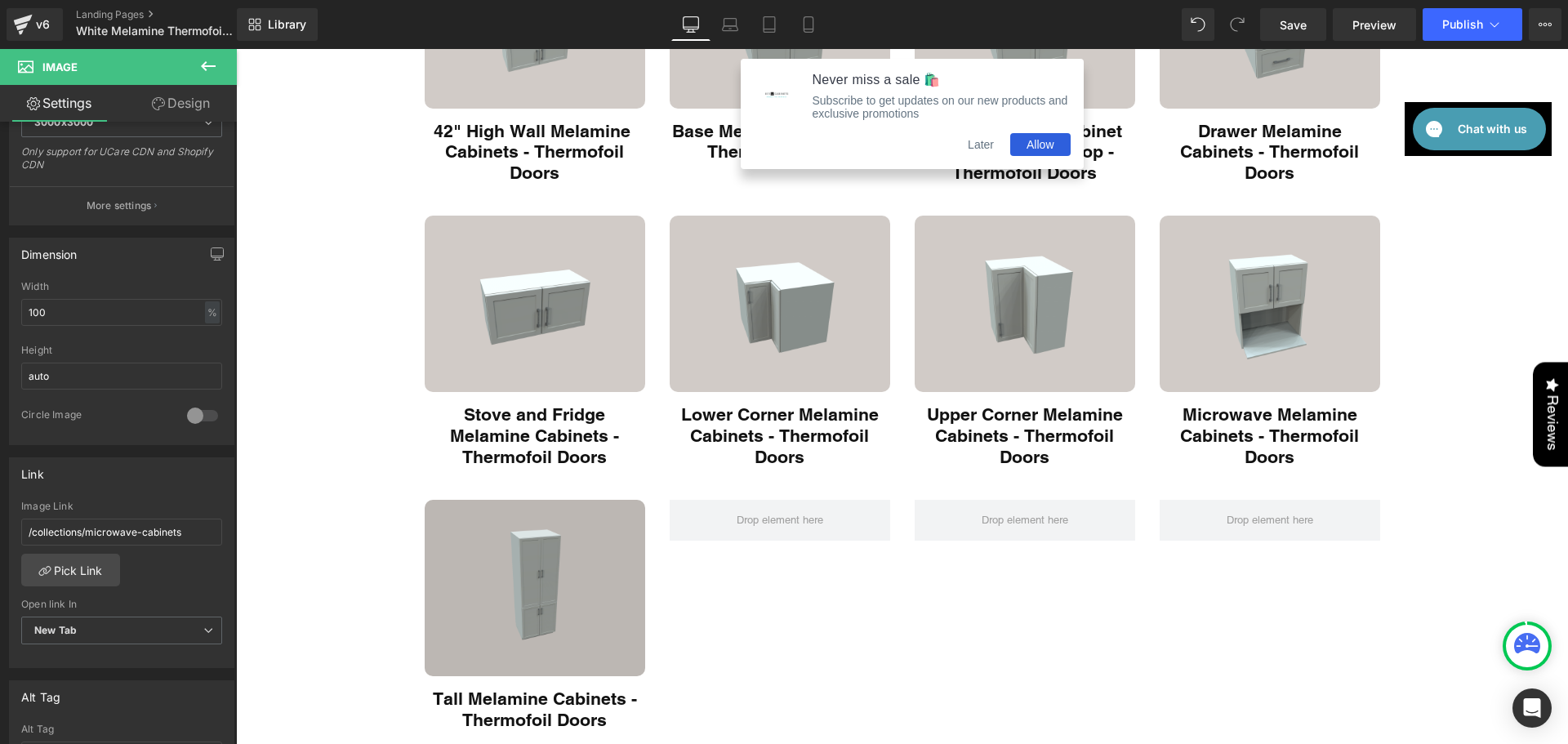
click at [577, 539] on img "Main content" at bounding box center [534, 588] width 220 height 176
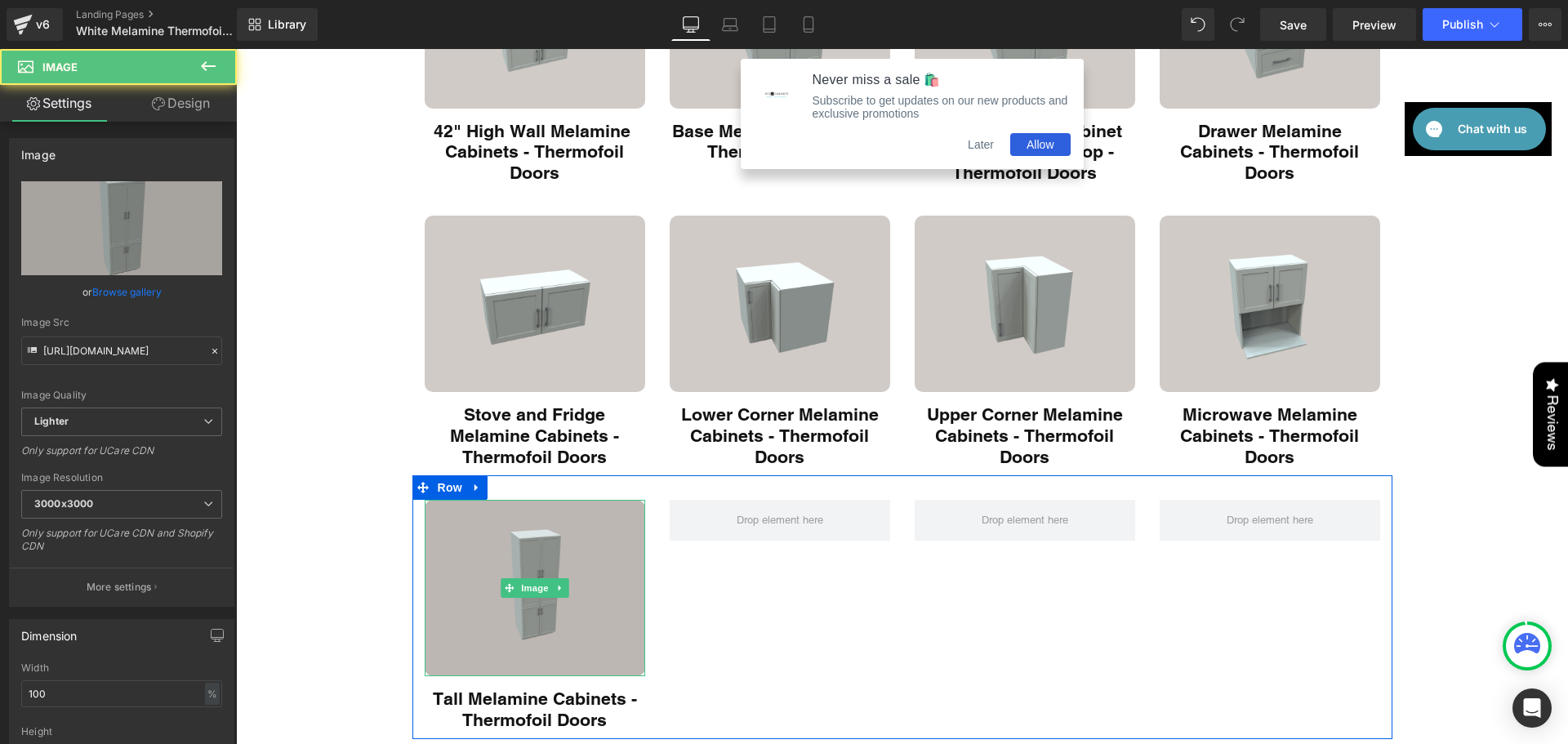
click at [591, 585] on img "Main content" at bounding box center [534, 588] width 220 height 176
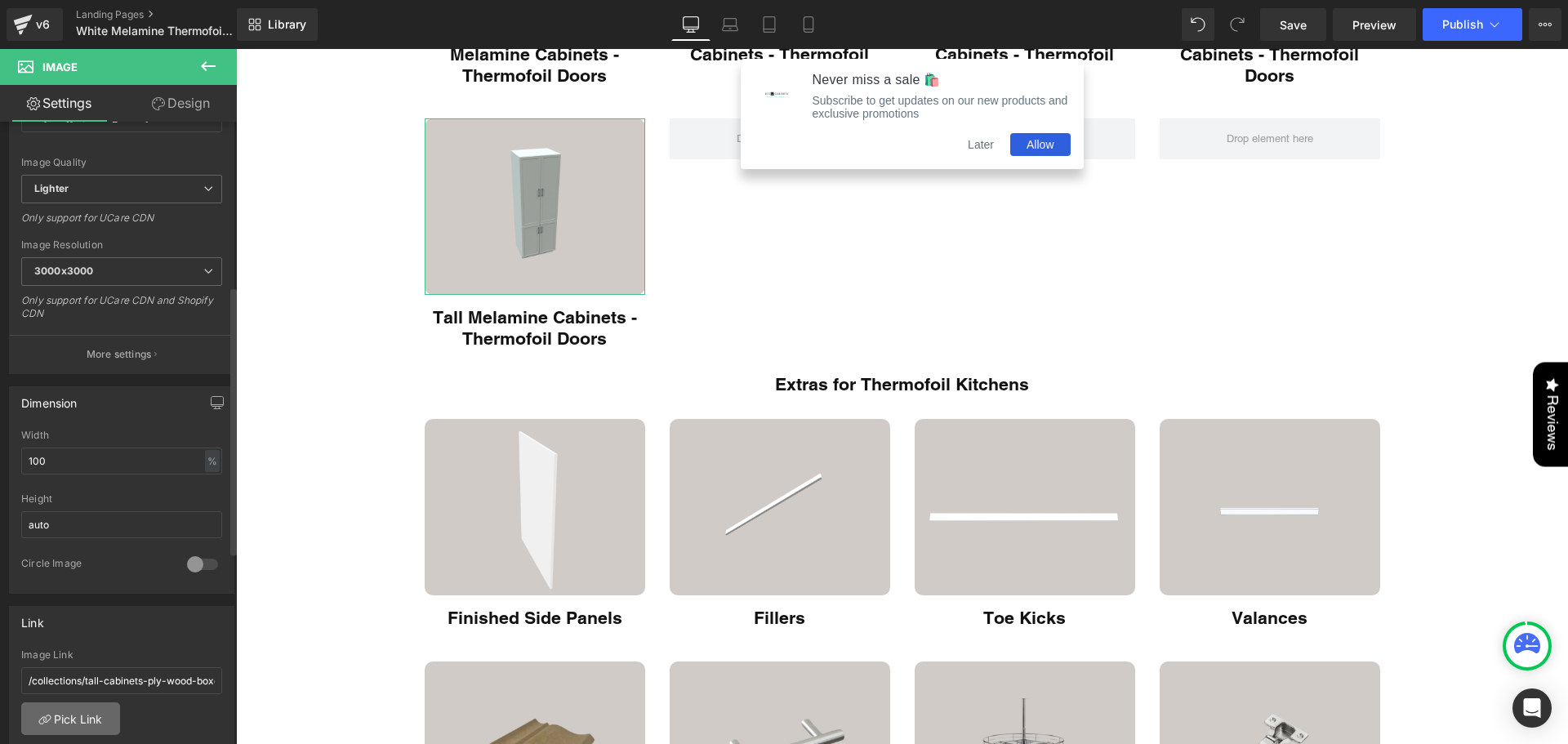
scroll to position [381, 0]
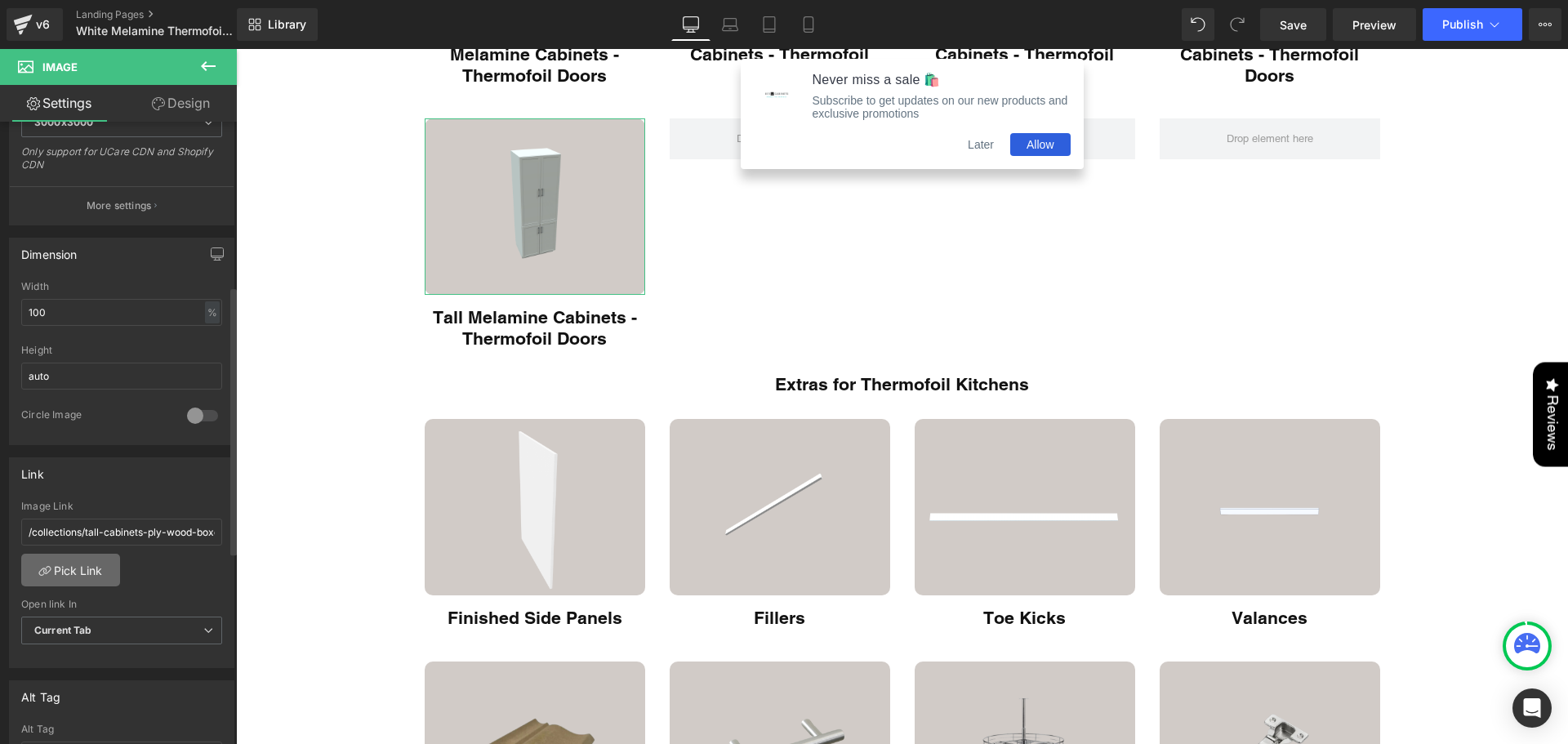
click at [86, 582] on link "Pick Link" at bounding box center [71, 570] width 99 height 33
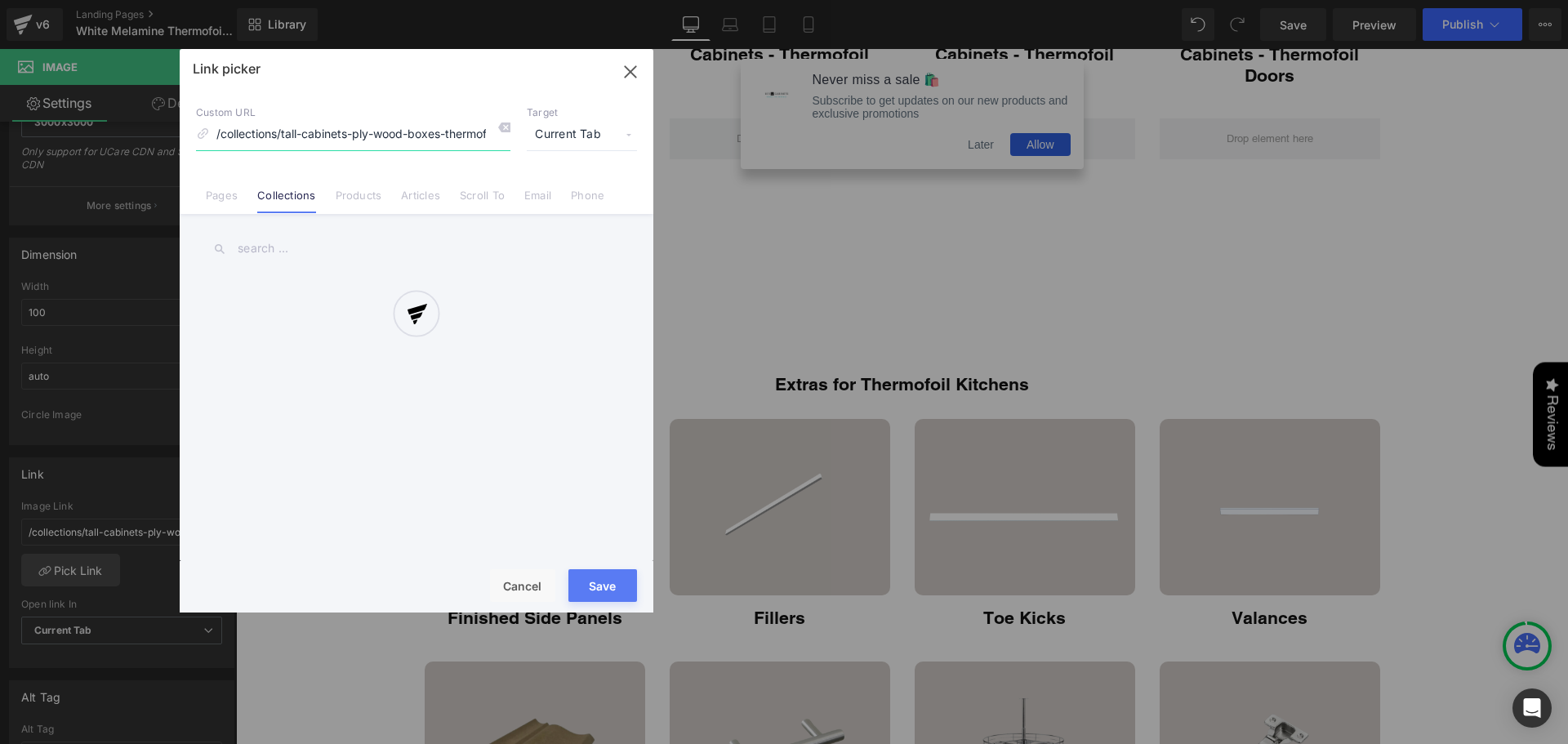
scroll to position [0, 39]
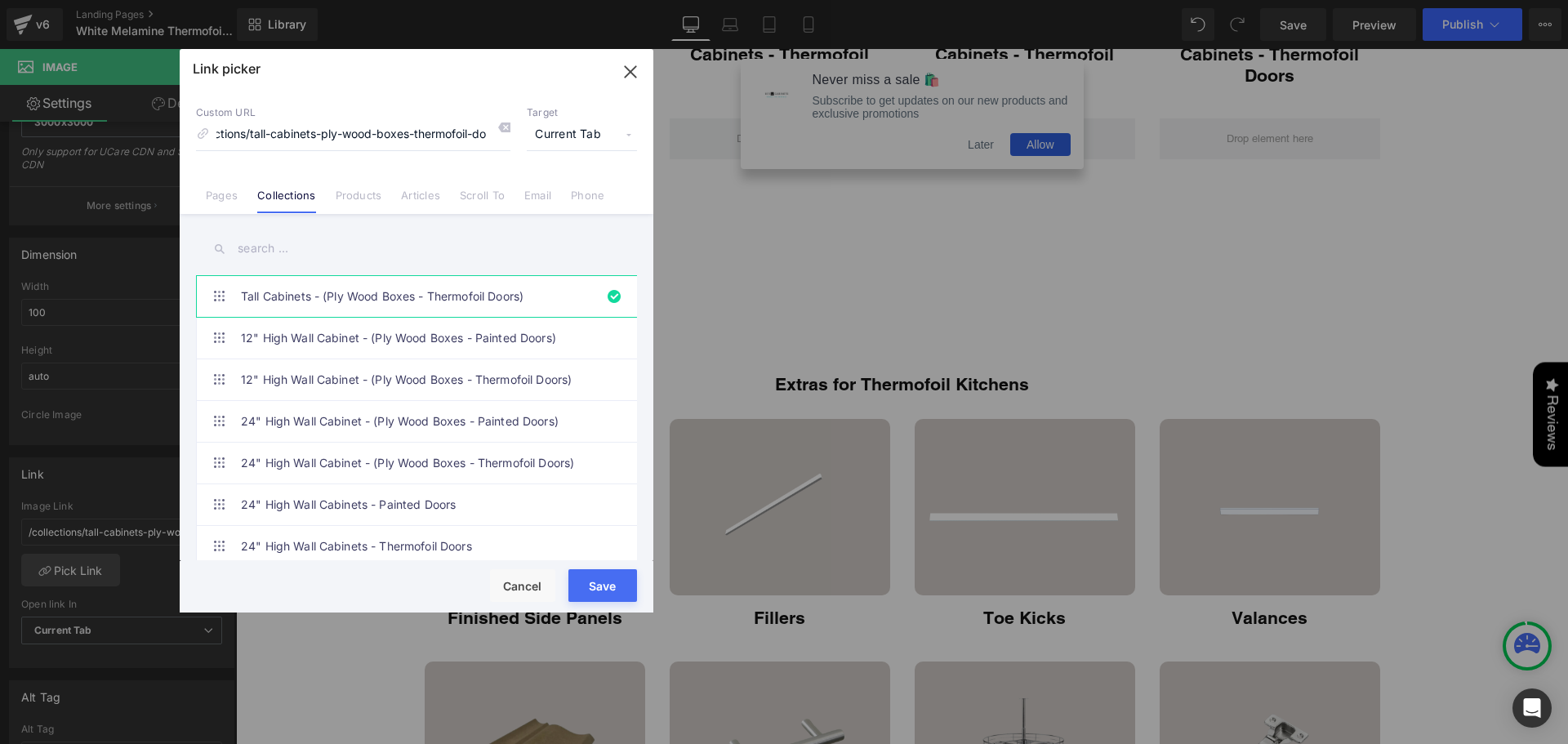
click at [277, 235] on input "text" at bounding box center [416, 249] width 441 height 37
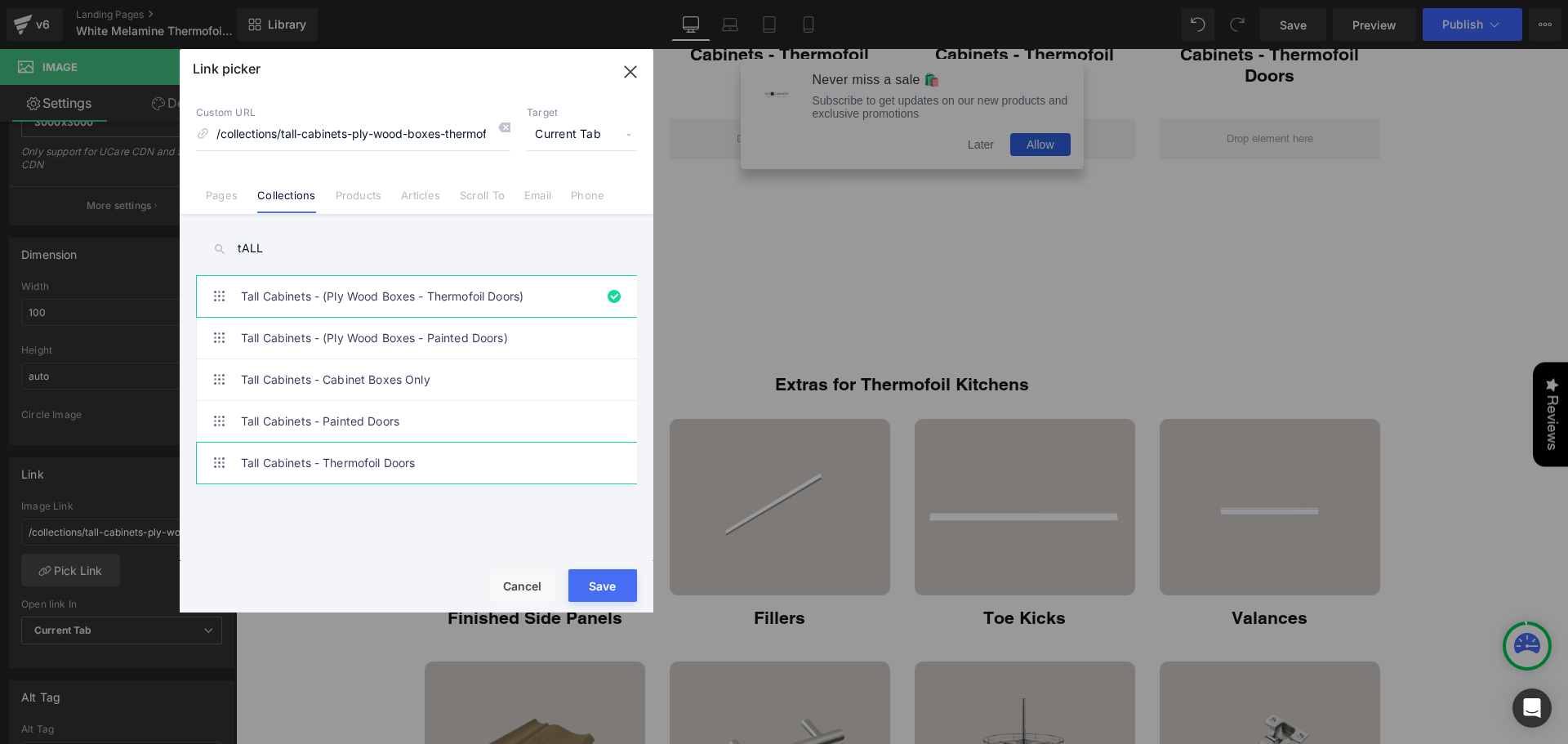
type input "tALL"
click at [365, 452] on link "Tall Cabinets - Thermofoil Doors" at bounding box center [421, 463] width 360 height 41
type input "/collections/tall-cabinets"
click at [599, 570] on button "Save" at bounding box center [602, 585] width 69 height 33
type input "/collections/tall-cabinets"
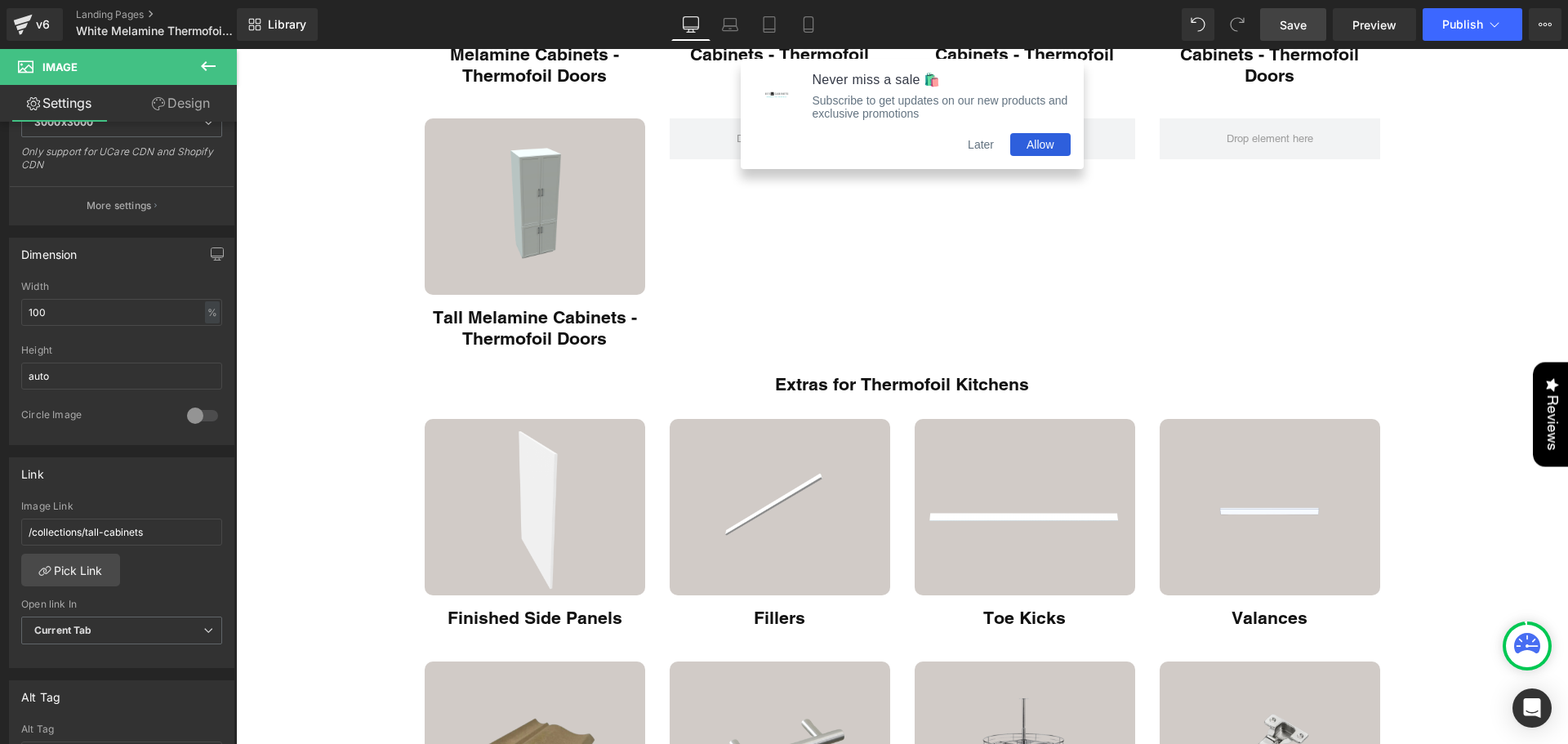
click at [1280, 15] on link "Save" at bounding box center [1293, 24] width 66 height 33
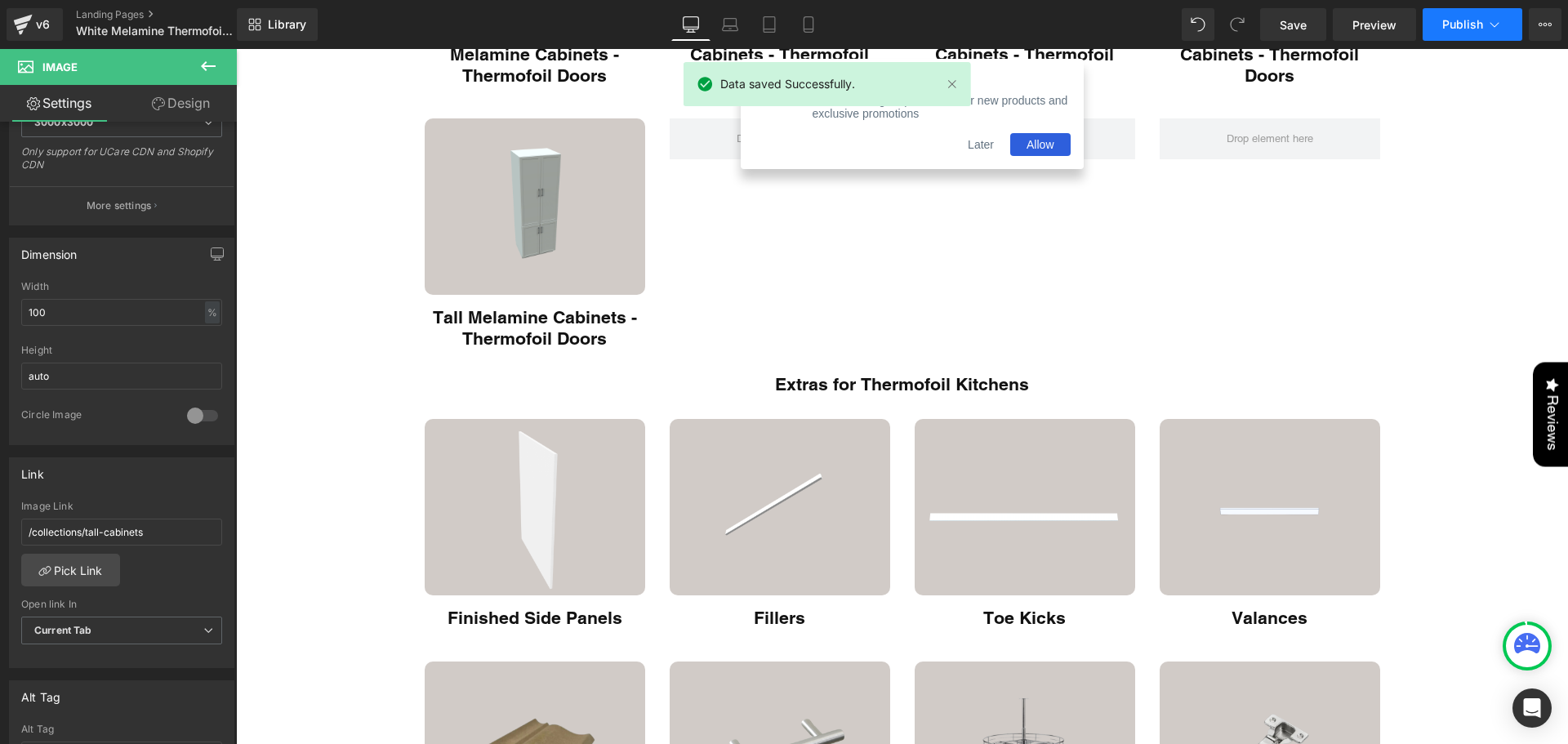
click at [1451, 22] on span "Publish" at bounding box center [1462, 24] width 41 height 13
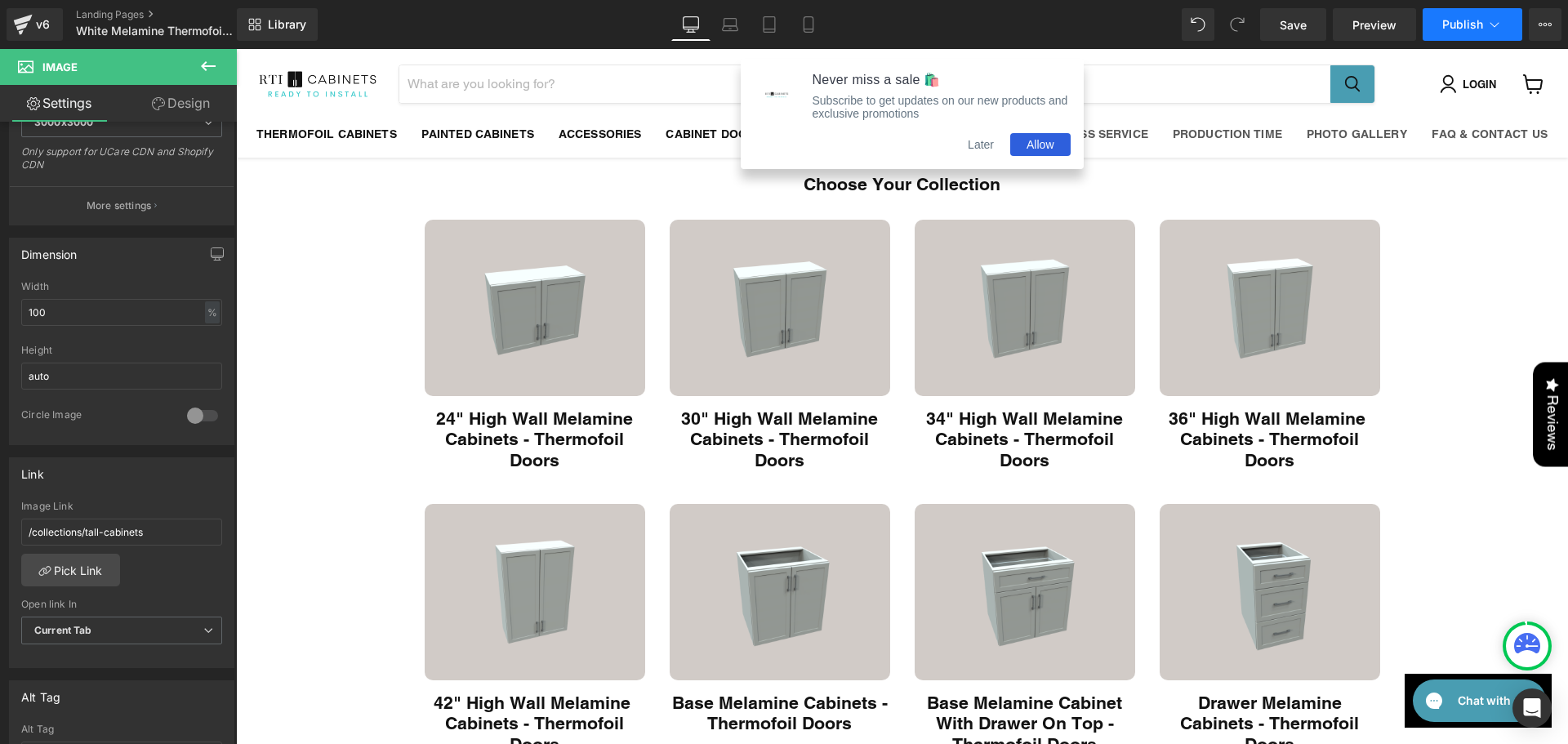
click at [1479, 30] on span "Publish" at bounding box center [1462, 24] width 41 height 13
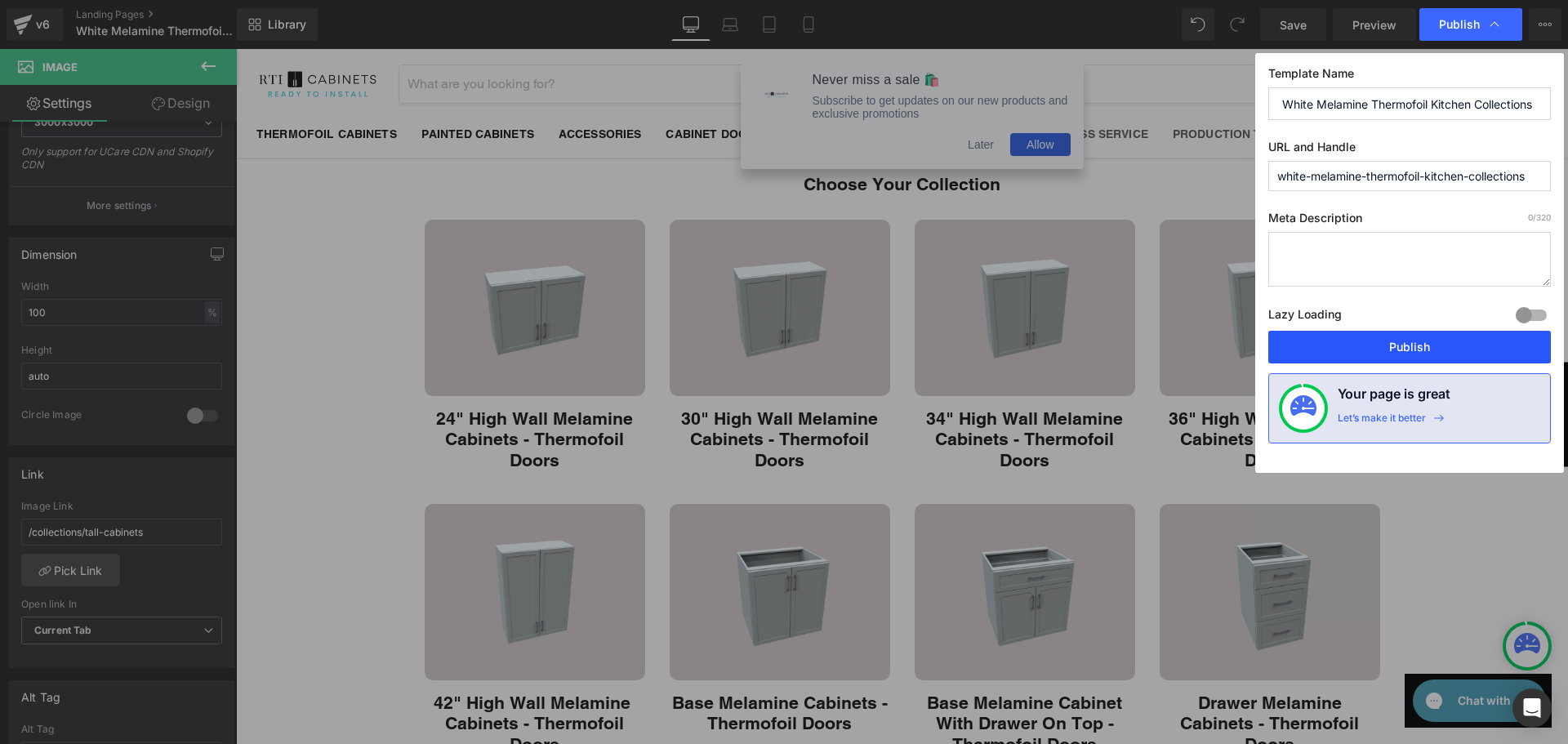
drag, startPoint x: 1400, startPoint y: 351, endPoint x: 1104, endPoint y: 375, distance: 297.0
click at [1400, 351] on button "Publish" at bounding box center [1409, 347] width 283 height 33
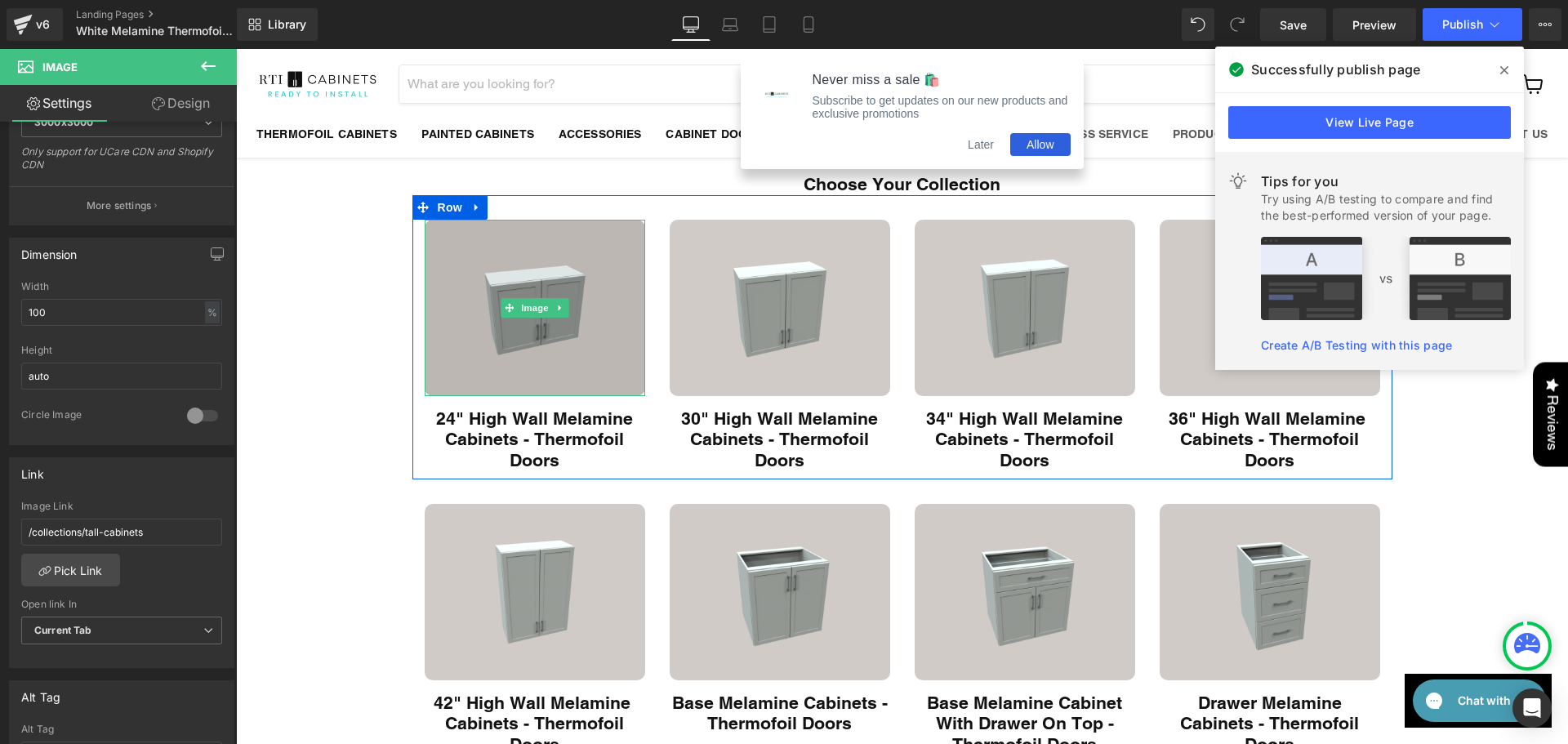
click at [590, 318] on img "Main content" at bounding box center [534, 308] width 220 height 176
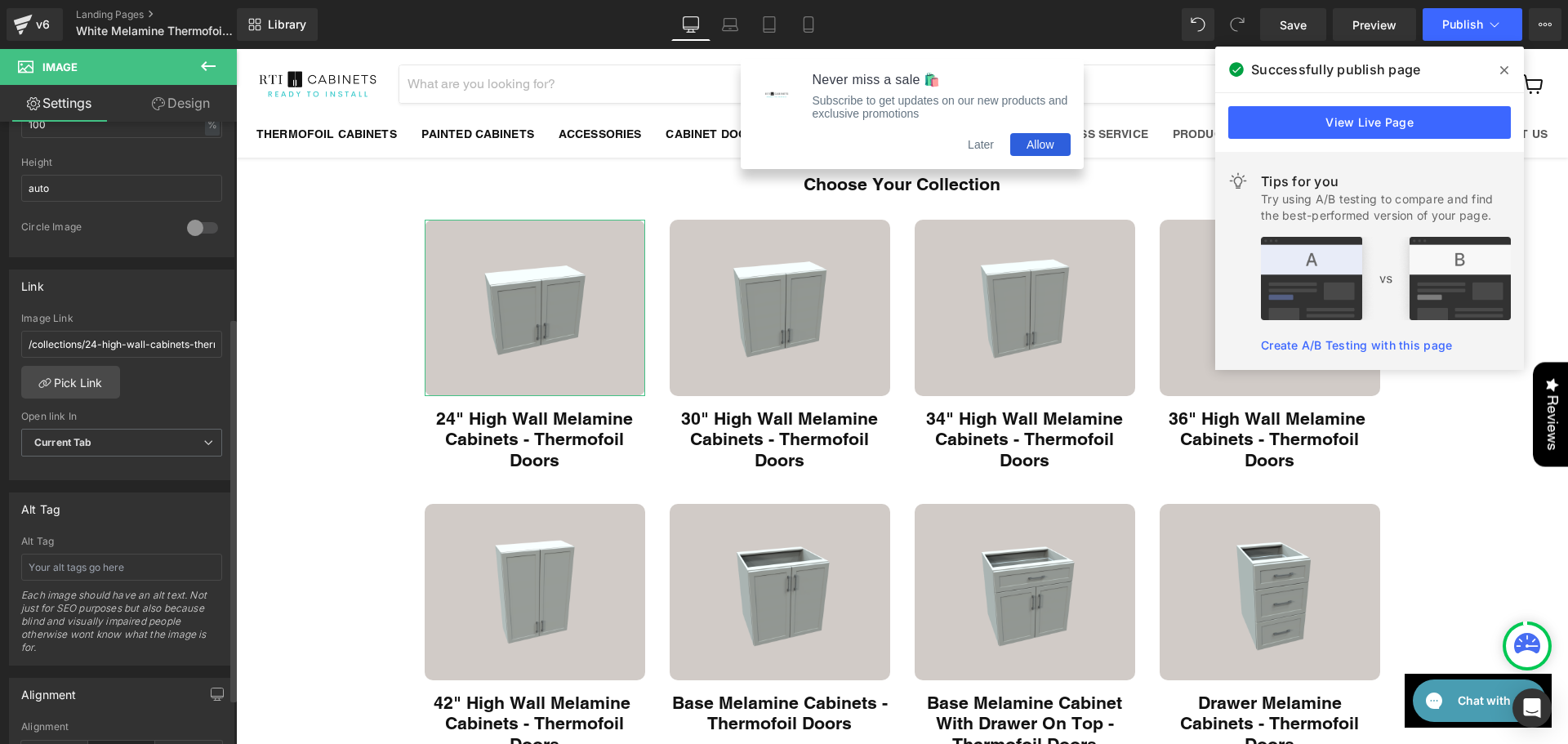
scroll to position [572, 0]
click at [96, 371] on link "Pick Link" at bounding box center [71, 380] width 99 height 33
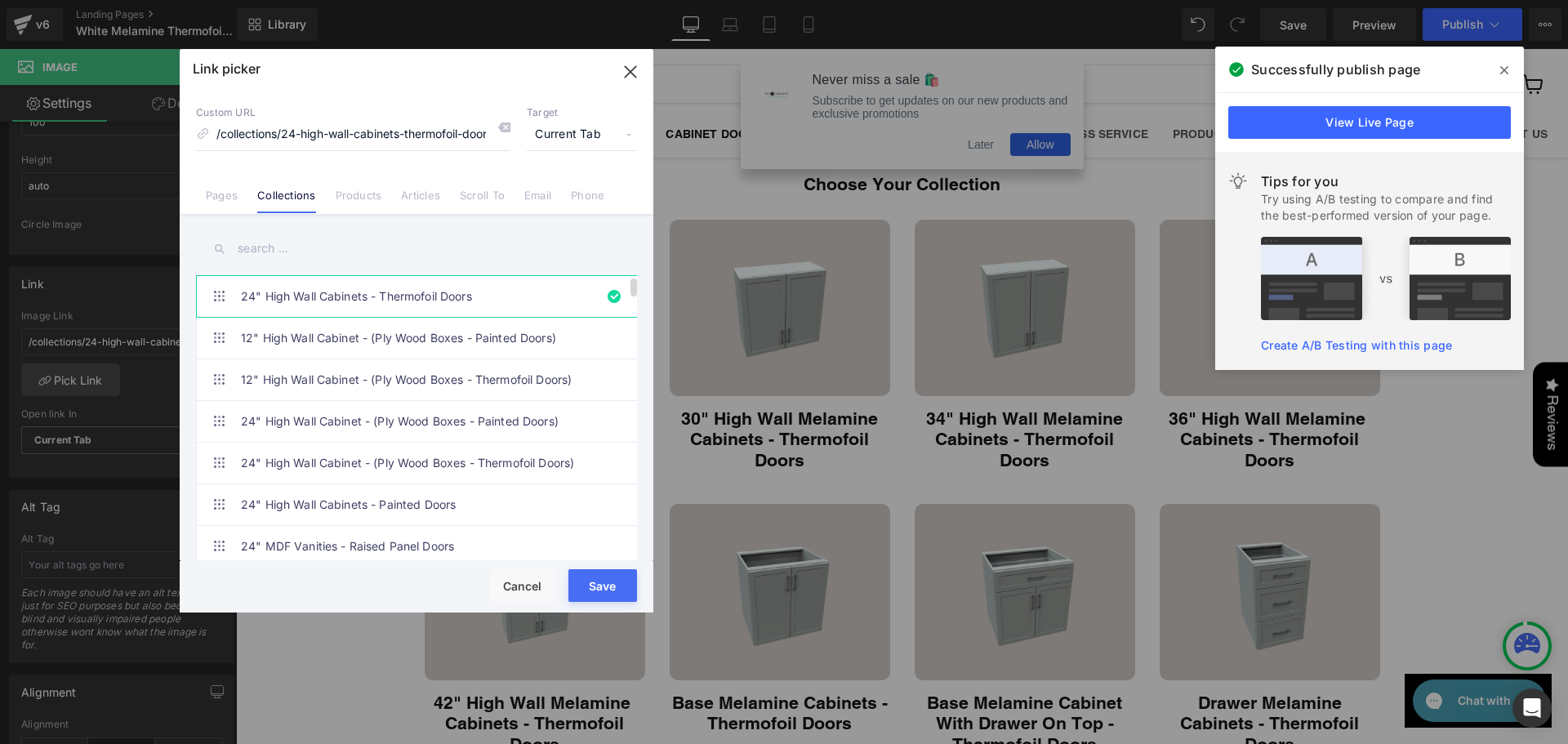
click at [527, 293] on link "24" High Wall Cabinets - Thermofoil Doors" at bounding box center [421, 296] width 360 height 41
click at [612, 577] on button "Save" at bounding box center [602, 585] width 69 height 33
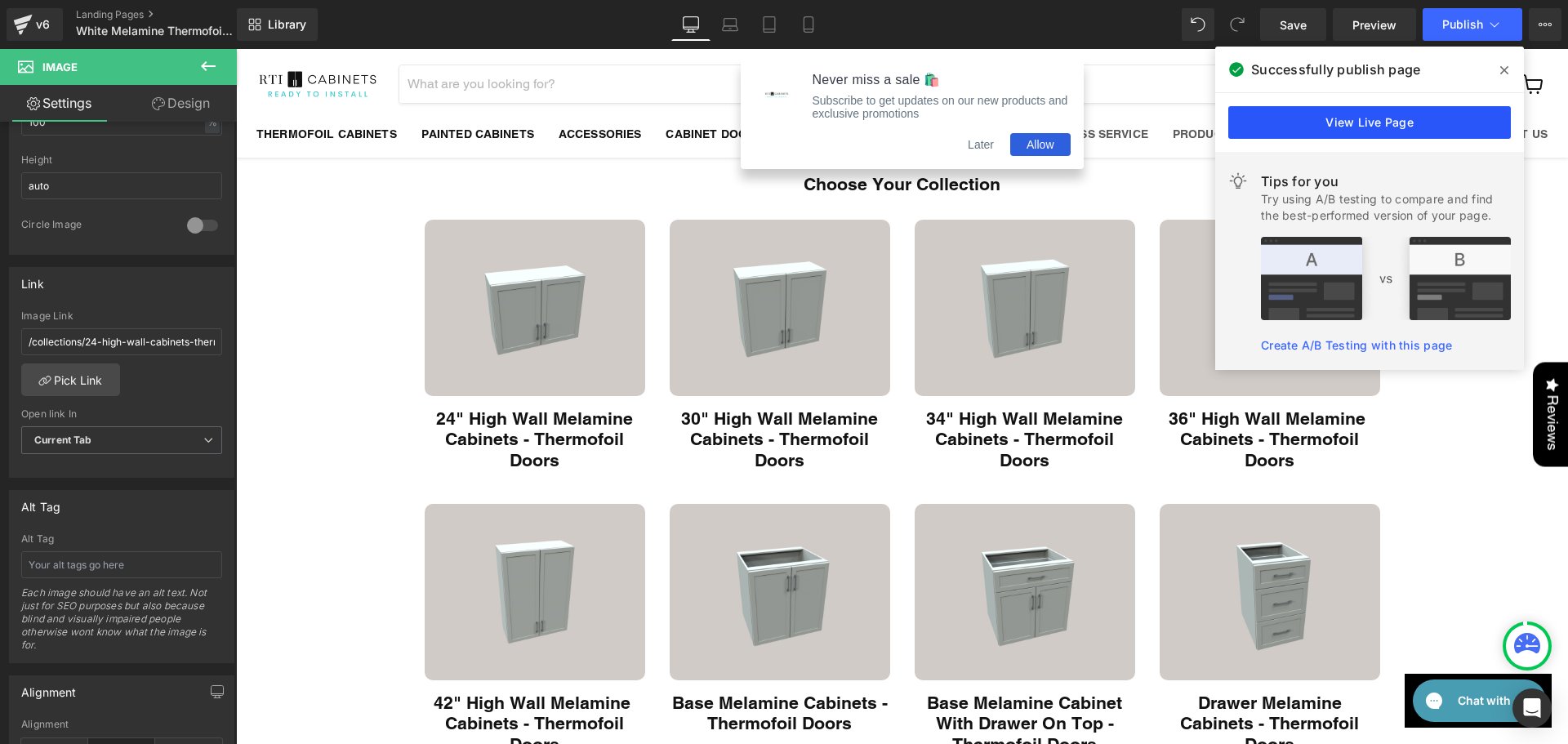
click at [1439, 111] on link "View Live Page" at bounding box center [1369, 123] width 283 height 33
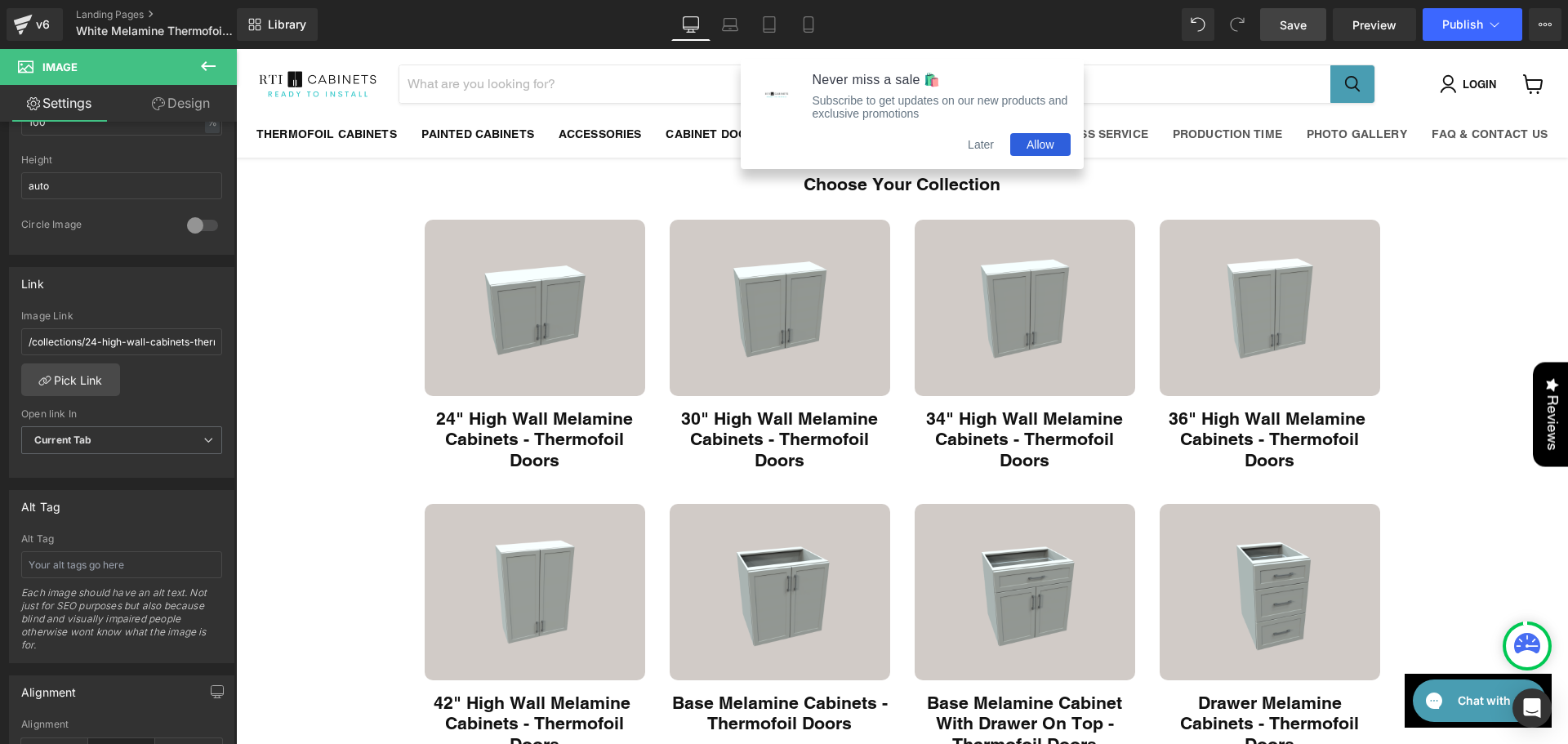
click at [1310, 24] on link "Save" at bounding box center [1293, 24] width 66 height 33
click at [986, 148] on button "Later" at bounding box center [981, 144] width 59 height 23
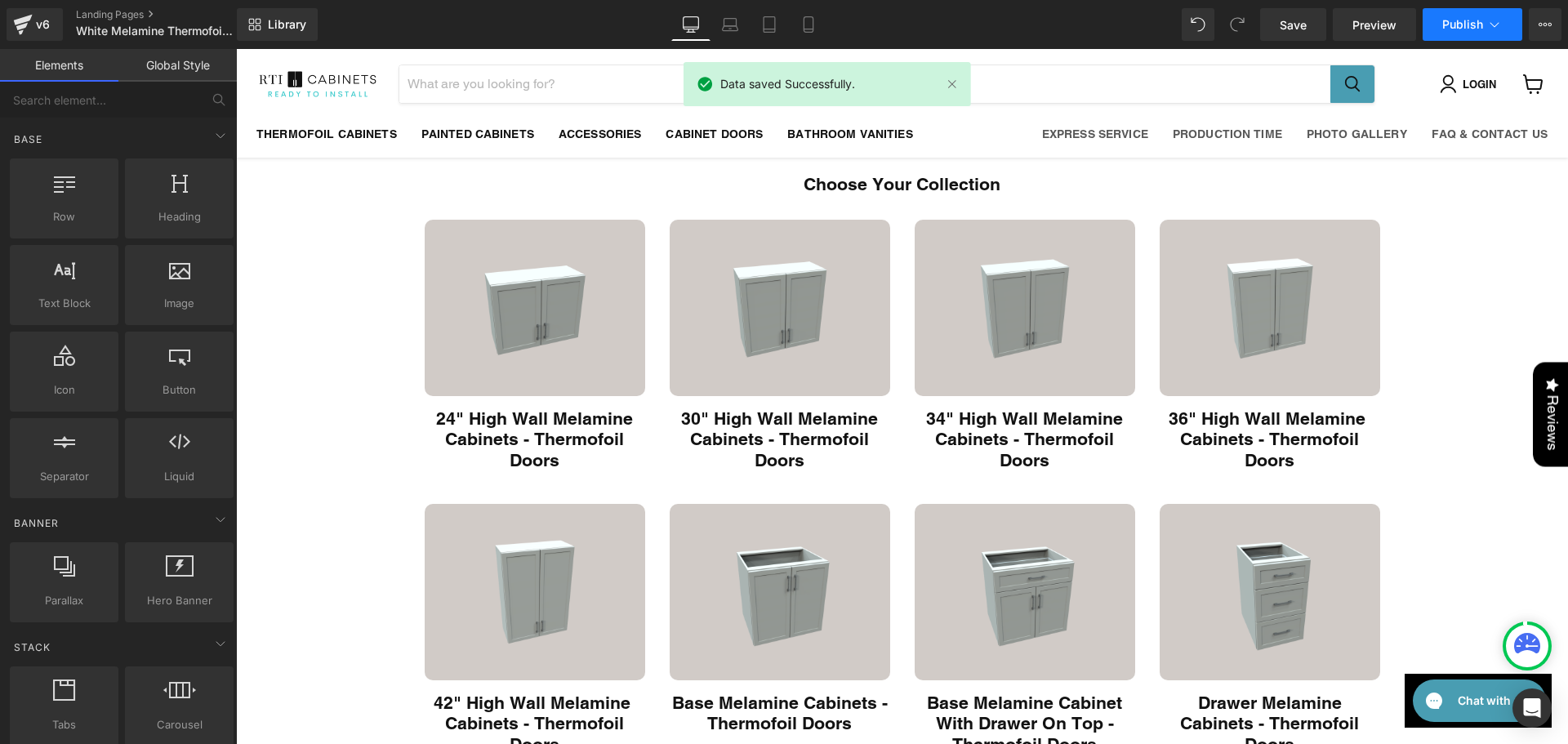
click at [1459, 29] on span "Publish" at bounding box center [1462, 24] width 41 height 13
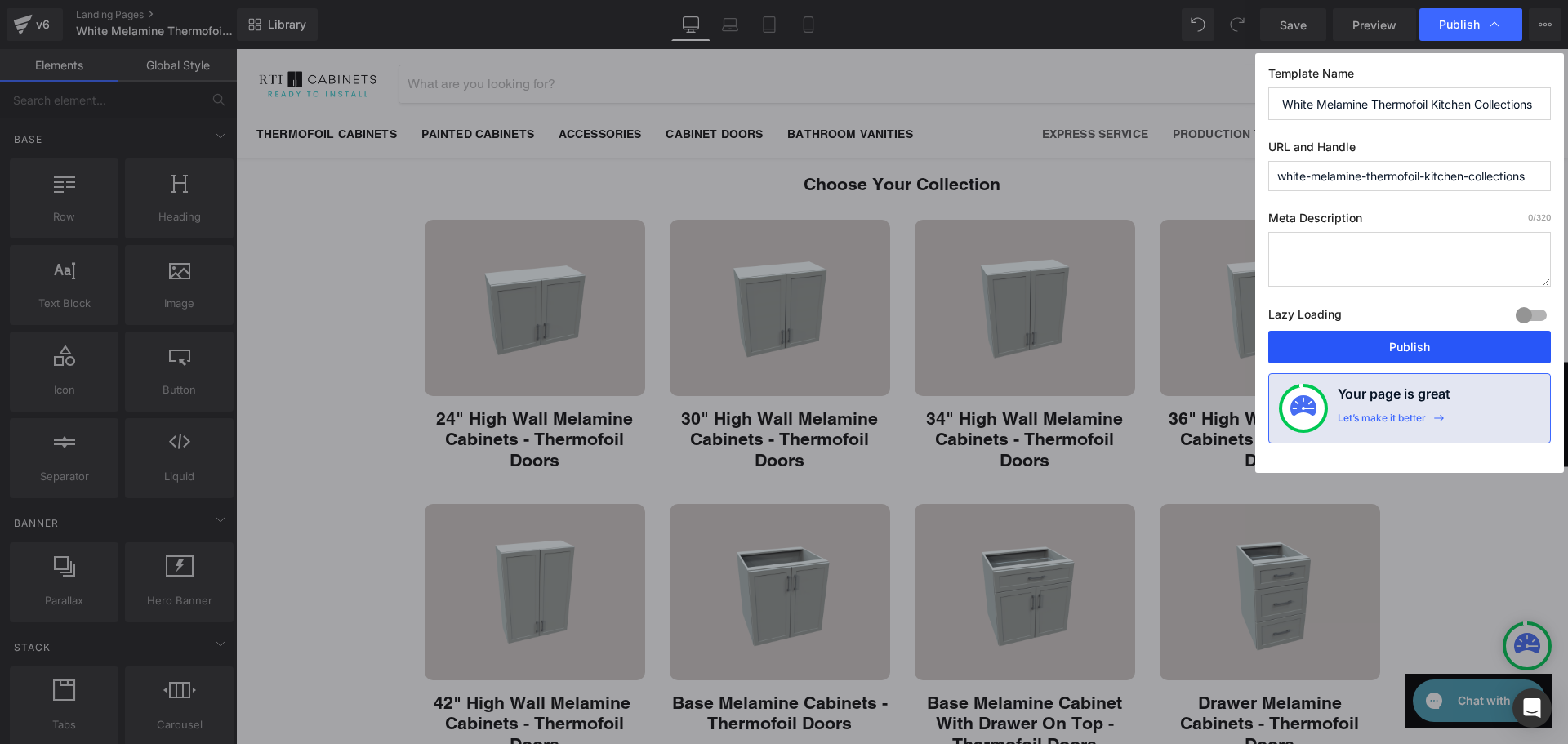
click at [1405, 342] on button "Publish" at bounding box center [1409, 347] width 283 height 33
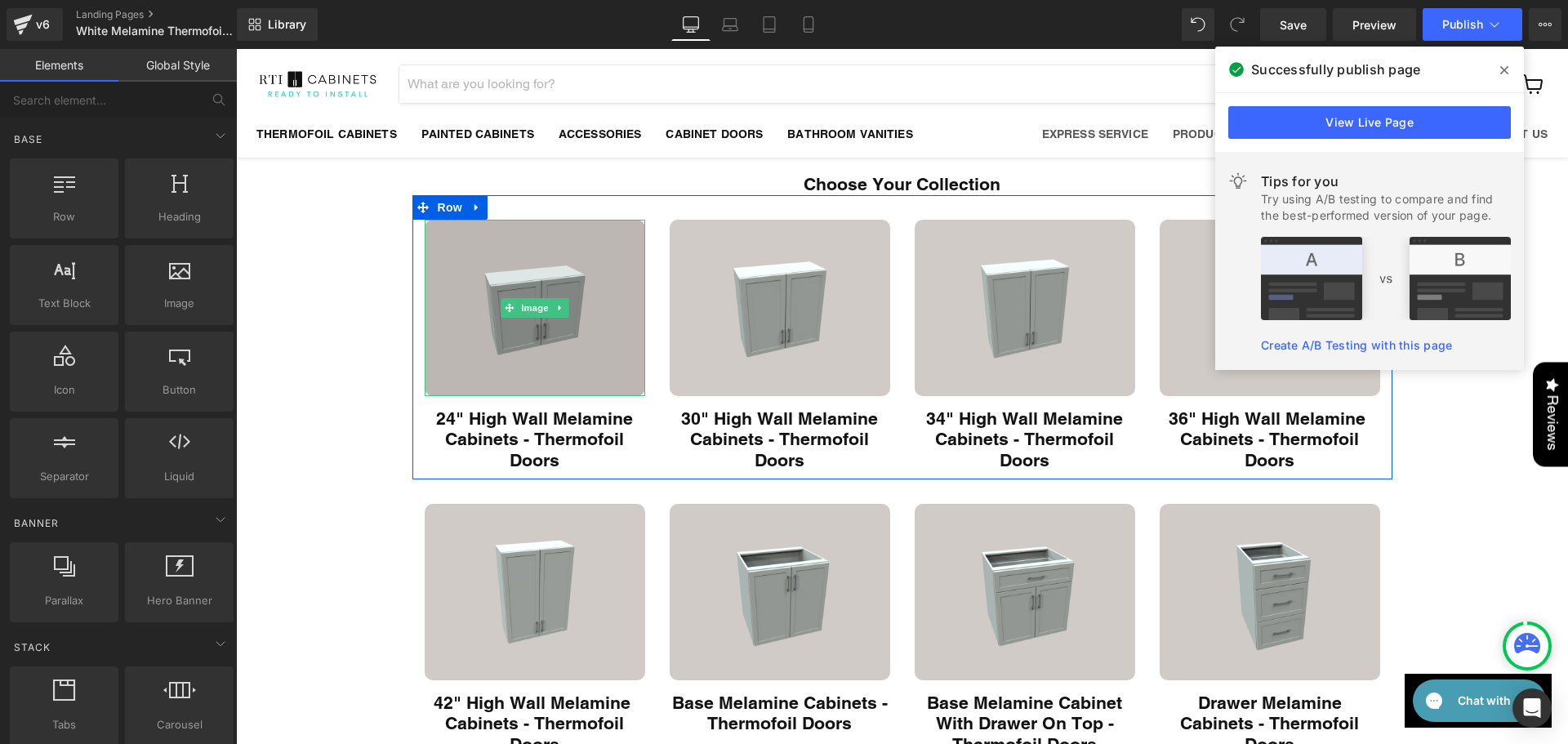
click at [507, 343] on img "Main content" at bounding box center [534, 308] width 220 height 176
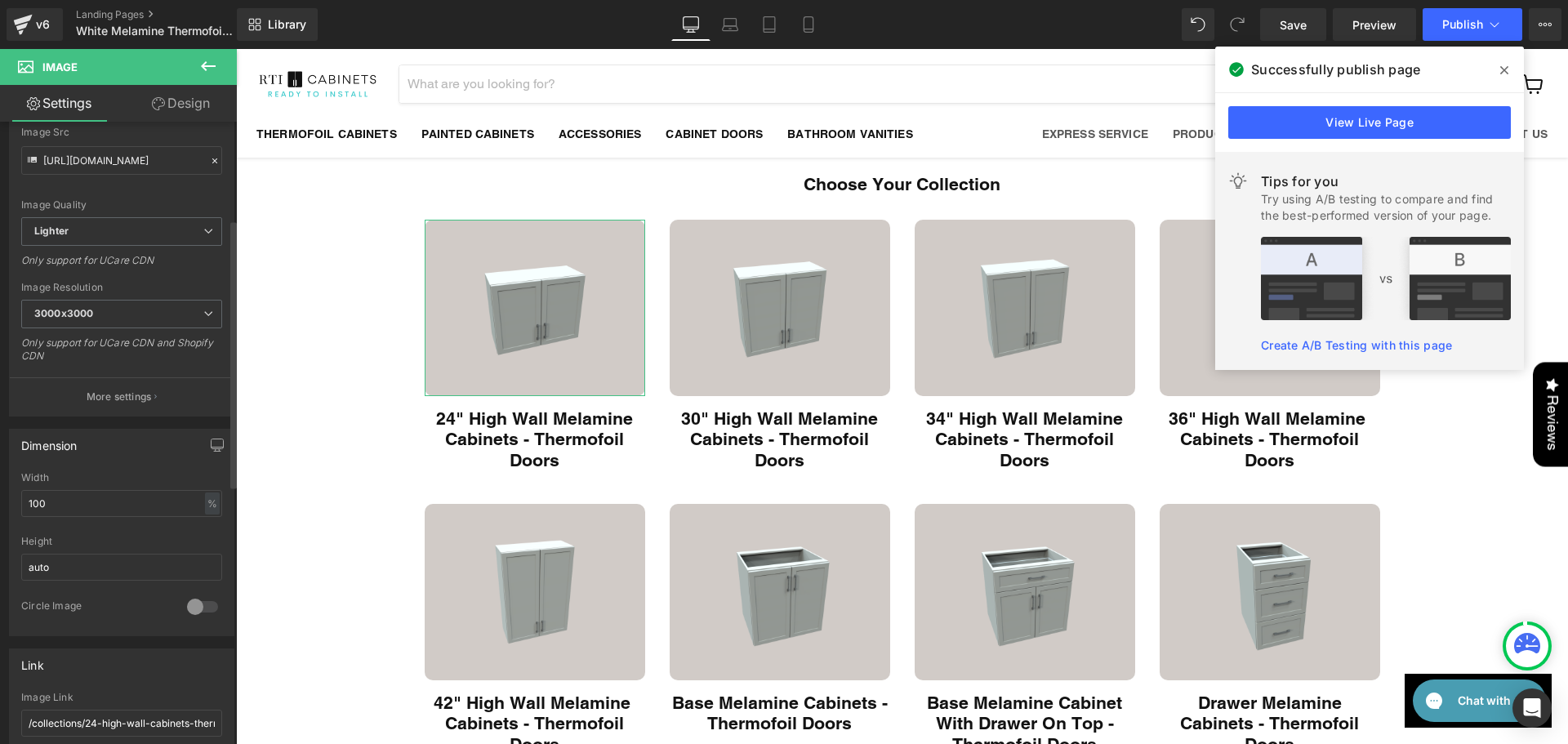
scroll to position [572, 0]
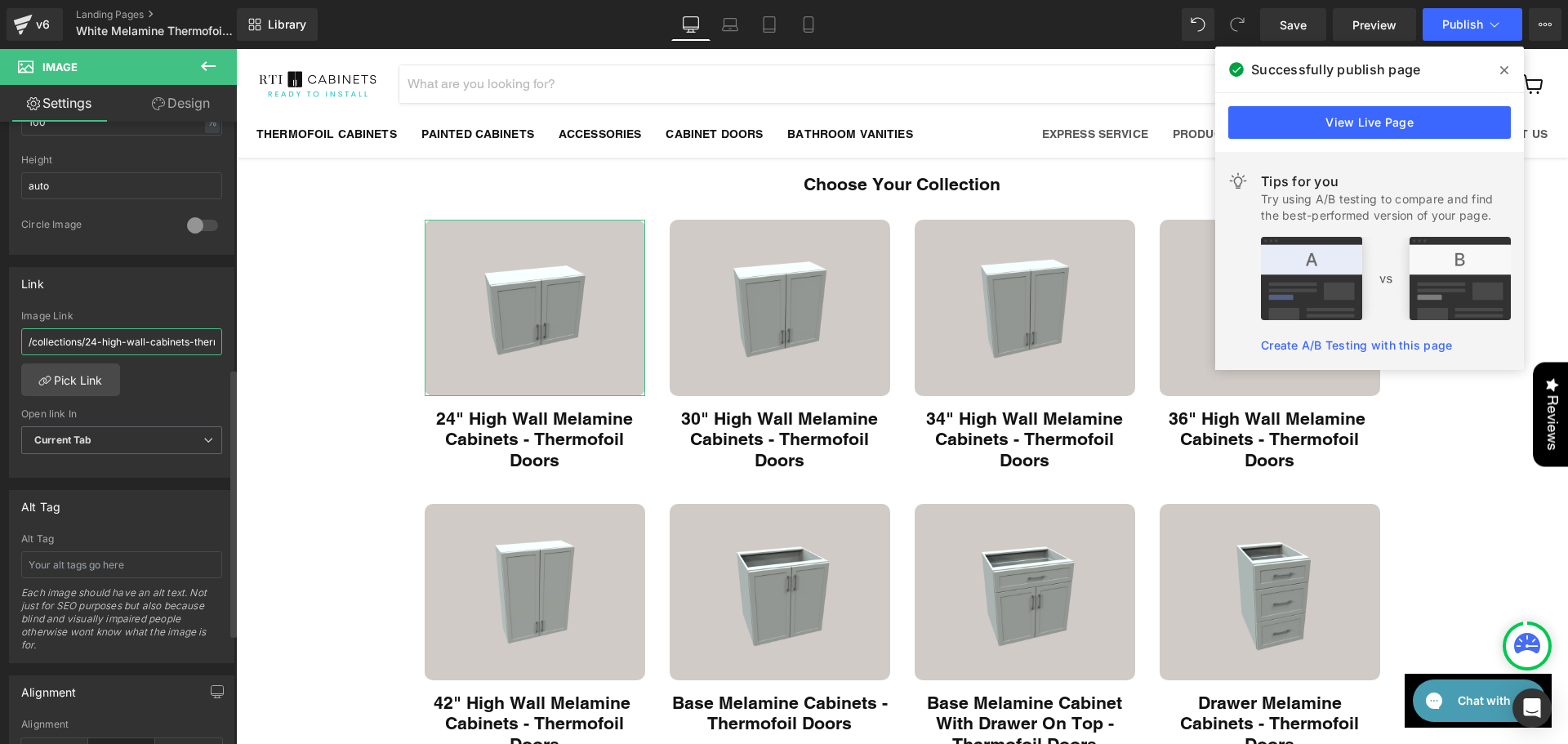
click at [169, 340] on input "/collections/24-high-wall-cabinets-thermofoil-doors" at bounding box center [121, 342] width 201 height 27
click at [111, 370] on link "Pick Link" at bounding box center [71, 380] width 99 height 33
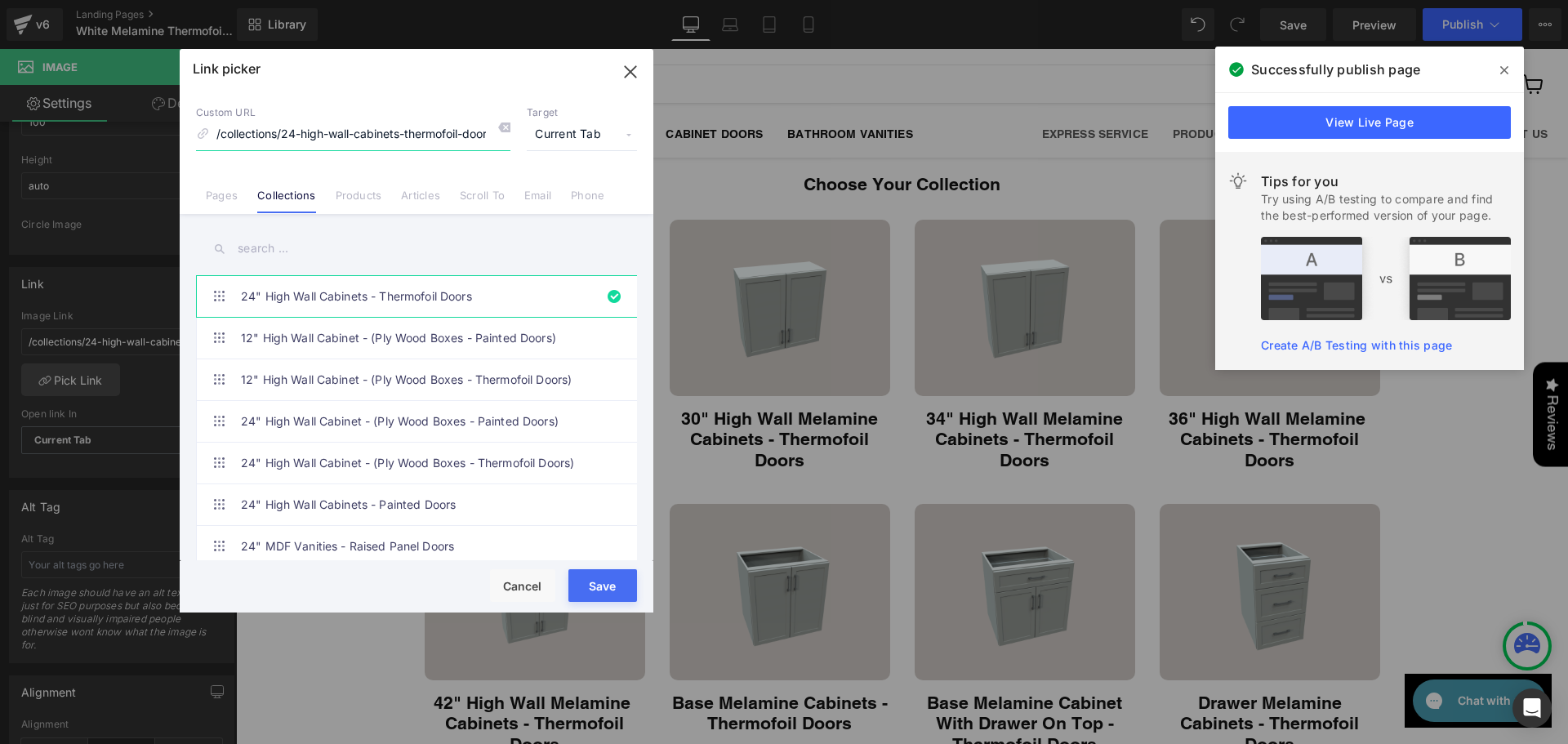
click at [629, 73] on icon "button" at bounding box center [630, 71] width 11 height 11
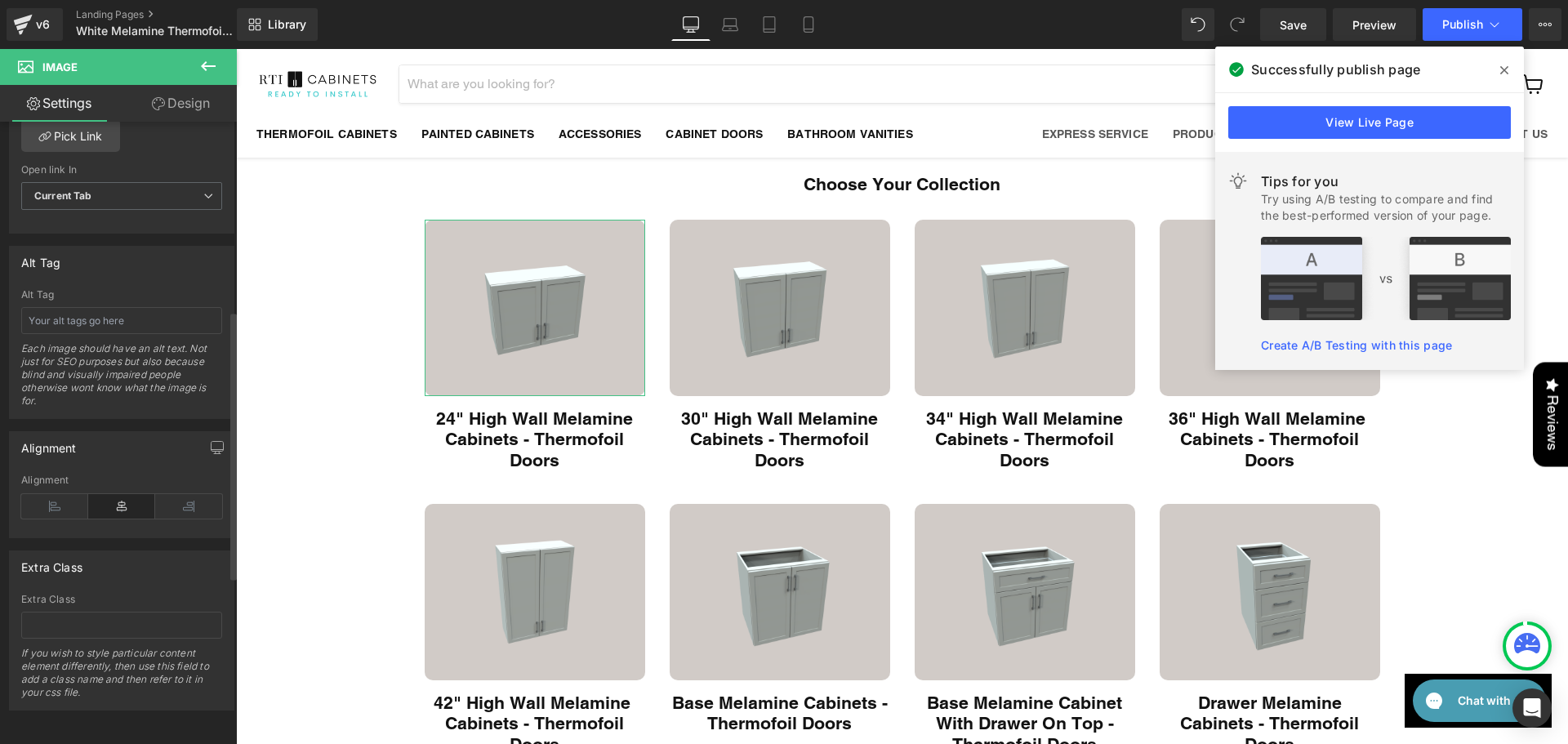
scroll to position [66, 0]
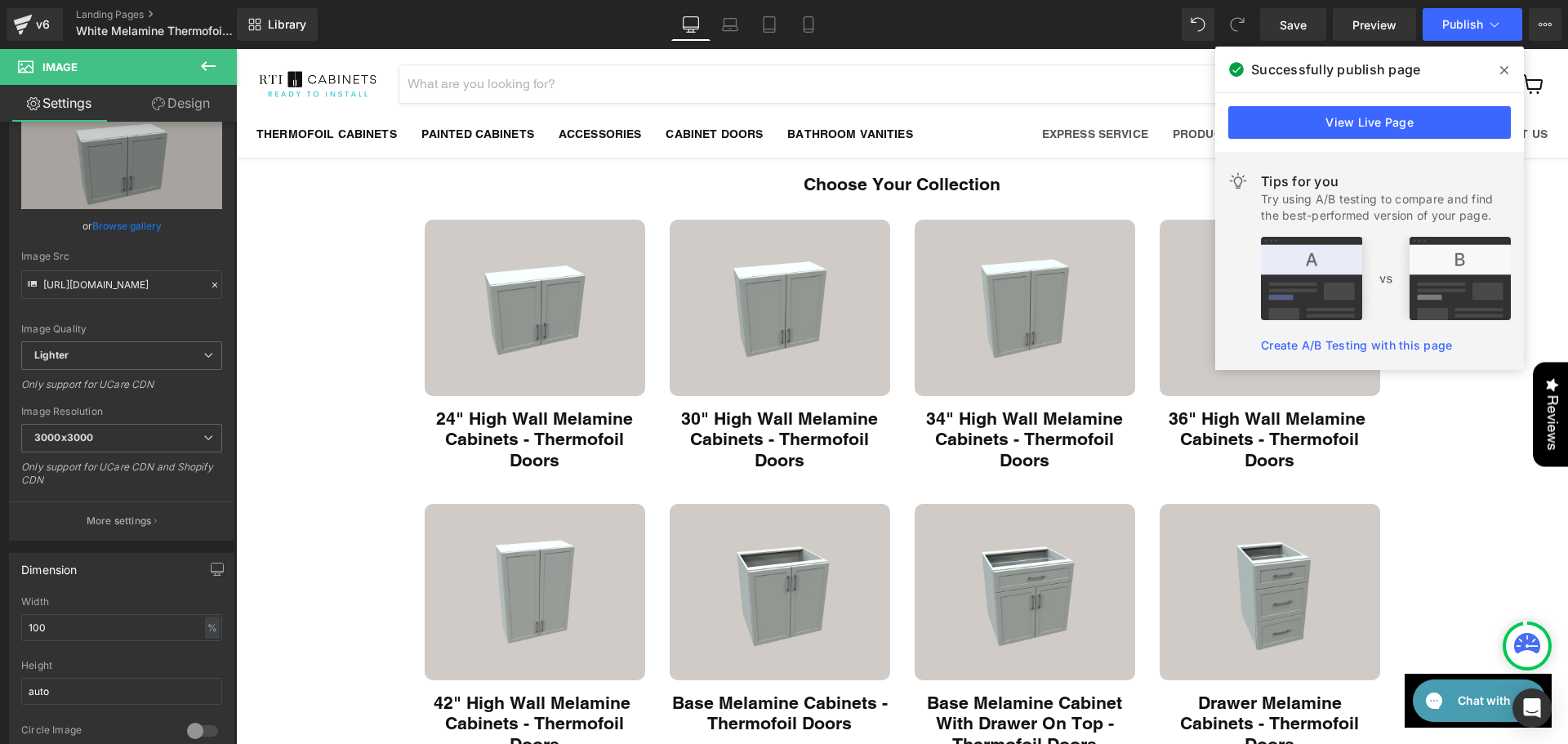
click at [1504, 64] on icon at bounding box center [1504, 70] width 8 height 13
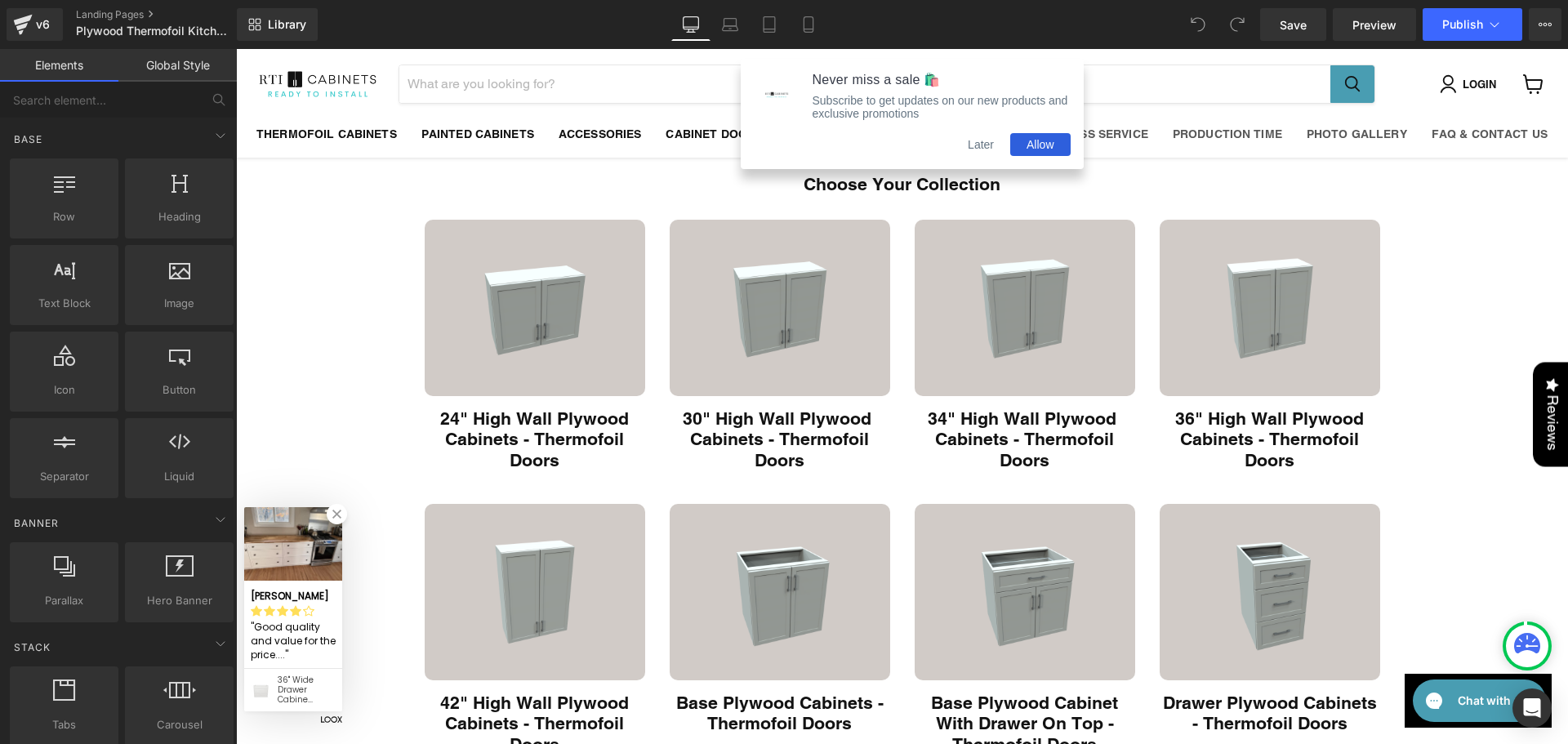
click at [986, 150] on button "Later" at bounding box center [981, 144] width 59 height 23
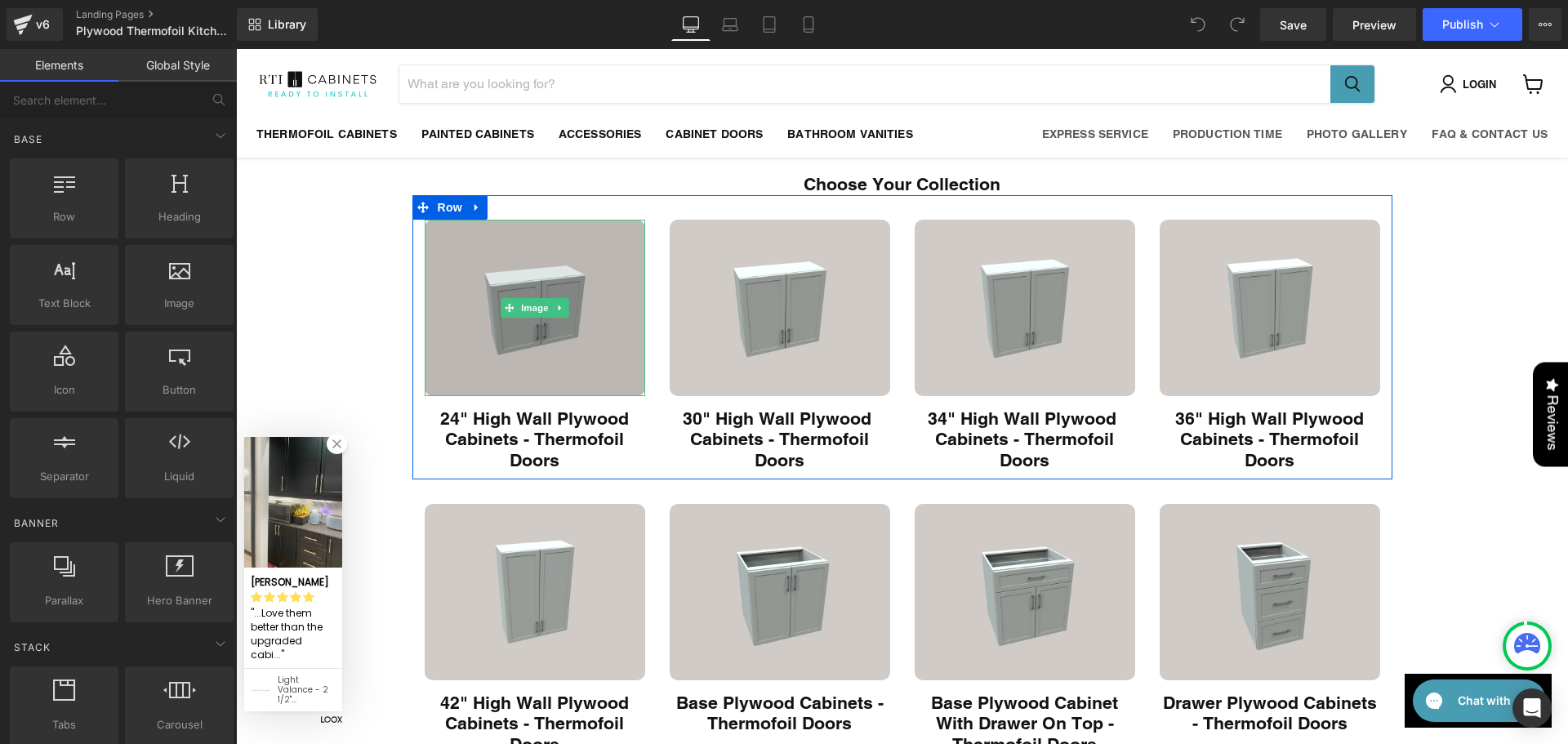
click at [497, 323] on img "Main content" at bounding box center [534, 308] width 220 height 176
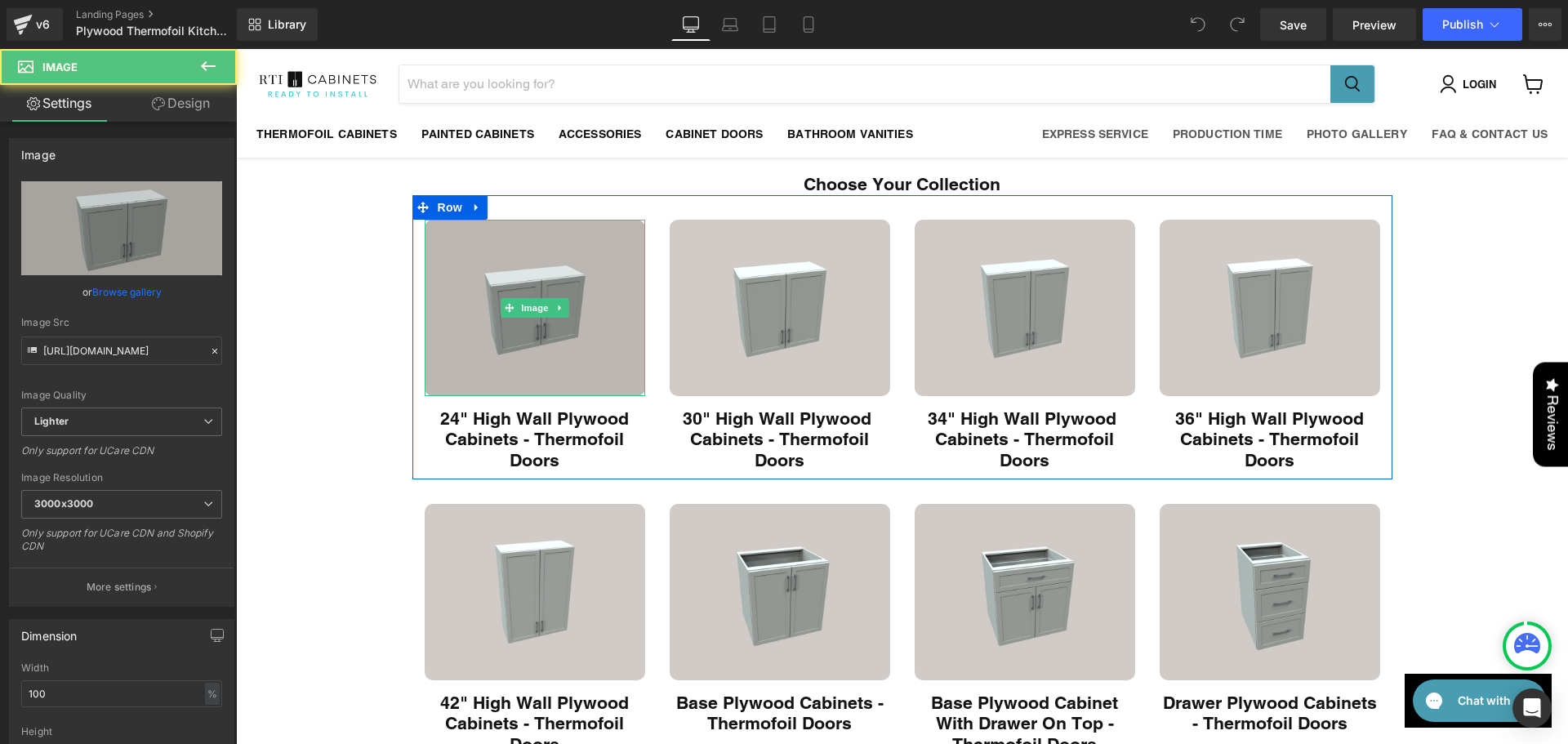
click at [463, 347] on img "Main content" at bounding box center [534, 308] width 220 height 176
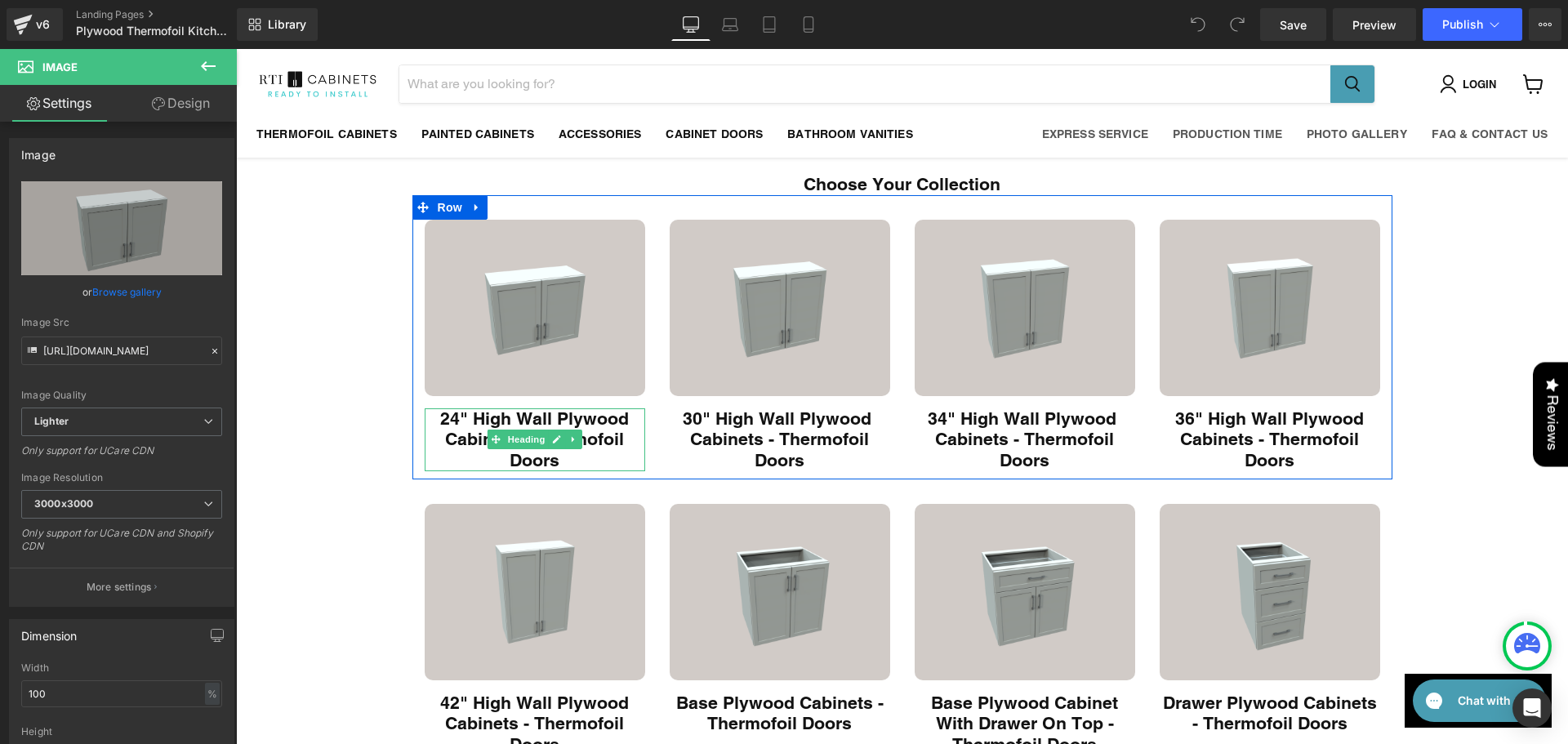
click at [495, 422] on h1 "24" High Wall Plywood Cabinets - Thermofoil Doors" at bounding box center [534, 439] width 220 height 63
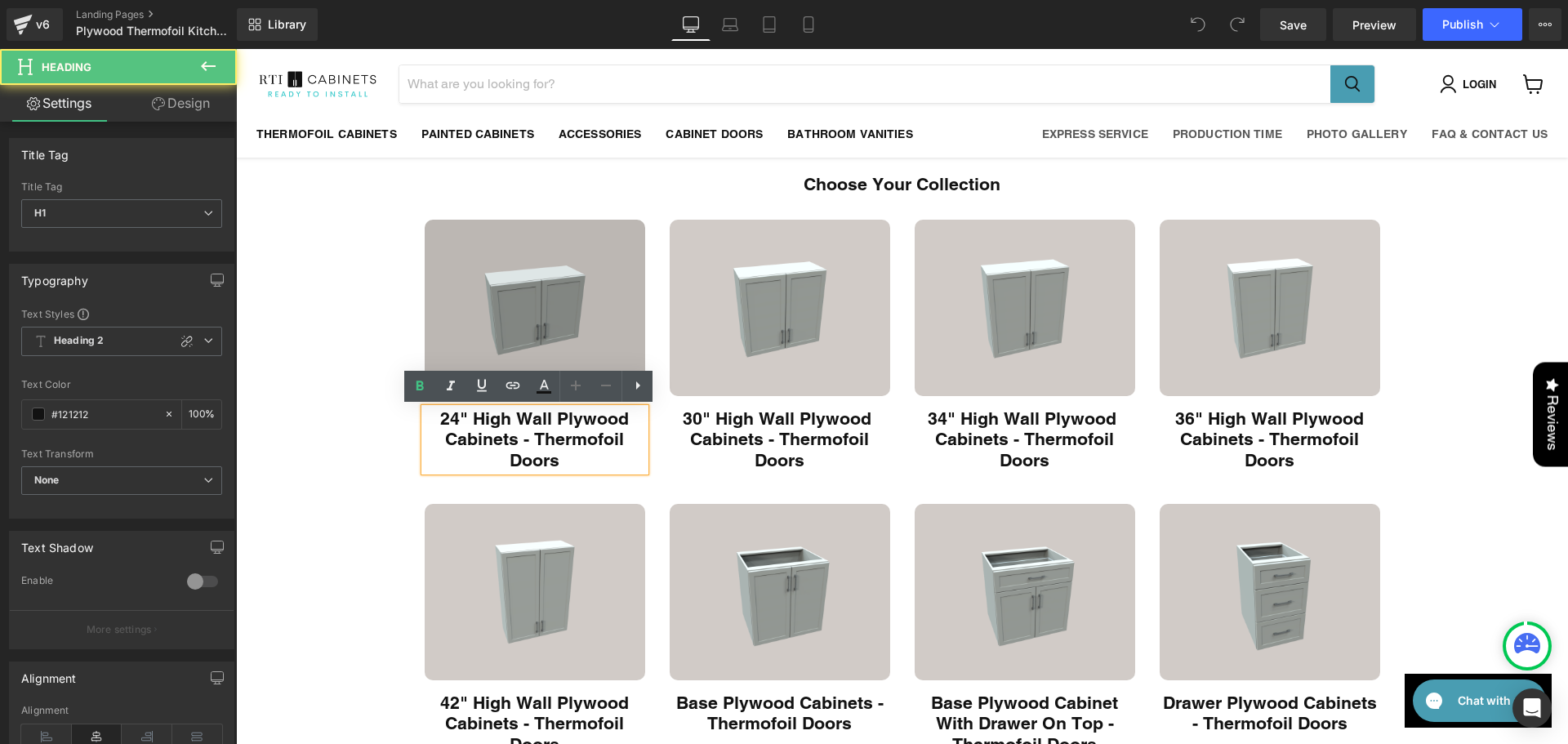
click at [471, 328] on img "Main content" at bounding box center [534, 308] width 220 height 176
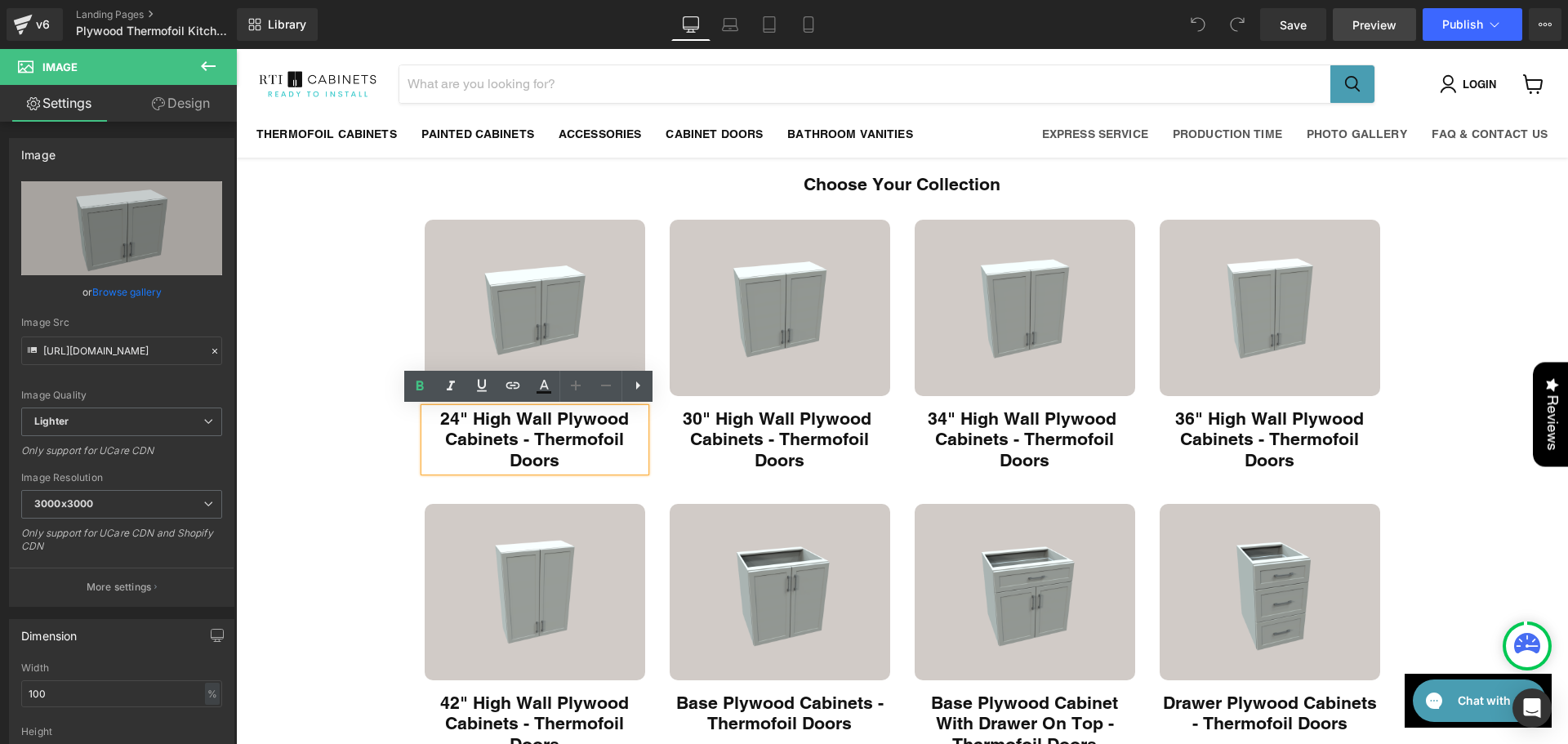
click at [1393, 27] on span "Preview" at bounding box center [1373, 25] width 44 height 17
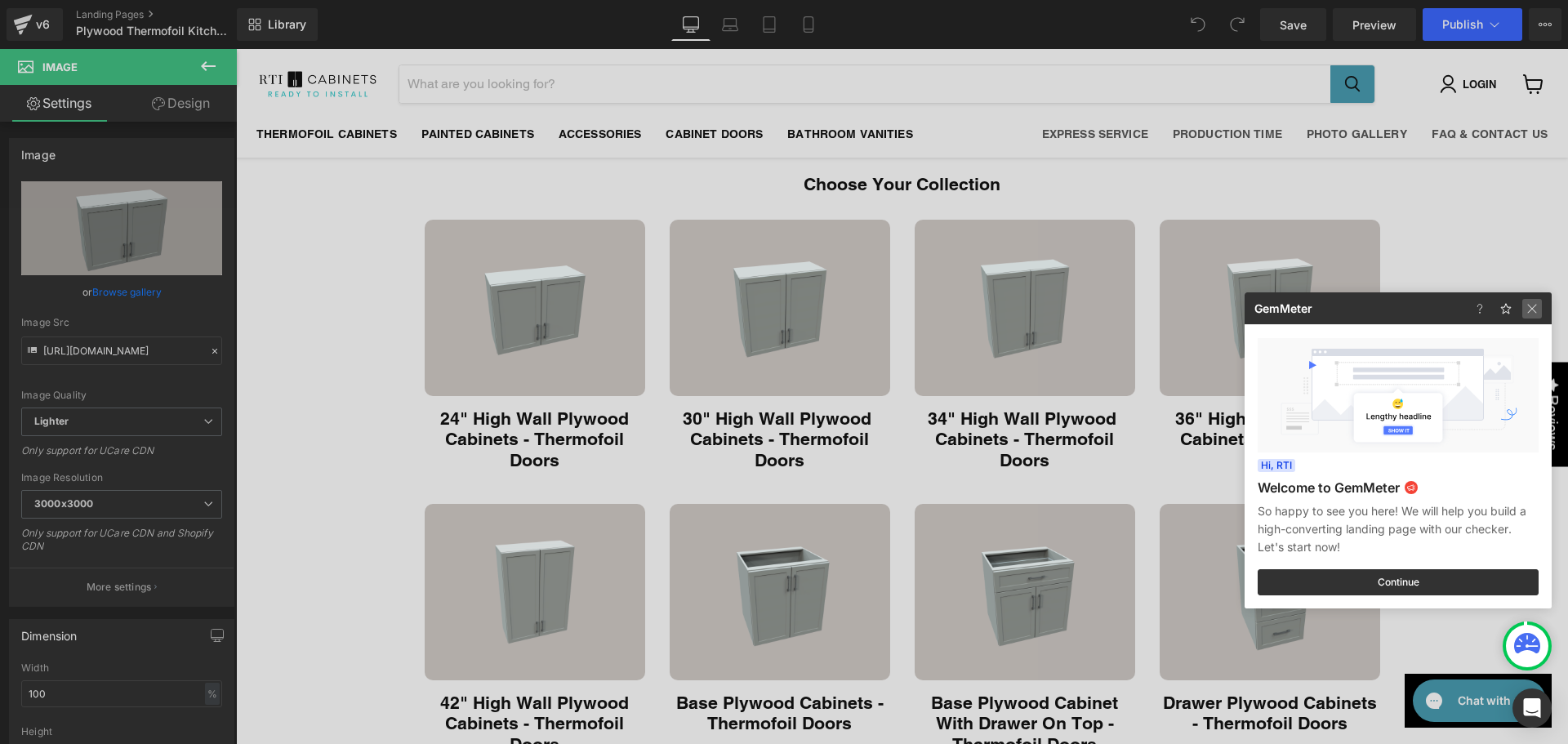
click at [1531, 310] on img at bounding box center [1531, 308] width 19 height 19
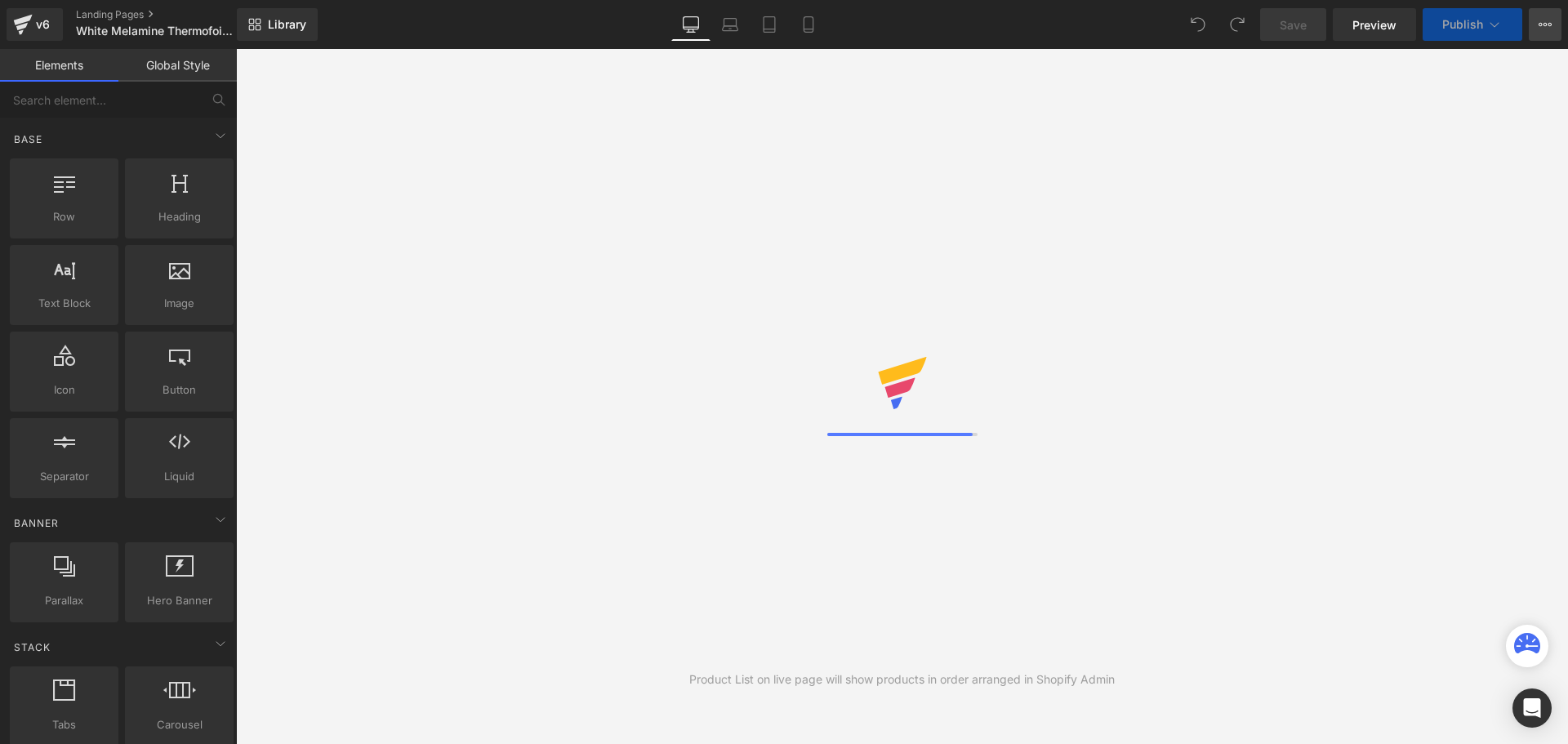
drag, startPoint x: 0, startPoint y: 0, endPoint x: 1548, endPoint y: 25, distance: 1548.2
click at [1548, 25] on icon at bounding box center [1544, 24] width 13 height 13
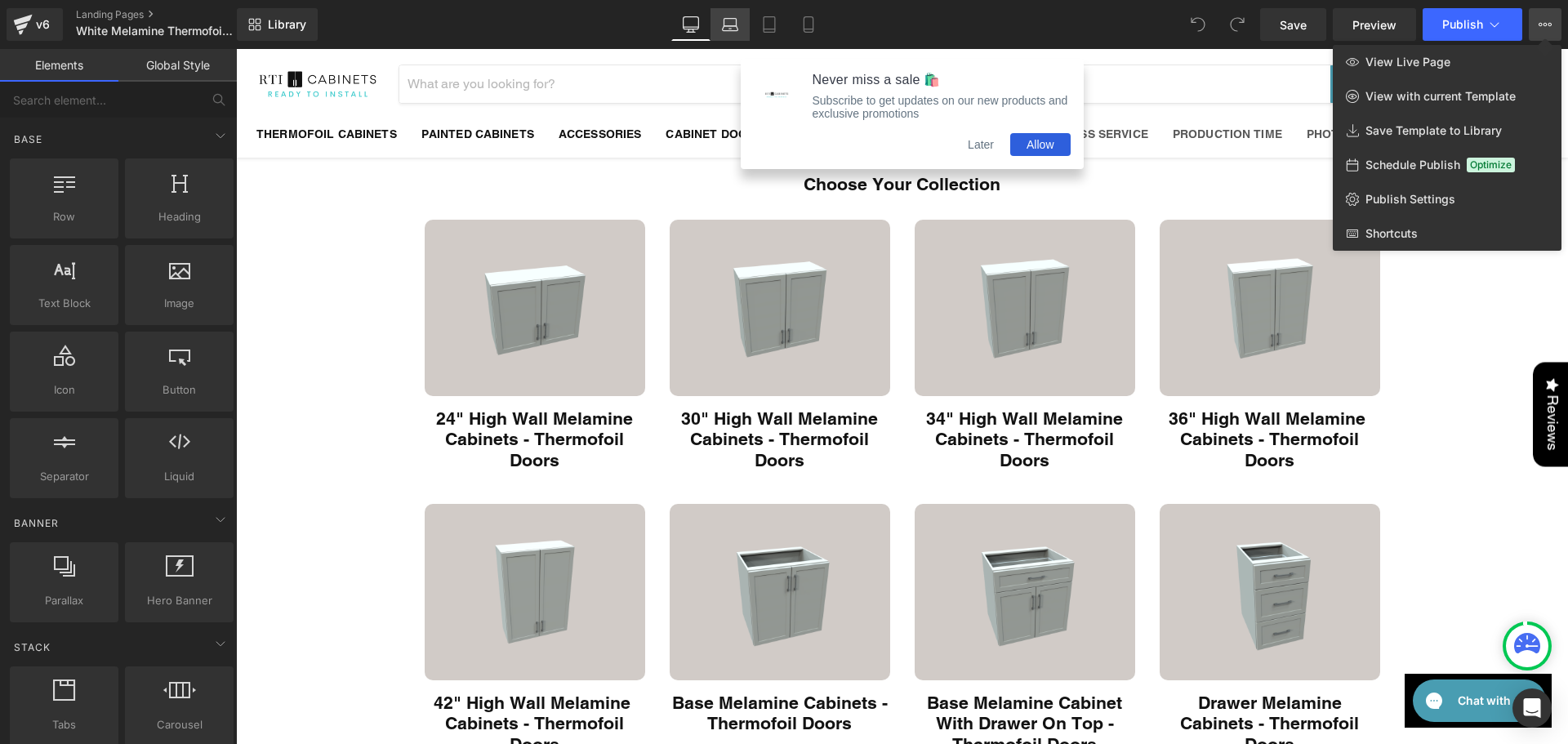
click at [724, 23] on icon at bounding box center [730, 22] width 13 height 8
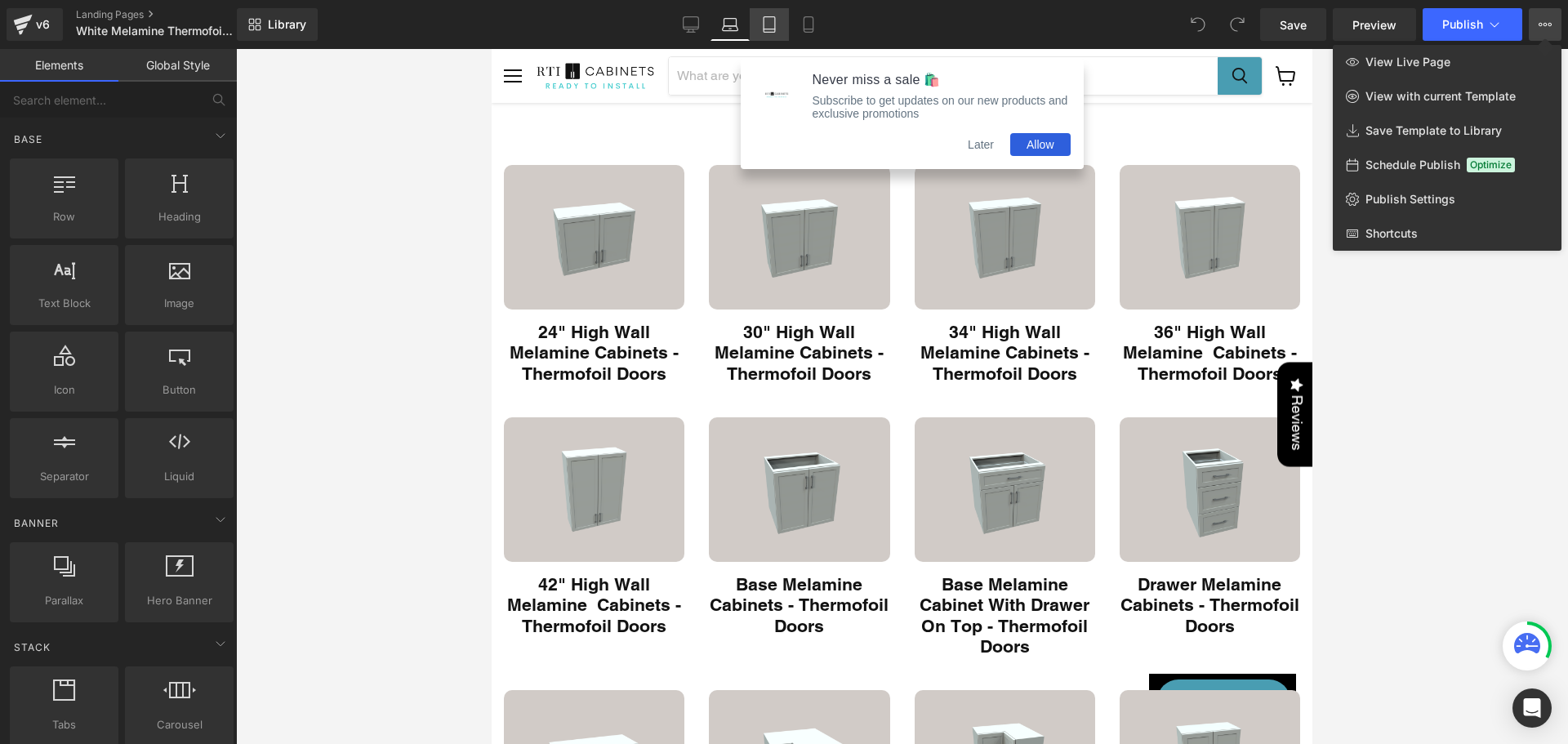
click at [776, 25] on icon at bounding box center [768, 24] width 16 height 16
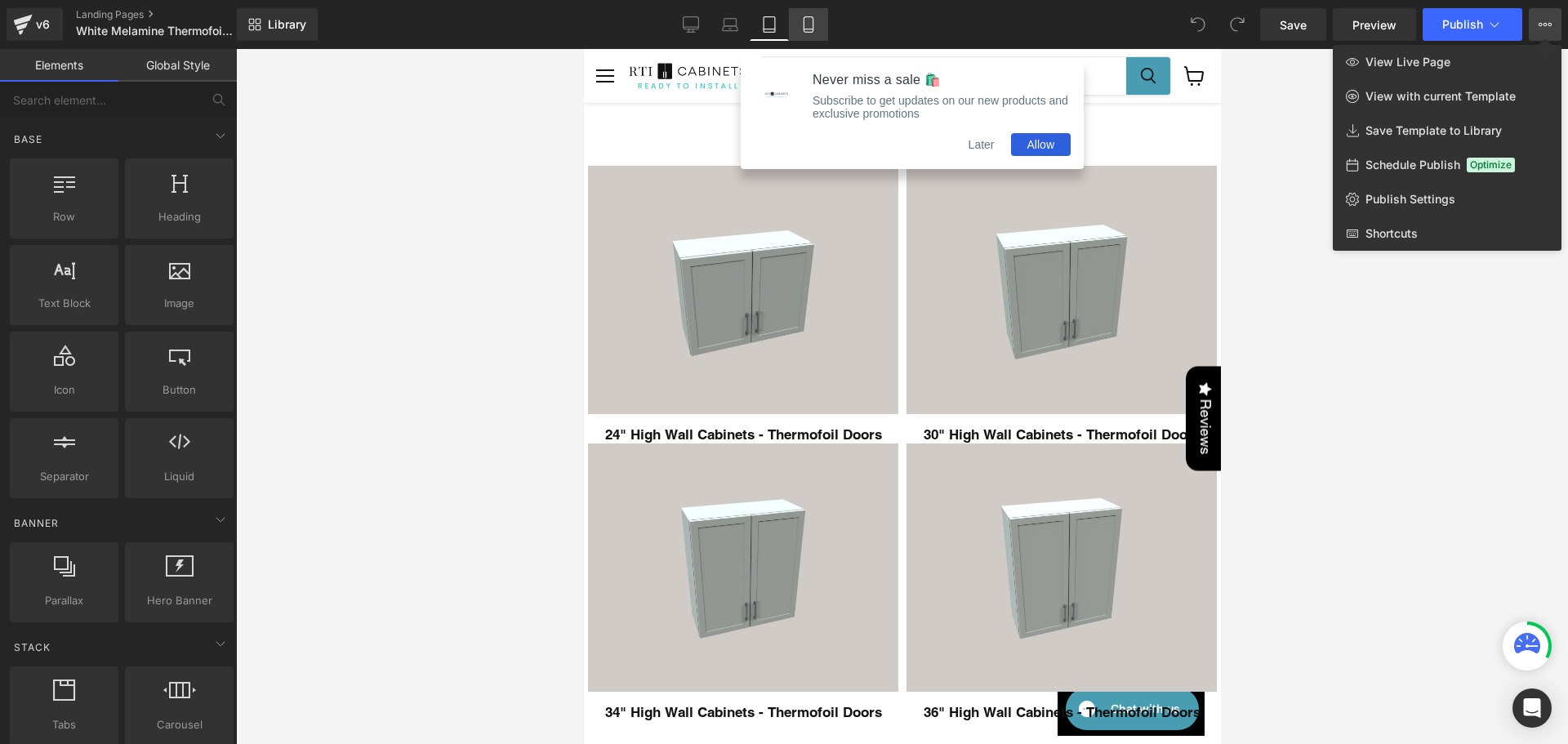
scroll to position [54, 0]
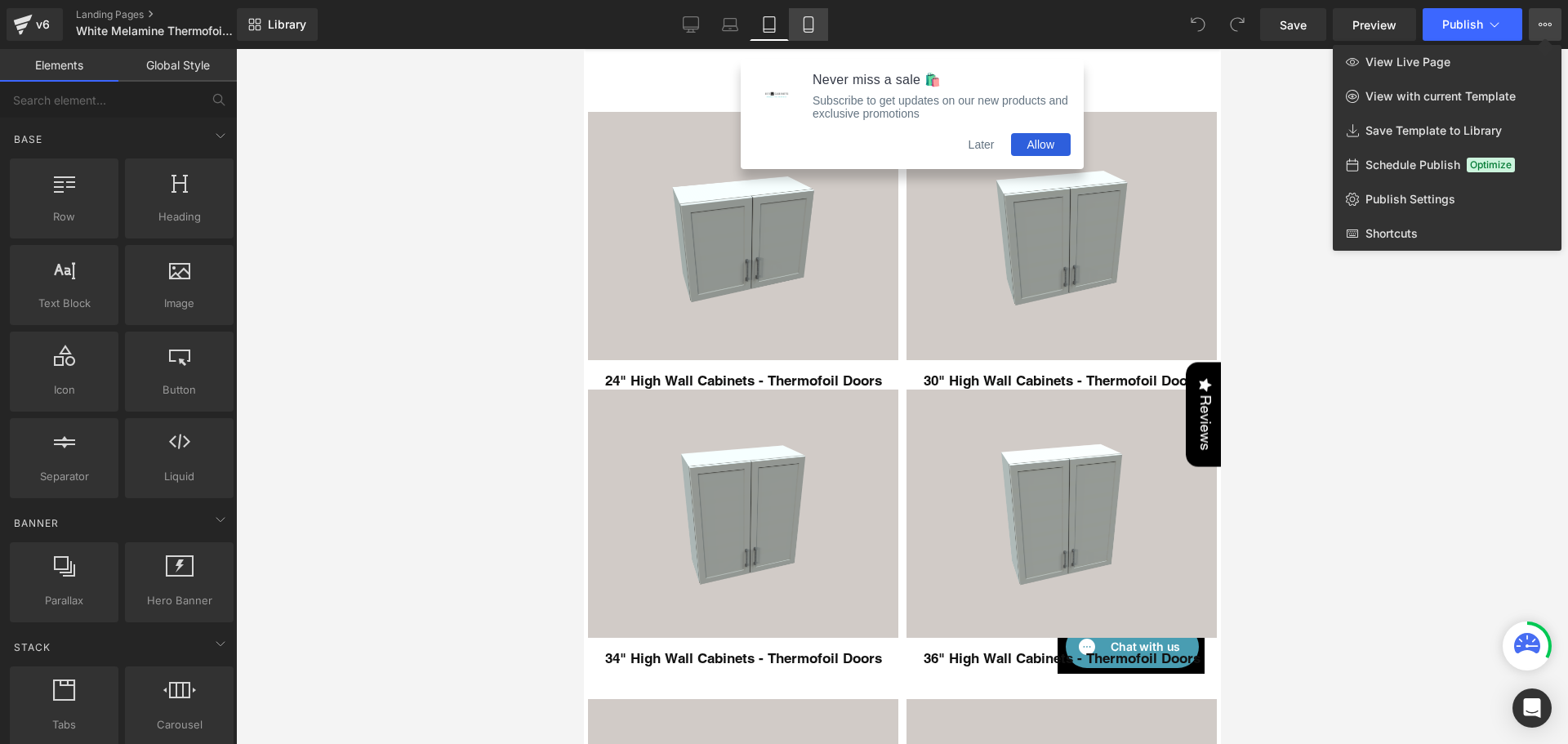
click at [818, 30] on link "Mobile" at bounding box center [808, 24] width 39 height 33
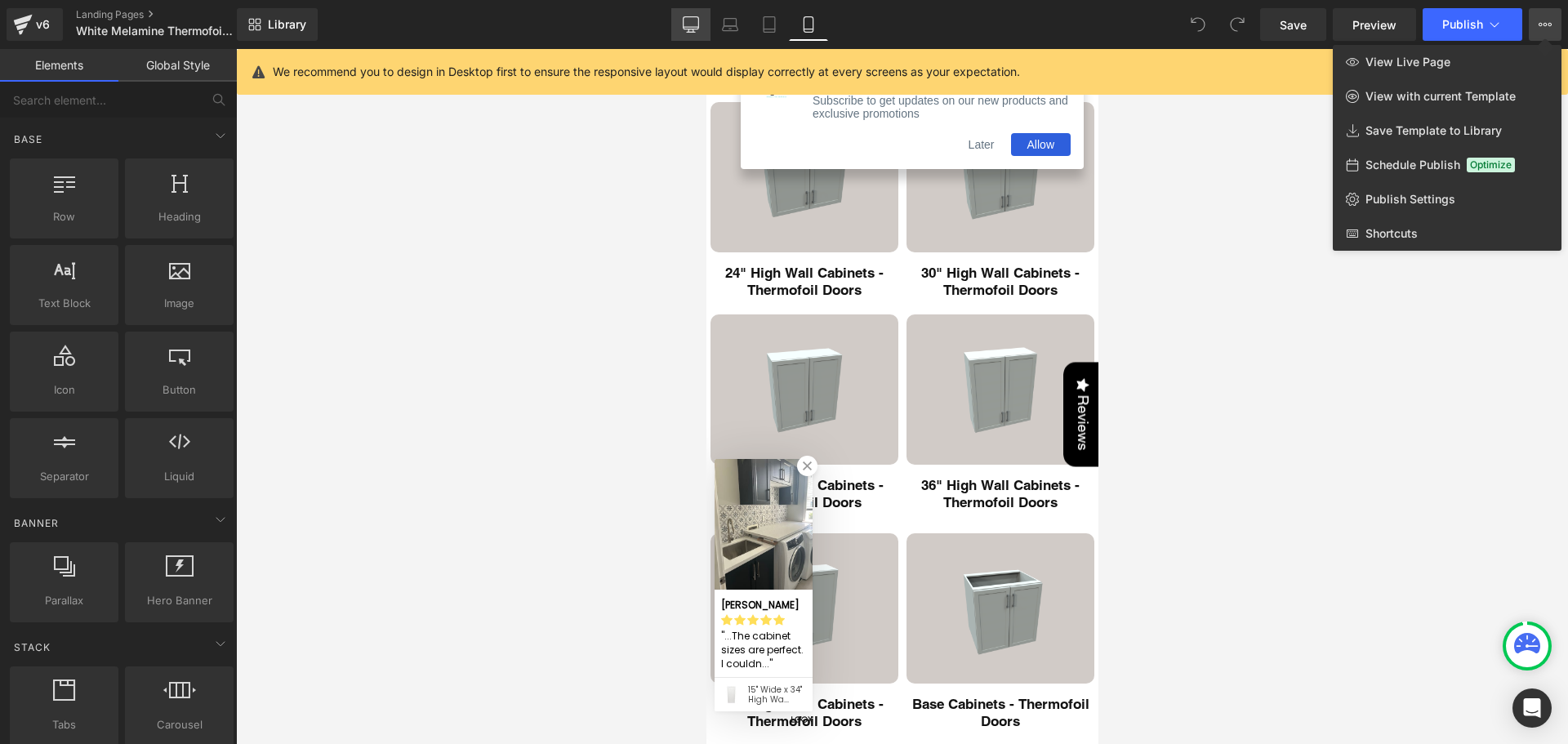
click at [700, 28] on link "Desktop" at bounding box center [691, 24] width 39 height 33
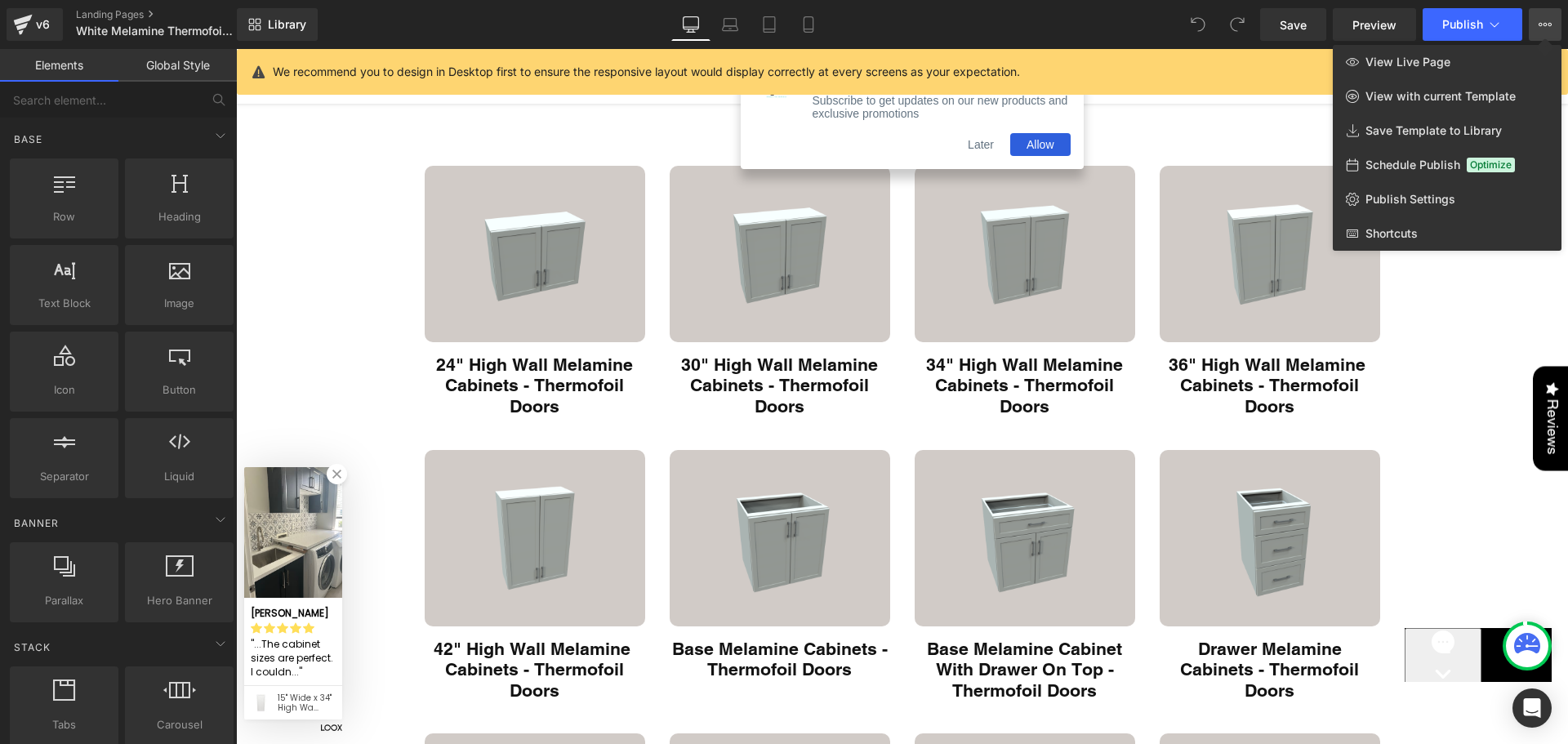
scroll to position [108, 0]
